Goal: Task Accomplishment & Management: Use online tool/utility

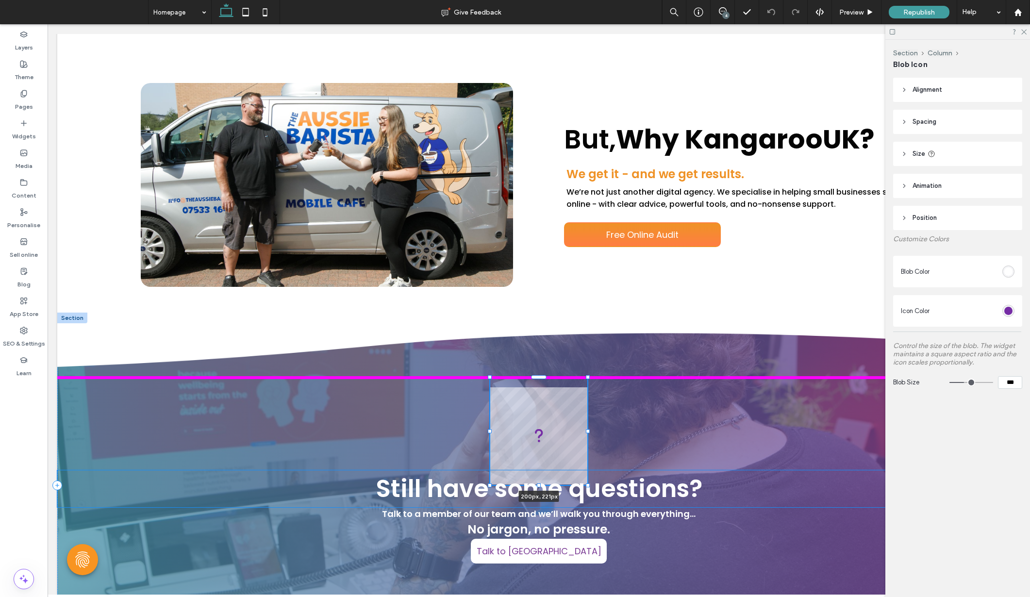
scroll to position [4693, 0]
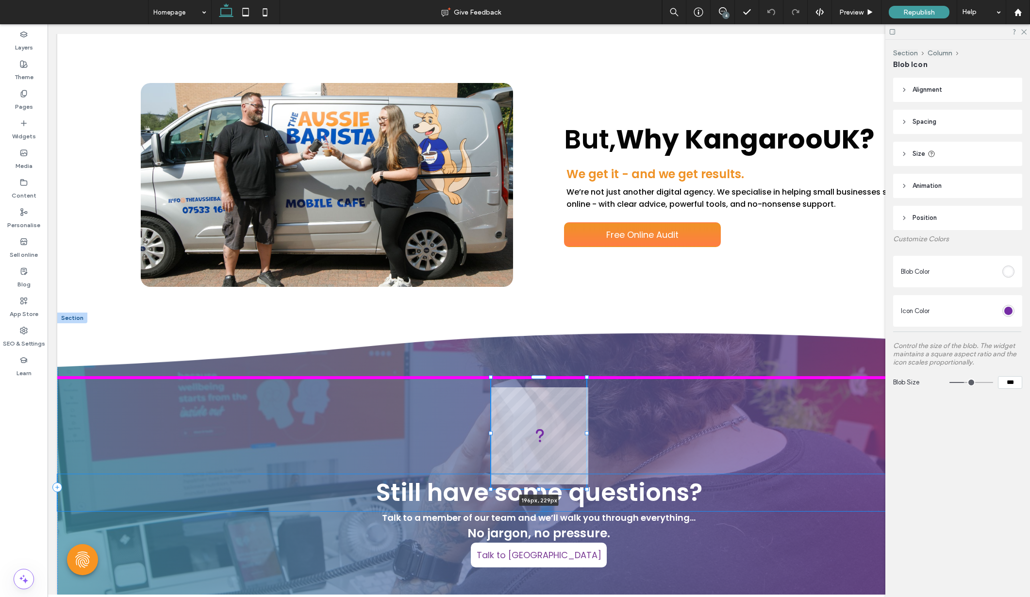
click at [588, 489] on div at bounding box center [587, 489] width 4 height 4
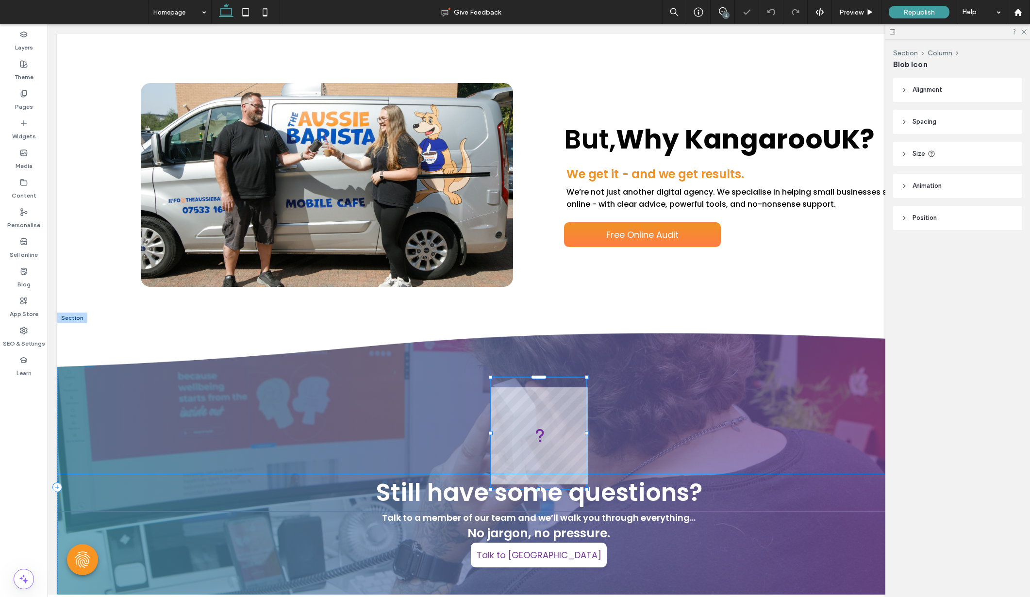
type input "***"
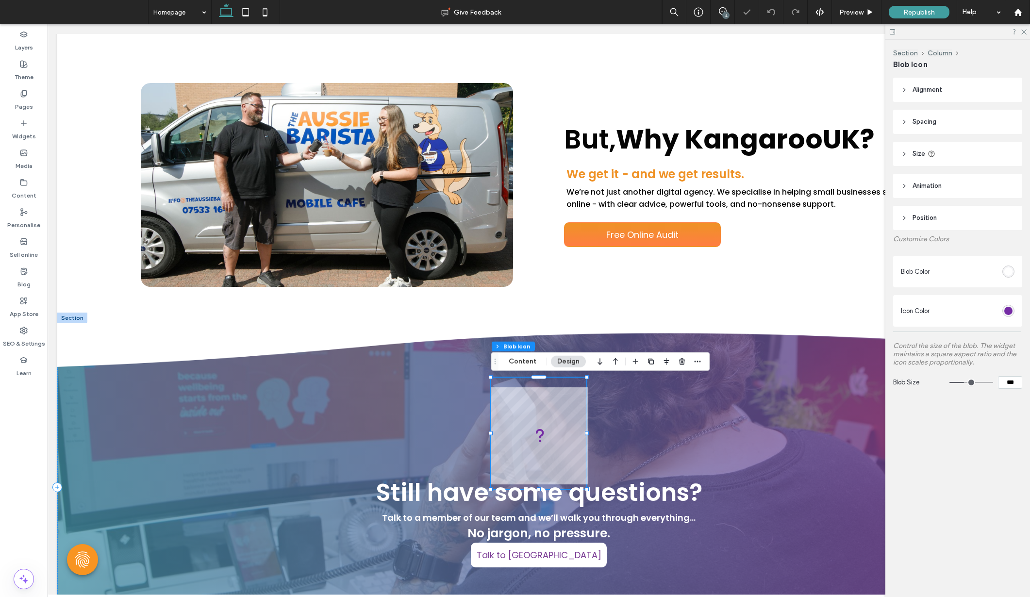
type input "***"
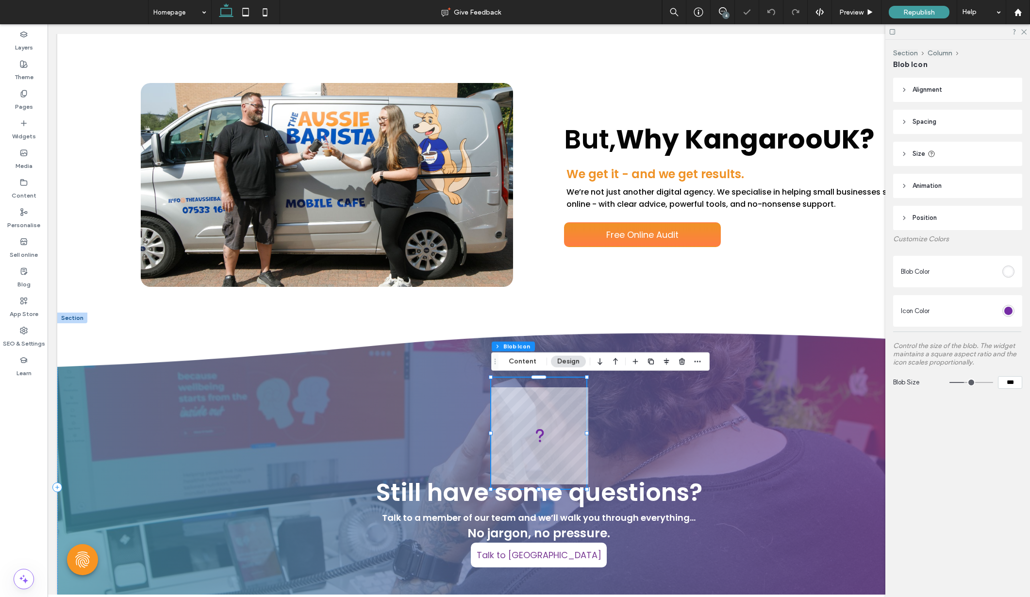
type input "***"
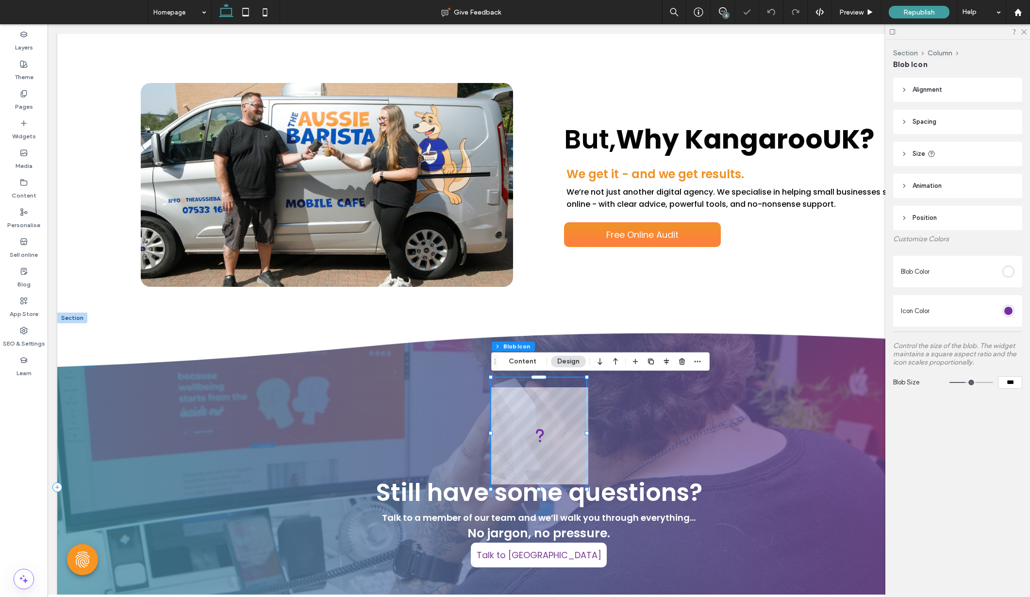
type input "***"
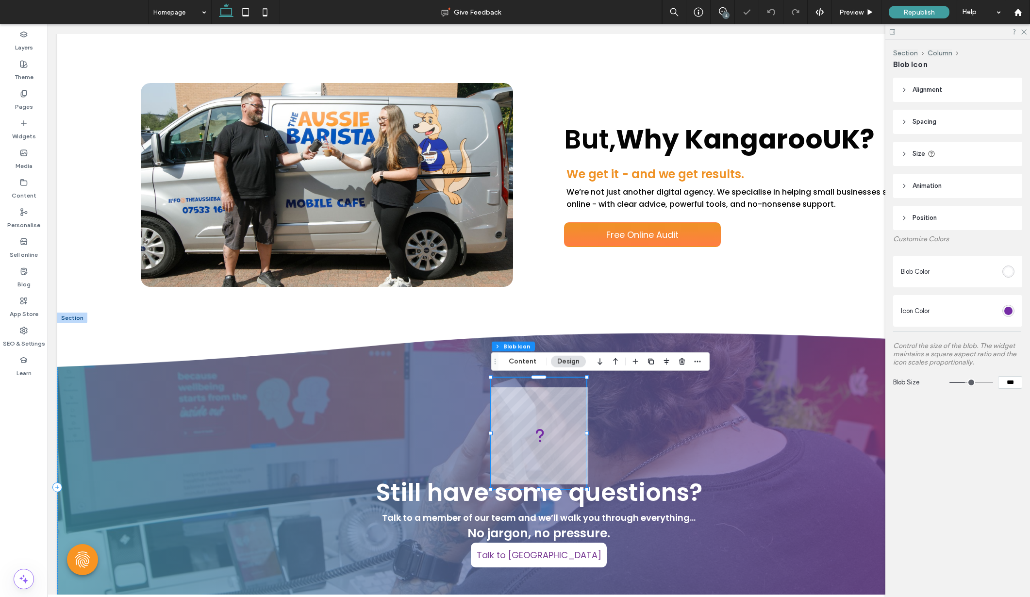
type input "***"
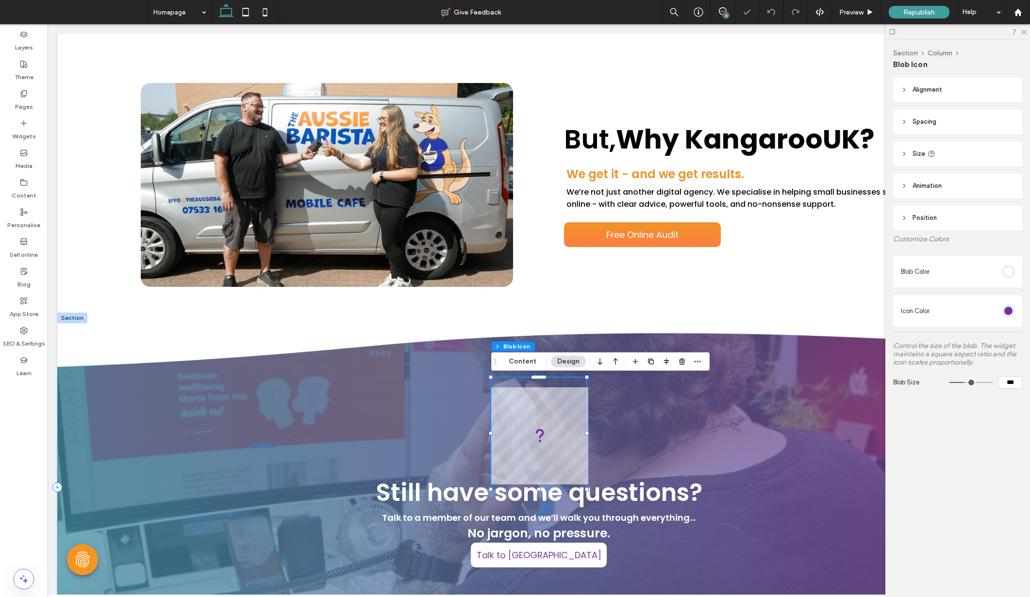
type input "***"
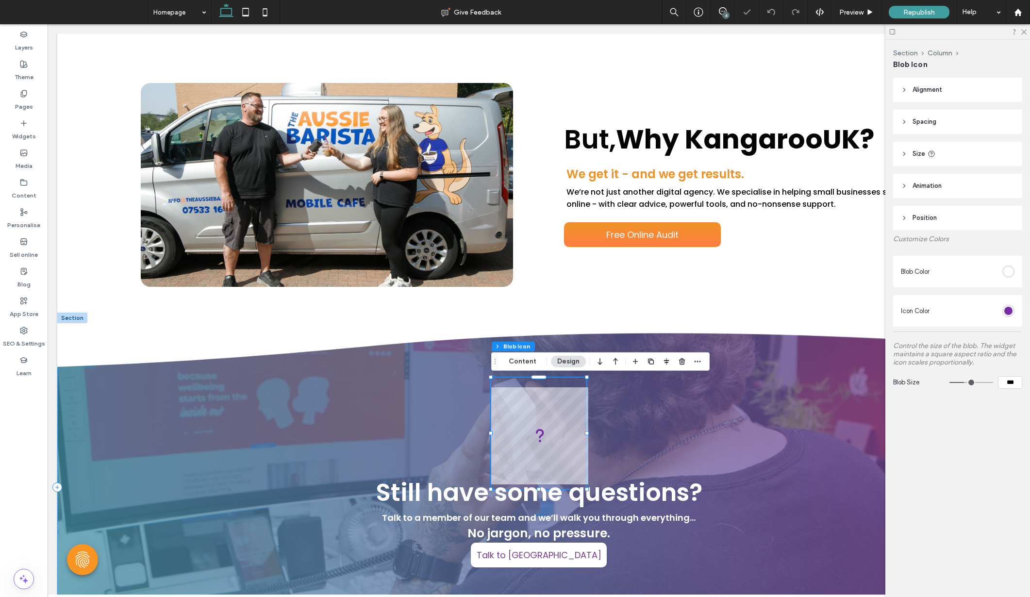
type input "***"
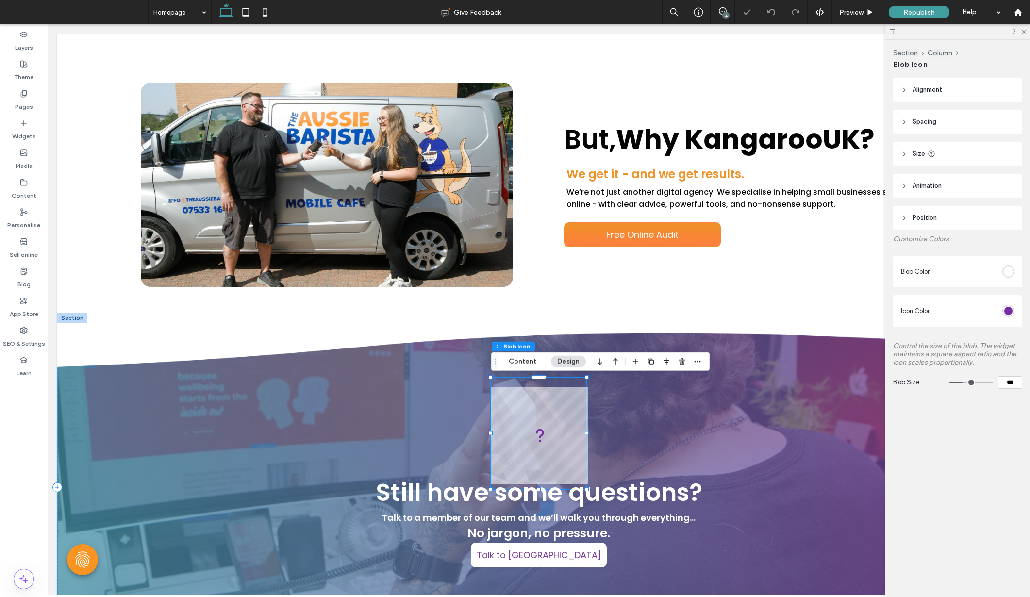
type input "***"
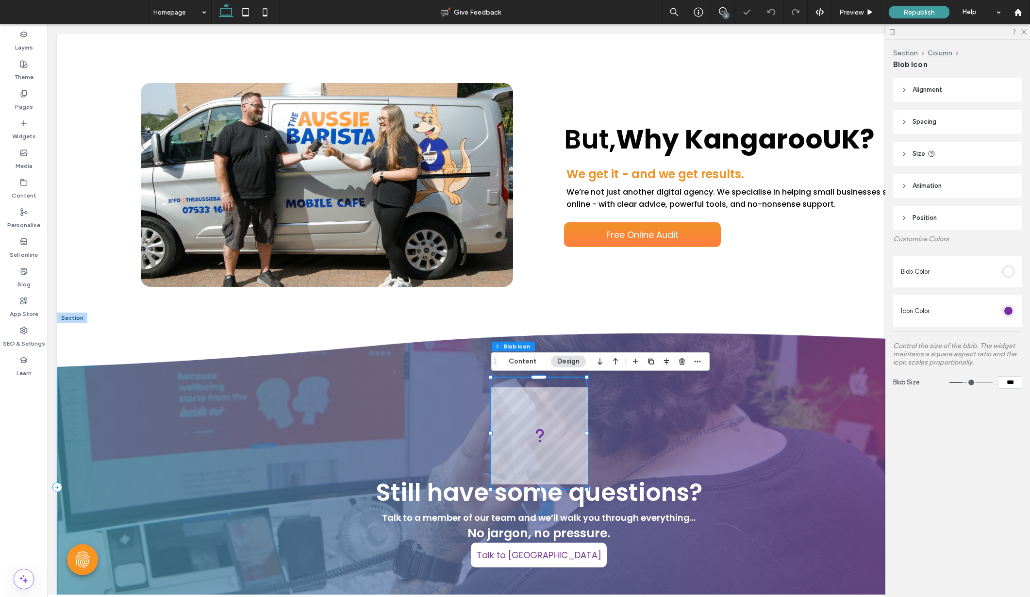
type input "***"
click at [964, 383] on input "range" at bounding box center [972, 382] width 44 height 1
type input "***"
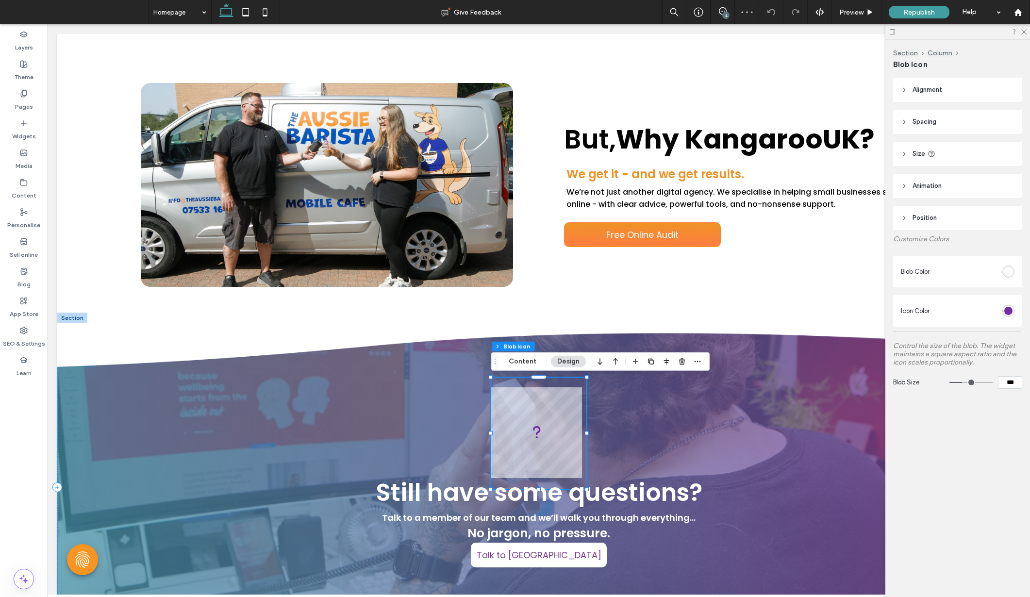
type input "***"
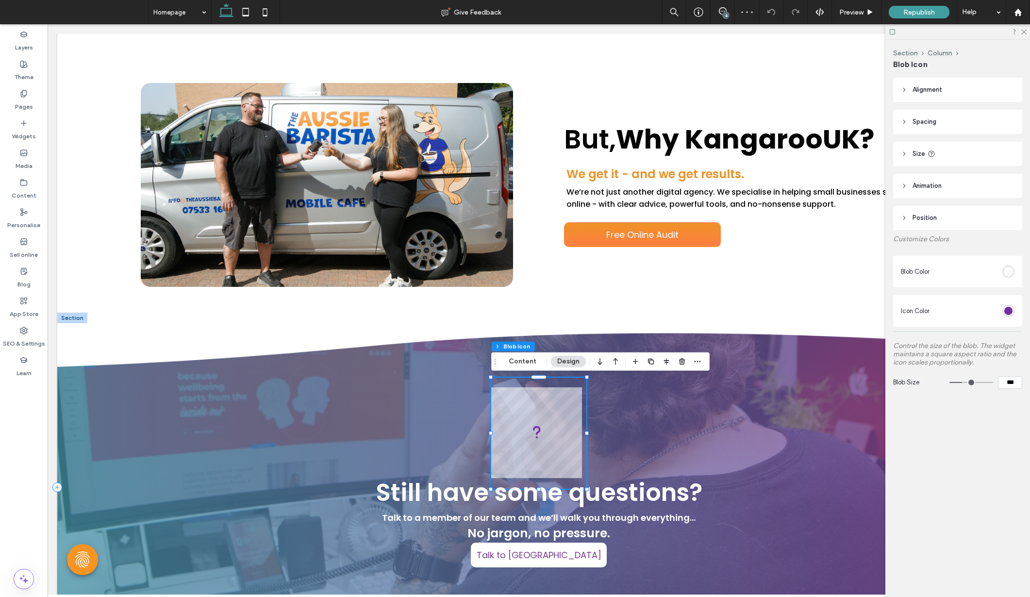
type input "***"
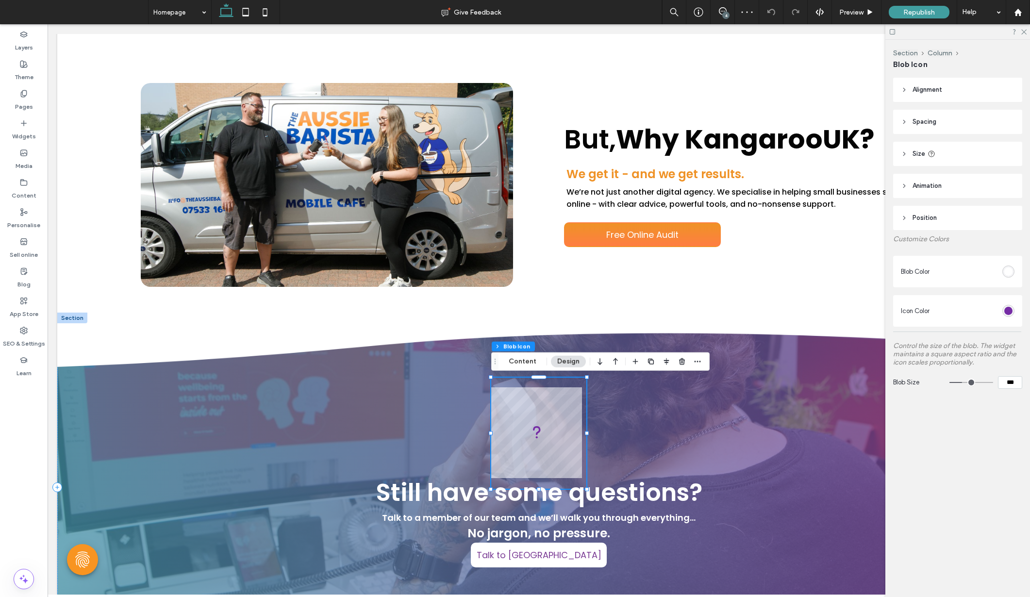
type input "***"
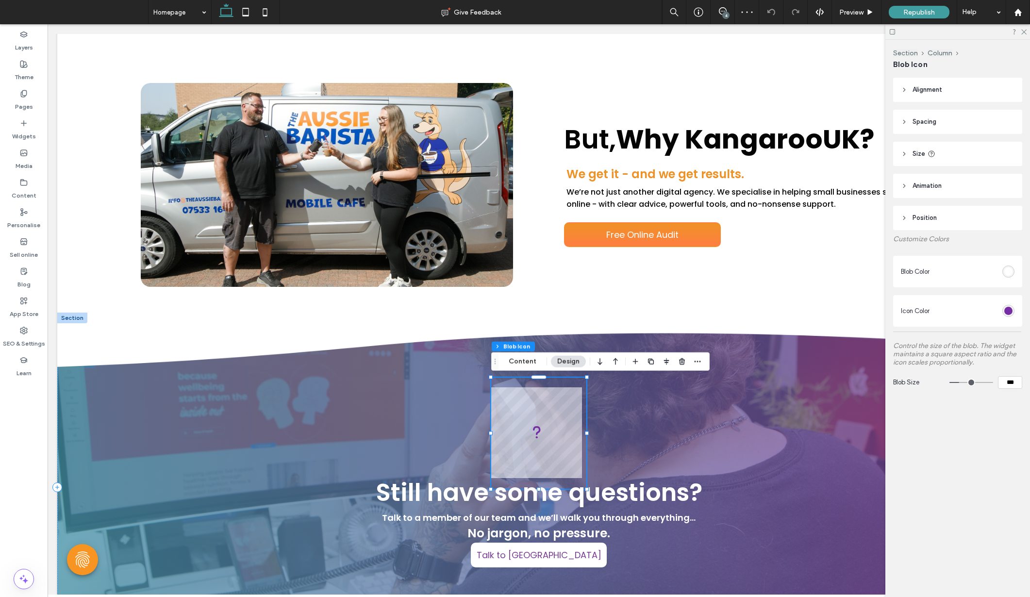
type input "***"
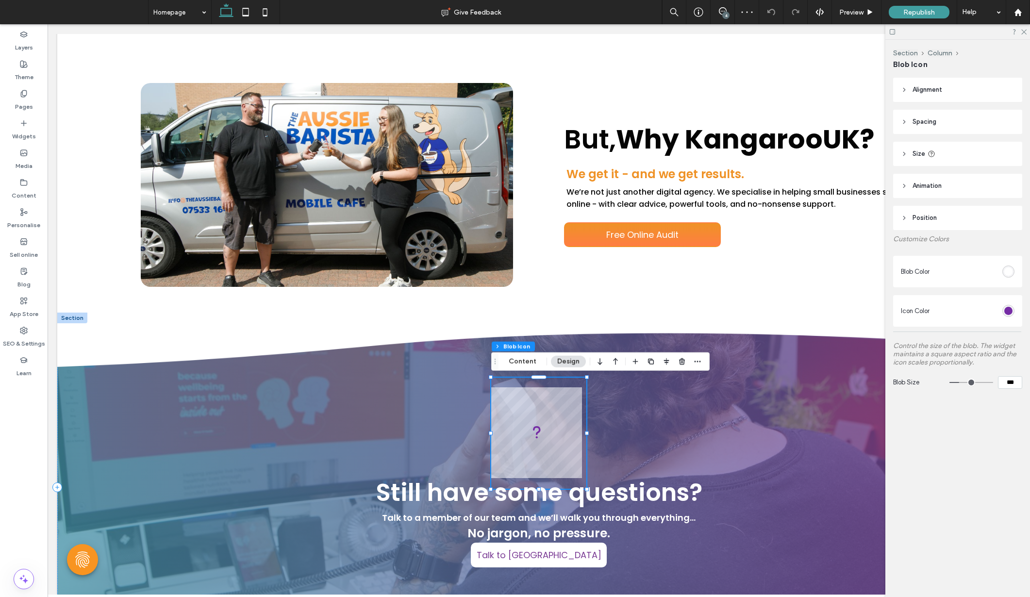
type input "***"
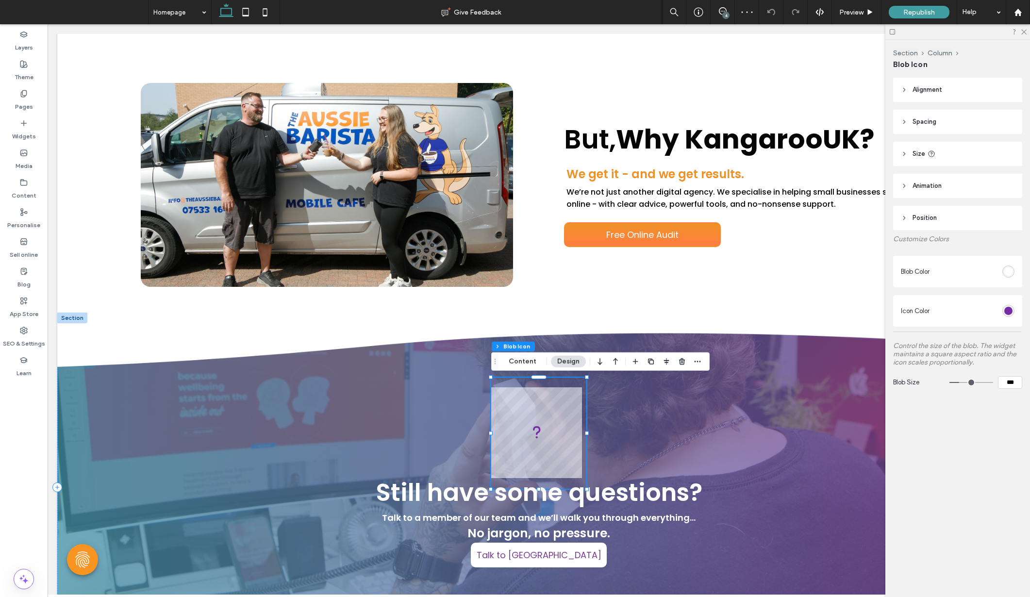
type input "***"
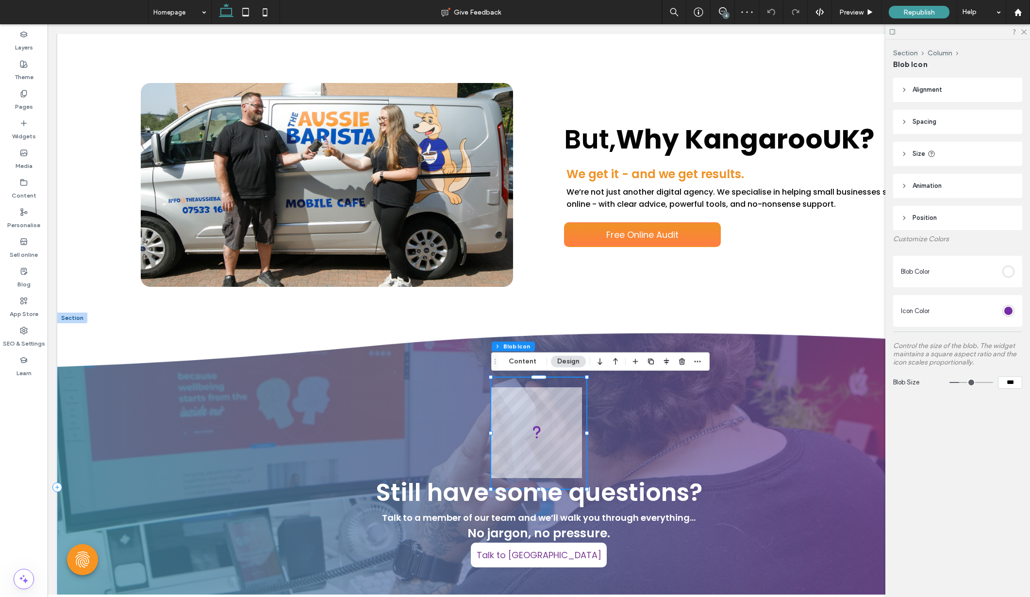
type input "***"
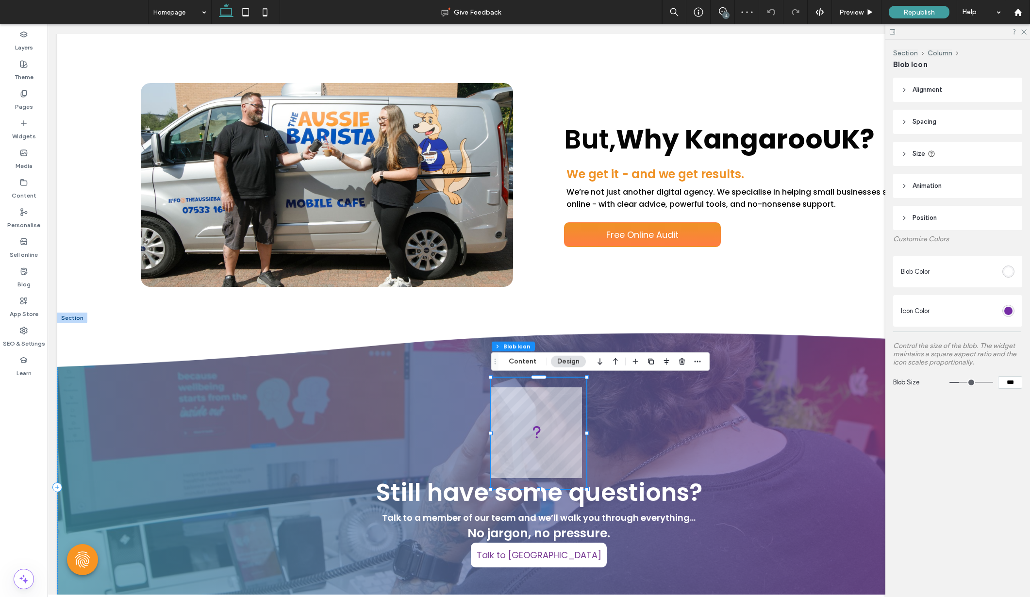
type input "***"
drag, startPoint x: 963, startPoint y: 382, endPoint x: 958, endPoint y: 384, distance: 5.1
type input "***"
click at [958, 383] on input "range" at bounding box center [972, 382] width 44 height 1
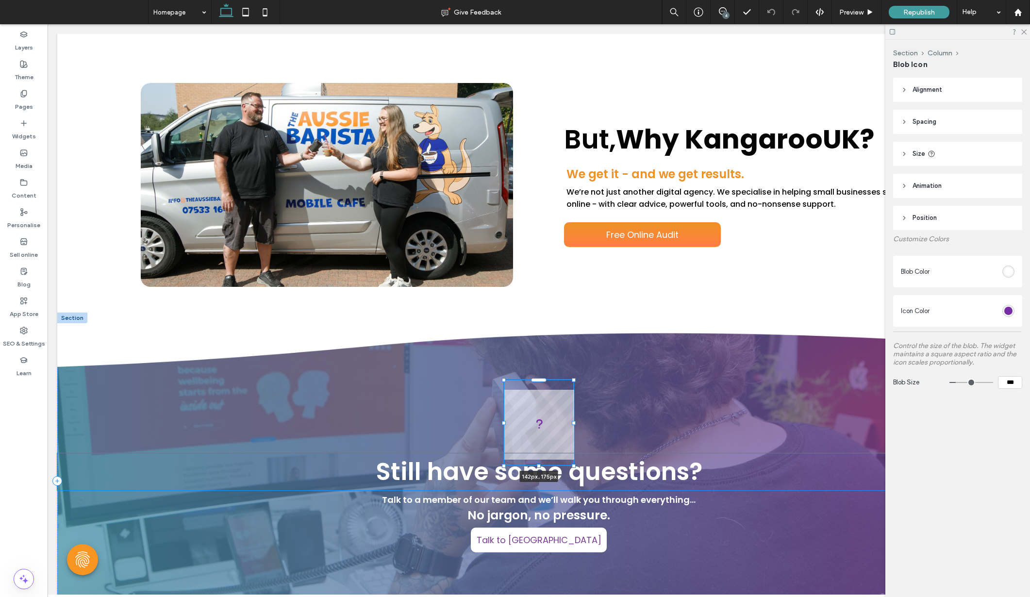
drag, startPoint x: 587, startPoint y: 489, endPoint x: 574, endPoint y: 463, distance: 29.3
click at [574, 463] on div "142px , 175px Still have some questions? Talk to a member of our team and we’ll…" at bounding box center [538, 481] width 963 height 337
type input "***"
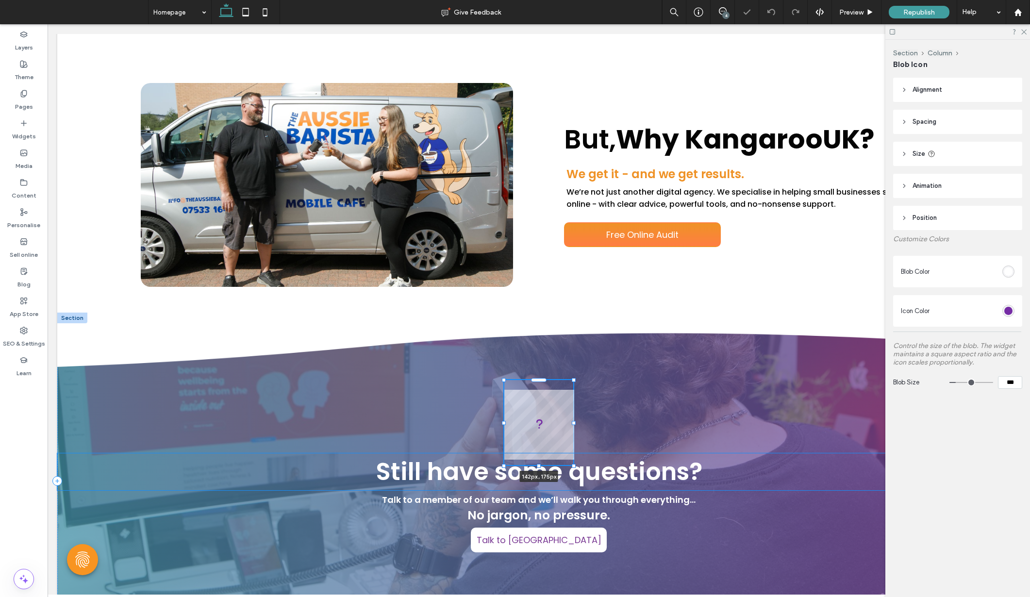
type input "***"
click at [537, 366] on button "Content" at bounding box center [536, 364] width 40 height 12
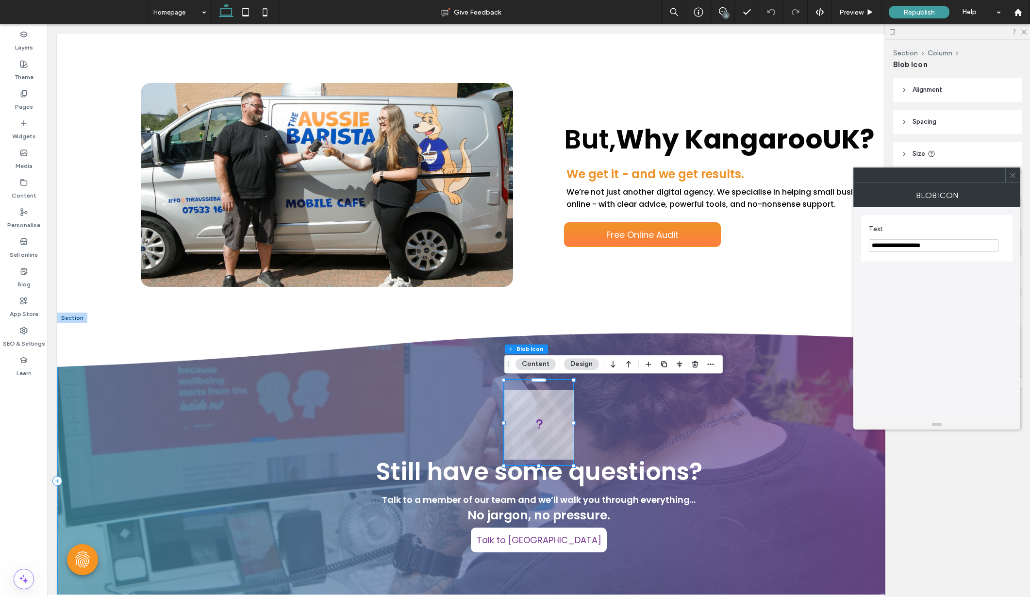
click at [1014, 173] on icon at bounding box center [1012, 175] width 7 height 7
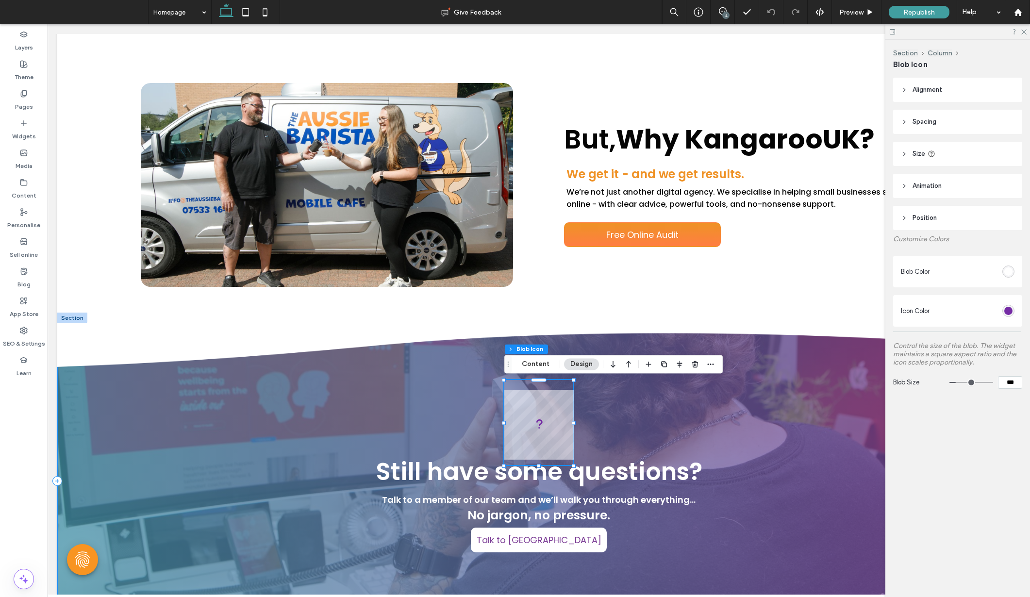
click at [821, 406] on div "Still have some questions? Talk to a member of our team and we’ll walk you thro…" at bounding box center [538, 481] width 963 height 337
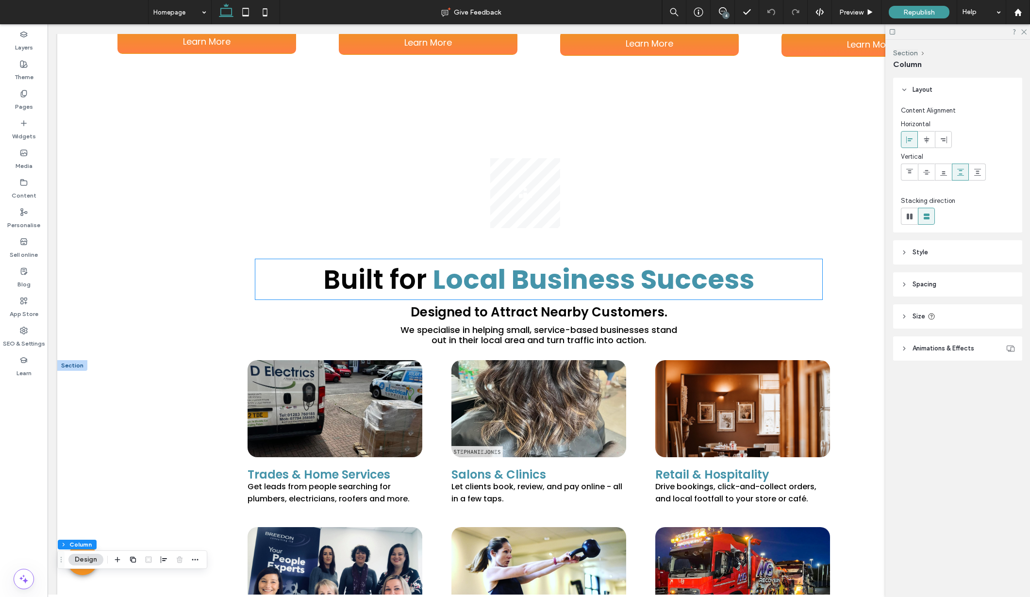
scroll to position [3997, 0]
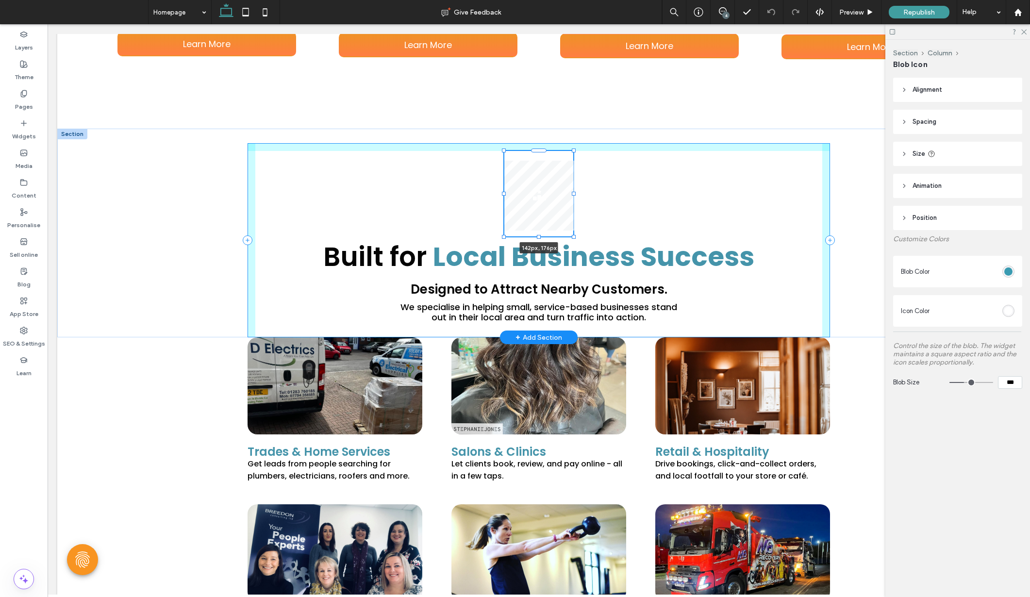
drag, startPoint x: 589, startPoint y: 261, endPoint x: 575, endPoint y: 249, distance: 18.9
click at [575, 249] on div "142px , 176px Built for Local Business Success Designed to Attract Nearby Custo…" at bounding box center [539, 233] width 583 height 209
type input "***"
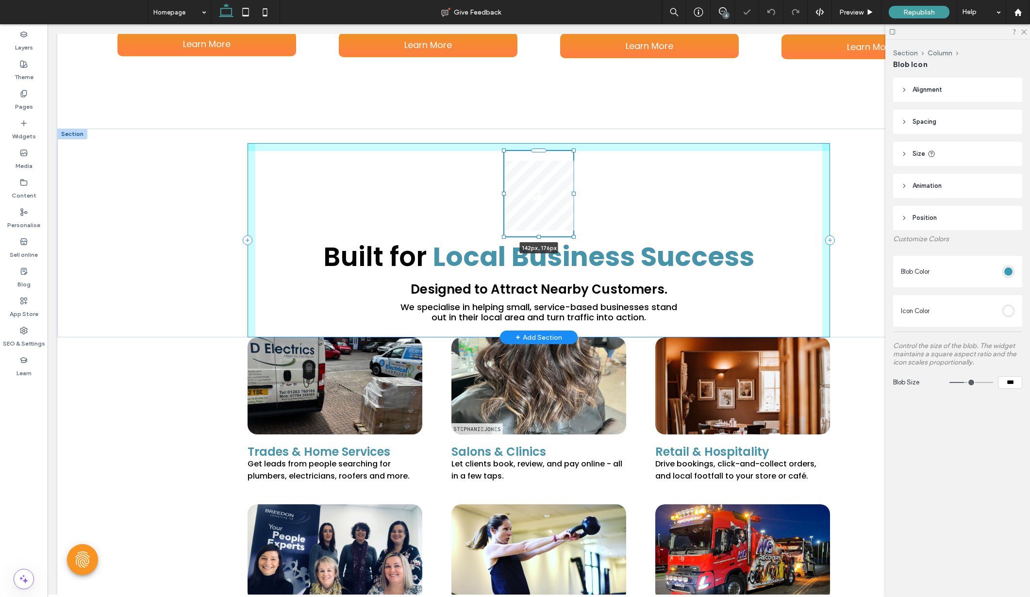
type input "***"
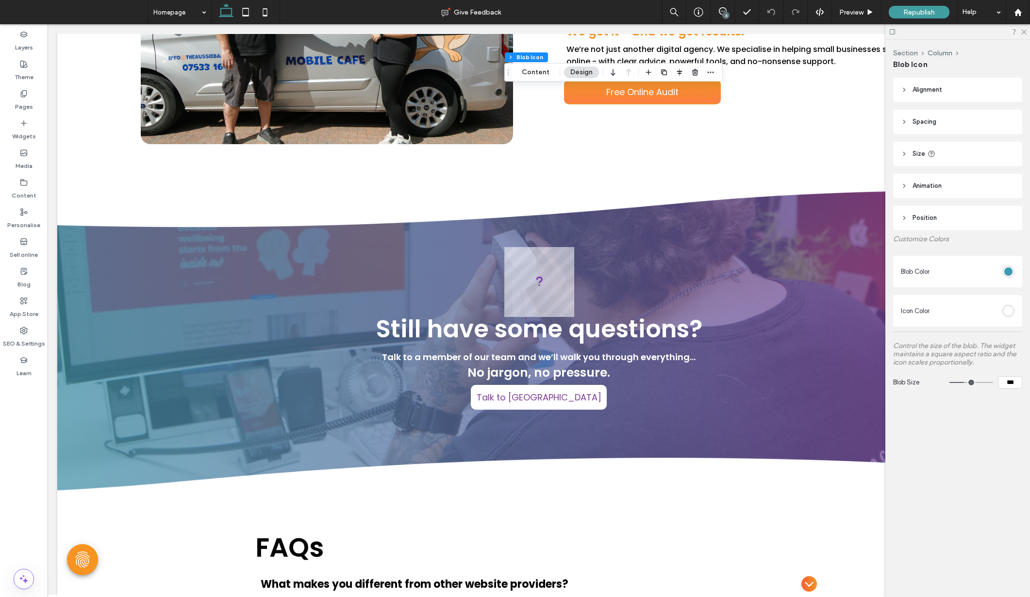
scroll to position [4810, 0]
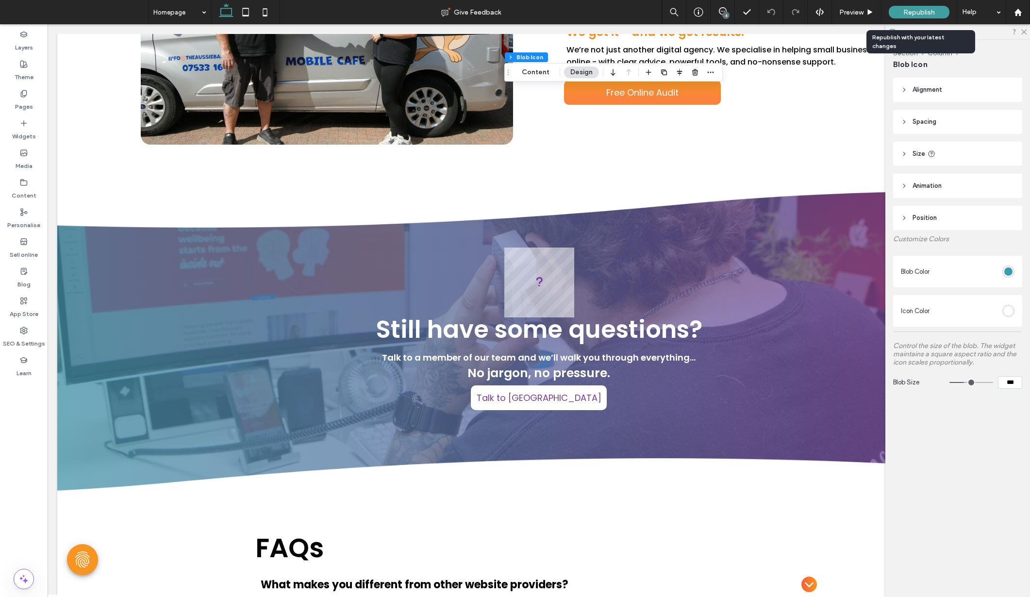
click at [909, 15] on span "Republish" at bounding box center [920, 12] width 32 height 8
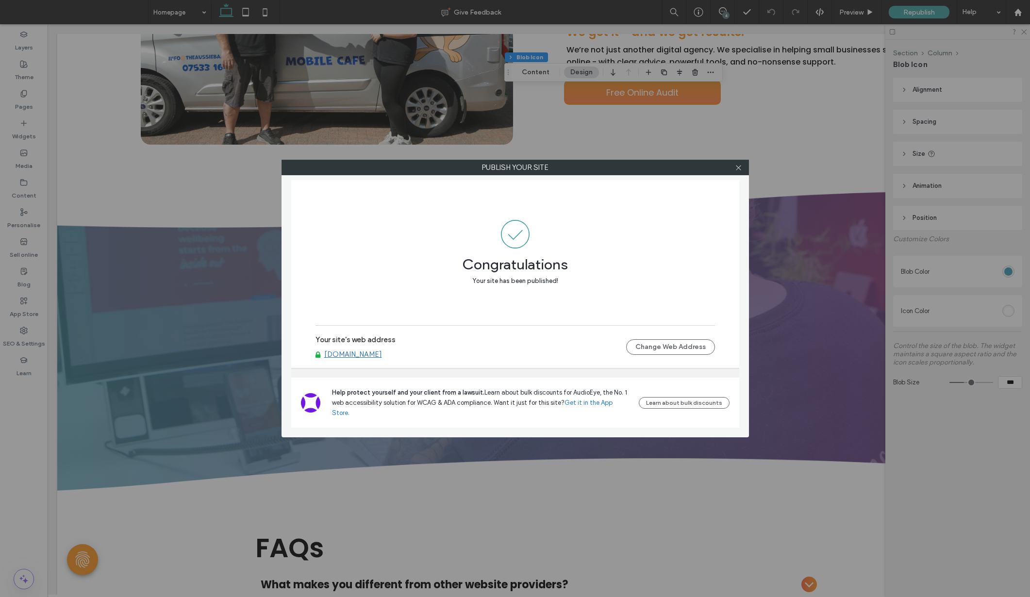
click at [742, 166] on div at bounding box center [739, 167] width 15 height 15
click at [739, 168] on use at bounding box center [738, 167] width 5 height 5
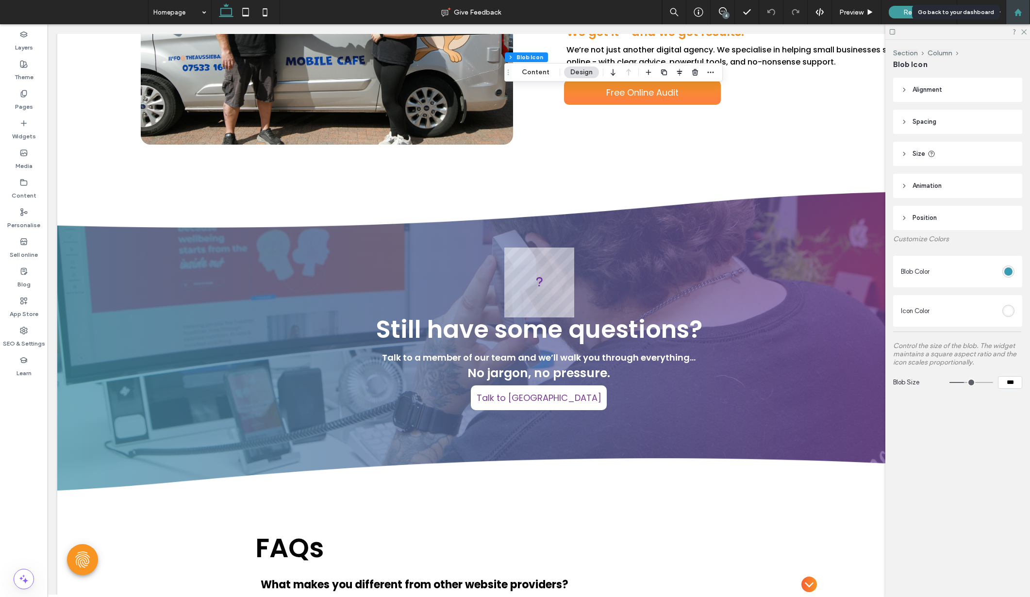
click at [1024, 13] on div at bounding box center [1018, 12] width 23 height 8
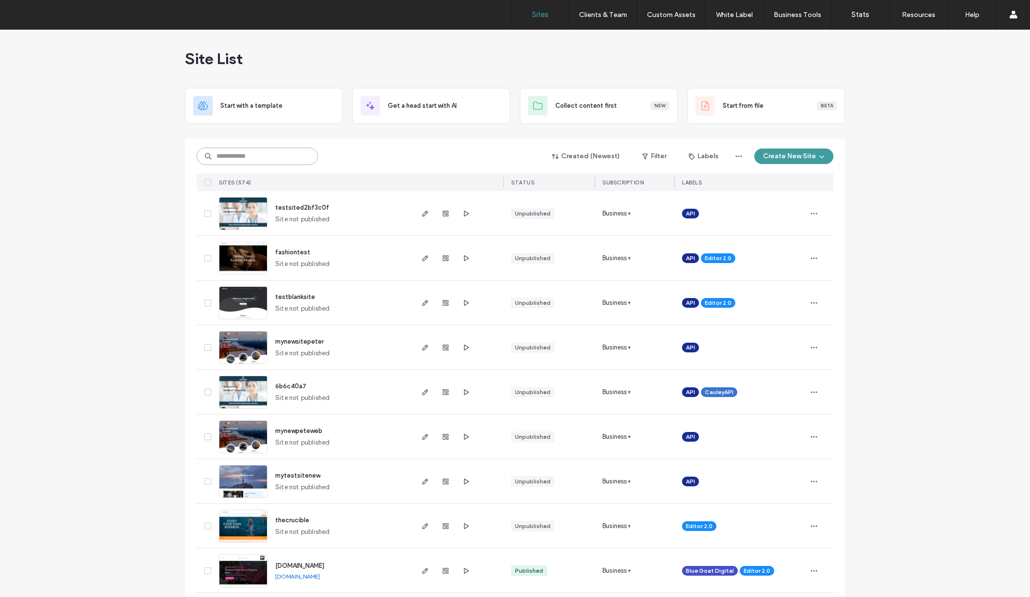
click at [235, 159] on input at bounding box center [257, 156] width 121 height 17
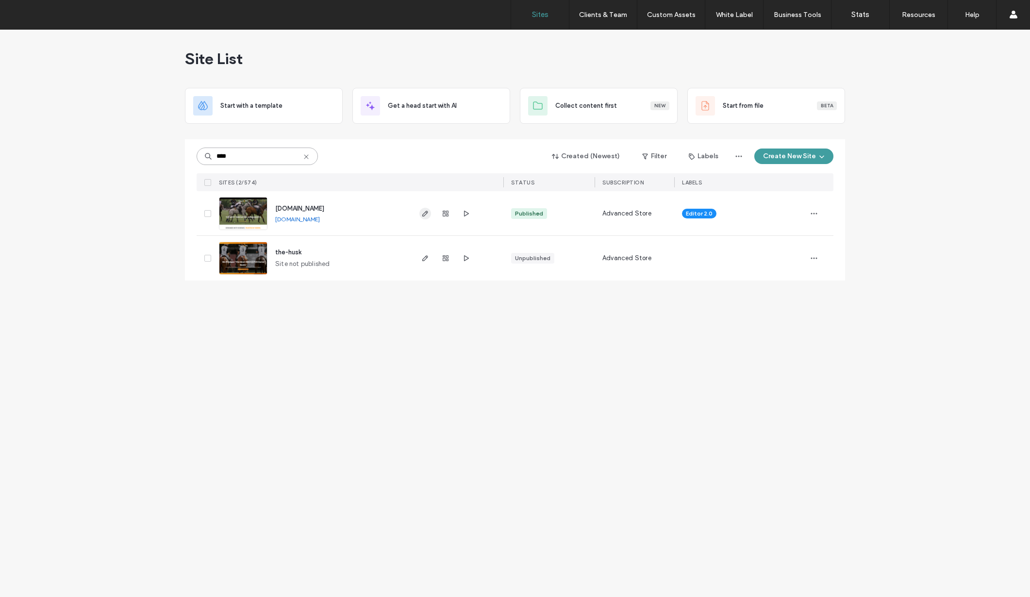
type input "****"
click at [429, 215] on icon "button" at bounding box center [425, 214] width 8 height 8
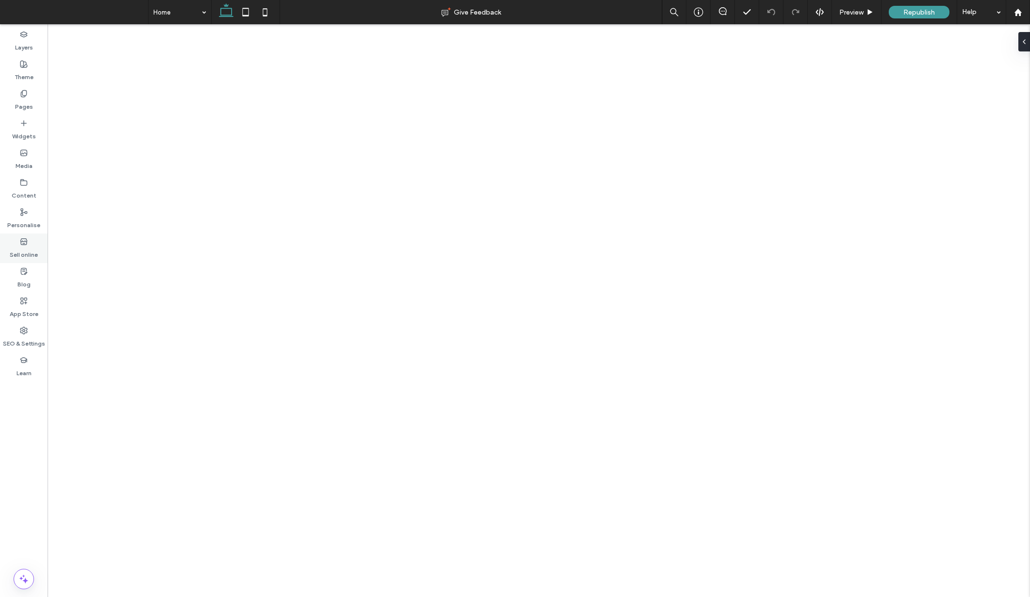
click at [29, 255] on label "Sell online" at bounding box center [24, 253] width 28 height 14
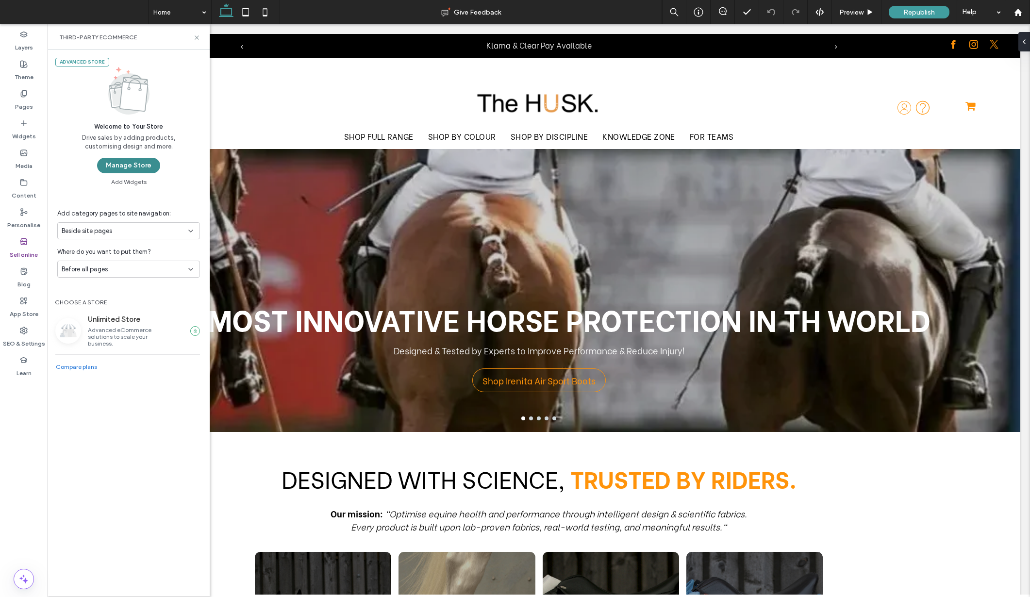
scroll to position [2, 0]
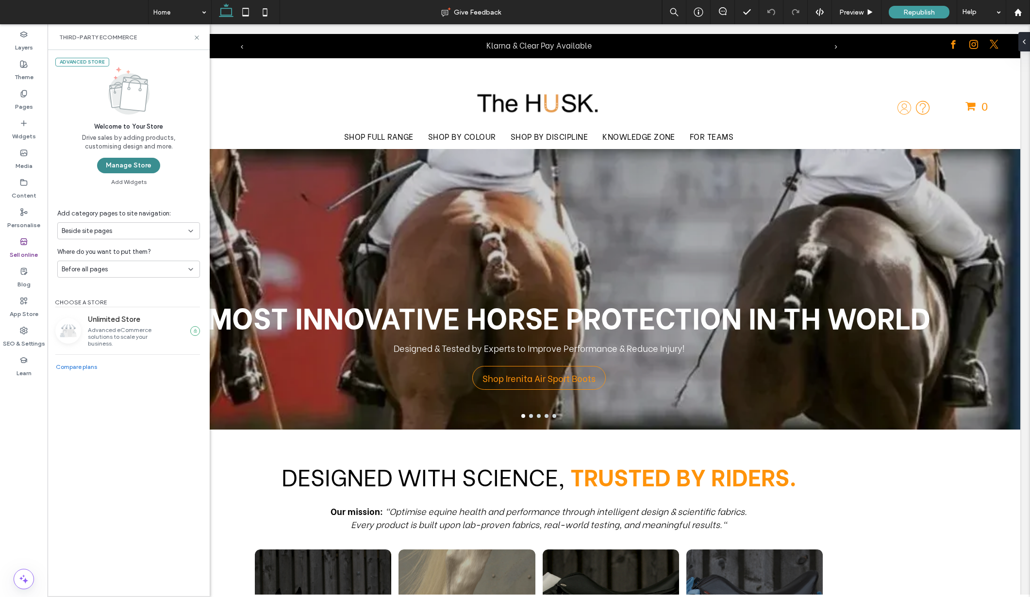
click at [134, 166] on button "Manage Store" at bounding box center [128, 166] width 63 height 16
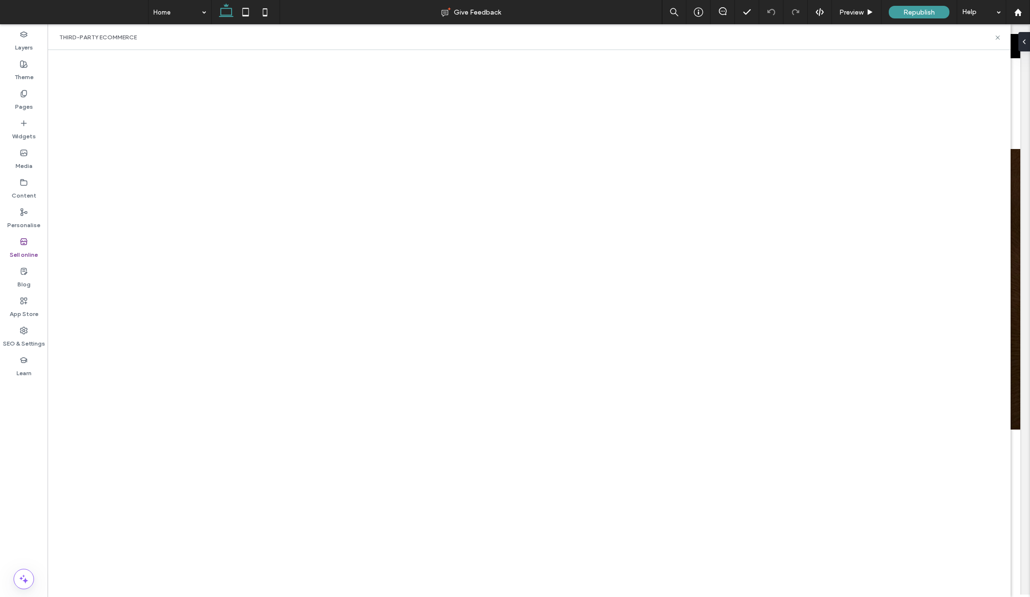
scroll to position [7, 0]
click at [1023, 14] on div at bounding box center [1018, 12] width 23 height 8
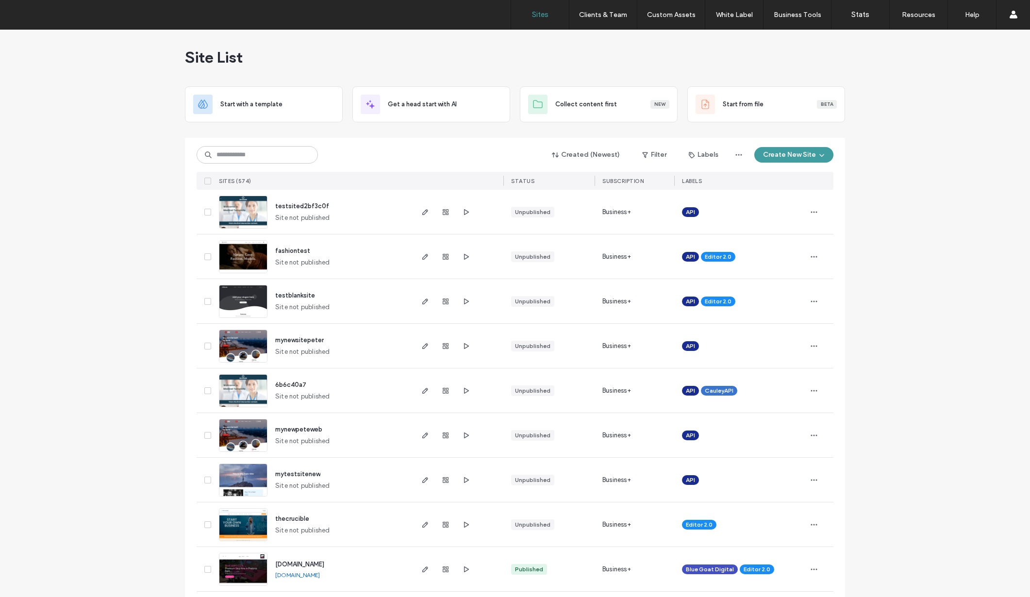
scroll to position [2, 0]
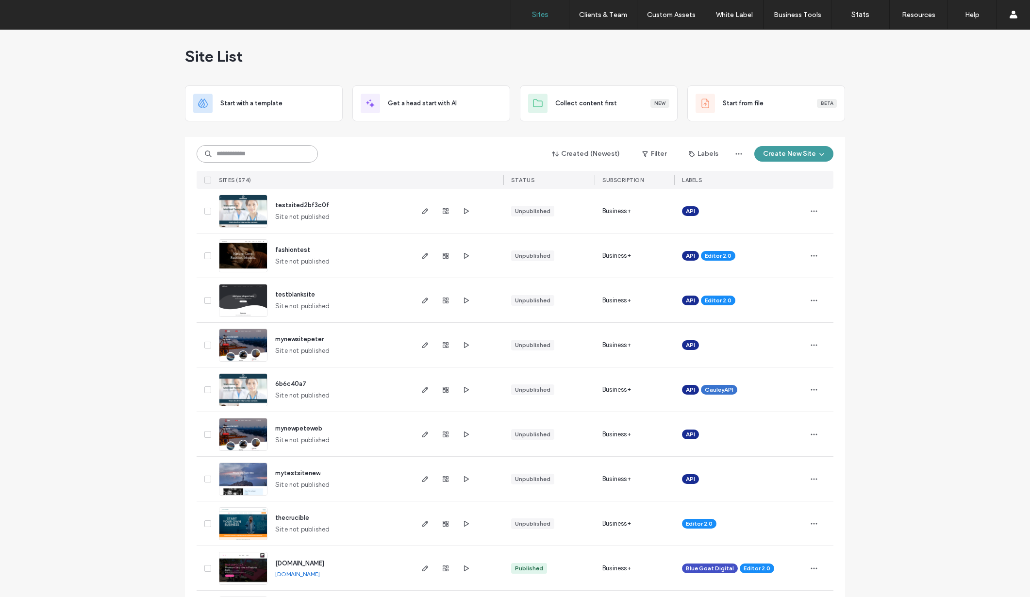
click at [251, 158] on input at bounding box center [257, 153] width 121 height 17
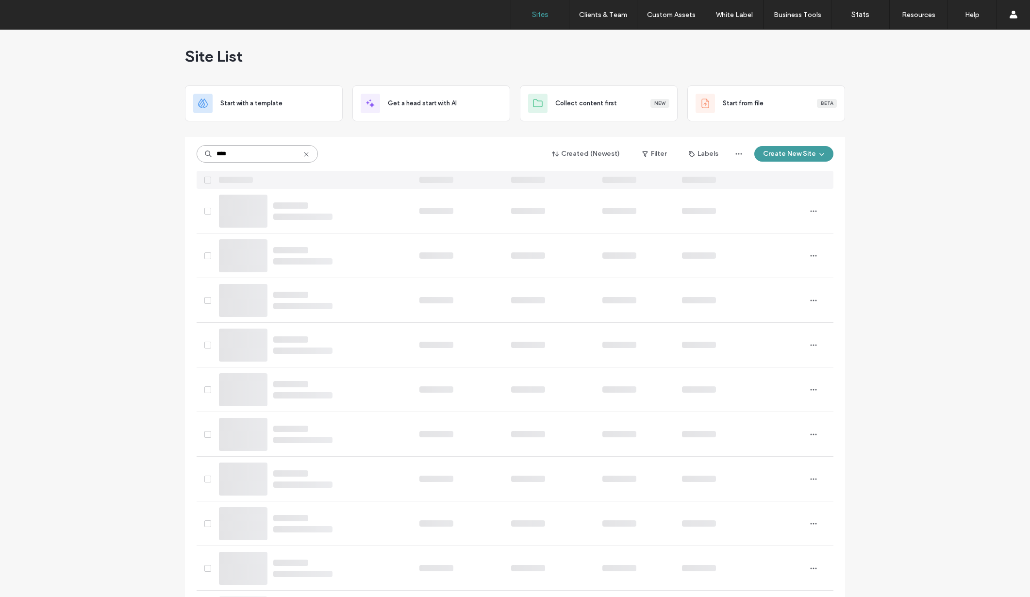
scroll to position [0, 0]
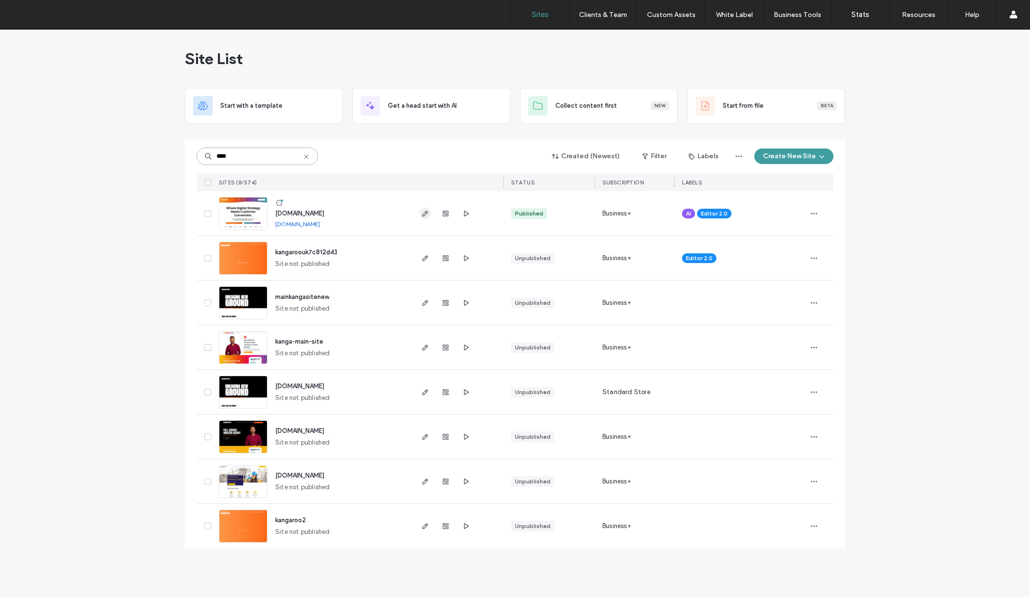
type input "****"
click at [427, 215] on icon "button" at bounding box center [425, 214] width 8 height 8
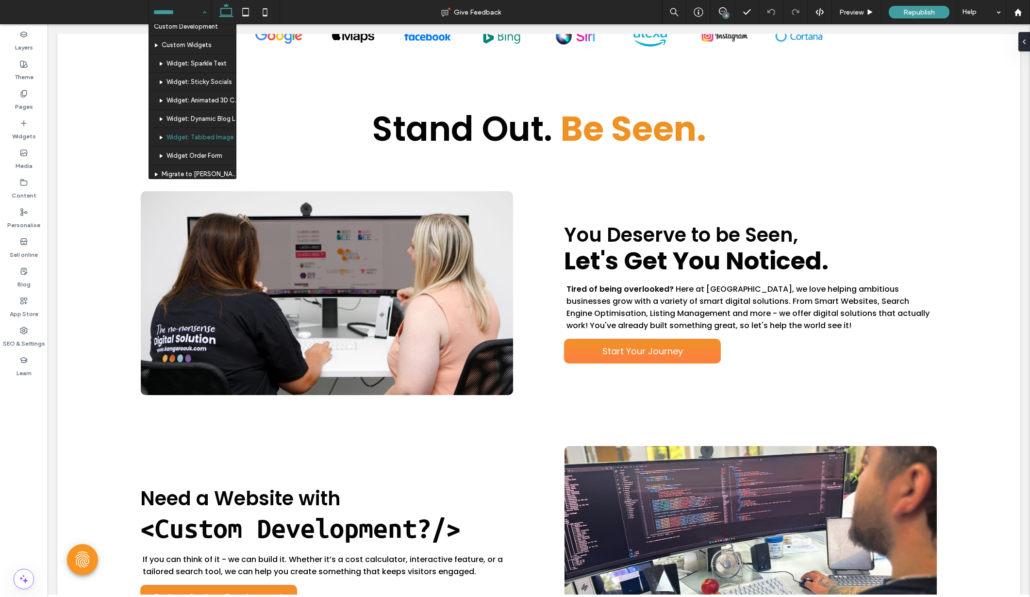
scroll to position [282, 0]
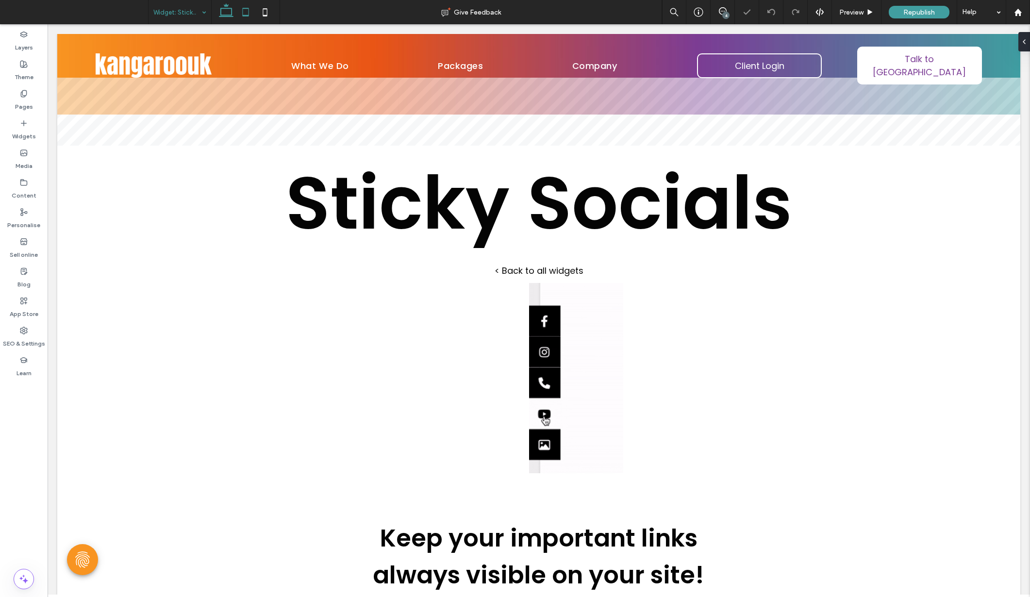
click at [246, 11] on icon at bounding box center [245, 11] width 19 height 19
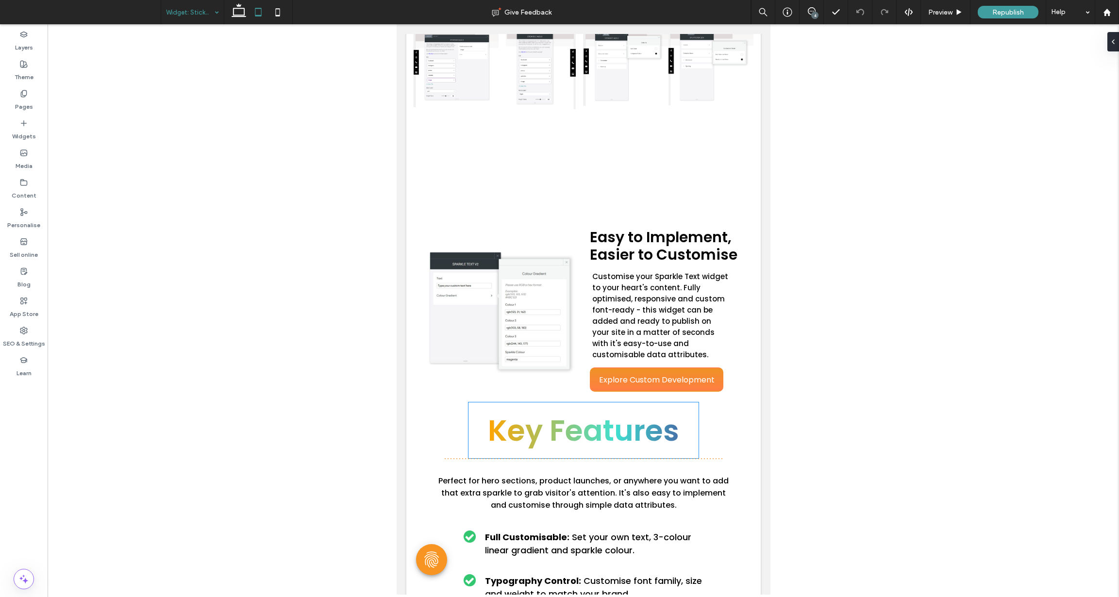
scroll to position [476, 0]
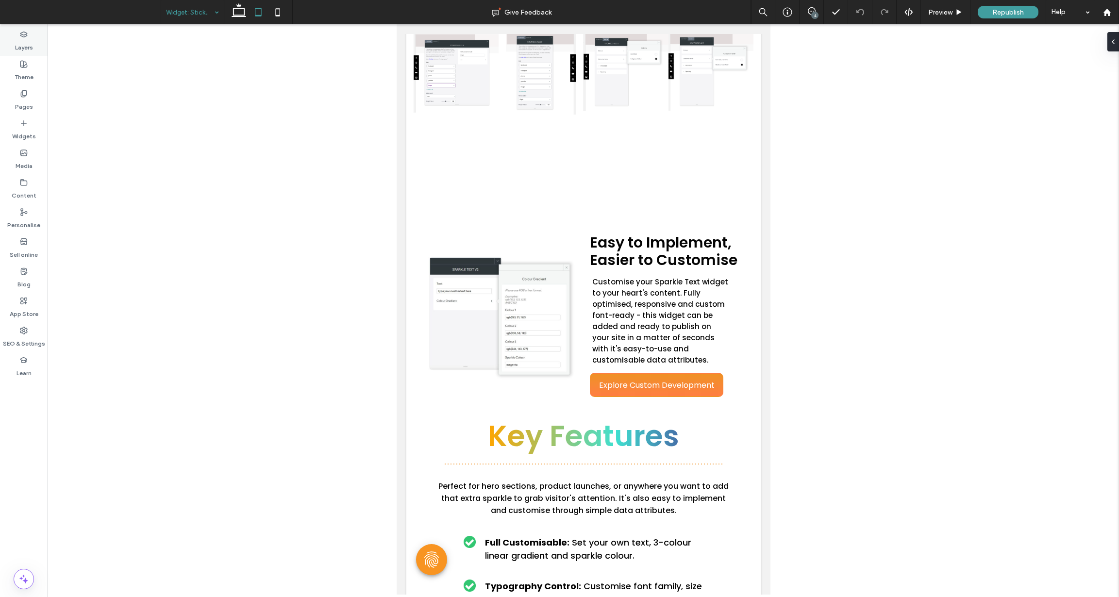
click at [27, 48] on label "Layers" at bounding box center [24, 45] width 18 height 14
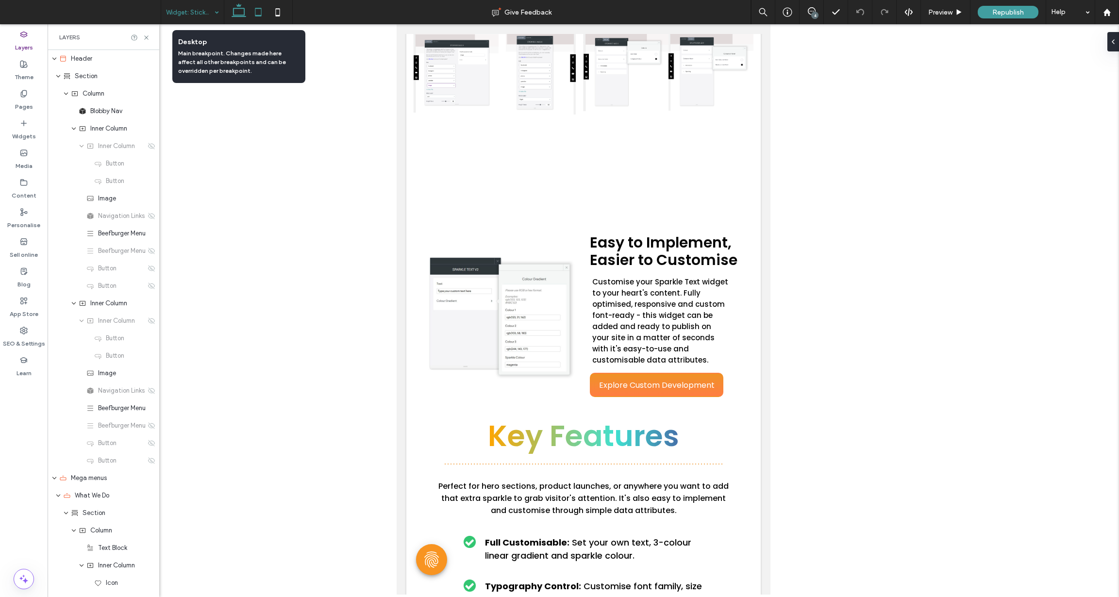
click at [237, 12] on icon at bounding box center [238, 11] width 19 height 19
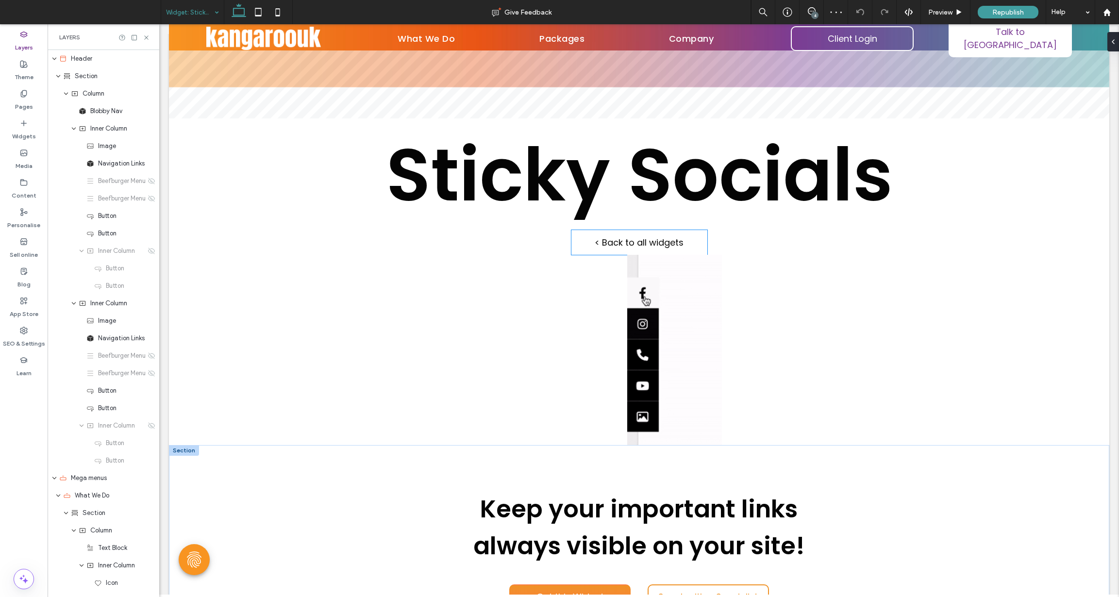
scroll to position [0, 0]
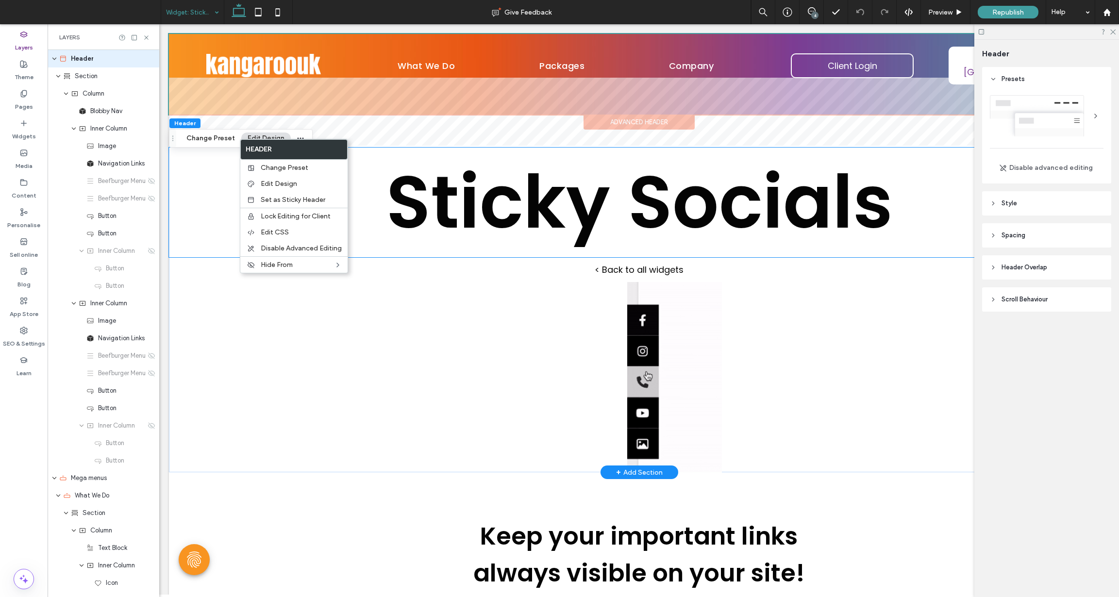
click at [192, 163] on p "Sticky Socials" at bounding box center [639, 203] width 941 height 110
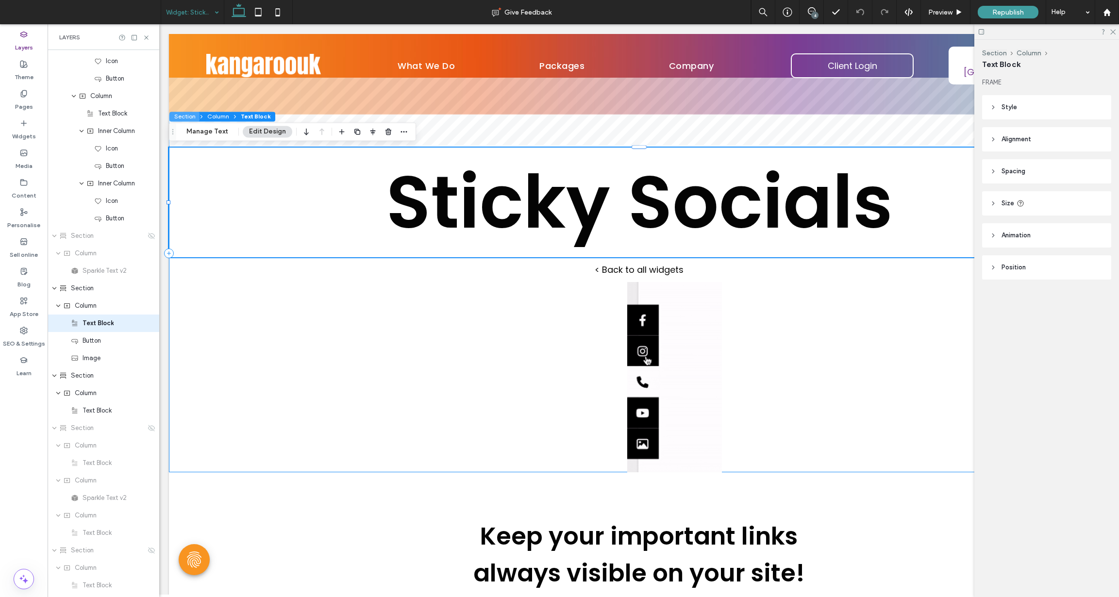
click at [187, 117] on button "Section" at bounding box center [184, 117] width 30 height 10
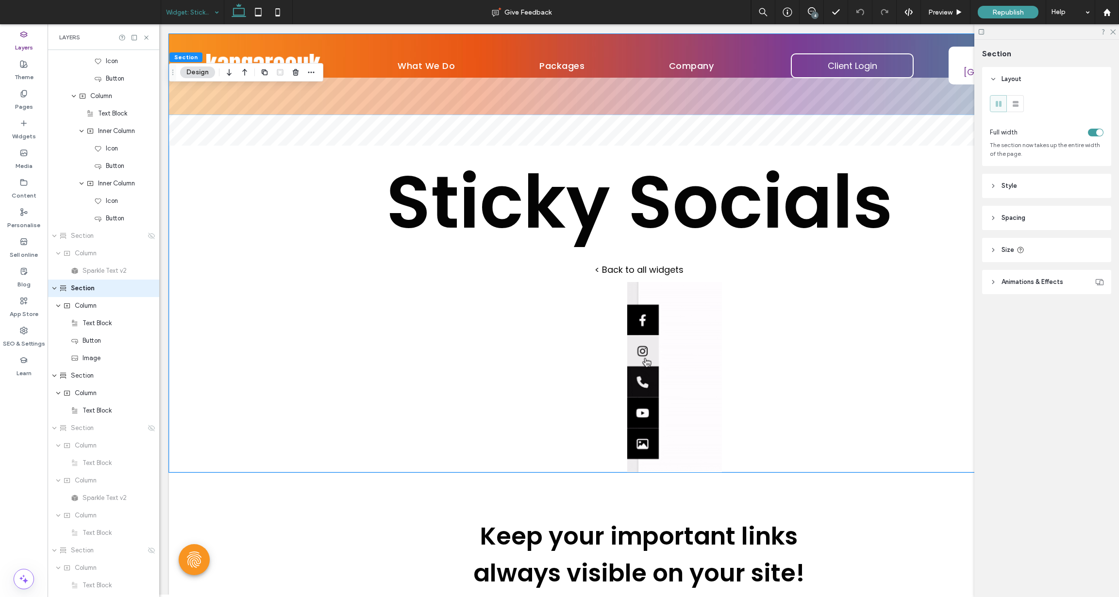
scroll to position [2200, 0]
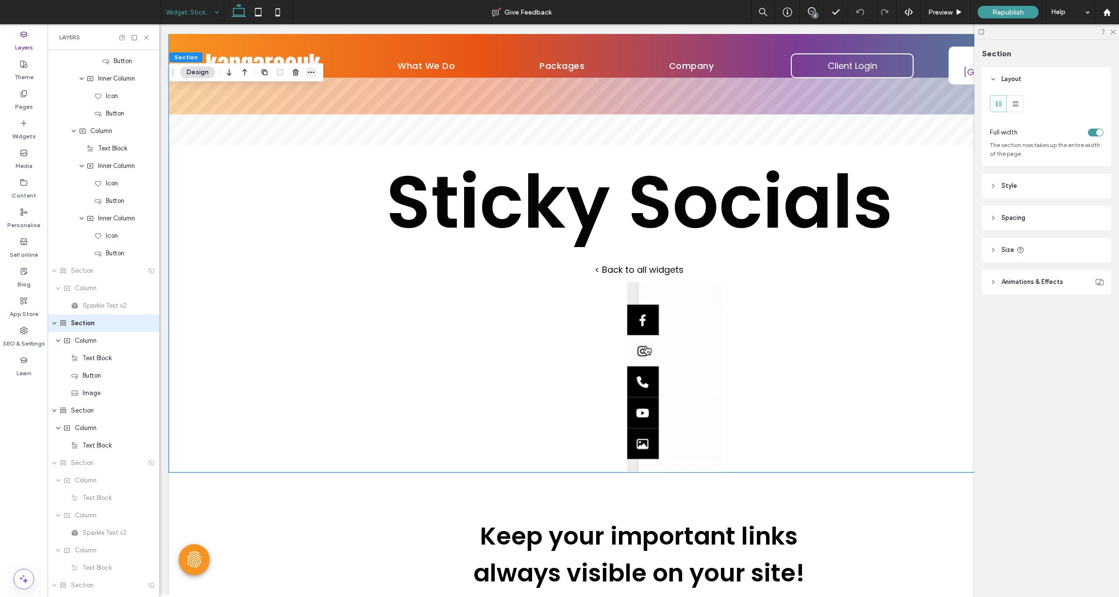
click at [309, 67] on span "button" at bounding box center [311, 73] width 12 height 12
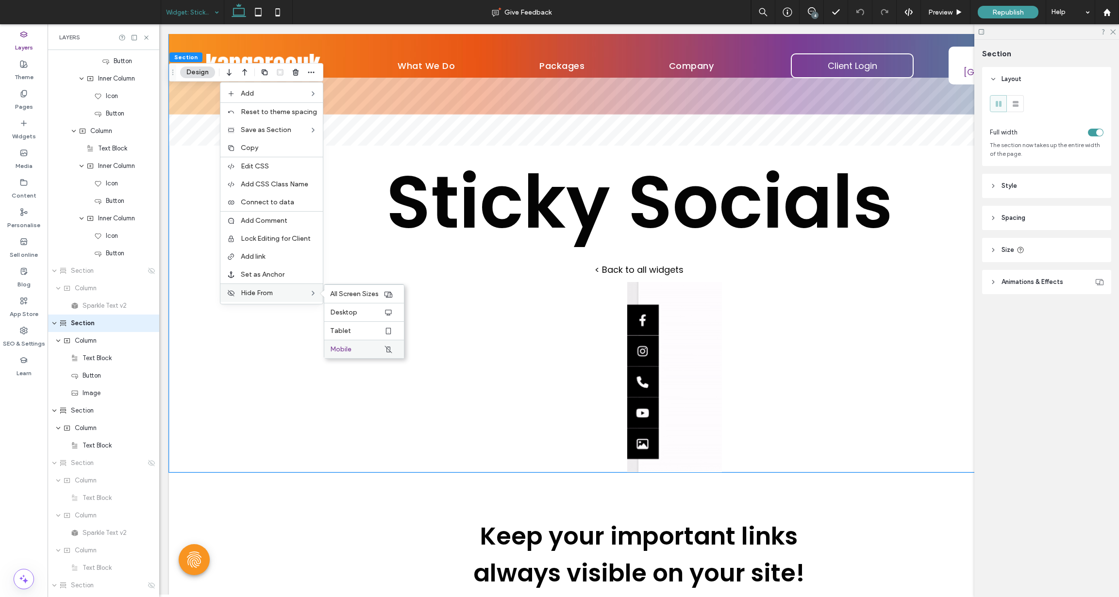
click at [354, 350] on label "Mobile" at bounding box center [356, 349] width 53 height 8
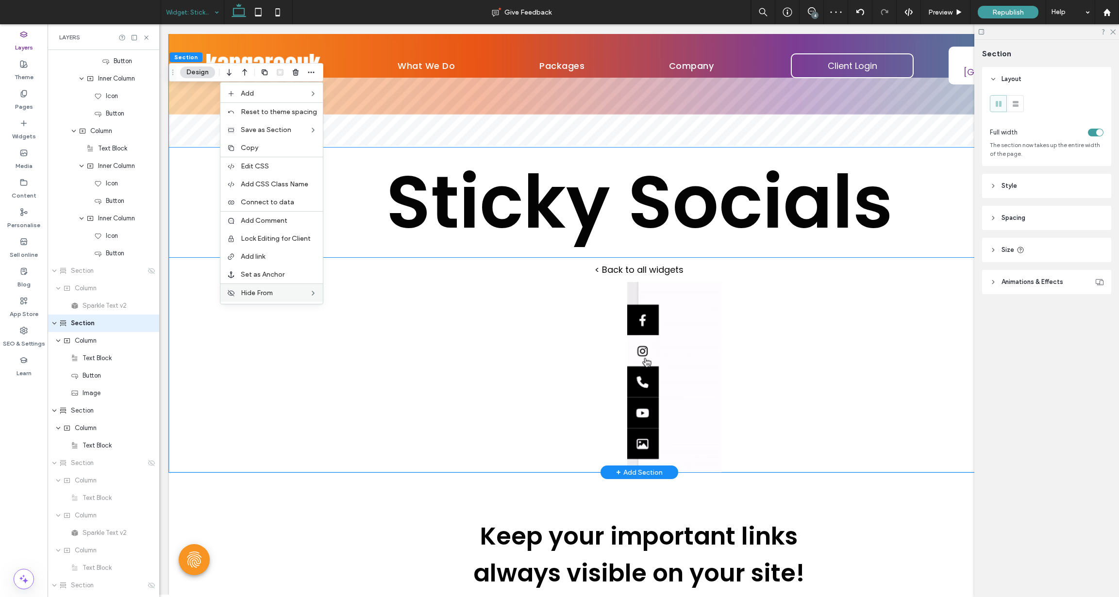
click at [490, 200] on span "Sticky Socials" at bounding box center [639, 202] width 507 height 102
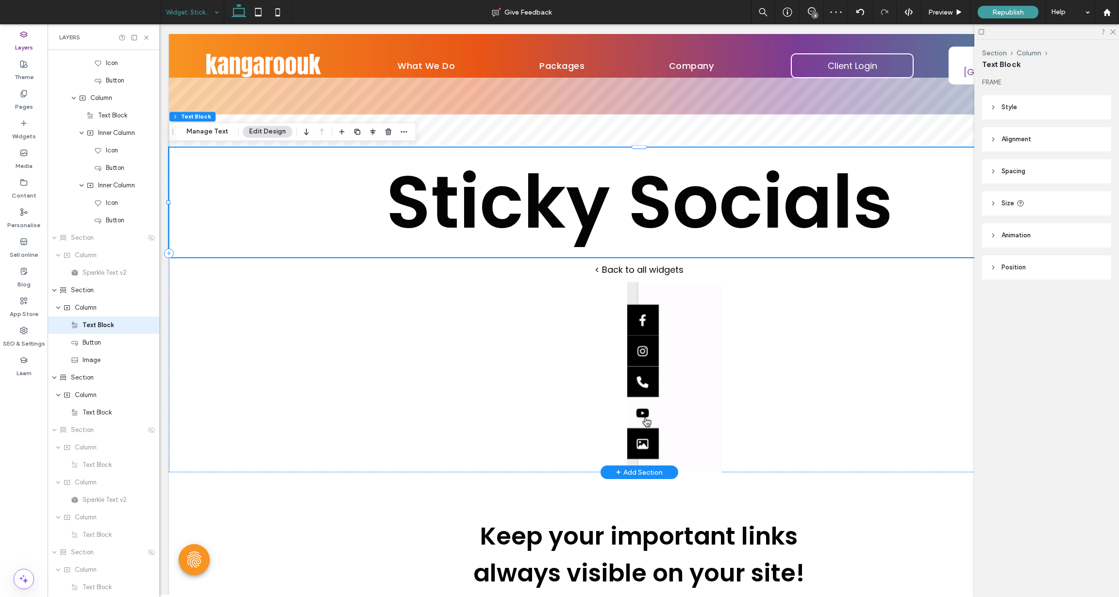
scroll to position [2235, 0]
click at [406, 130] on span "button" at bounding box center [404, 132] width 12 height 12
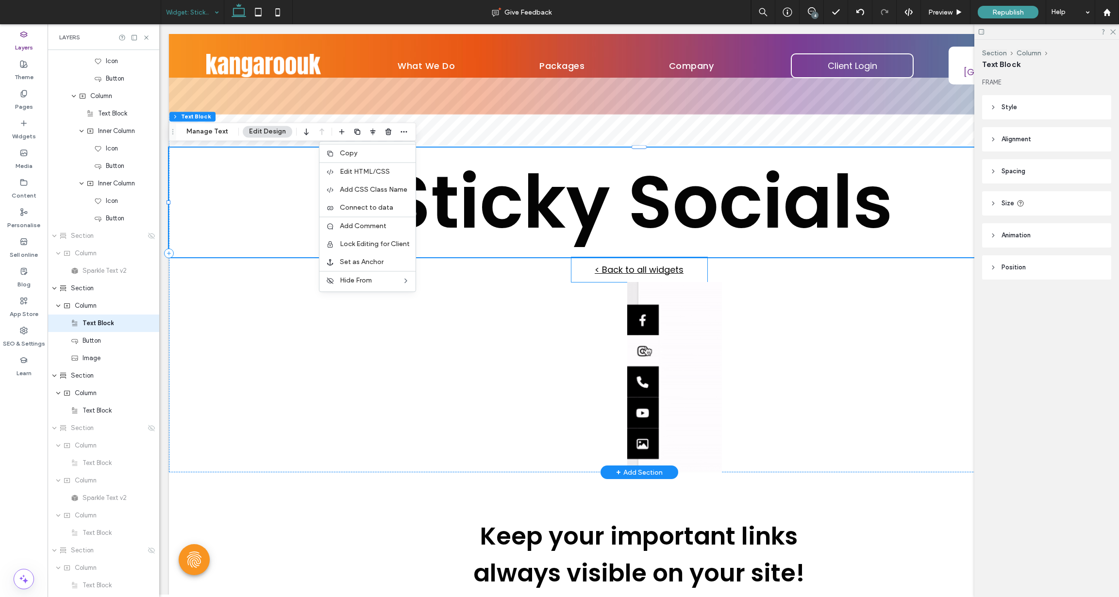
click at [628, 267] on span "< Back to all widgets" at bounding box center [639, 269] width 89 height 13
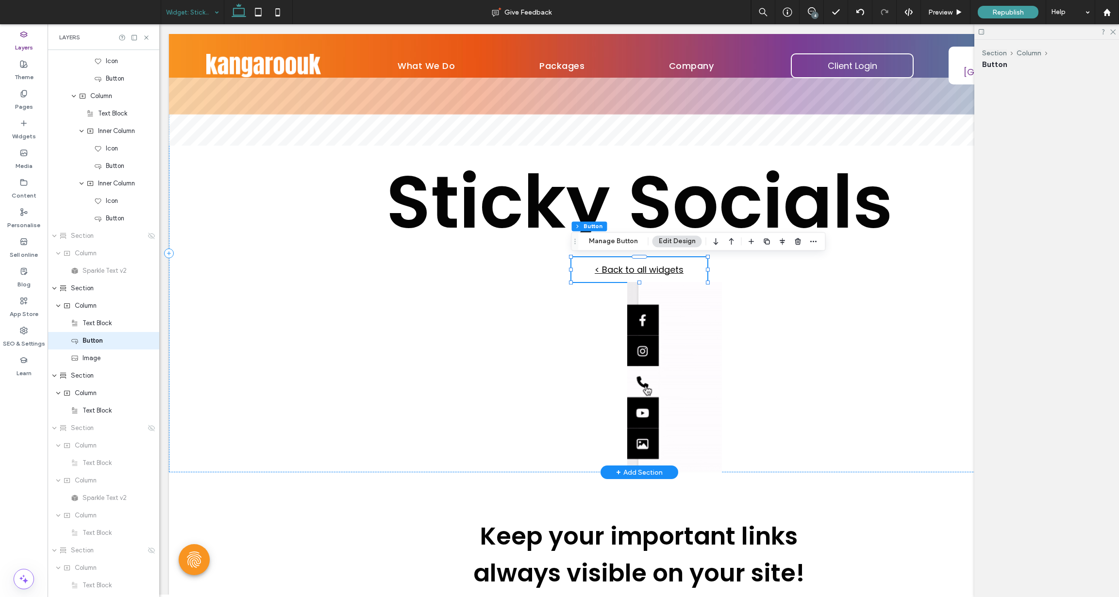
scroll to position [2253, 0]
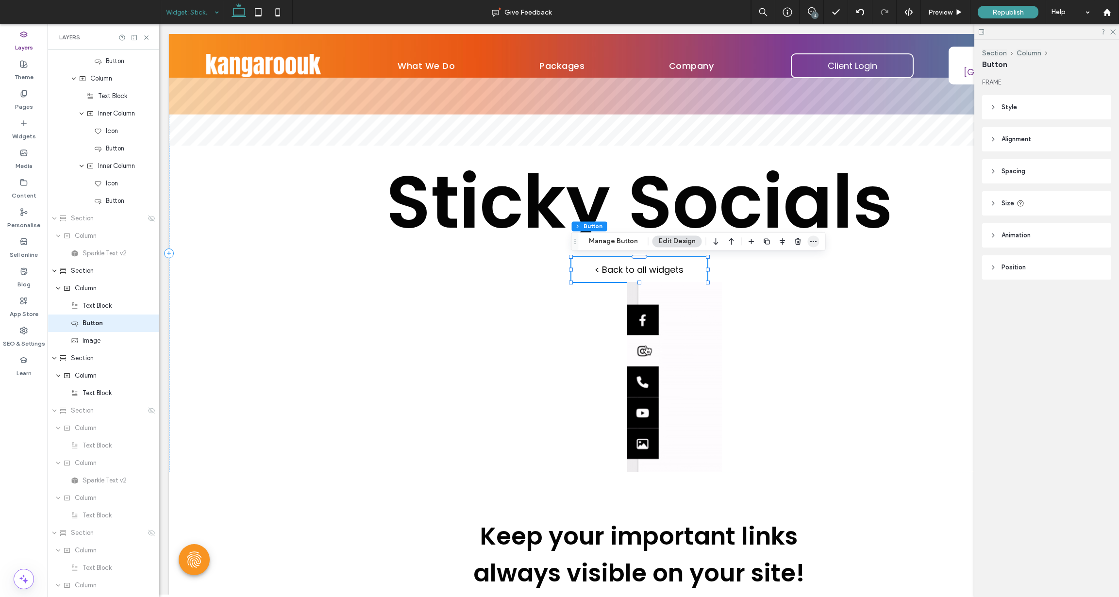
click at [810, 242] on icon "button" at bounding box center [814, 241] width 8 height 8
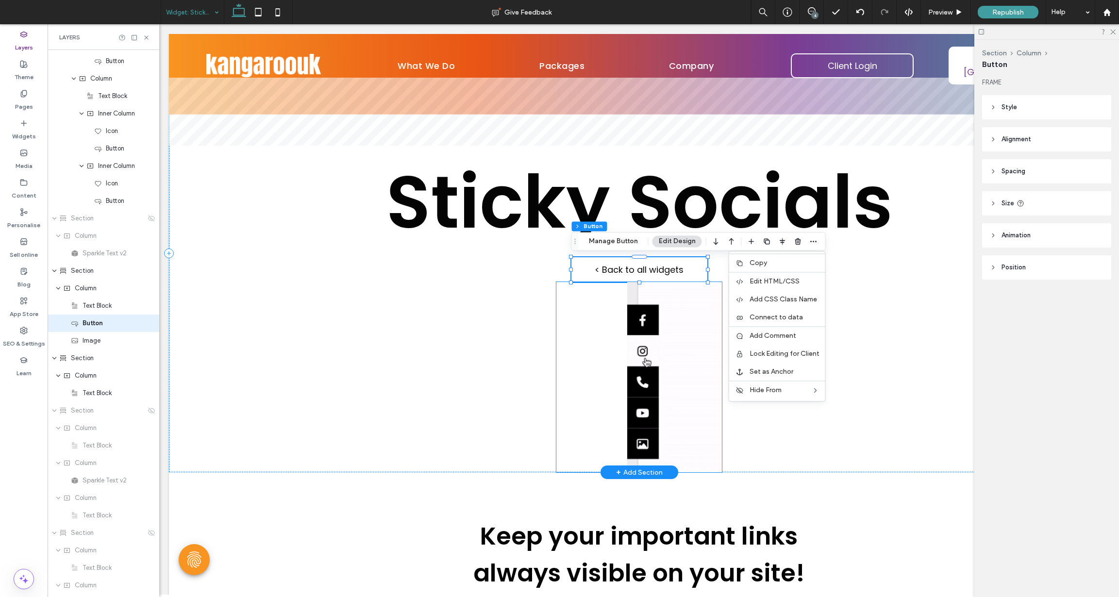
click at [646, 328] on img at bounding box center [639, 377] width 166 height 190
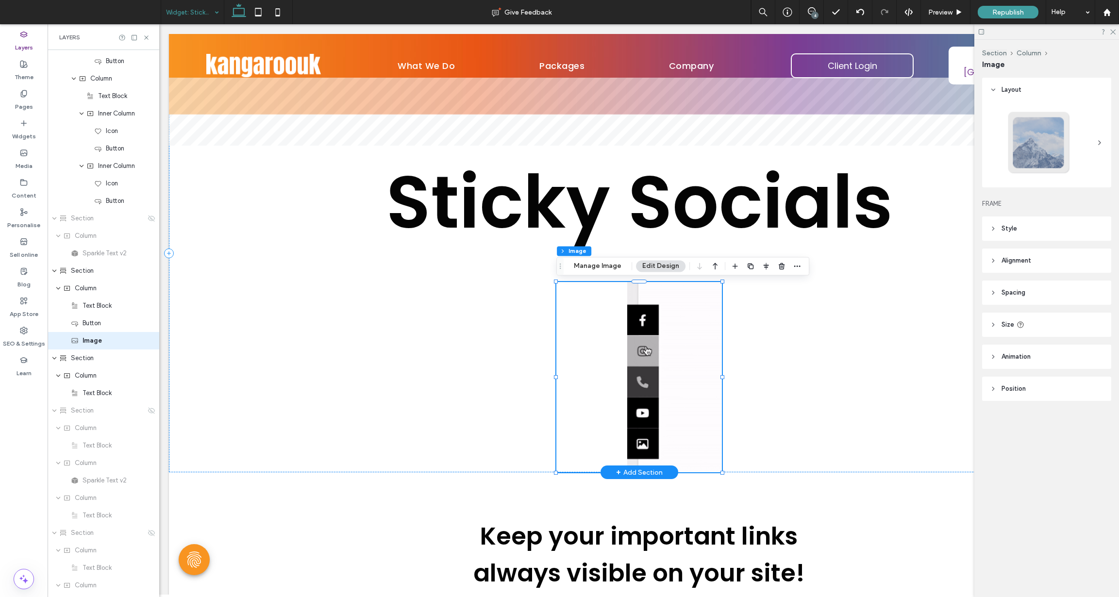
scroll to position [2270, 0]
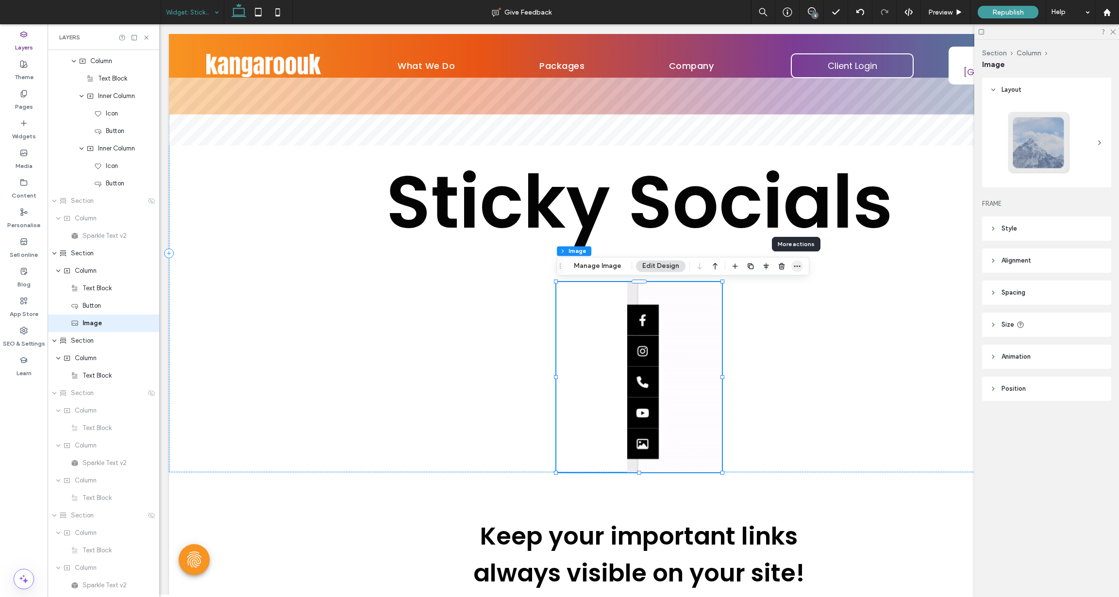
click at [795, 266] on use "button" at bounding box center [797, 266] width 6 height 1
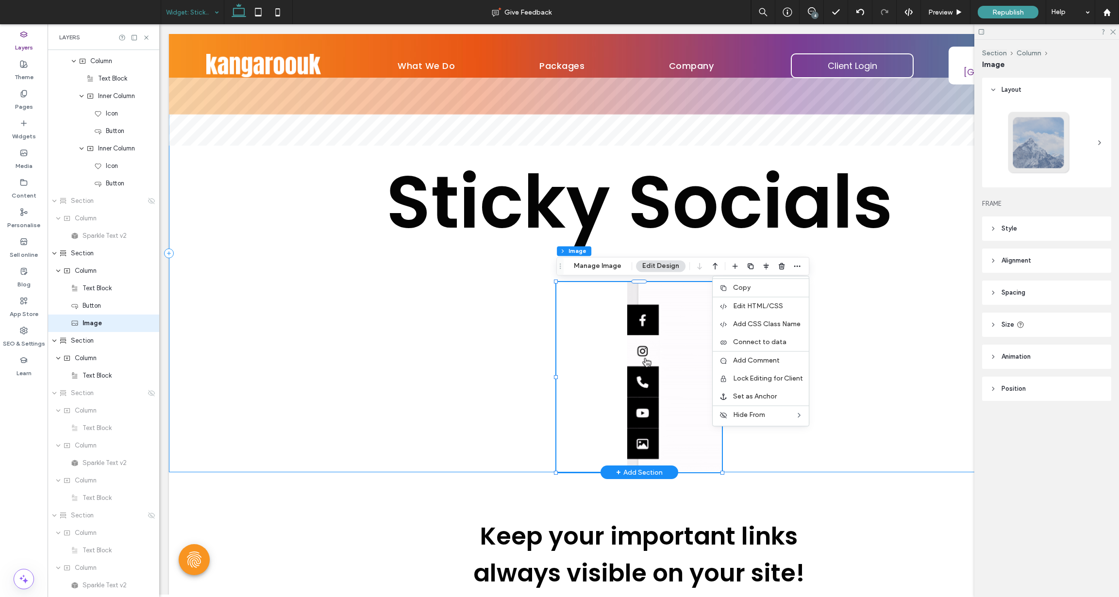
click at [416, 420] on div "Sticky Socials < Back to all widgets" at bounding box center [639, 253] width 941 height 438
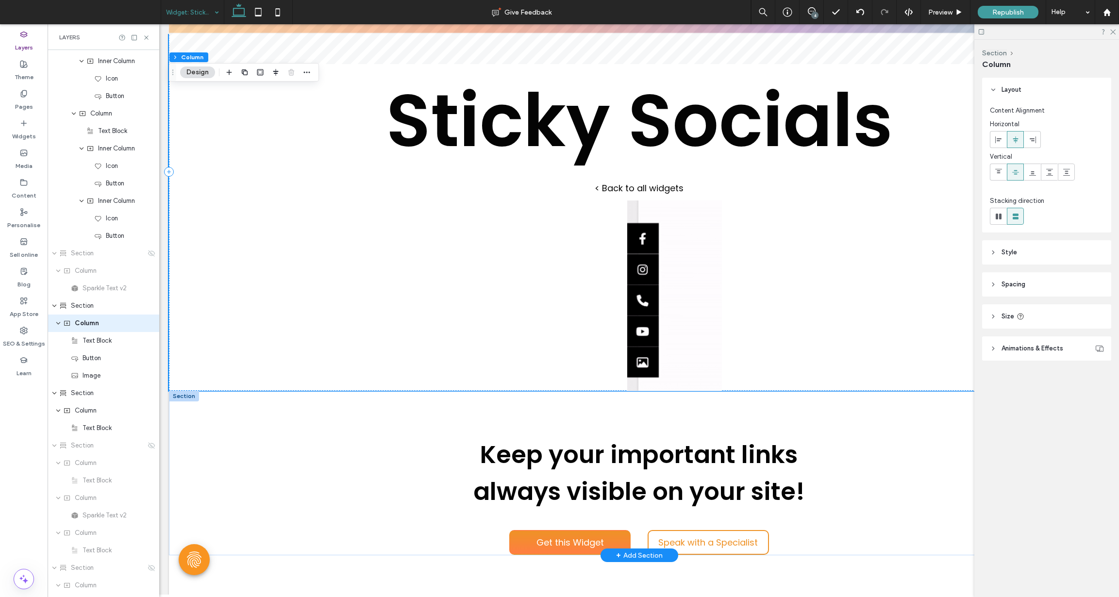
scroll to position [91, 0]
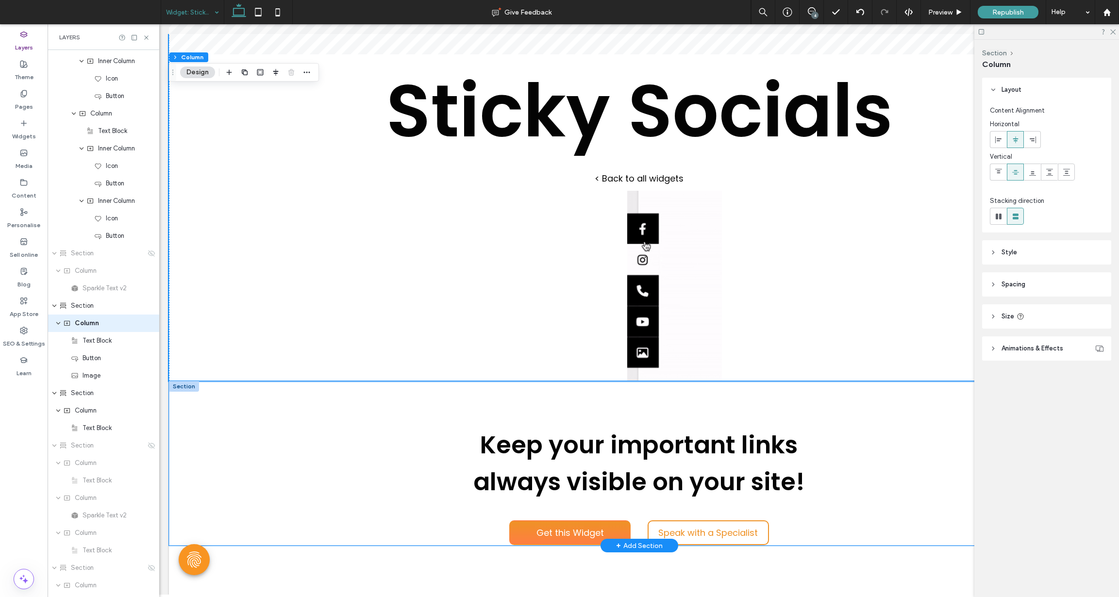
click at [326, 395] on div "Keep your important links always visible on your site!" at bounding box center [639, 463] width 941 height 165
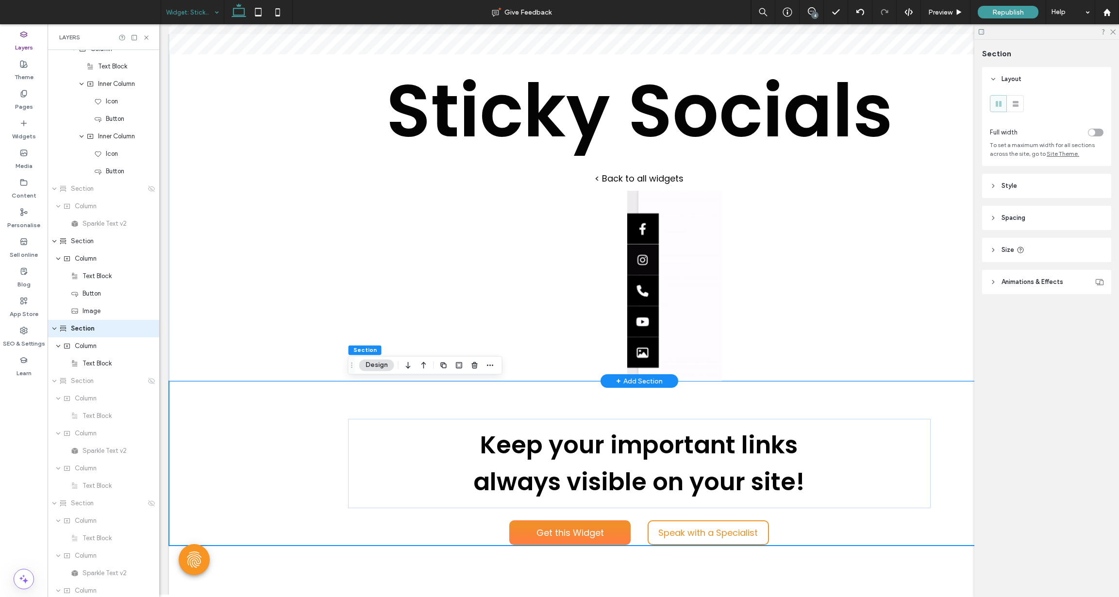
scroll to position [2287, 0]
drag, startPoint x: 482, startPoint y: 360, endPoint x: 487, endPoint y: 366, distance: 7.6
click at [486, 364] on div at bounding box center [467, 364] width 58 height 17
click at [487, 366] on use "button" at bounding box center [490, 365] width 6 height 1
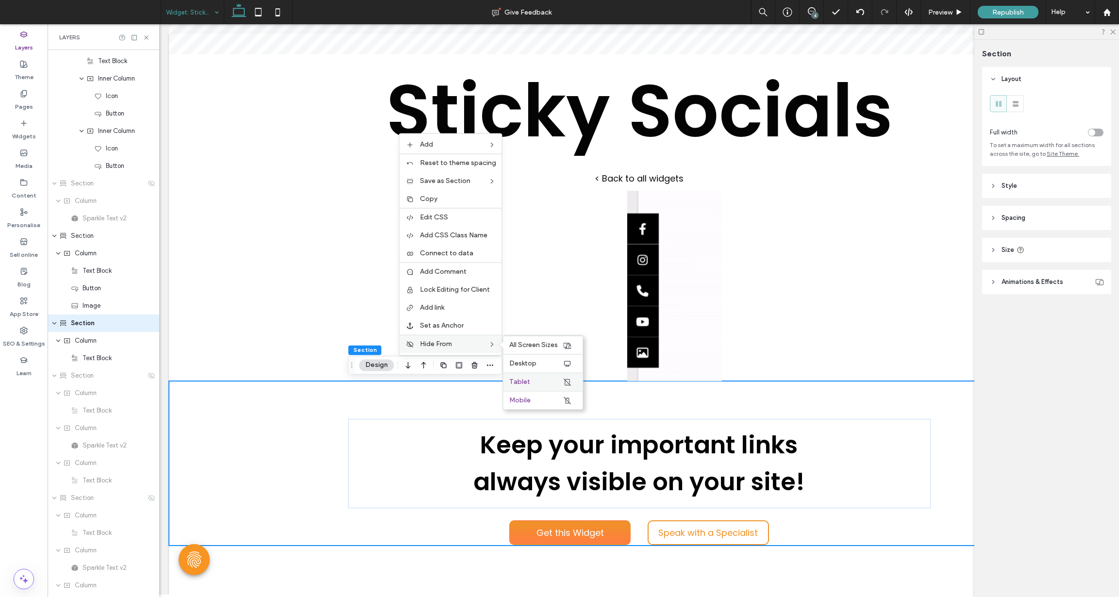
click at [552, 383] on label "Tablet" at bounding box center [535, 382] width 53 height 8
click at [541, 399] on label "Mobile" at bounding box center [535, 400] width 53 height 8
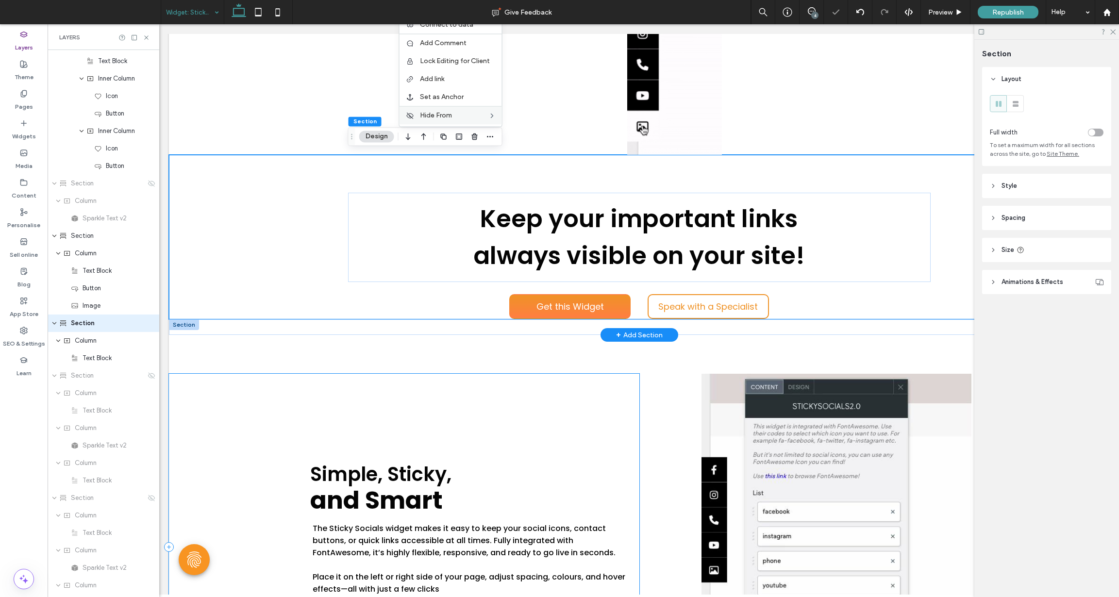
scroll to position [320, 0]
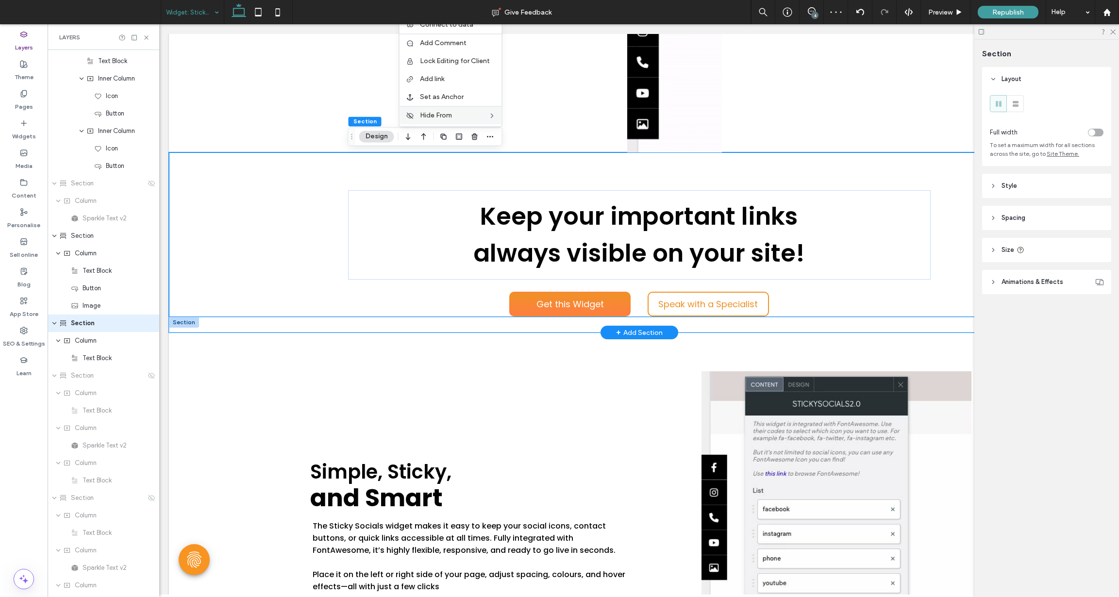
click at [262, 329] on div "Get this Widget Speak with a Specialist" at bounding box center [639, 325] width 941 height 16
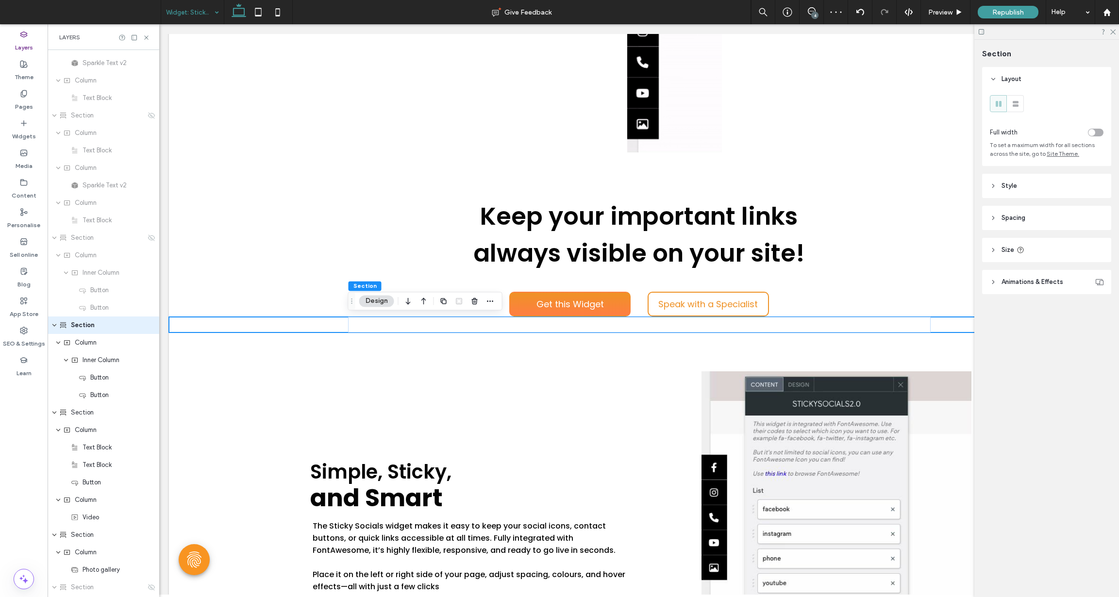
scroll to position [2672, 0]
click at [492, 304] on icon "button" at bounding box center [491, 301] width 8 height 8
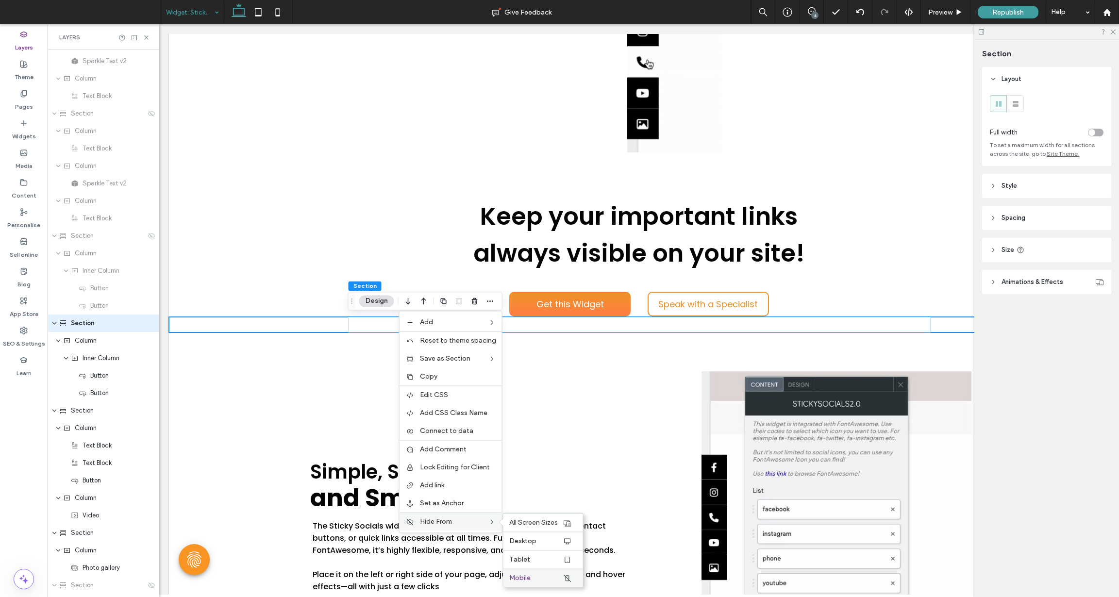
click at [542, 574] on label "Mobile" at bounding box center [535, 578] width 53 height 8
click at [192, 381] on div at bounding box center [184, 376] width 30 height 11
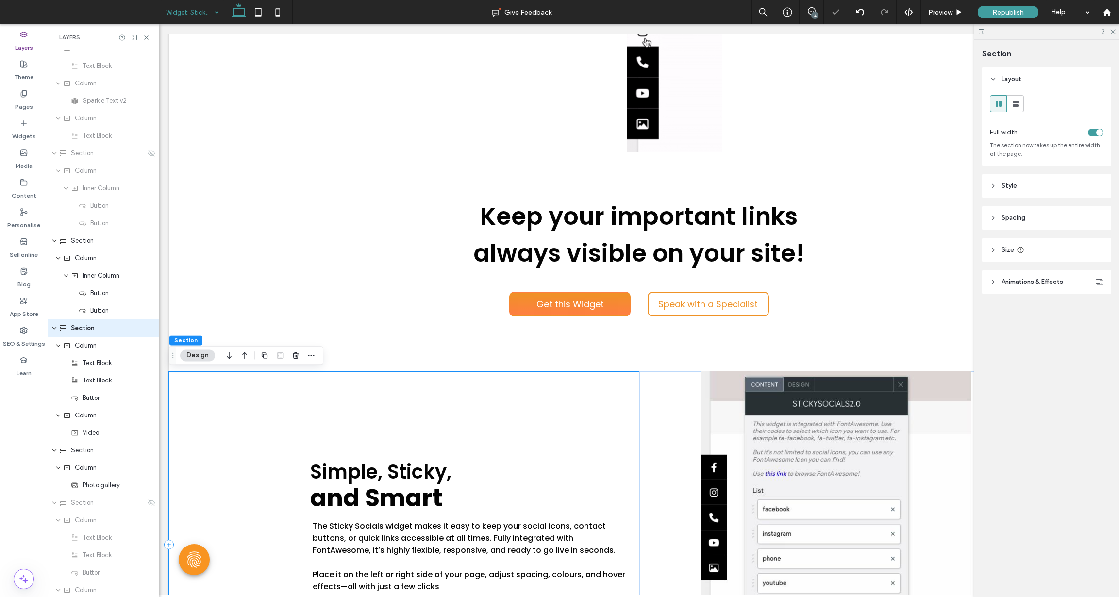
scroll to position [2759, 0]
click at [304, 354] on div at bounding box center [288, 355] width 58 height 17
click at [310, 358] on icon "button" at bounding box center [311, 356] width 8 height 8
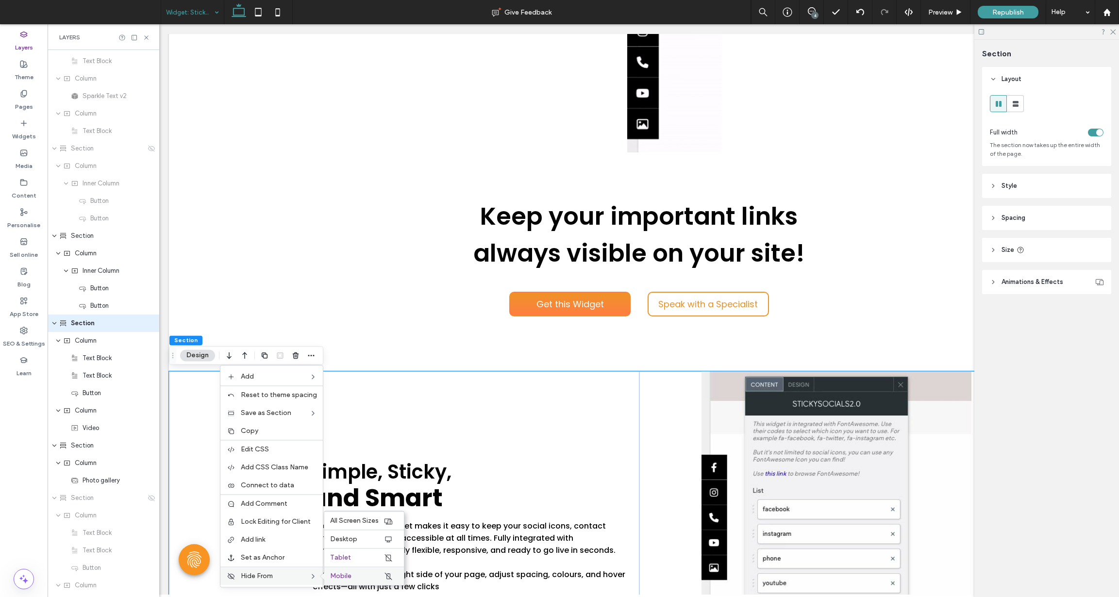
click at [358, 572] on label "Mobile" at bounding box center [356, 576] width 53 height 8
drag, startPoint x: 354, startPoint y: 556, endPoint x: 238, endPoint y: 439, distance: 165.1
click at [354, 556] on label "Tablet" at bounding box center [356, 558] width 53 height 8
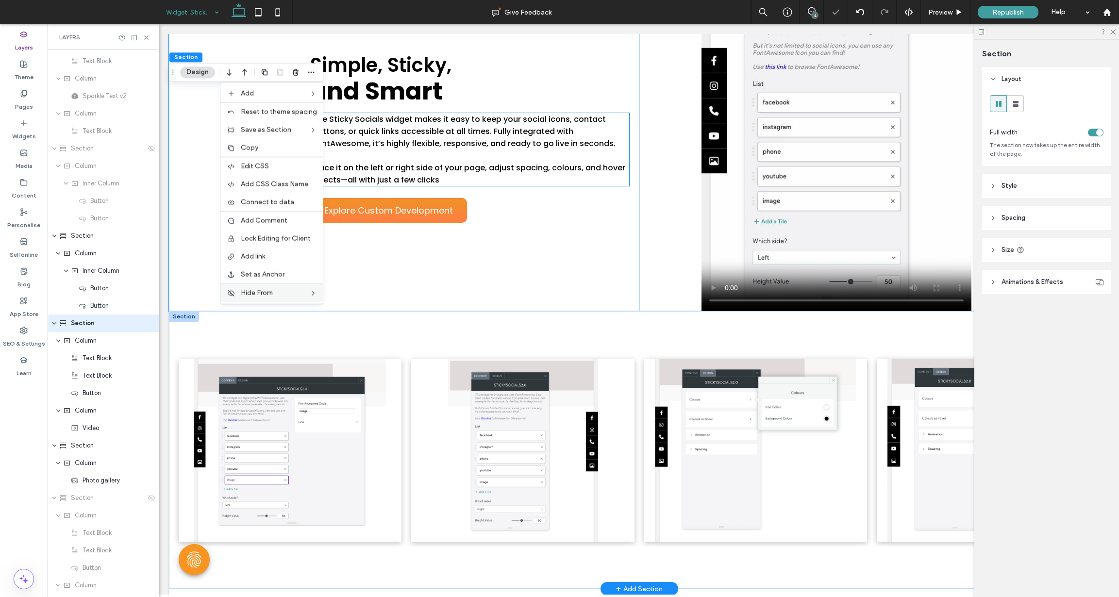
scroll to position [743, 0]
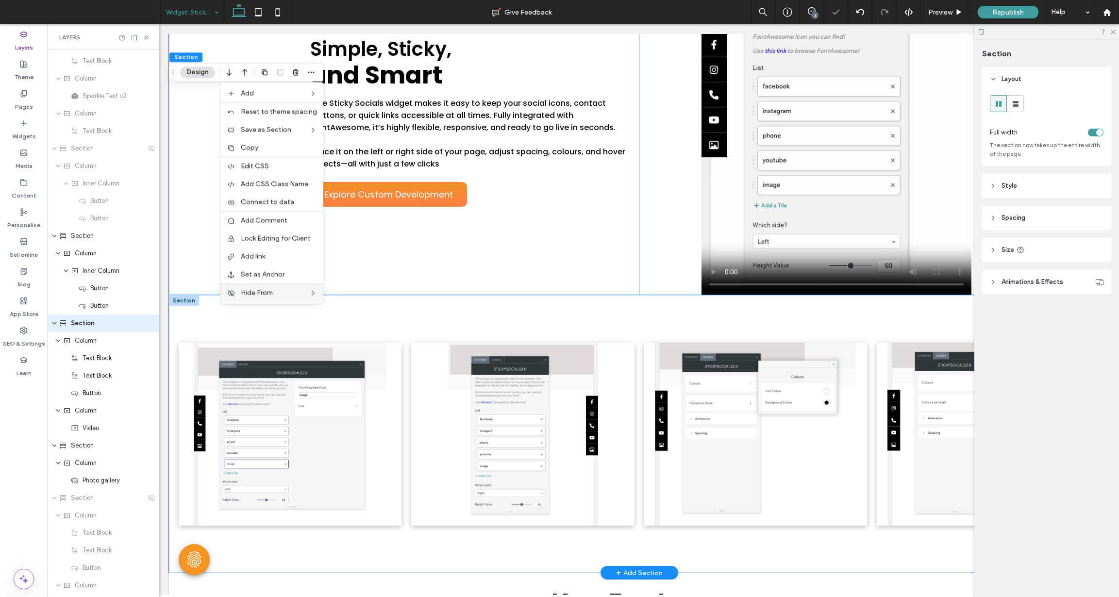
click at [415, 301] on div "Button Button Button Button" at bounding box center [639, 434] width 941 height 278
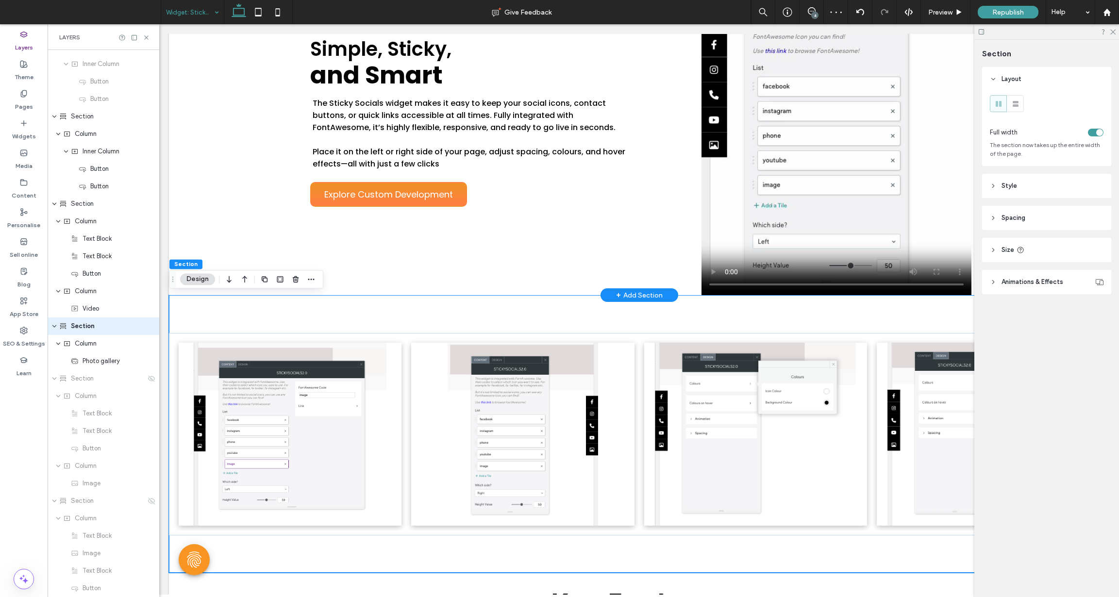
scroll to position [2882, 0]
click at [311, 280] on use "button" at bounding box center [311, 279] width 6 height 1
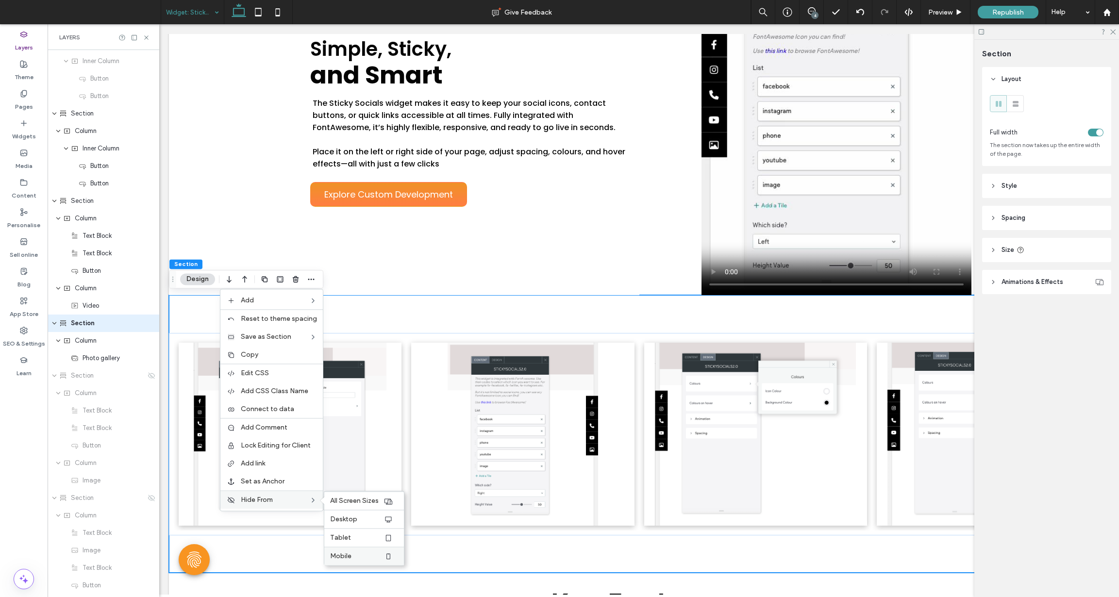
click at [351, 554] on span "Mobile" at bounding box center [340, 556] width 21 height 8
drag, startPoint x: 352, startPoint y: 554, endPoint x: 270, endPoint y: 420, distance: 156.6
click at [352, 554] on label "Mobile" at bounding box center [356, 556] width 53 height 8
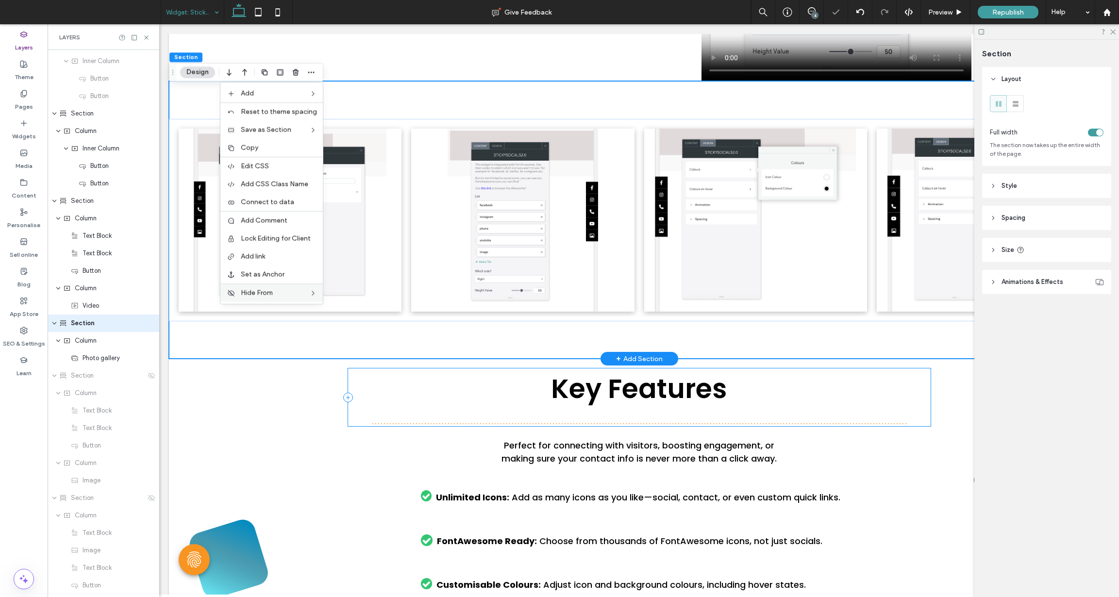
scroll to position [981, 0]
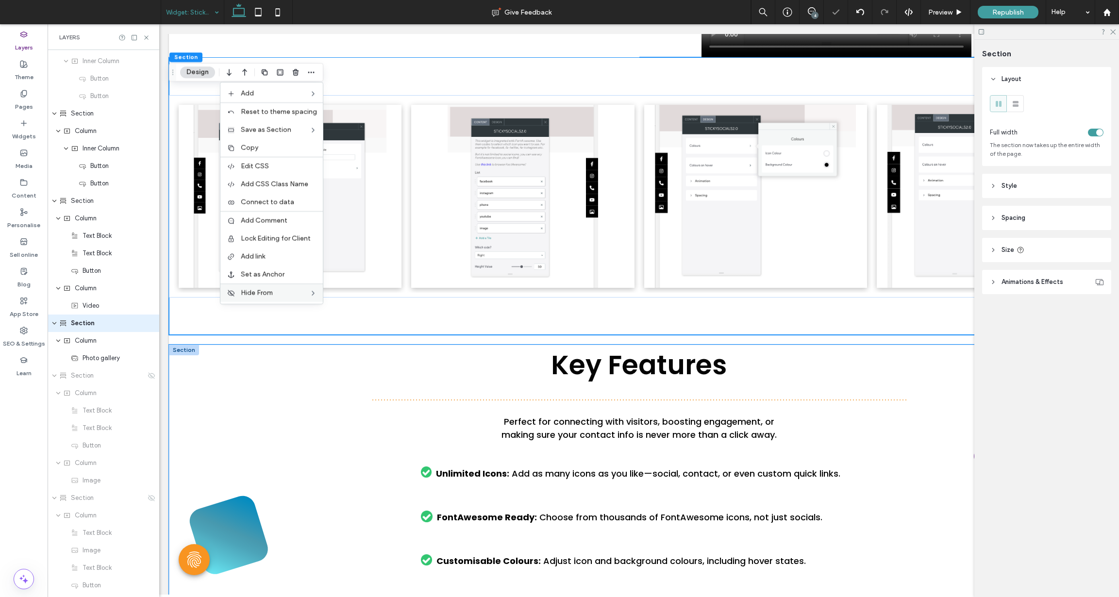
click at [209, 355] on div "Key Features Perfect for connecting with visitors, boosting engagement, or maki…" at bounding box center [639, 506] width 941 height 323
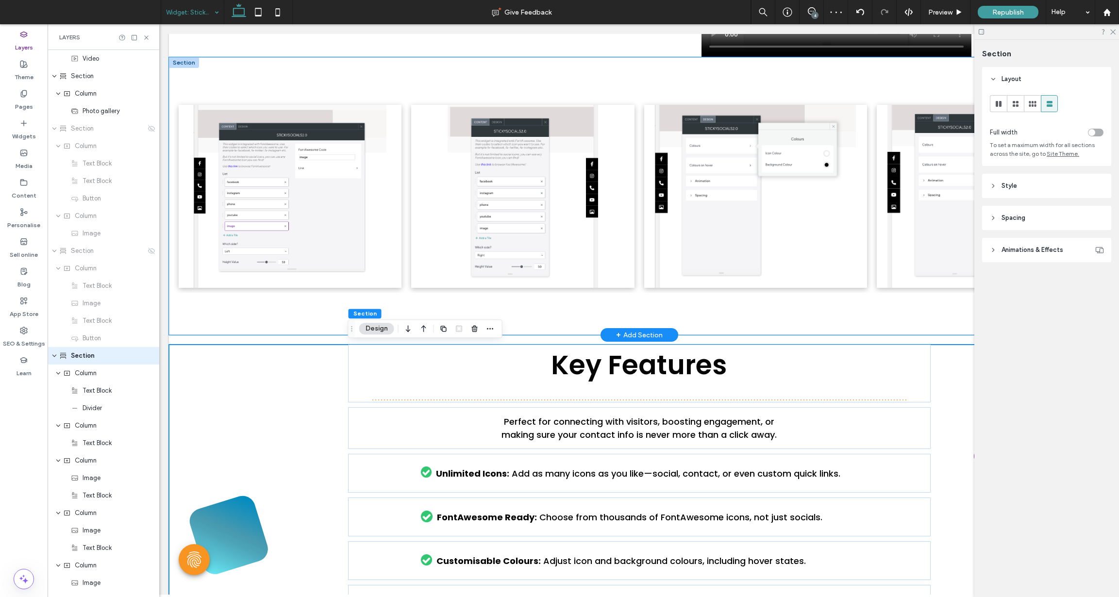
scroll to position [3161, 0]
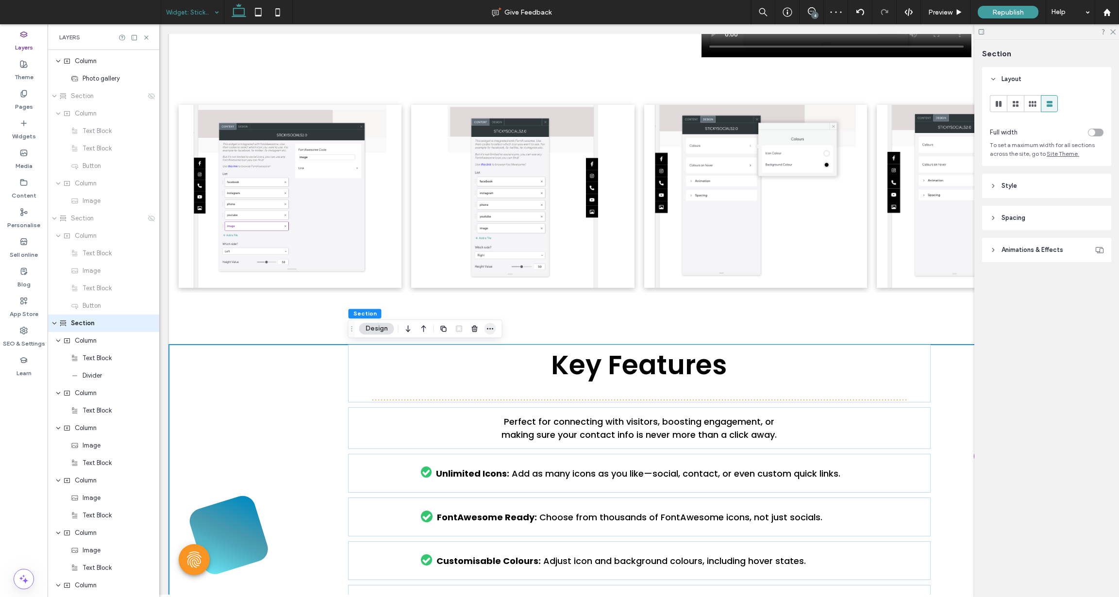
click at [492, 328] on icon "button" at bounding box center [491, 329] width 8 height 8
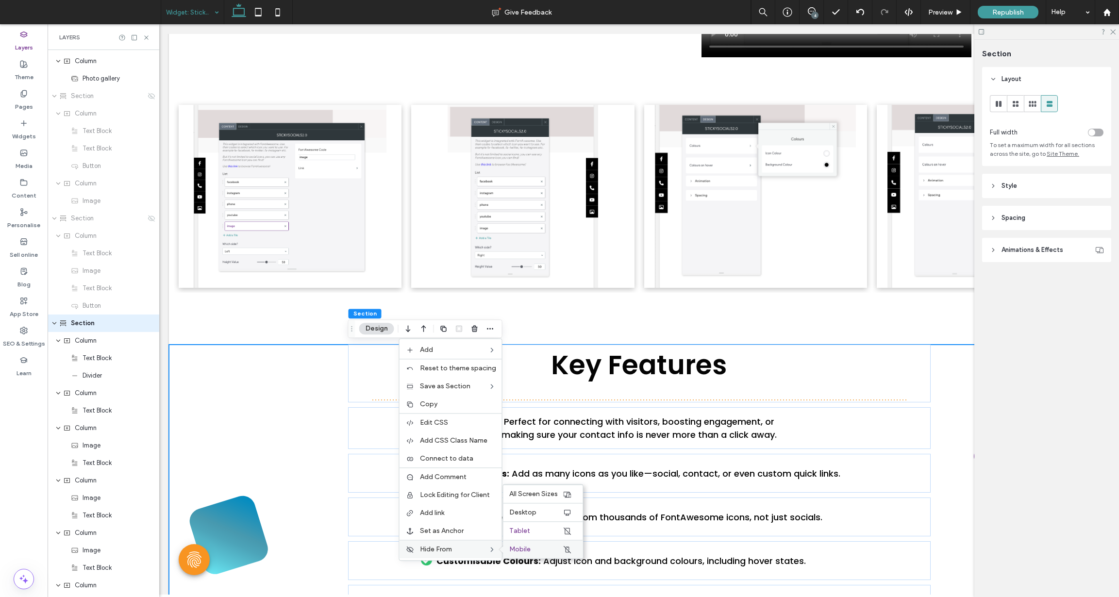
click at [542, 543] on div "Mobile" at bounding box center [544, 549] width 80 height 18
click at [539, 529] on label "Tablet" at bounding box center [535, 531] width 53 height 8
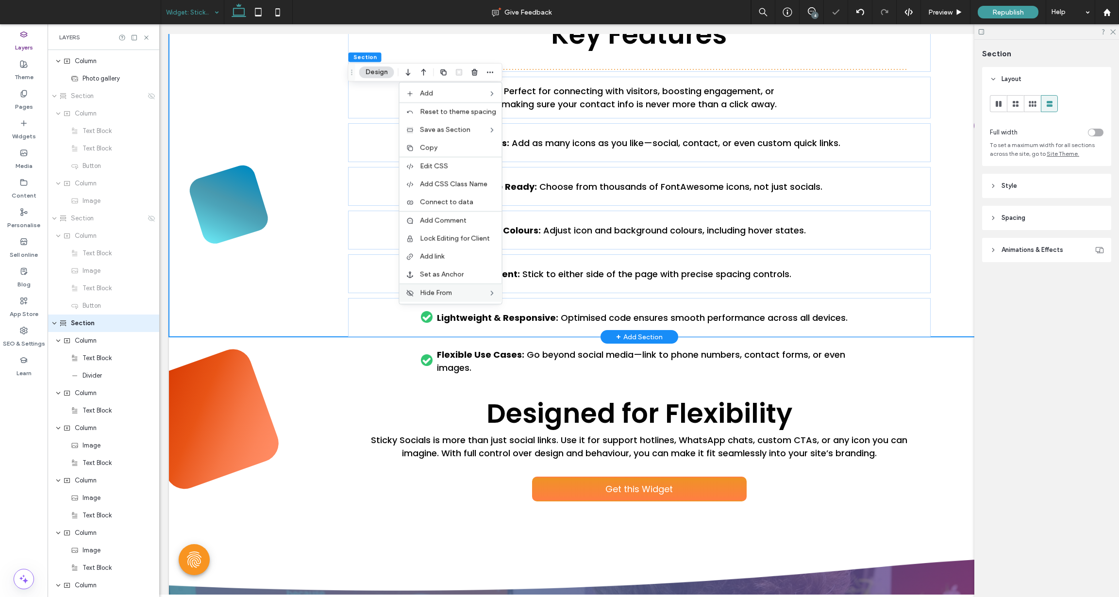
scroll to position [1338, 0]
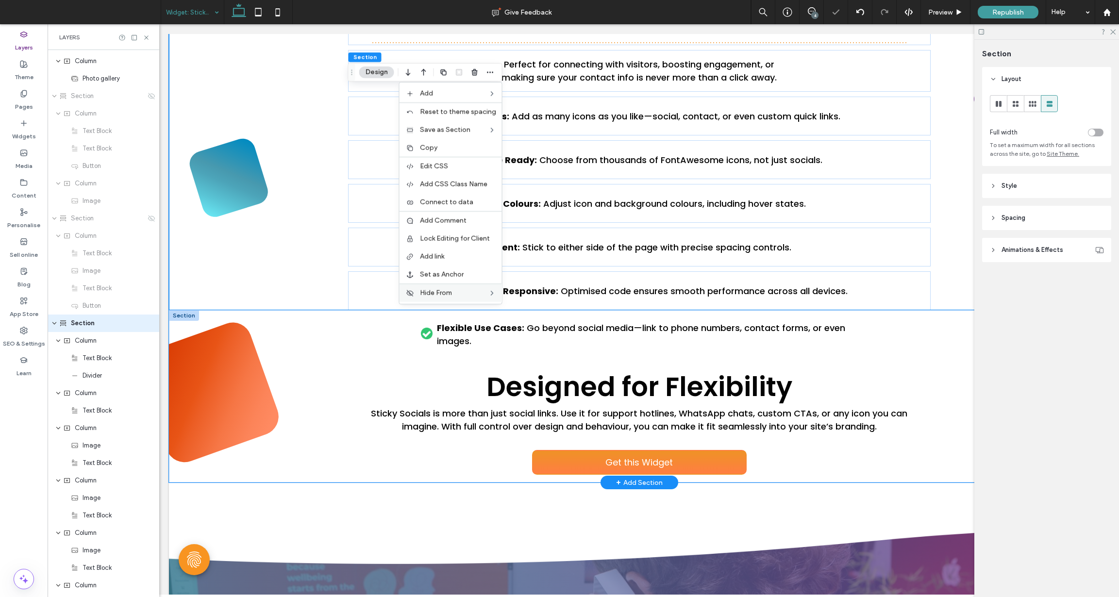
click at [297, 337] on div "Flexible Use Cases: Go beyond social media—link to phone numbers, contact forms…" at bounding box center [639, 396] width 941 height 172
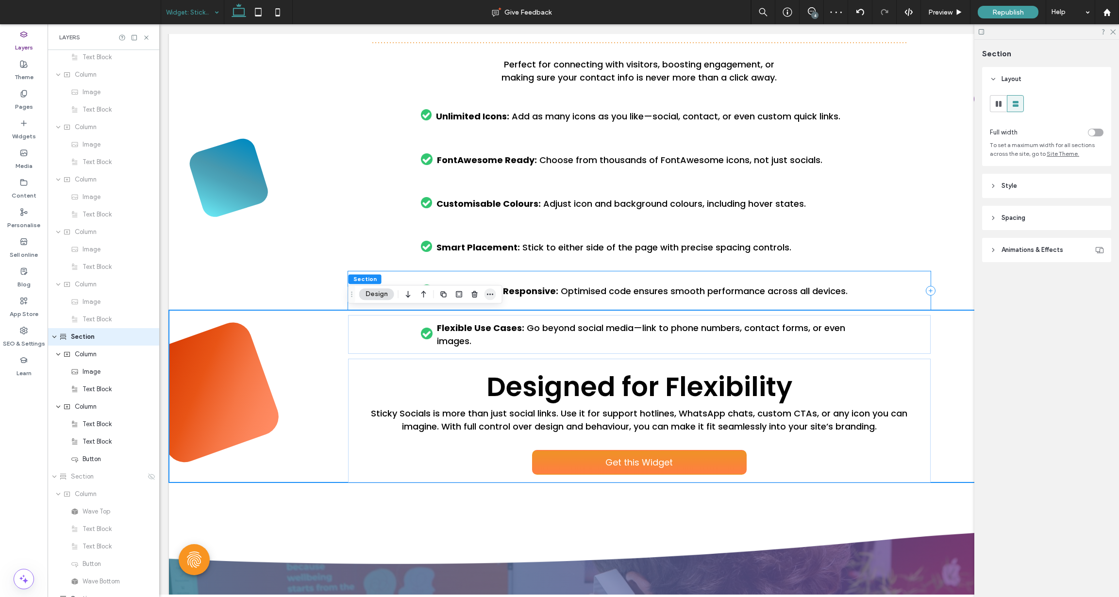
scroll to position [4263, 0]
click at [488, 295] on use "button" at bounding box center [490, 294] width 6 height 1
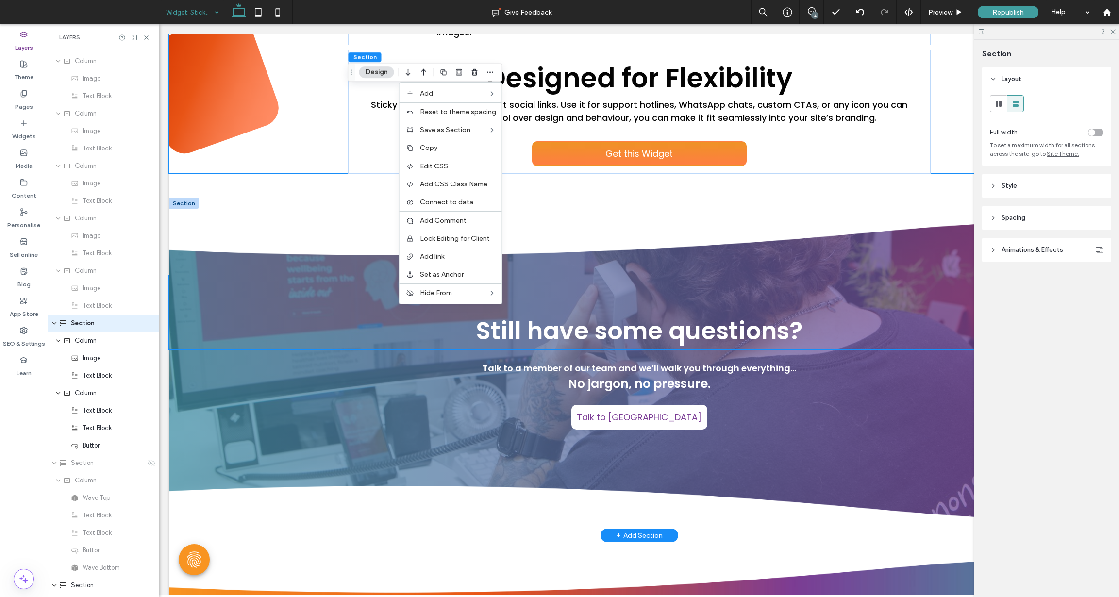
scroll to position [1649, 0]
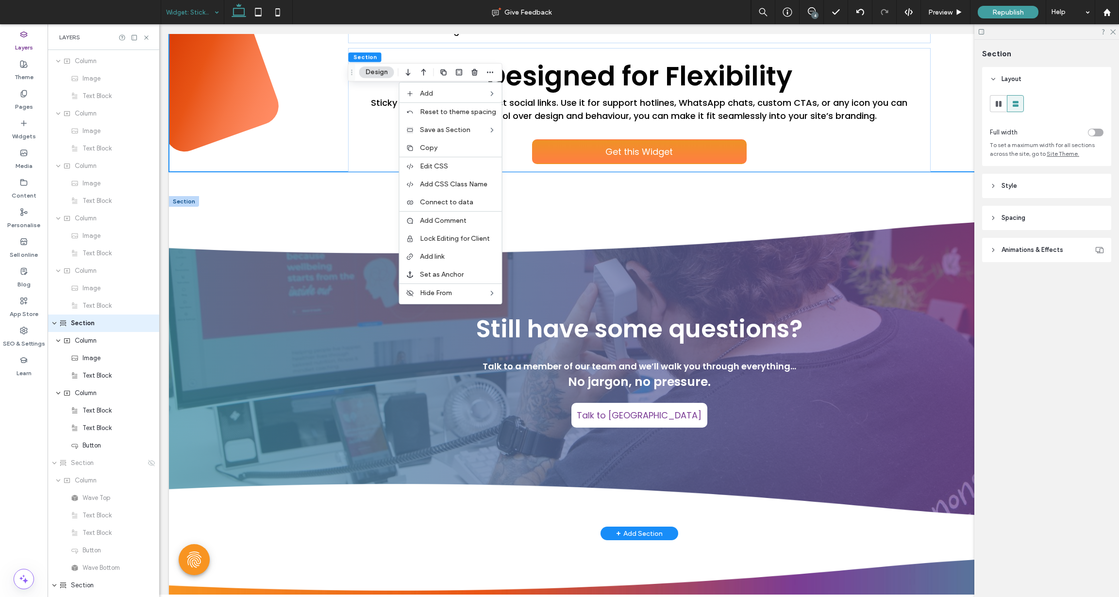
click at [182, 202] on div at bounding box center [184, 201] width 30 height 11
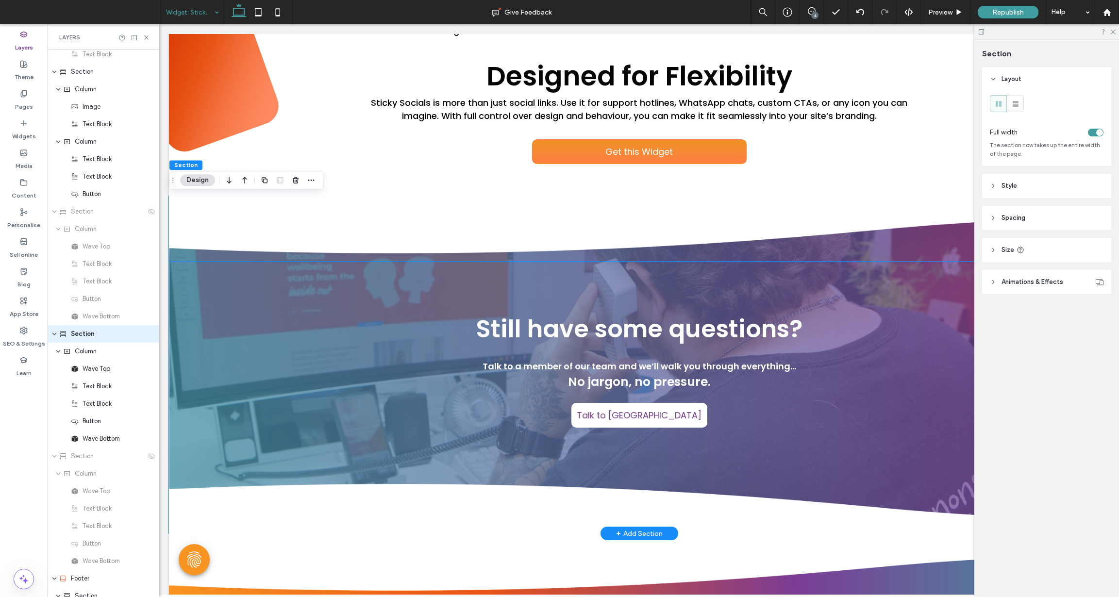
scroll to position [4525, 0]
click at [313, 184] on icon "button" at bounding box center [311, 180] width 8 height 8
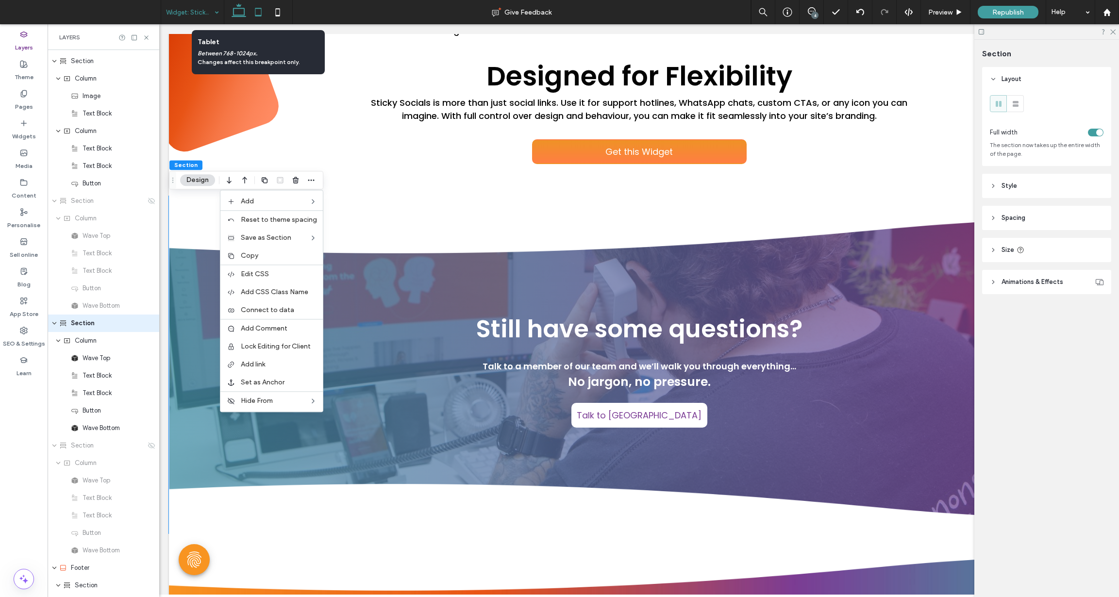
click at [259, 14] on icon at bounding box center [258, 11] width 19 height 19
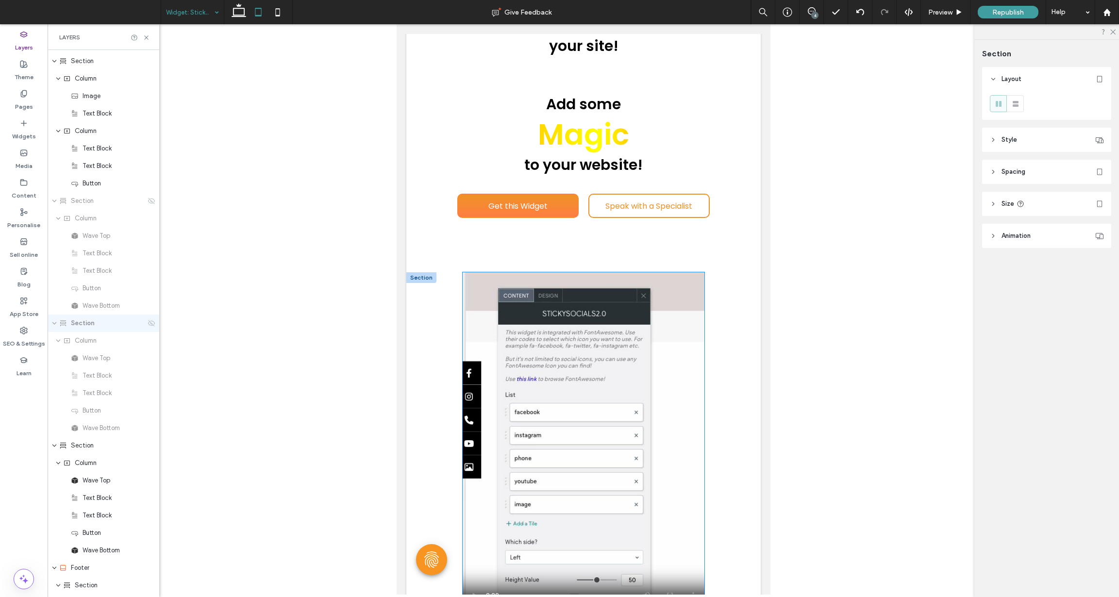
scroll to position [316, 0]
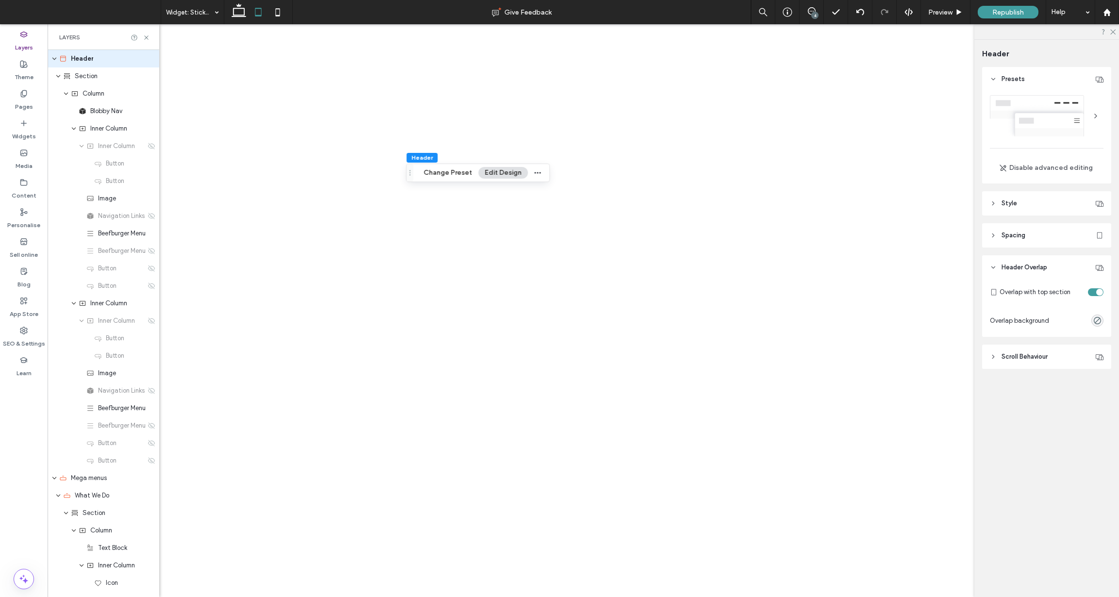
click at [1098, 289] on div "toggle" at bounding box center [1099, 292] width 7 height 7
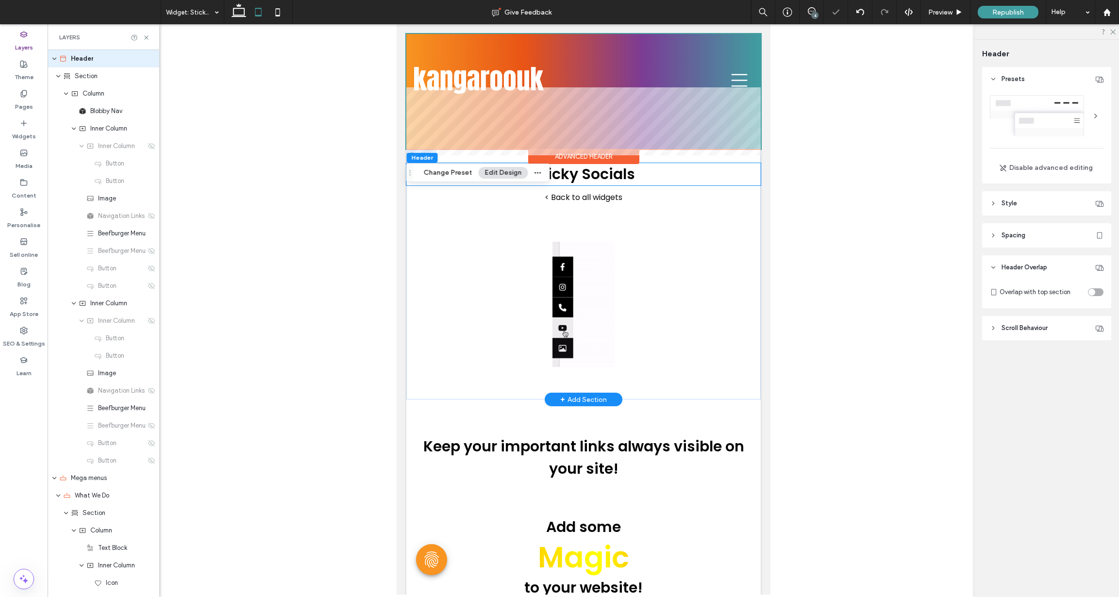
click at [594, 177] on span "Sticky Socials" at bounding box center [583, 174] width 102 height 21
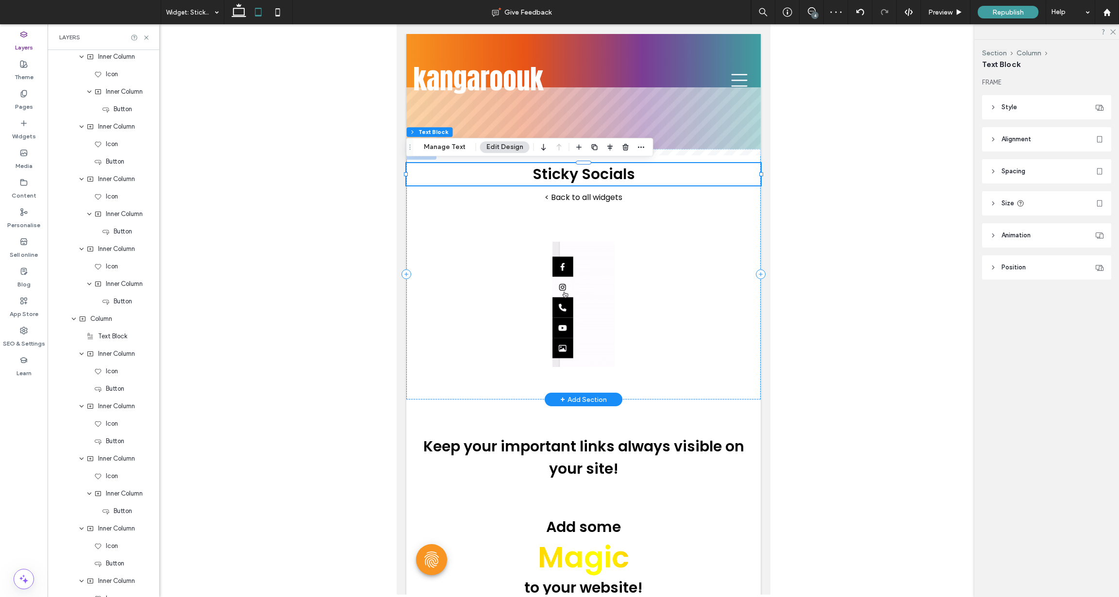
click at [606, 181] on span "Sticky Socials" at bounding box center [583, 174] width 102 height 21
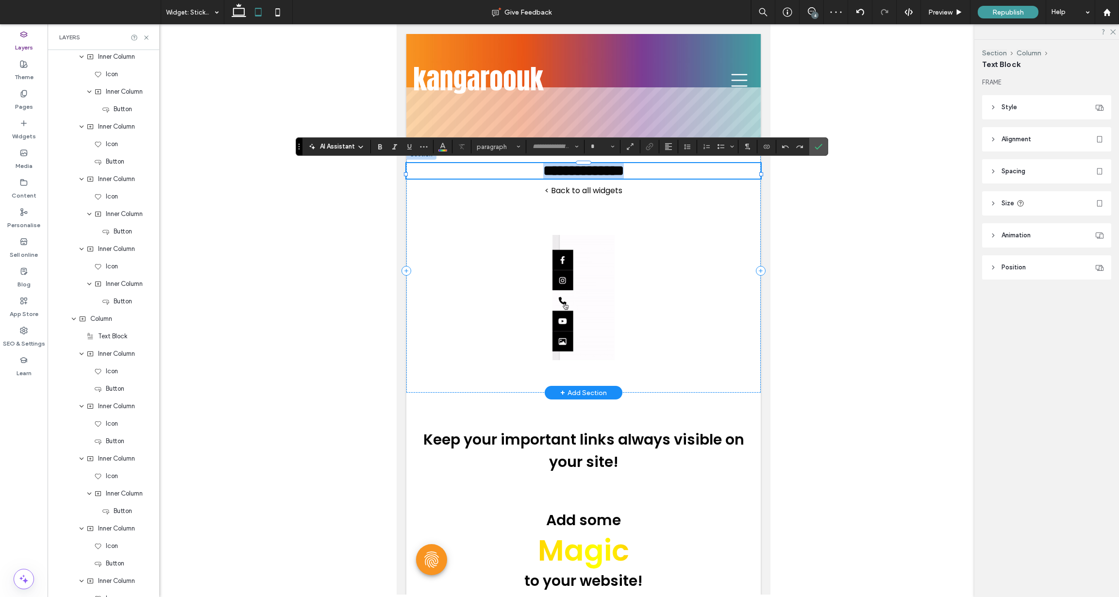
type input "*******"
type input "**"
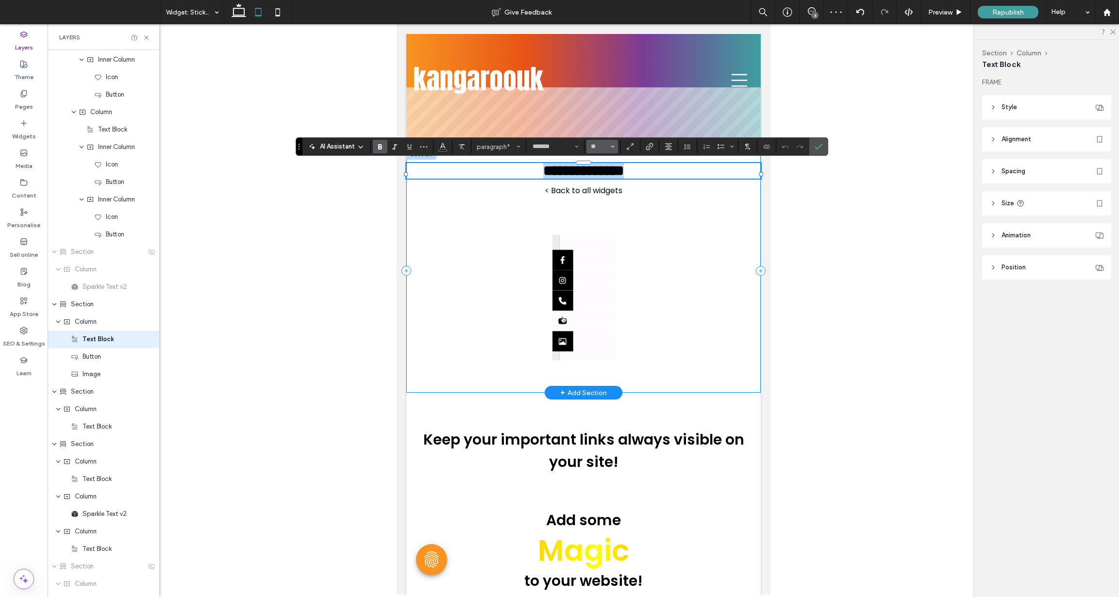
scroll to position [2235, 0]
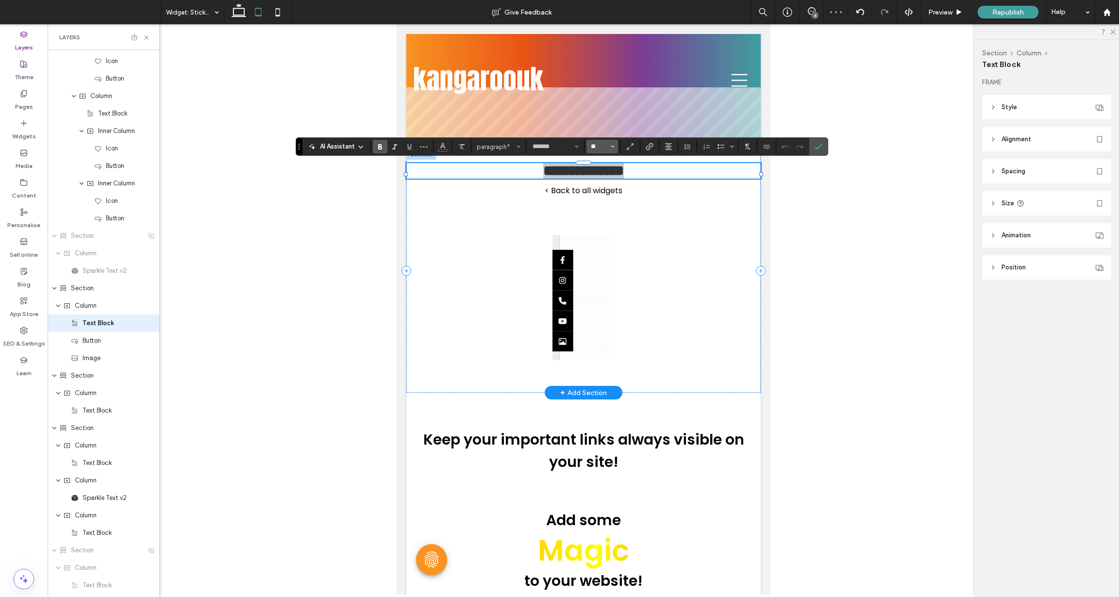
click at [599, 143] on input "**" at bounding box center [599, 147] width 19 height 8
click at [601, 235] on label "60" at bounding box center [602, 234] width 31 height 14
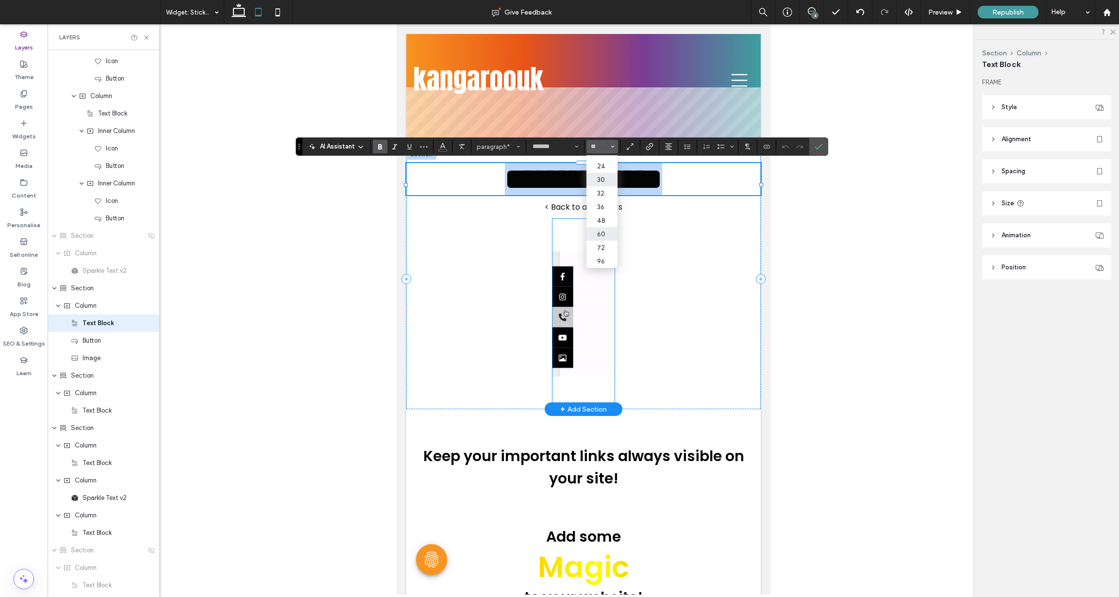
type input "**"
click at [577, 299] on img at bounding box center [583, 314] width 62 height 190
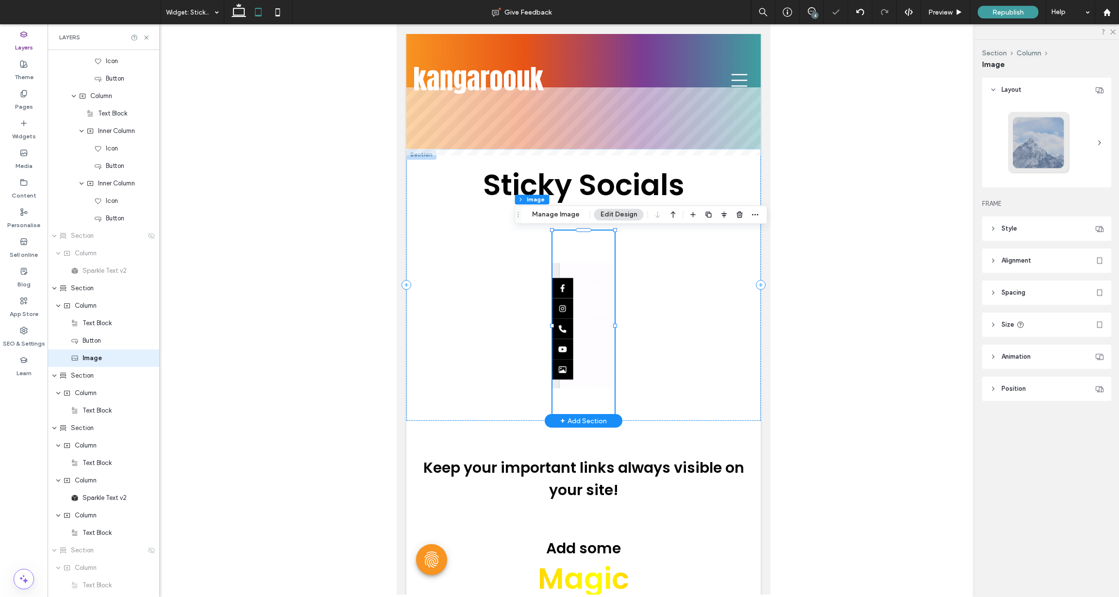
scroll to position [2270, 0]
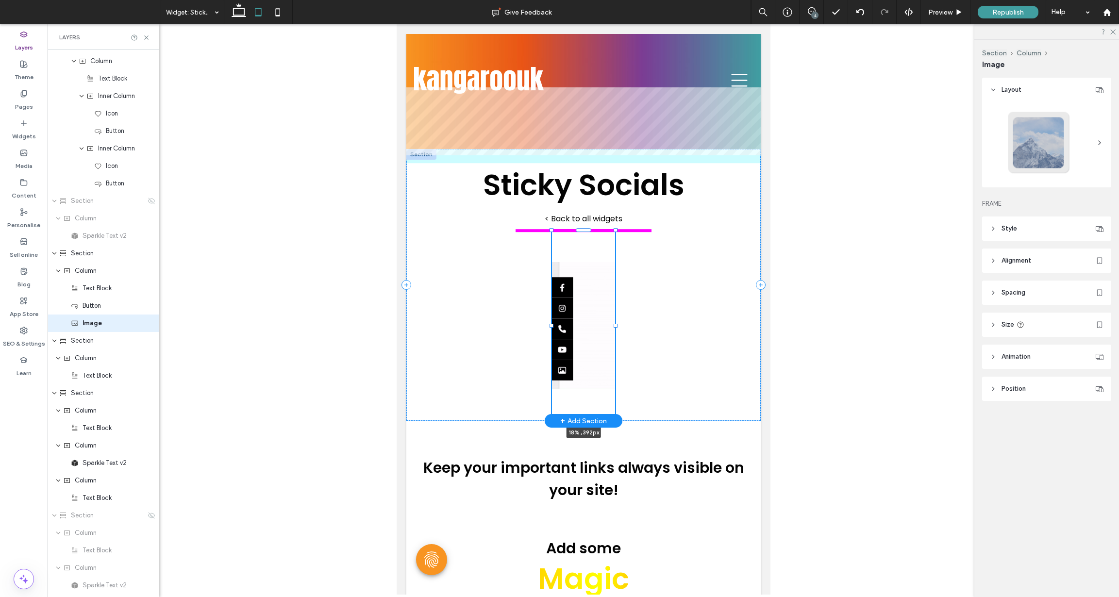
click at [615, 326] on div at bounding box center [615, 326] width 4 height 4
type input "****"
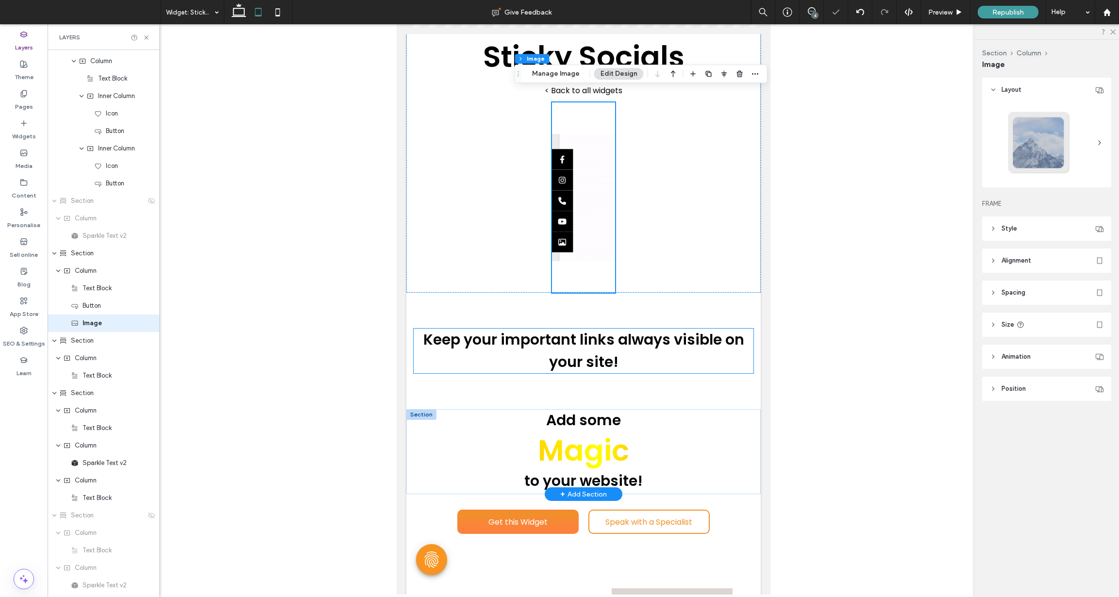
scroll to position [141, 0]
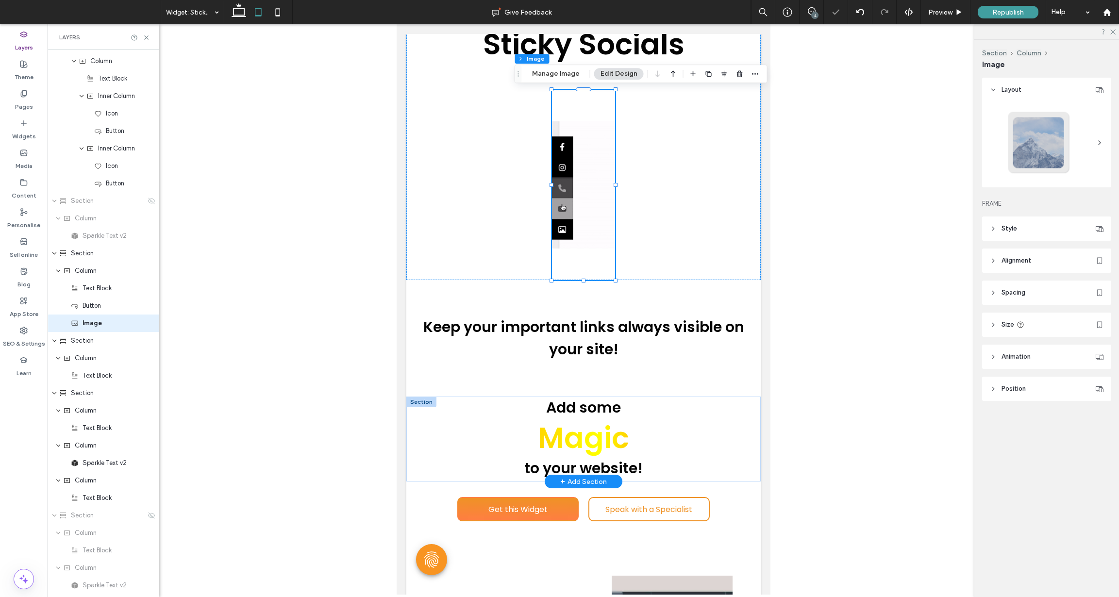
click at [419, 404] on div at bounding box center [421, 402] width 30 height 11
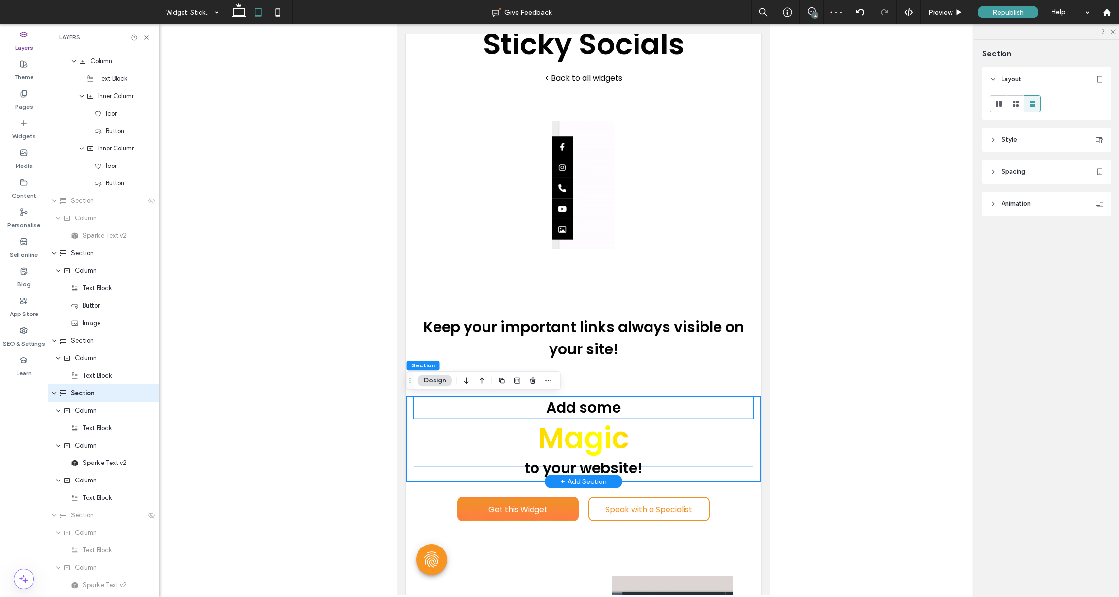
scroll to position [2340, 0]
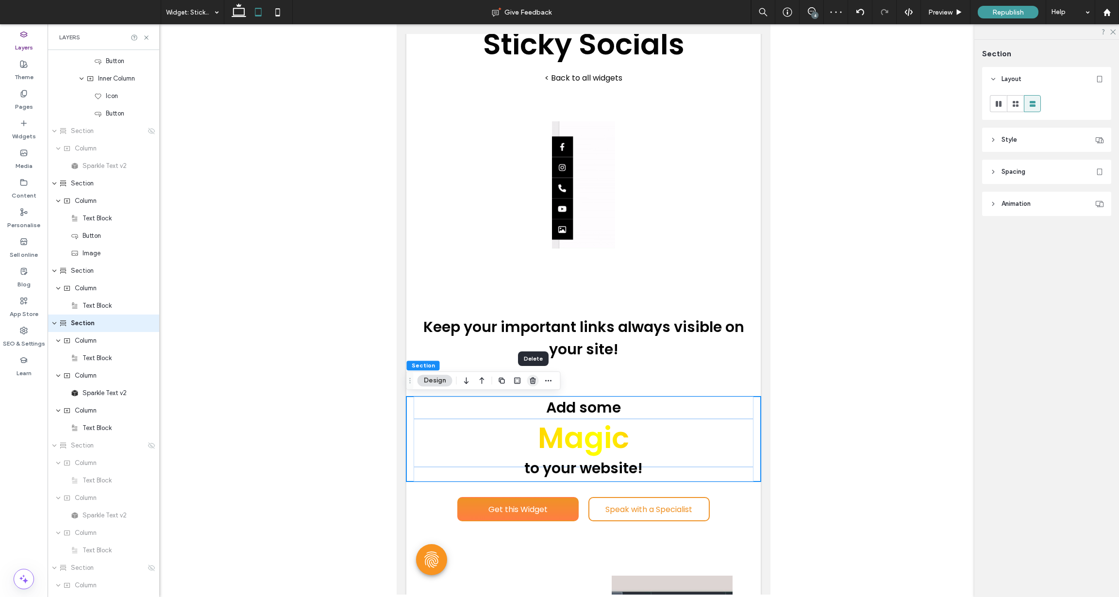
click at [535, 383] on use "button" at bounding box center [533, 380] width 6 height 6
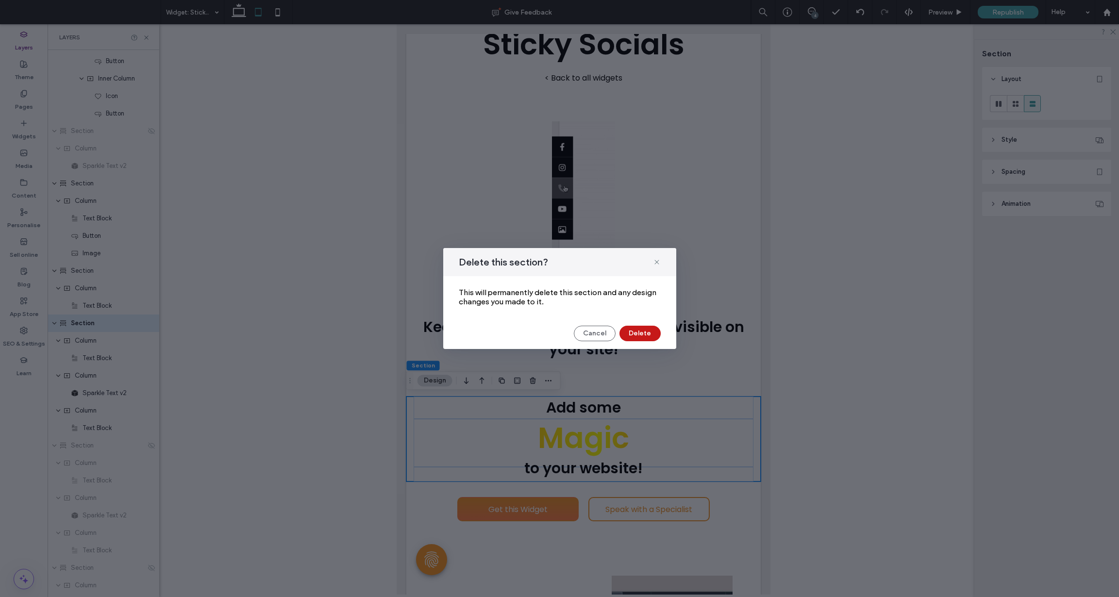
click at [645, 326] on button "Delete" at bounding box center [640, 334] width 41 height 16
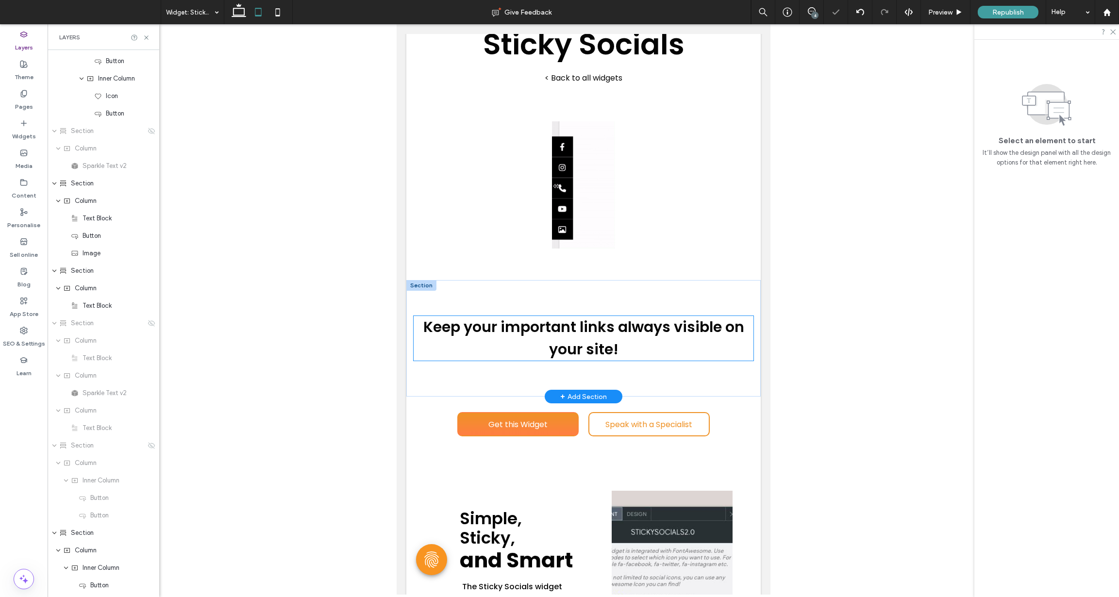
click at [615, 354] on span "on your site!" at bounding box center [646, 338] width 195 height 43
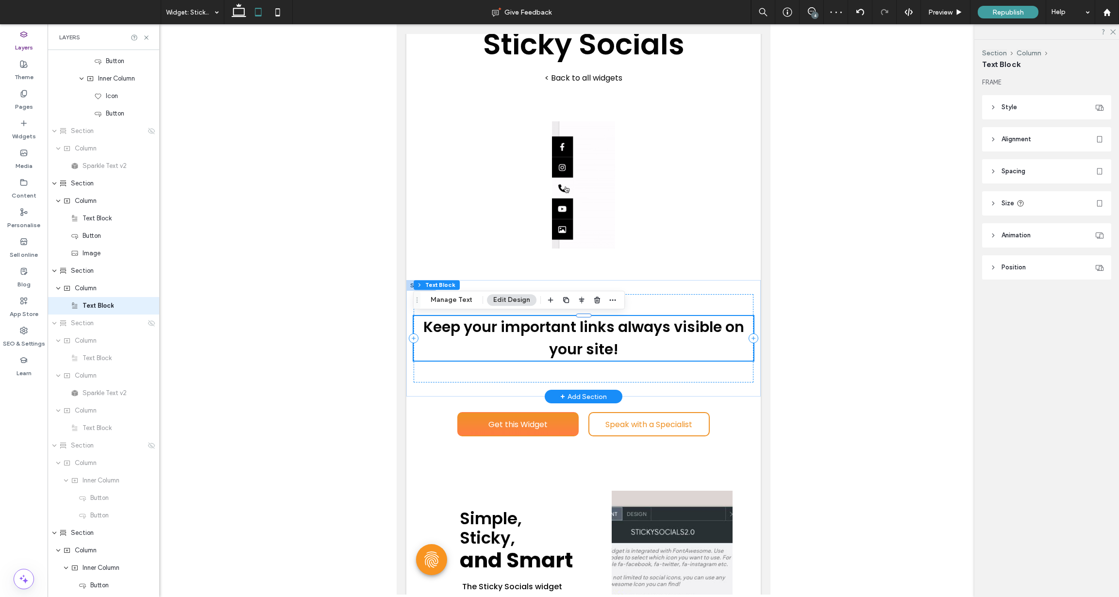
scroll to position [2322, 0]
click at [670, 305] on div "Keep your important links always visible on your site!" at bounding box center [583, 338] width 340 height 88
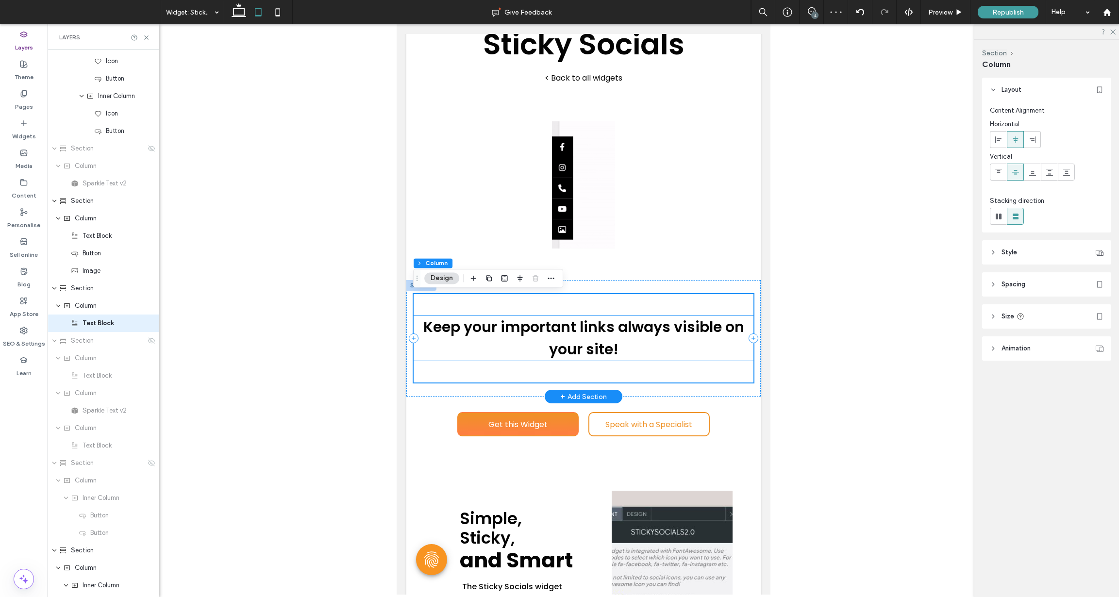
scroll to position [2305, 0]
click at [625, 344] on p "Keep your important links always visible on your site!" at bounding box center [583, 338] width 340 height 45
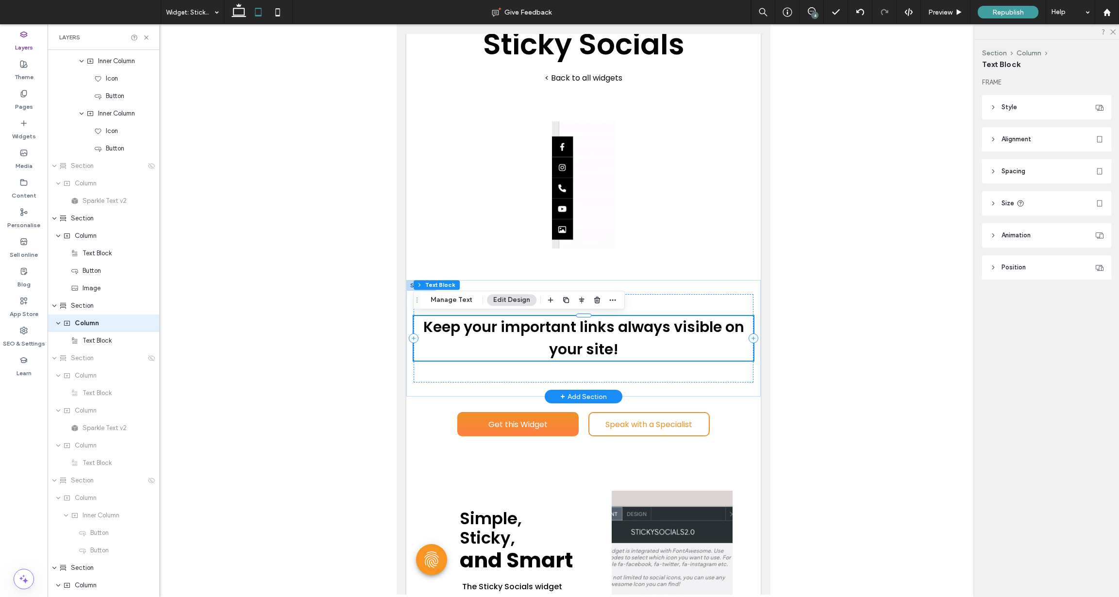
scroll to position [2322, 0]
click at [634, 346] on p "Keep your important links always visible on your site!" at bounding box center [583, 338] width 340 height 45
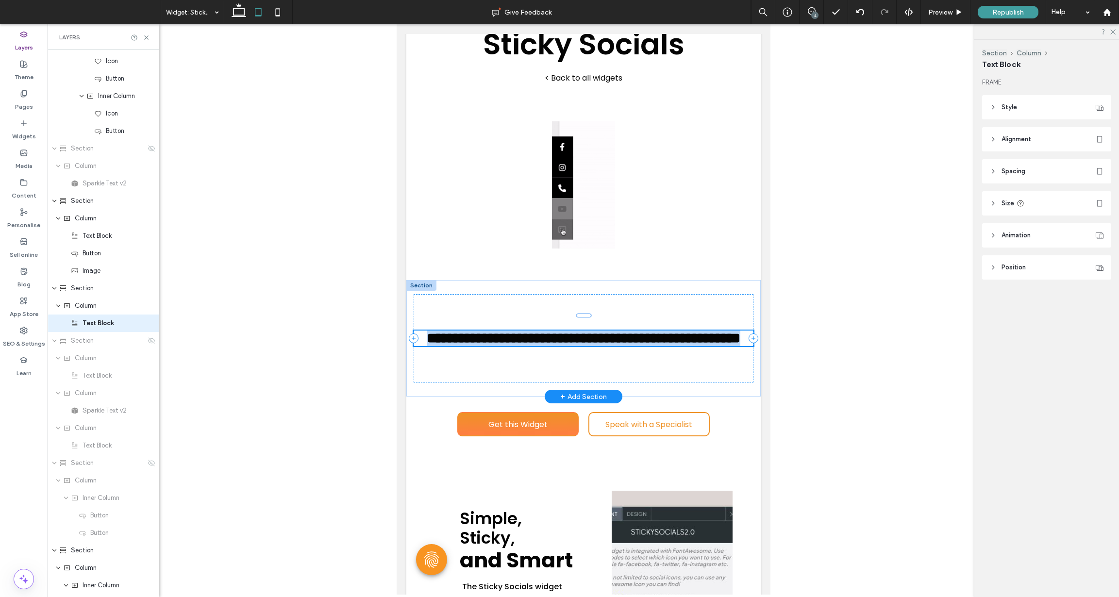
type input "*******"
type input "**"
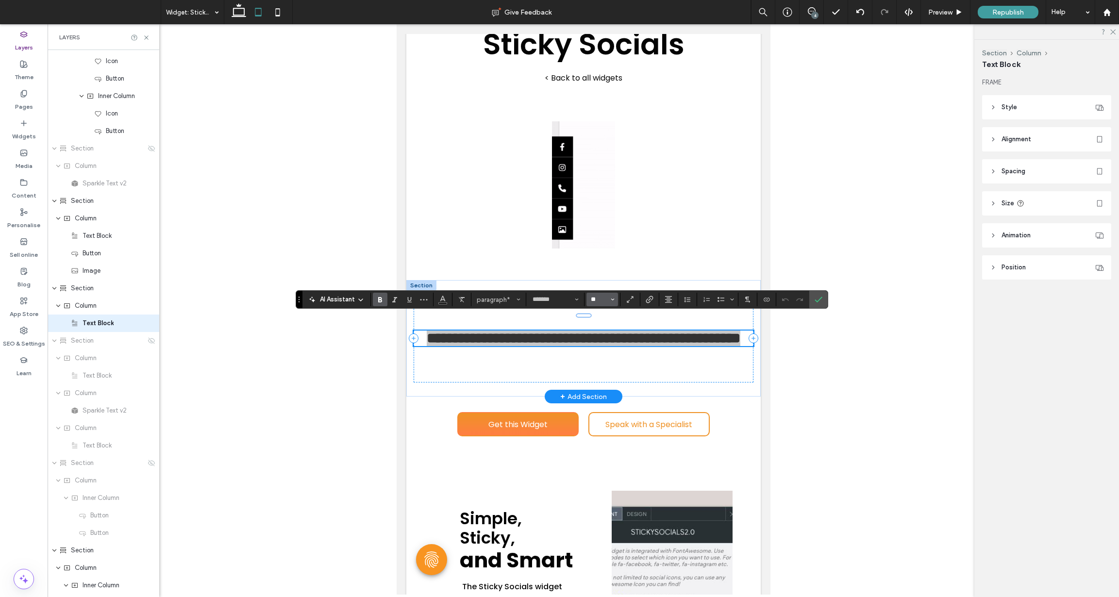
click at [598, 299] on input "**" at bounding box center [599, 300] width 19 height 8
click at [600, 373] on label "48" at bounding box center [602, 374] width 31 height 14
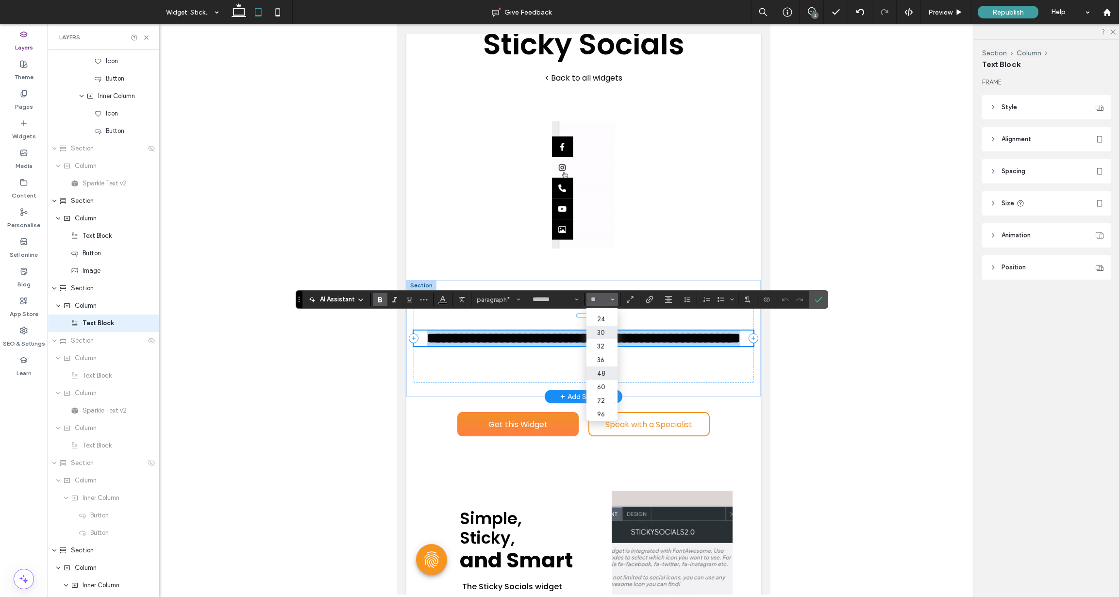
type input "**"
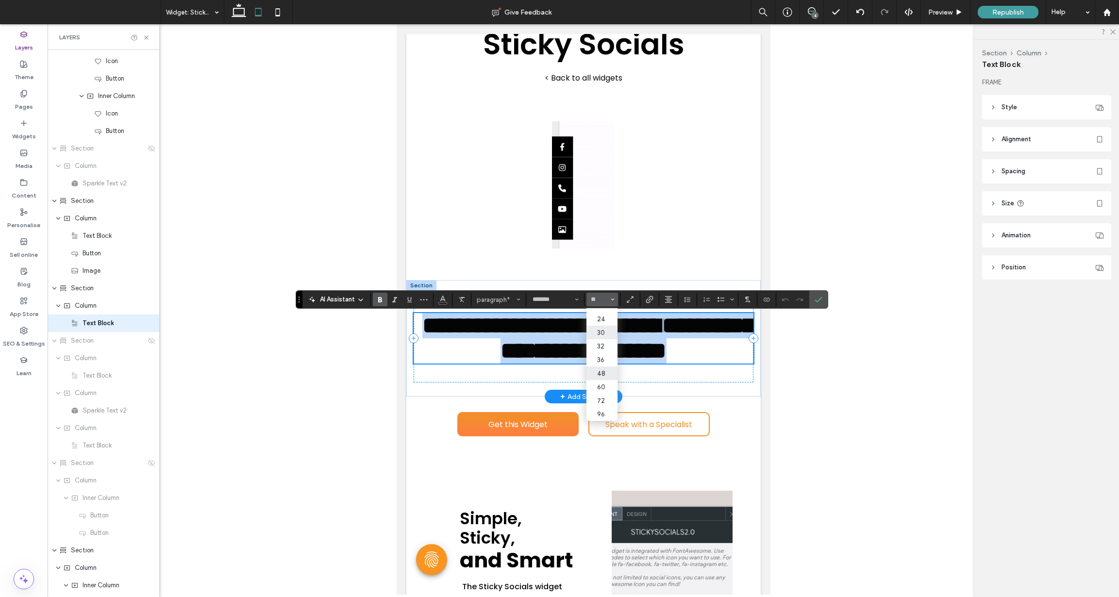
scroll to position [128, 0]
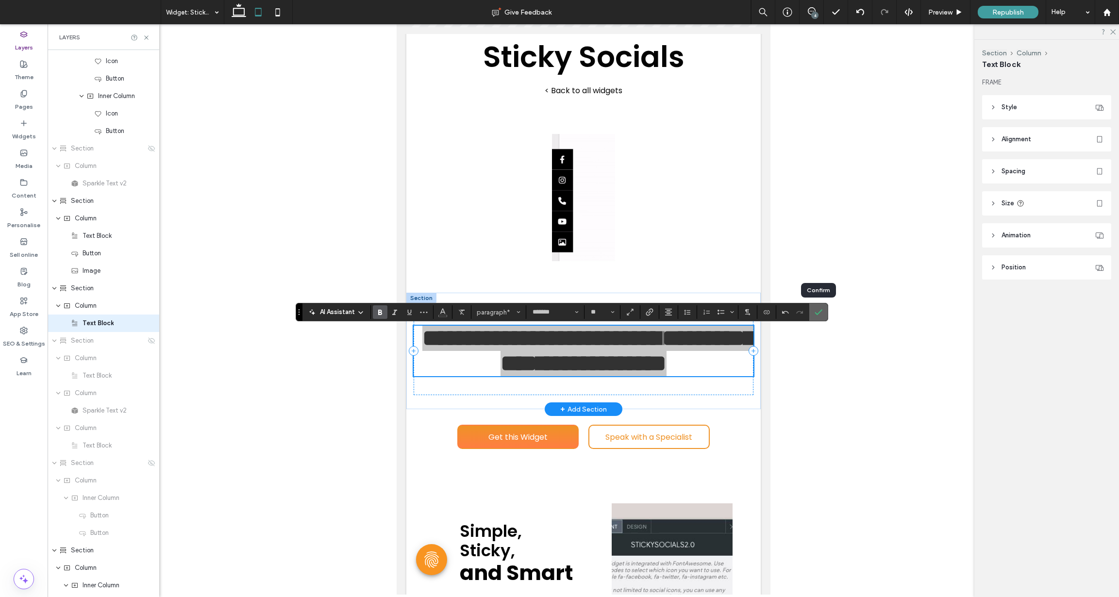
click at [820, 312] on icon "Confirm" at bounding box center [819, 312] width 8 height 8
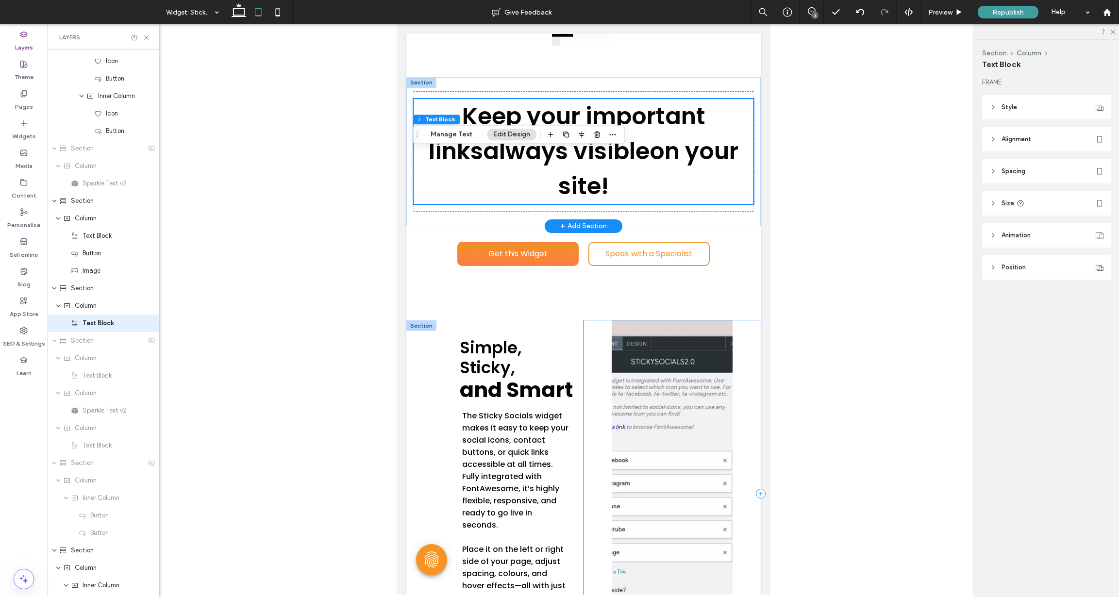
scroll to position [365, 0]
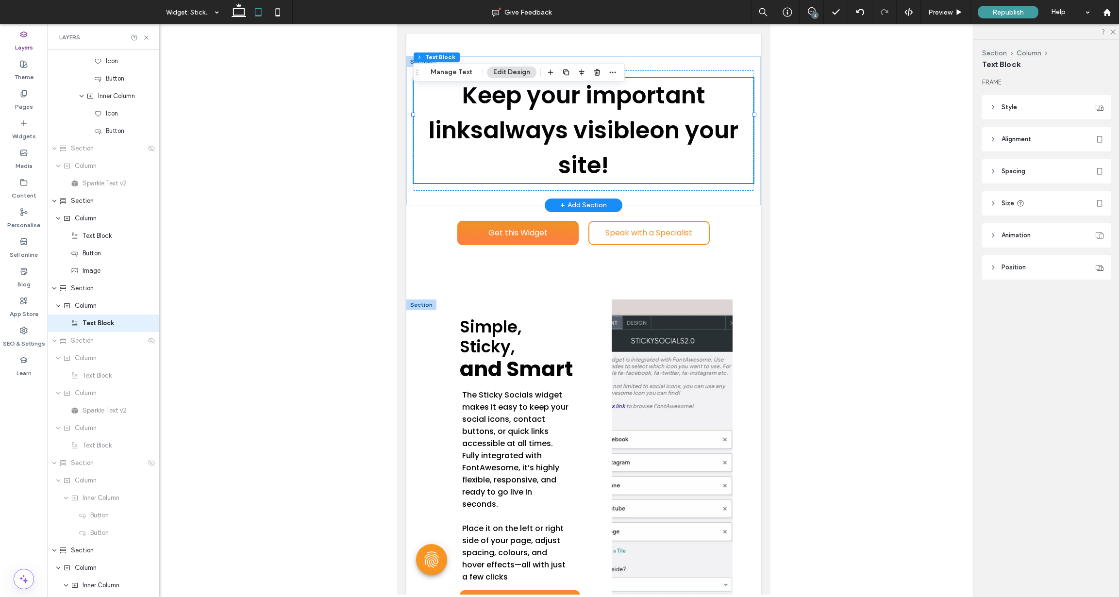
click at [418, 300] on div at bounding box center [421, 305] width 30 height 11
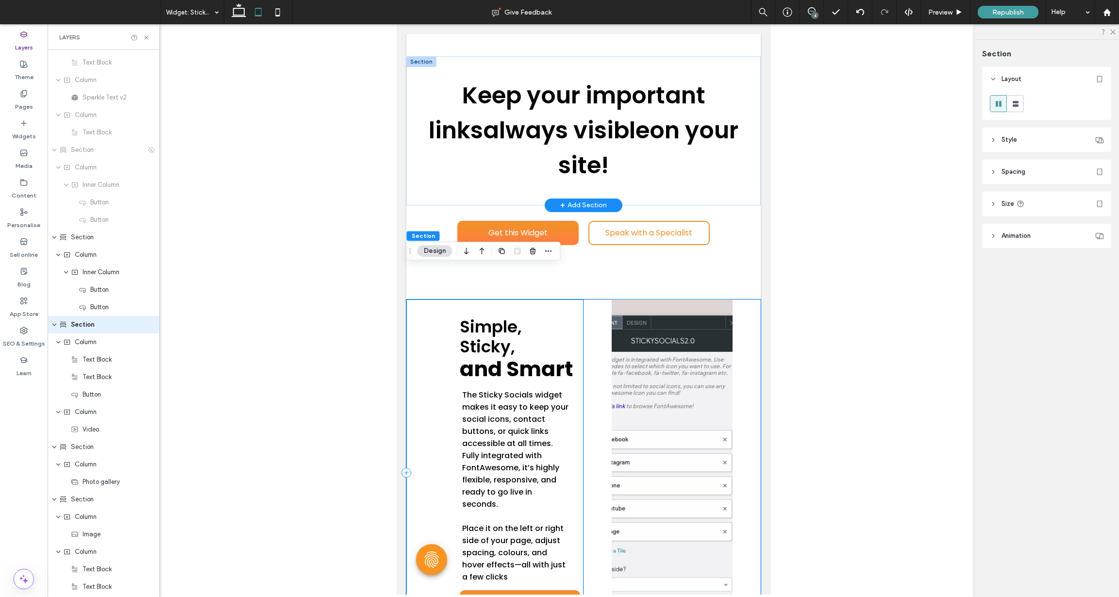
scroll to position [2637, 0]
click at [1012, 104] on icon at bounding box center [1016, 104] width 10 height 10
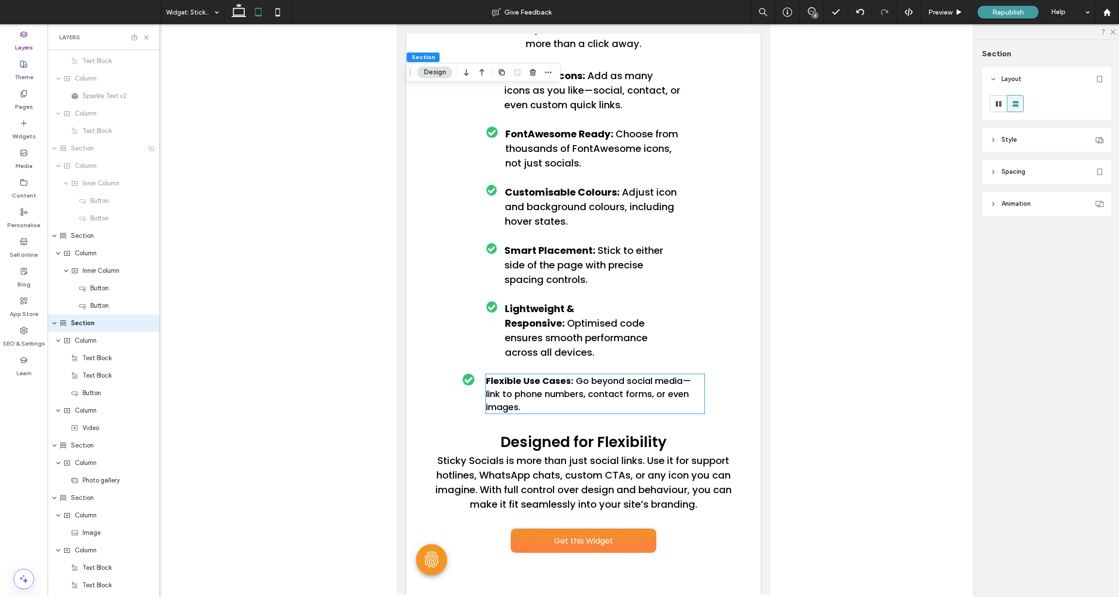
scroll to position [1839, 0]
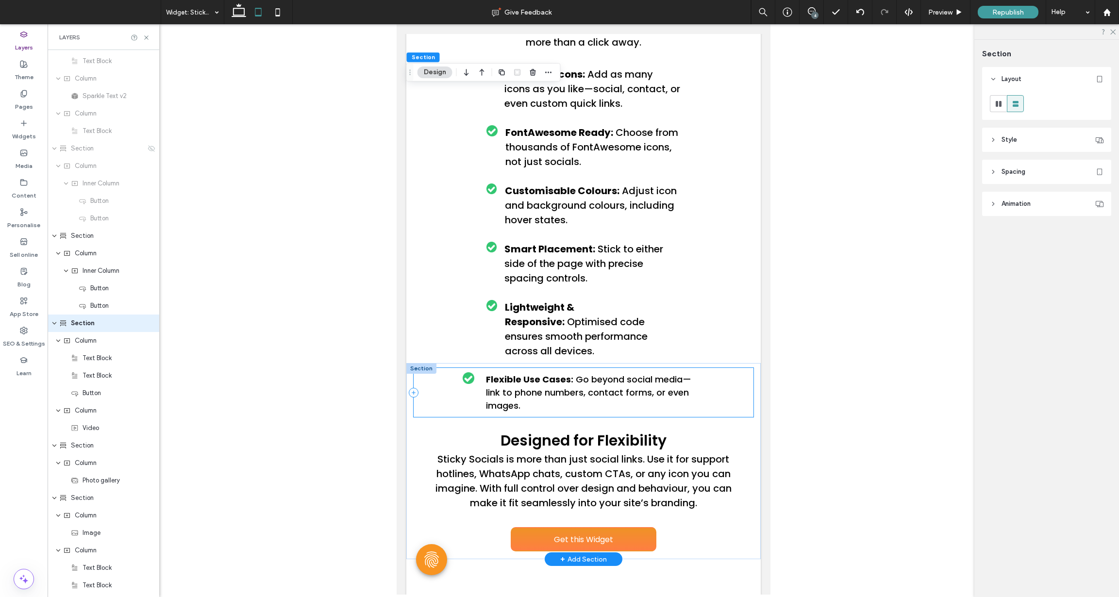
click at [455, 368] on div "Flexible Use Cases: Go beyond social media—link to phone numbers, contact forms…" at bounding box center [583, 392] width 340 height 49
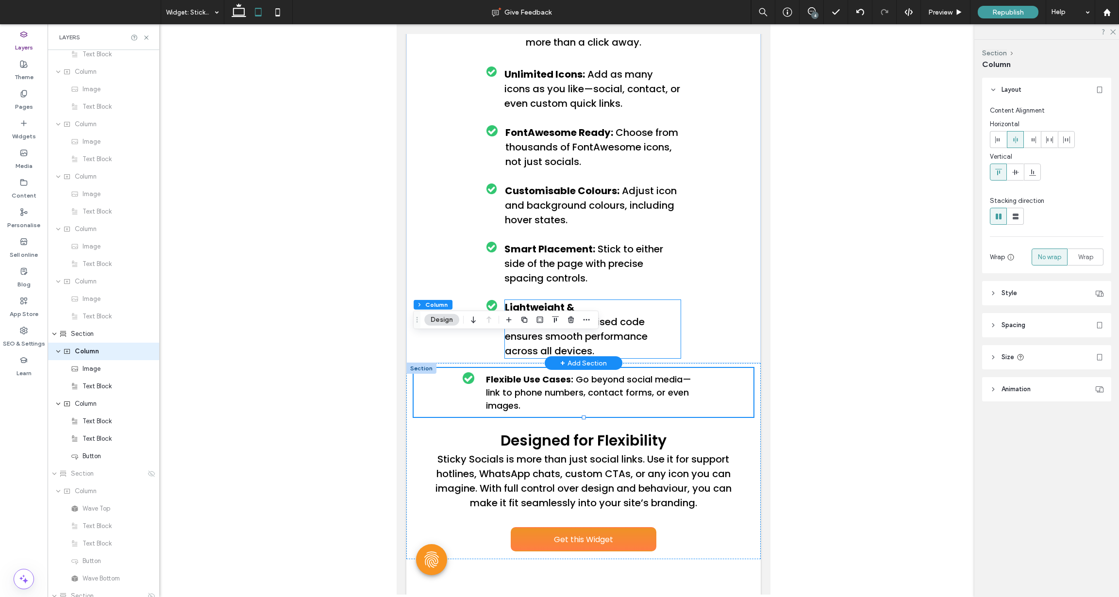
click at [595, 315] on span "Optimised code ensures smooth performance across all devices." at bounding box center [575, 336] width 143 height 43
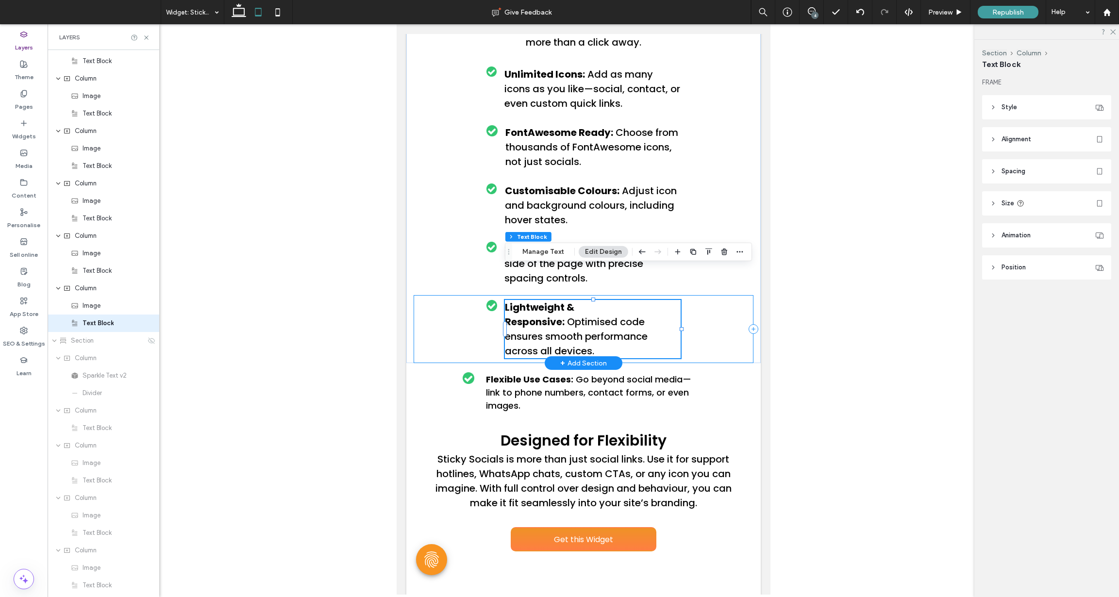
click at [453, 295] on div "Lightweight & Responsive: Optimised code ensures smooth performance across all …" at bounding box center [583, 329] width 340 height 68
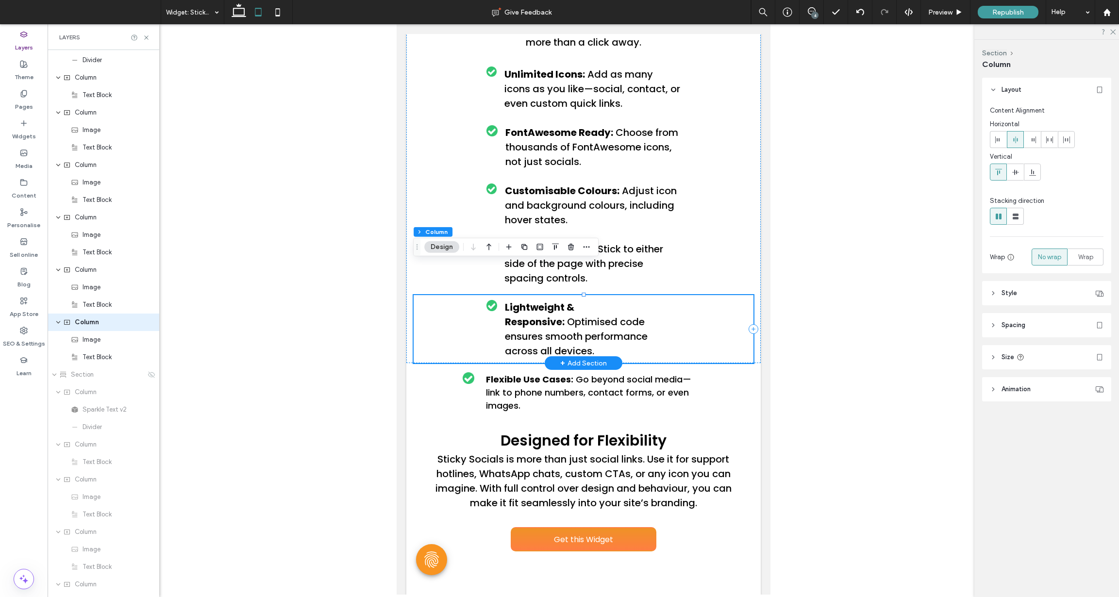
scroll to position [3354, 0]
click at [656, 306] on h4 "Lightweight & Responsive: Optimised code ensures smooth performance across all …" at bounding box center [592, 329] width 176 height 58
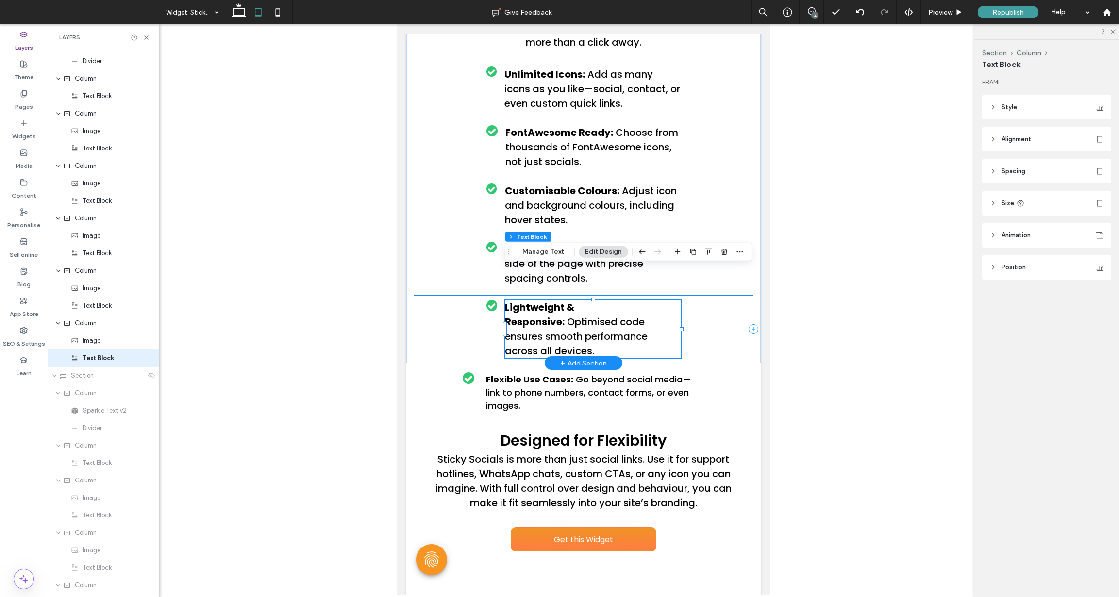
scroll to position [3389, 0]
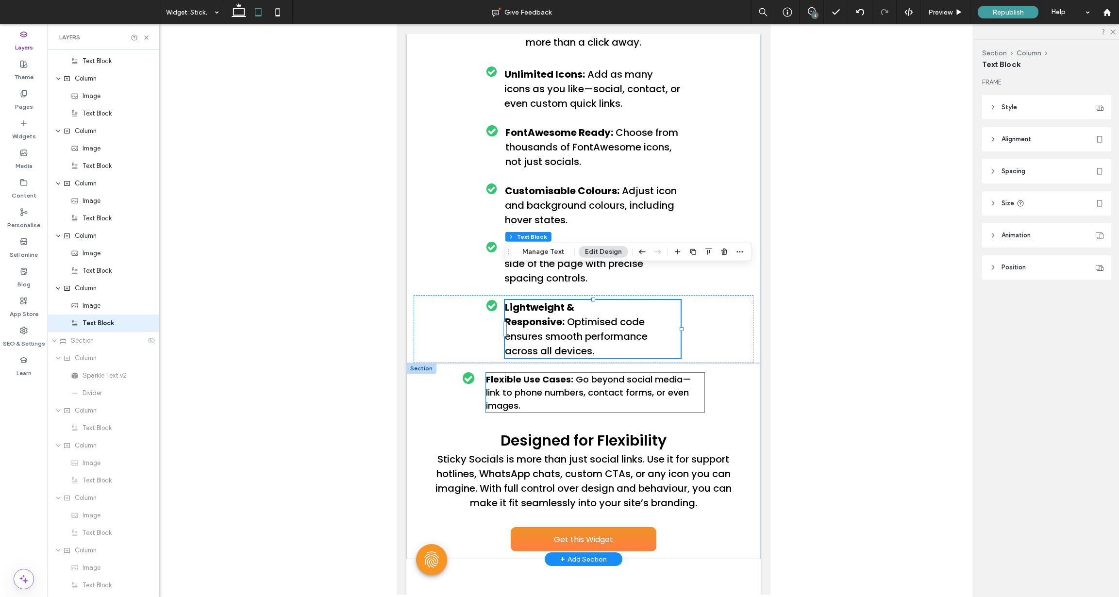
click at [657, 373] on h4 "Flexible Use Cases: Go beyond social media—link to phone numbers, contact forms…" at bounding box center [595, 392] width 219 height 39
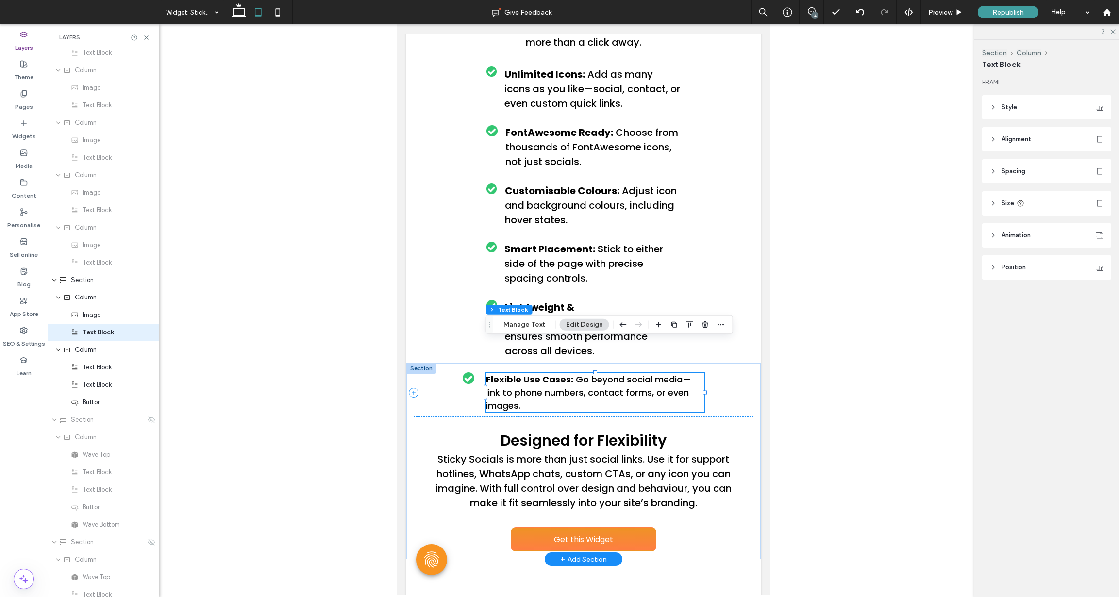
scroll to position [3826, 0]
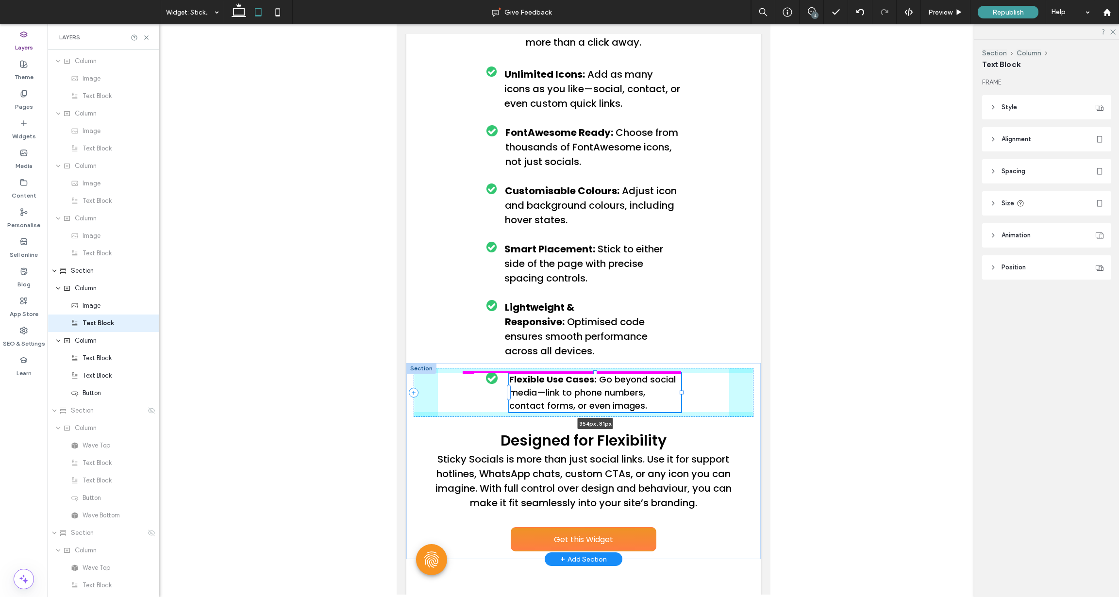
drag, startPoint x: 704, startPoint y: 360, endPoint x: 680, endPoint y: 364, distance: 23.6
click at [509, 373] on div at bounding box center [509, 373] width 0 height 0
type input "***"
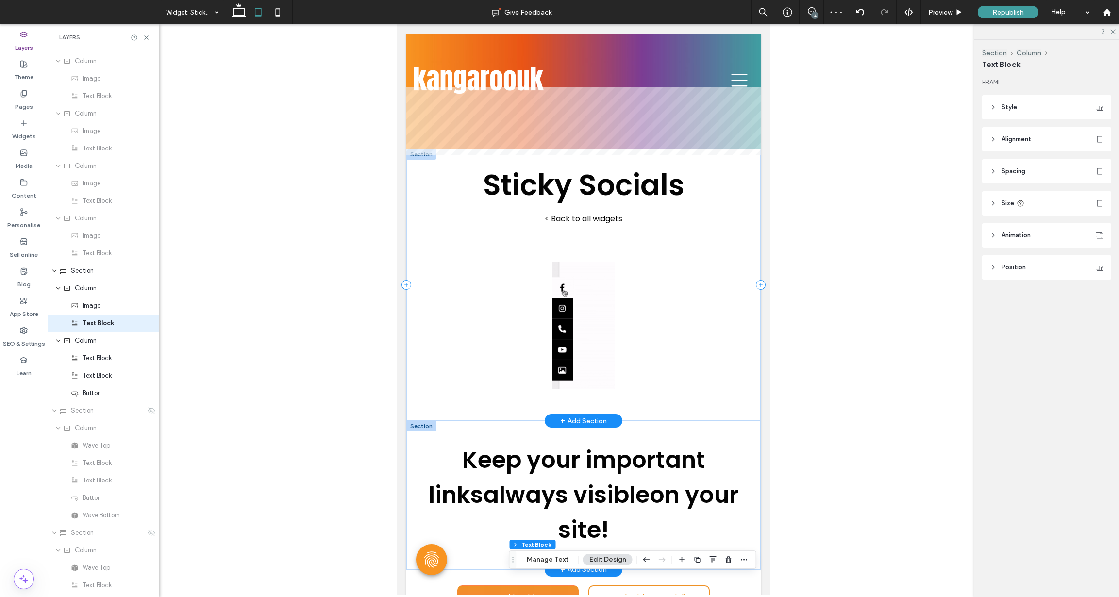
scroll to position [2, 0]
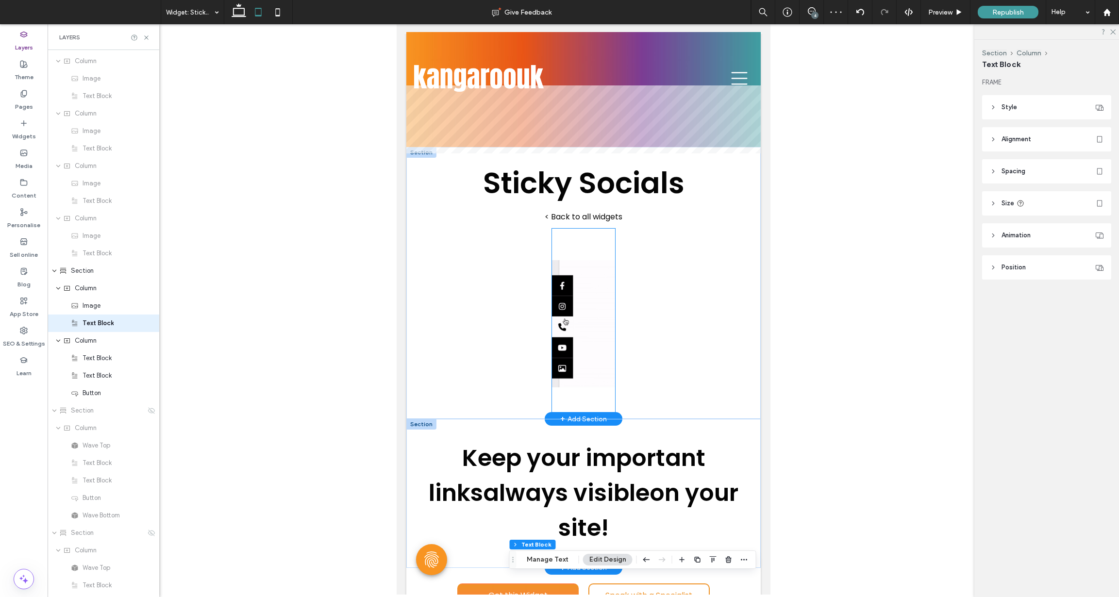
click at [582, 322] on img at bounding box center [583, 324] width 63 height 190
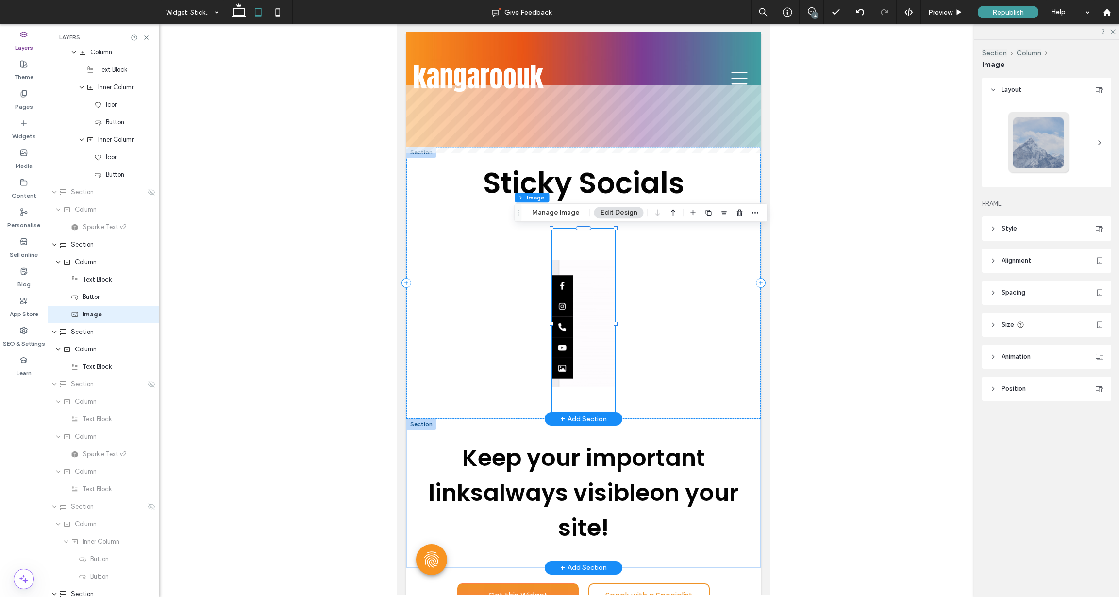
scroll to position [2270, 0]
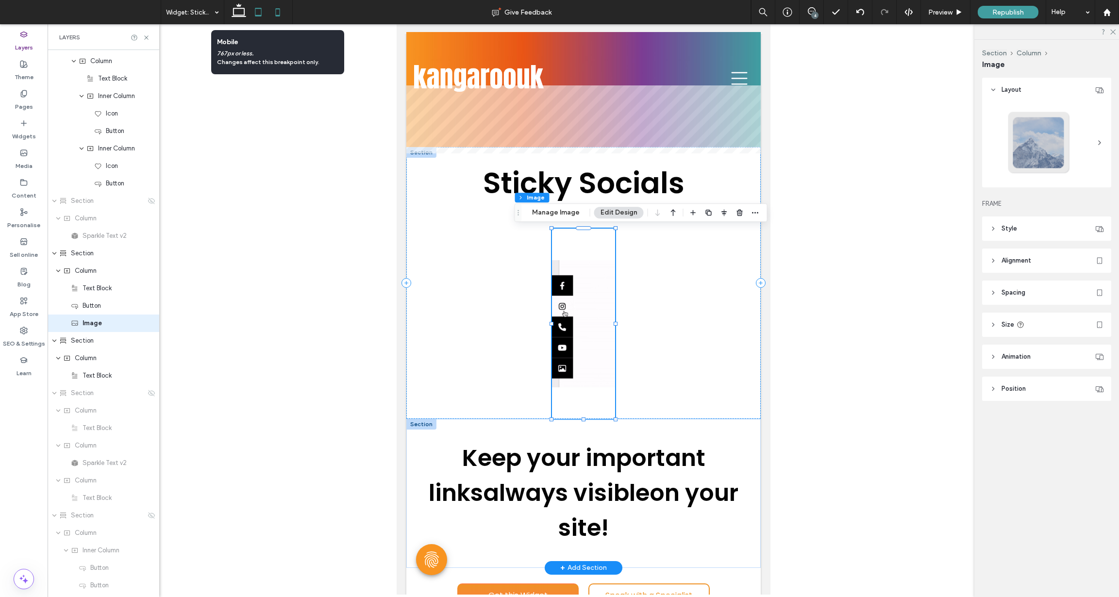
click at [278, 14] on icon at bounding box center [277, 11] width 19 height 19
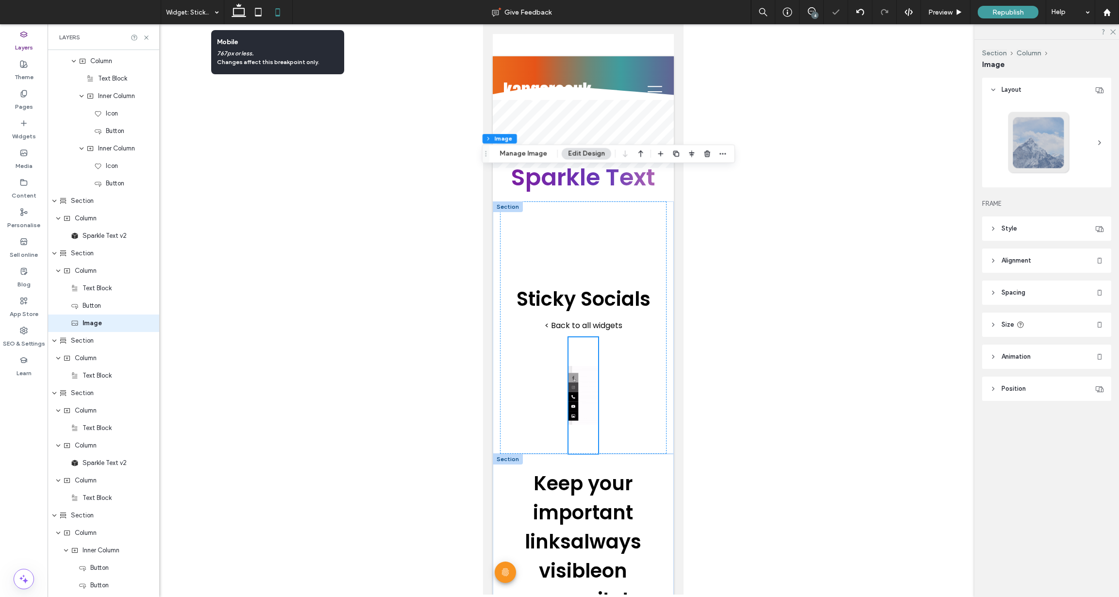
type input "****"
type input "***"
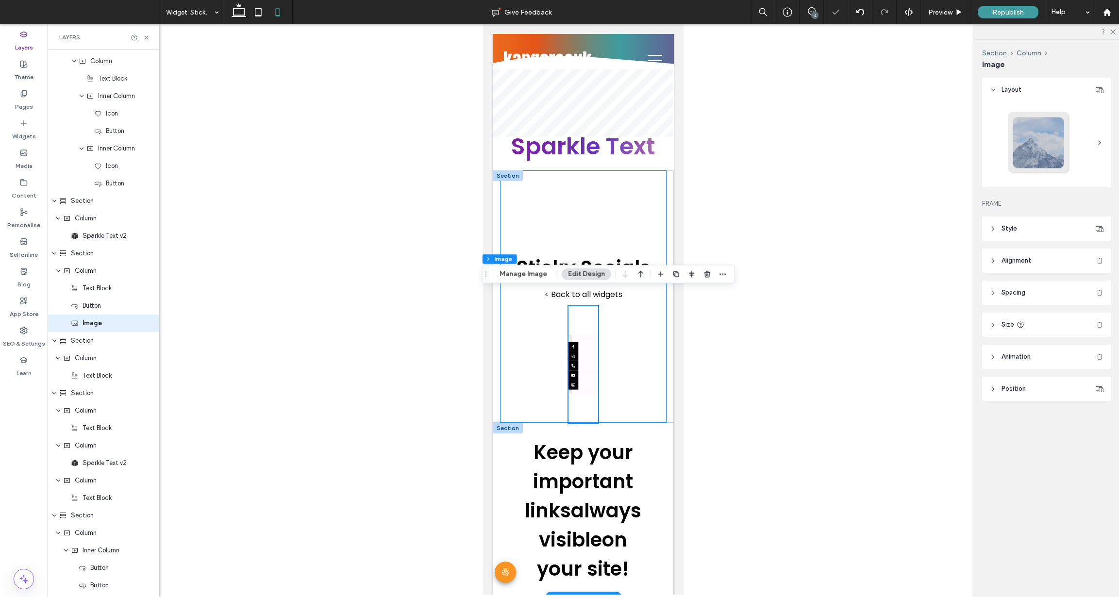
scroll to position [0, 0]
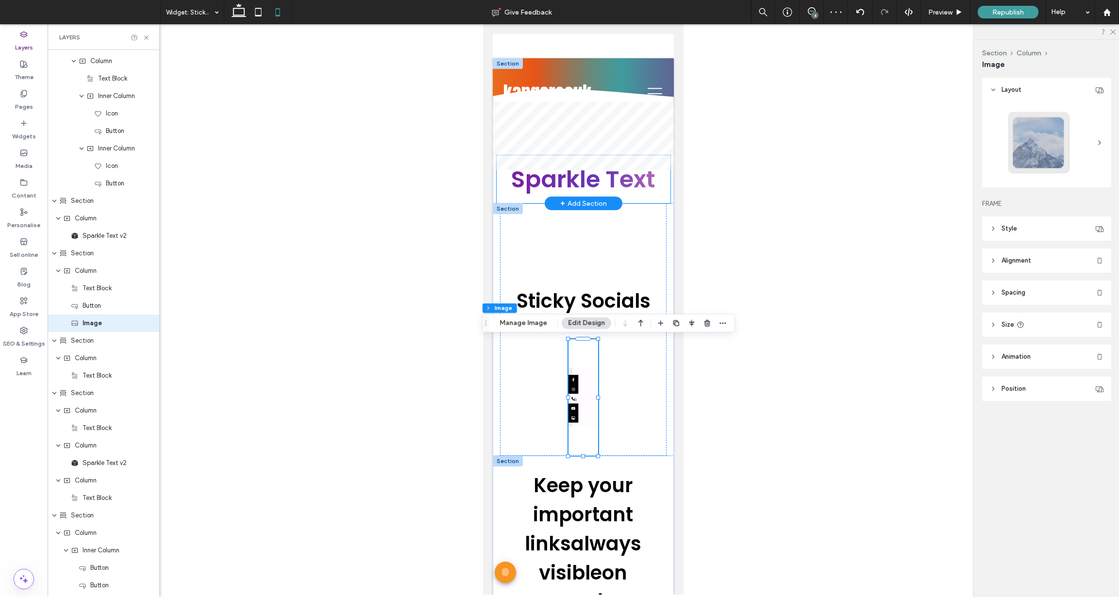
click at [497, 184] on h1 "Sparkle Text" at bounding box center [584, 179] width 174 height 49
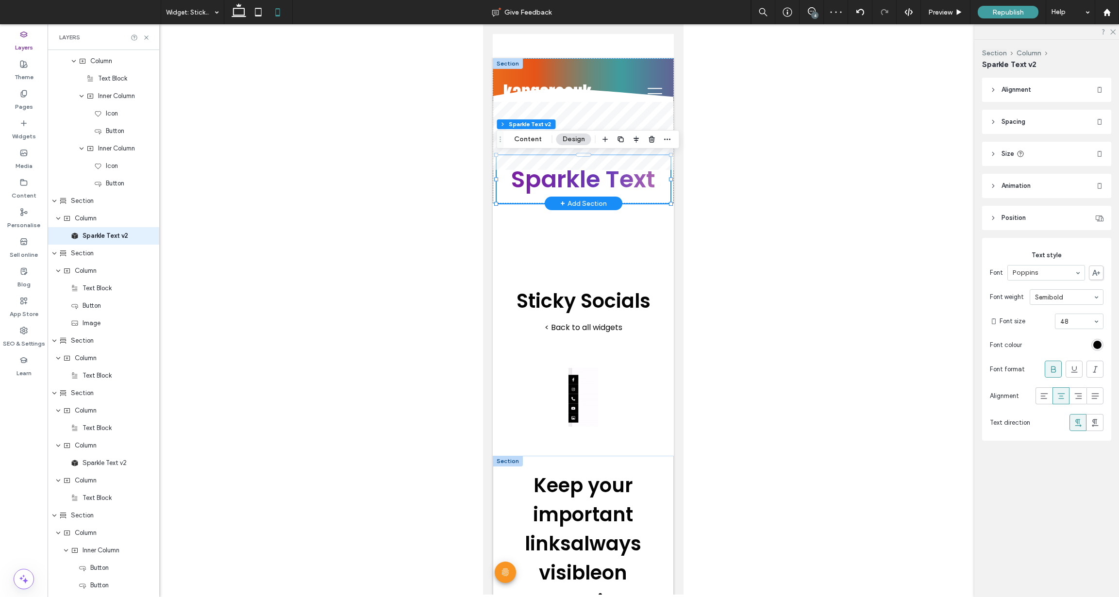
scroll to position [2183, 0]
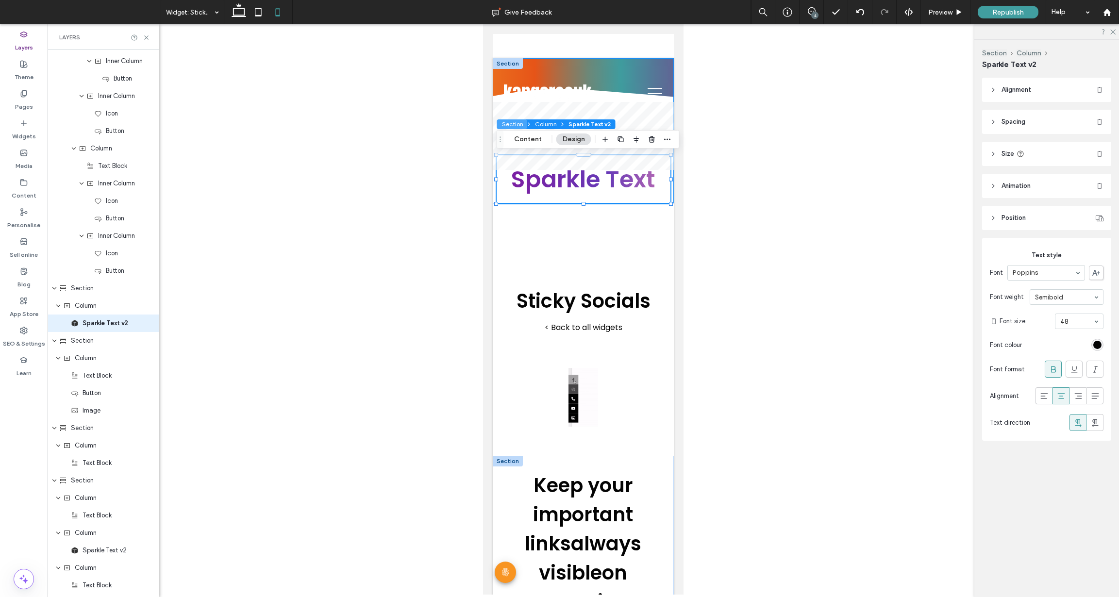
click at [506, 123] on button "Section" at bounding box center [512, 124] width 30 height 10
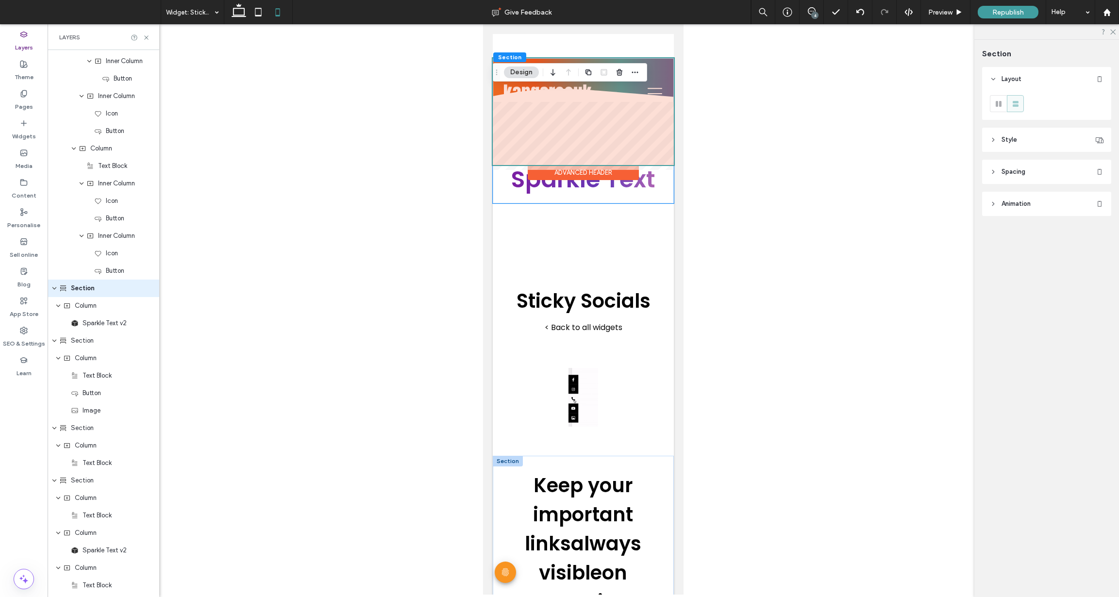
scroll to position [2148, 0]
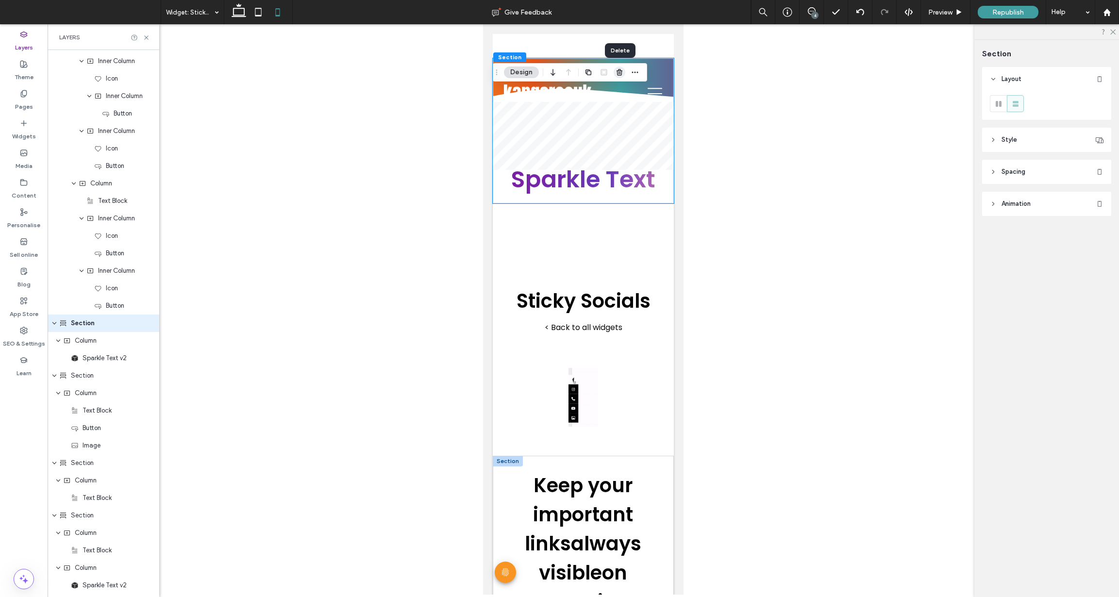
click at [621, 72] on icon "button" at bounding box center [620, 72] width 8 height 8
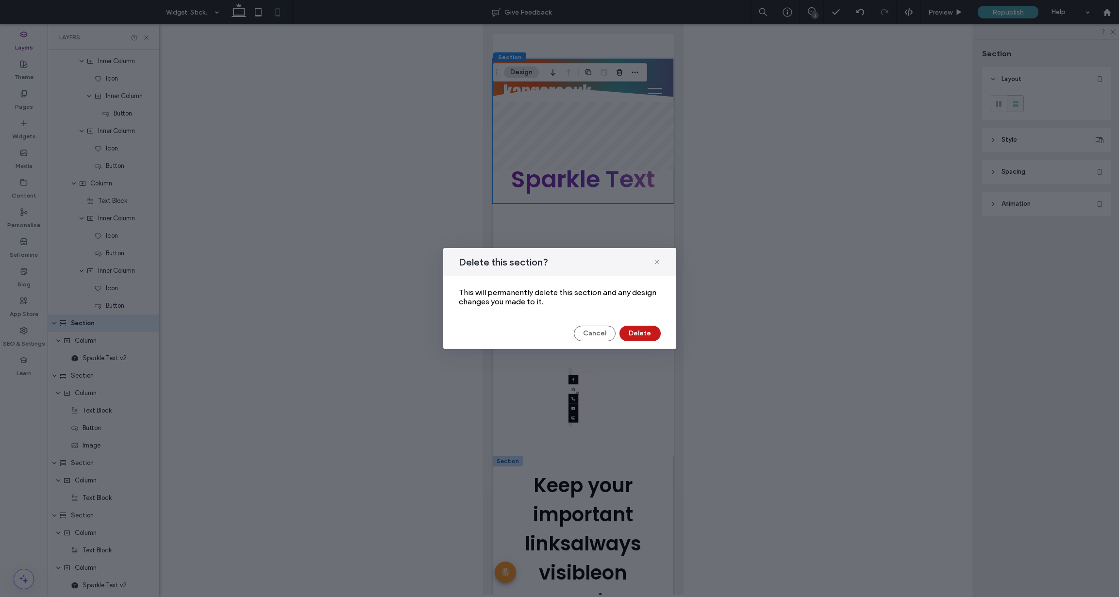
click at [639, 336] on button "Delete" at bounding box center [640, 334] width 41 height 16
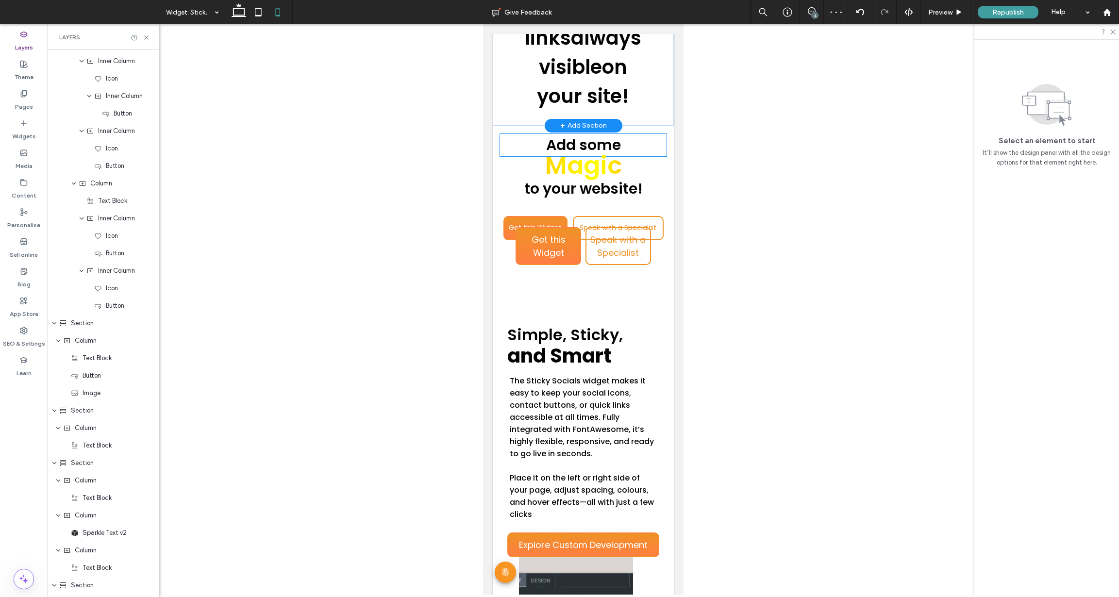
scroll to position [0, 0]
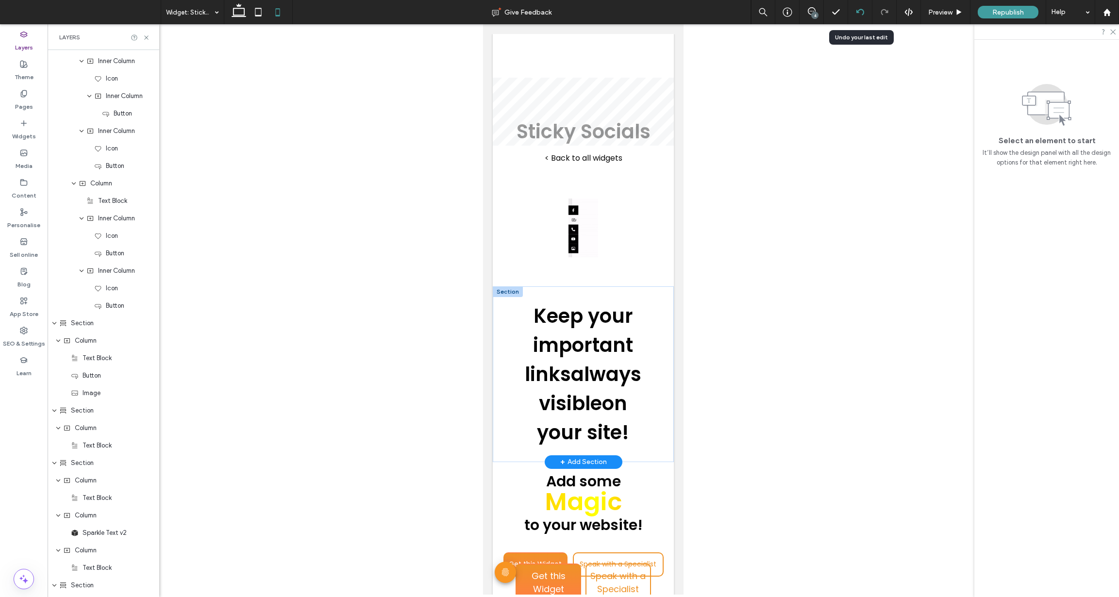
click at [853, 14] on div at bounding box center [860, 12] width 24 height 8
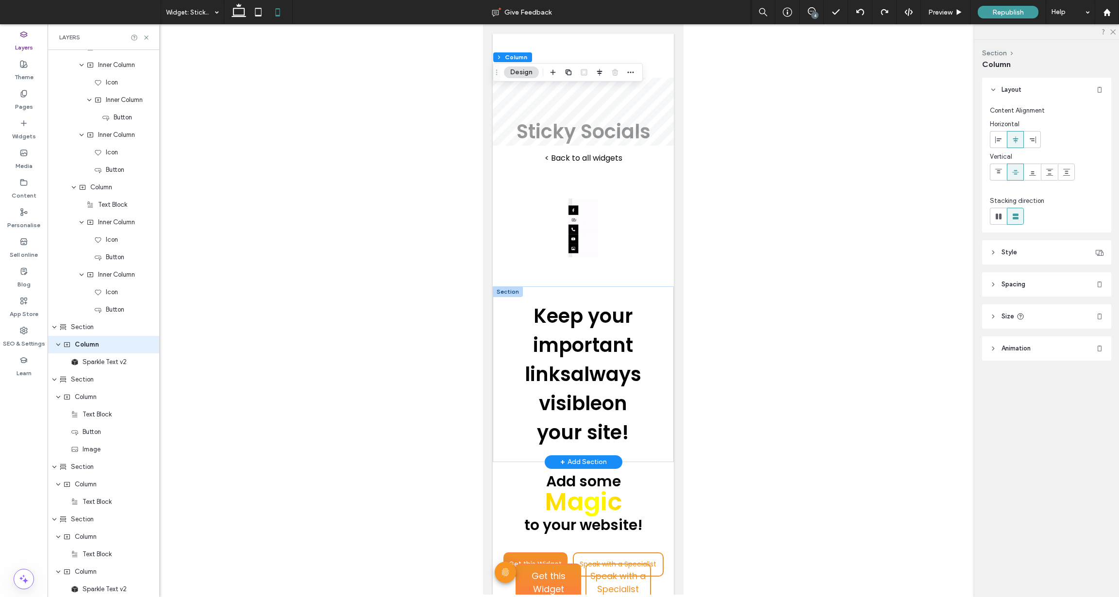
scroll to position [2165, 0]
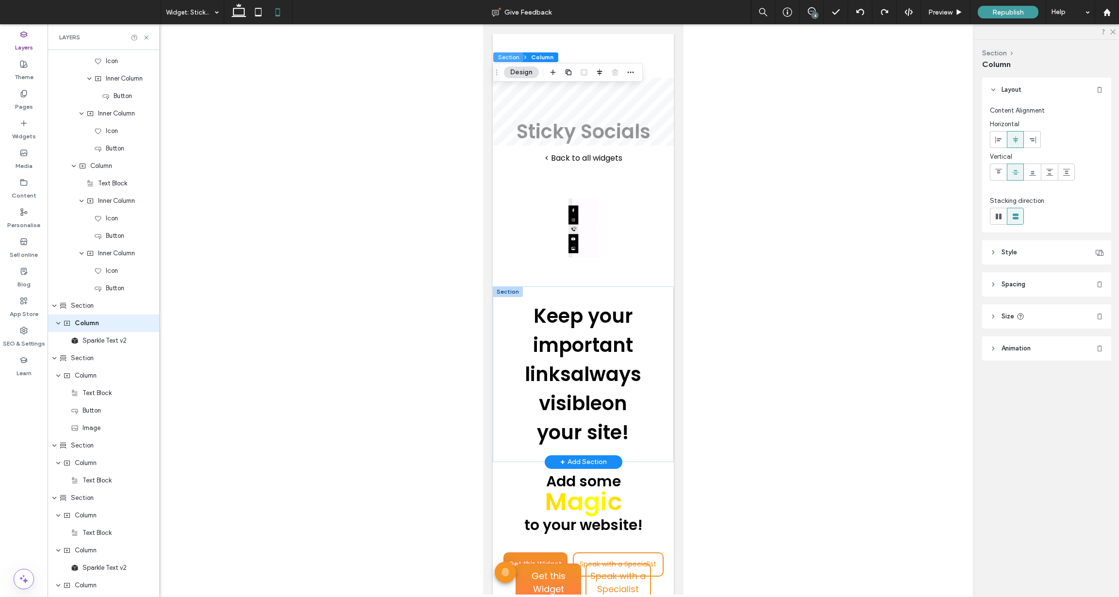
click at [503, 54] on button "Section" at bounding box center [508, 57] width 30 height 10
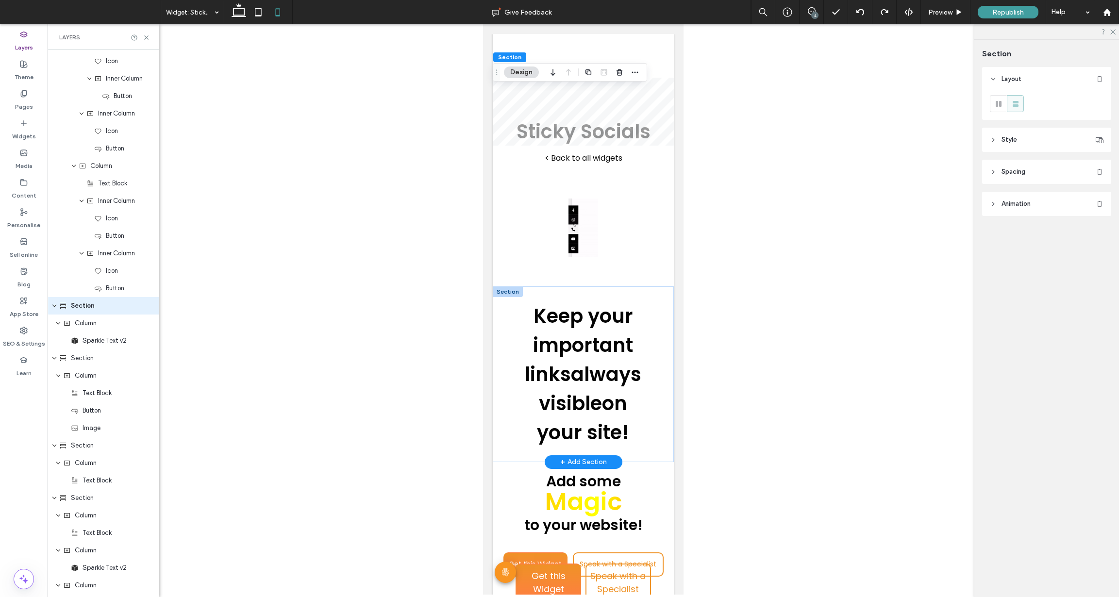
scroll to position [2148, 0]
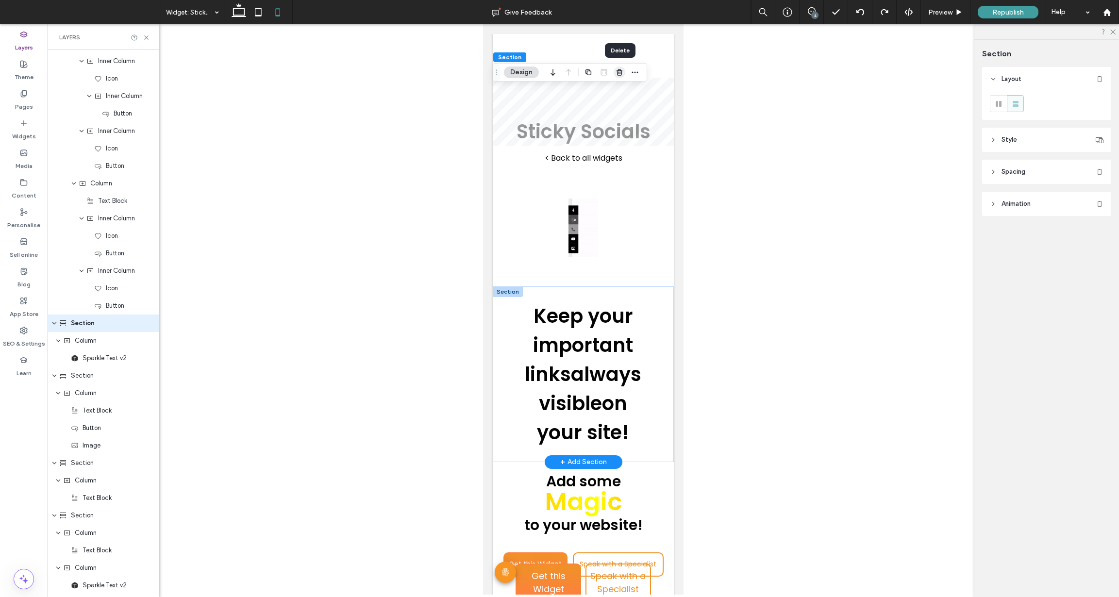
click at [617, 72] on use "button" at bounding box center [620, 72] width 6 height 6
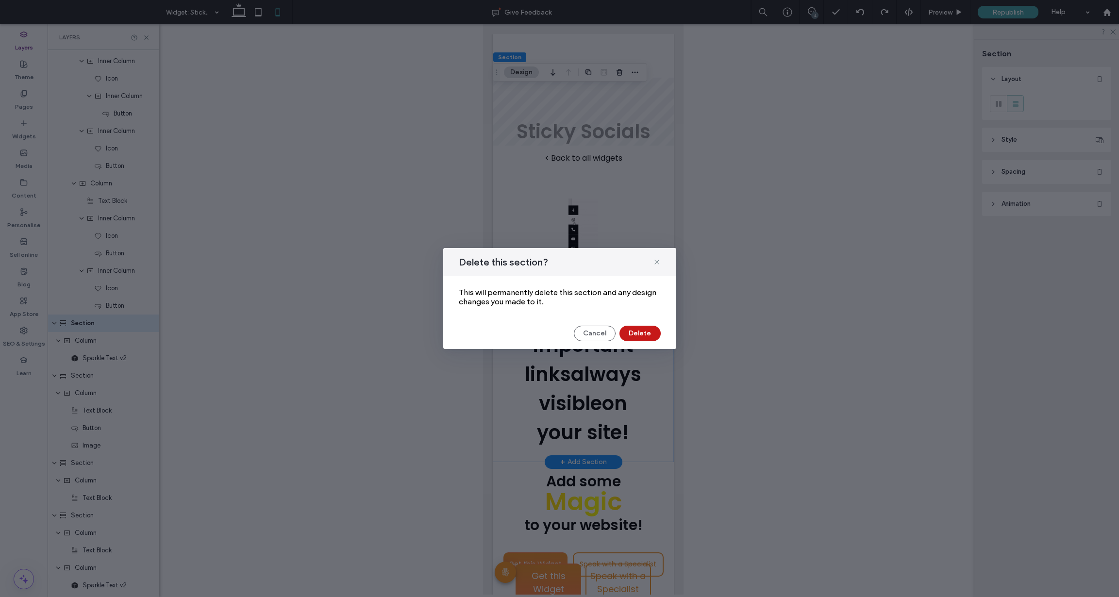
click at [630, 332] on button "Delete" at bounding box center [640, 334] width 41 height 16
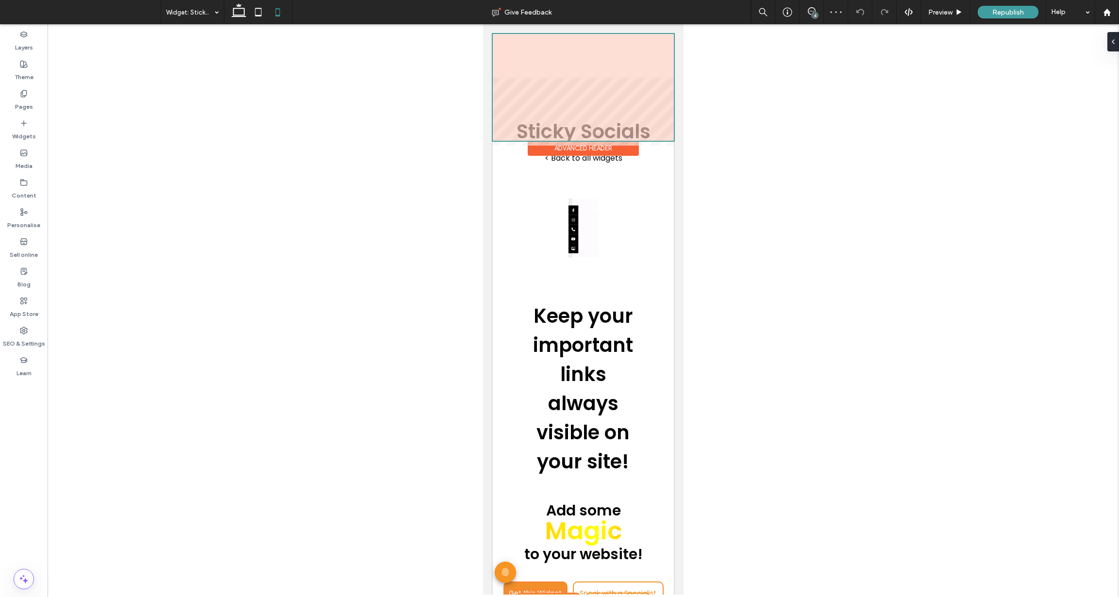
click at [659, 66] on div at bounding box center [583, 87] width 181 height 107
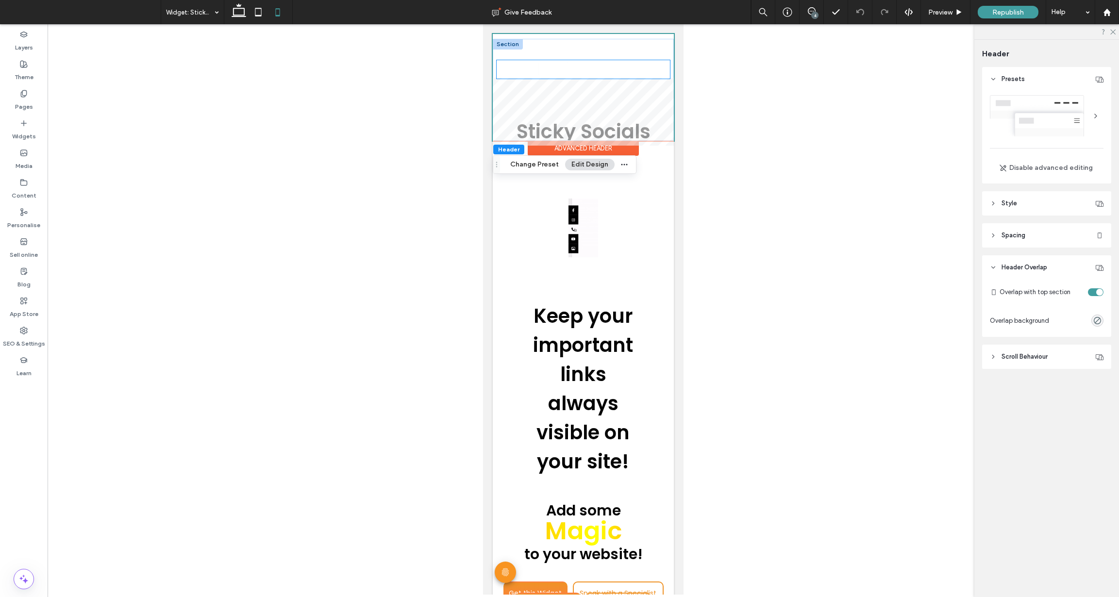
click at [655, 67] on icon at bounding box center [655, 69] width 16 height 15
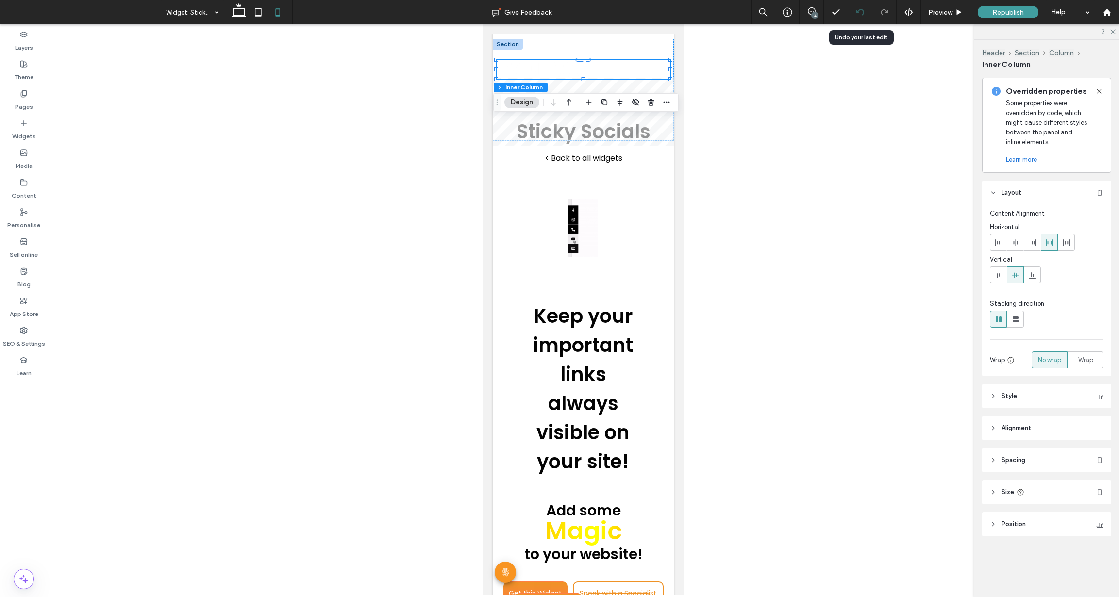
click at [857, 10] on icon at bounding box center [861, 12] width 8 height 8
click at [243, 7] on icon at bounding box center [238, 11] width 19 height 19
type input "***"
type input "**"
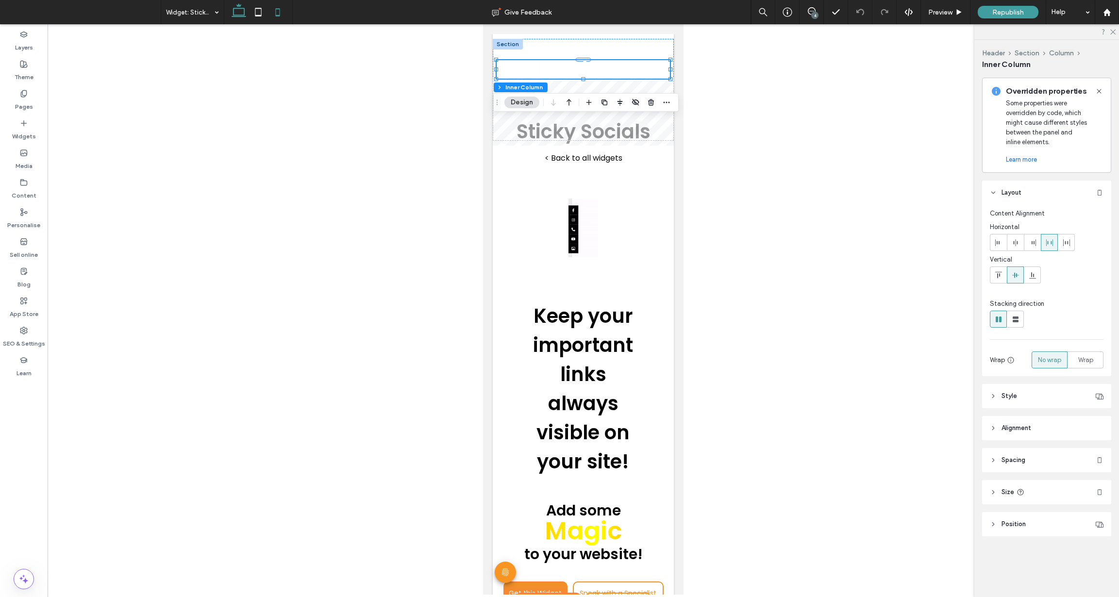
type input "**"
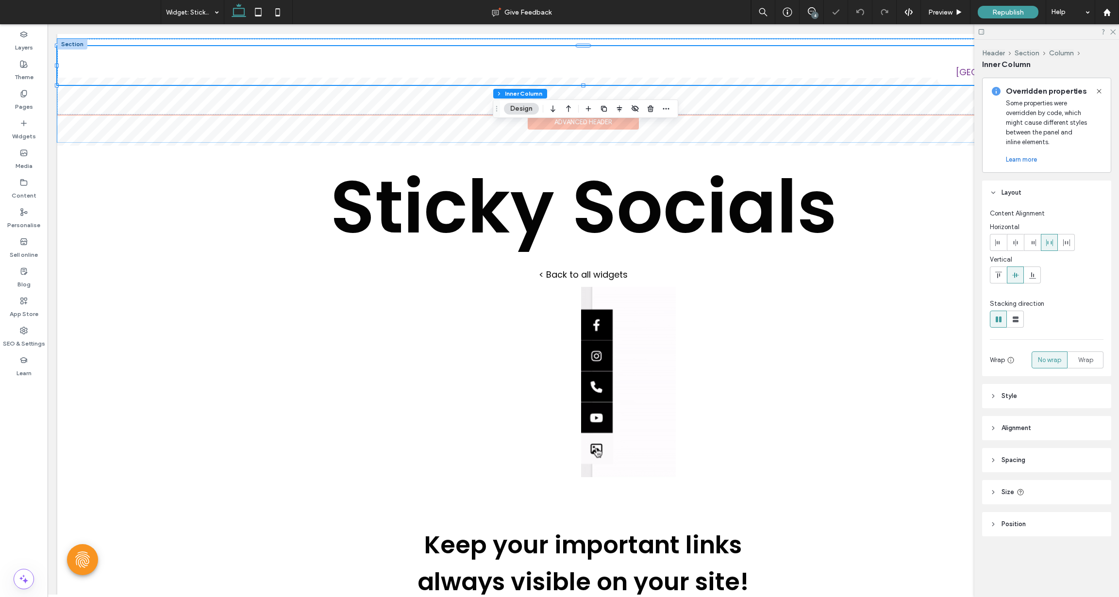
click at [207, 142] on div at bounding box center [583, 92] width 1052 height 107
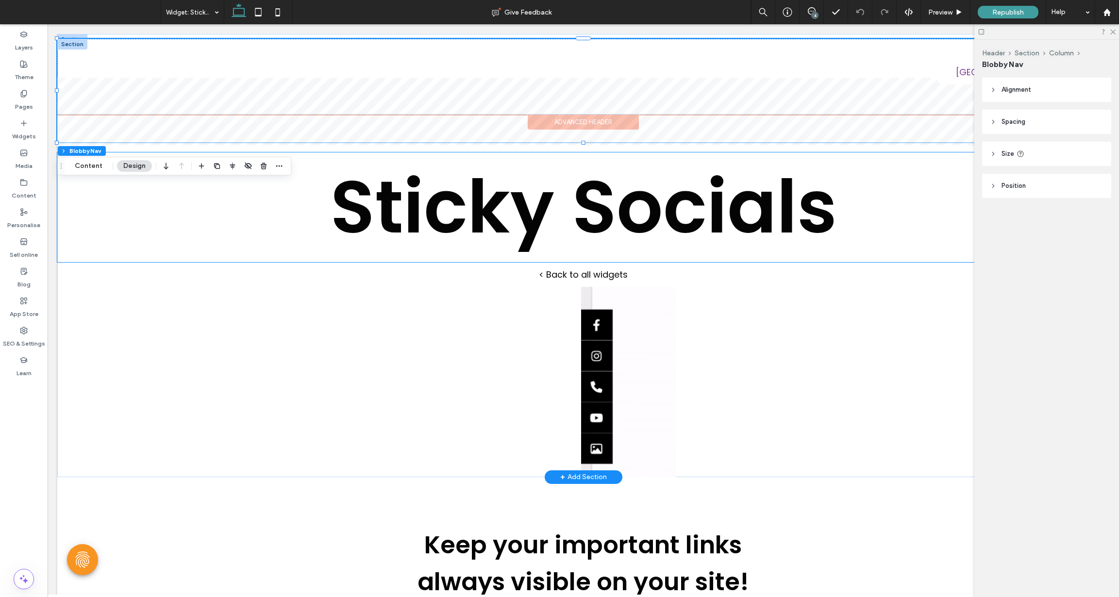
click at [328, 159] on p "Sticky Socials" at bounding box center [583, 207] width 1052 height 110
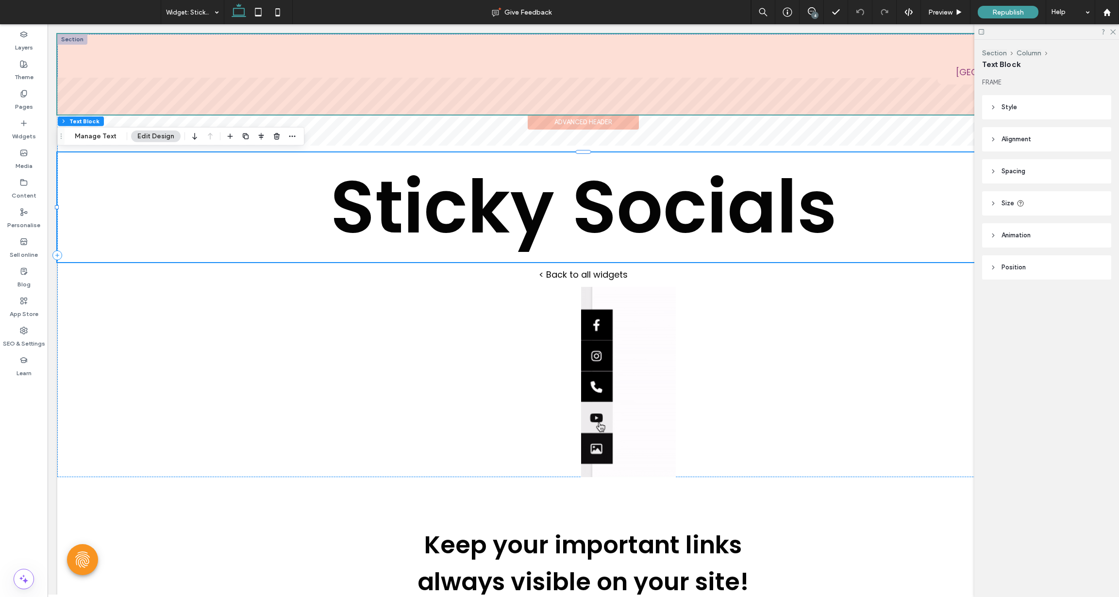
click at [589, 112] on div at bounding box center [583, 74] width 1052 height 81
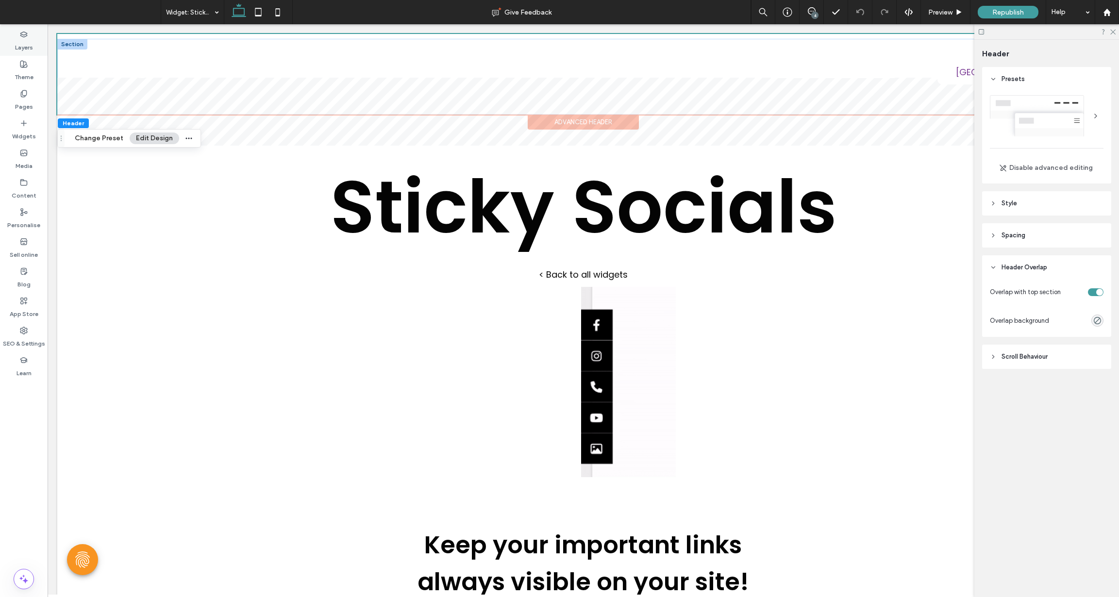
click at [28, 37] on div "Layers" at bounding box center [24, 41] width 48 height 30
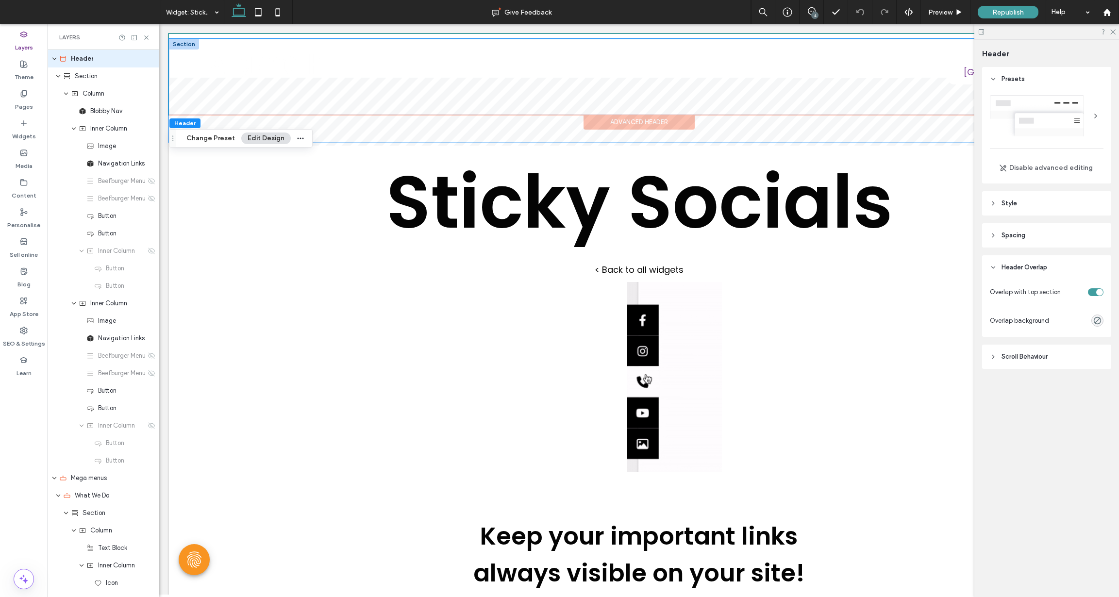
click at [228, 102] on div at bounding box center [639, 92] width 941 height 107
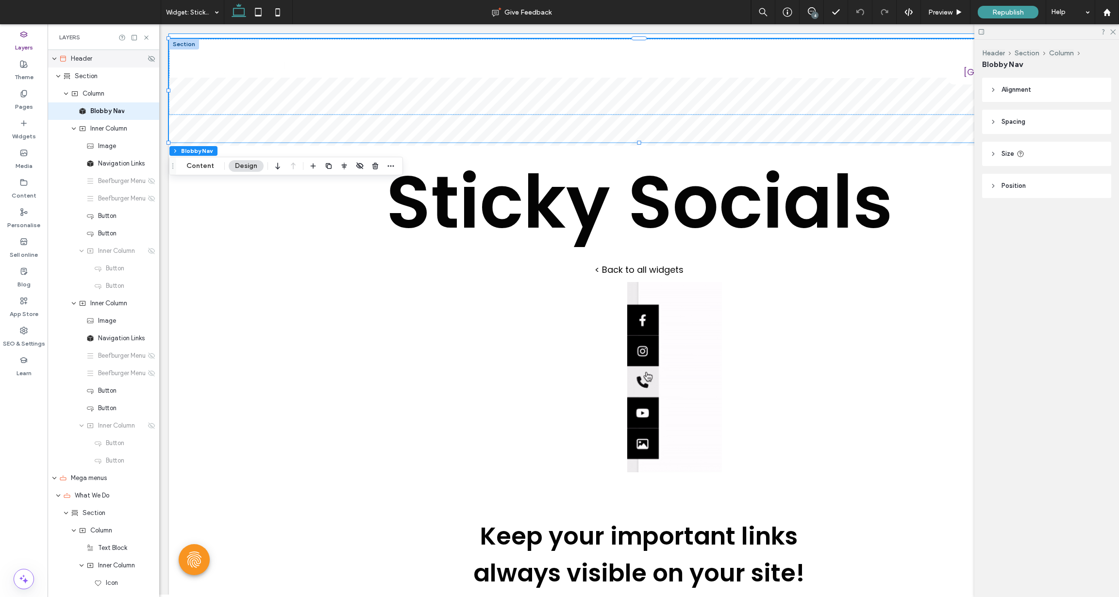
click at [89, 61] on span "Header" at bounding box center [81, 59] width 21 height 10
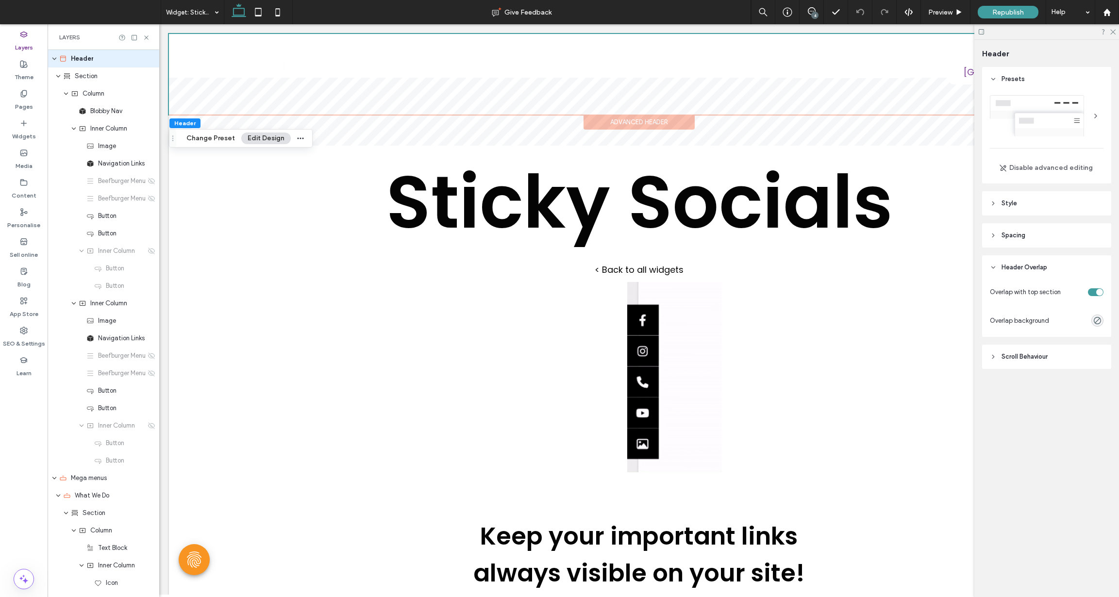
click at [1011, 203] on span "Style" at bounding box center [1010, 204] width 16 height 10
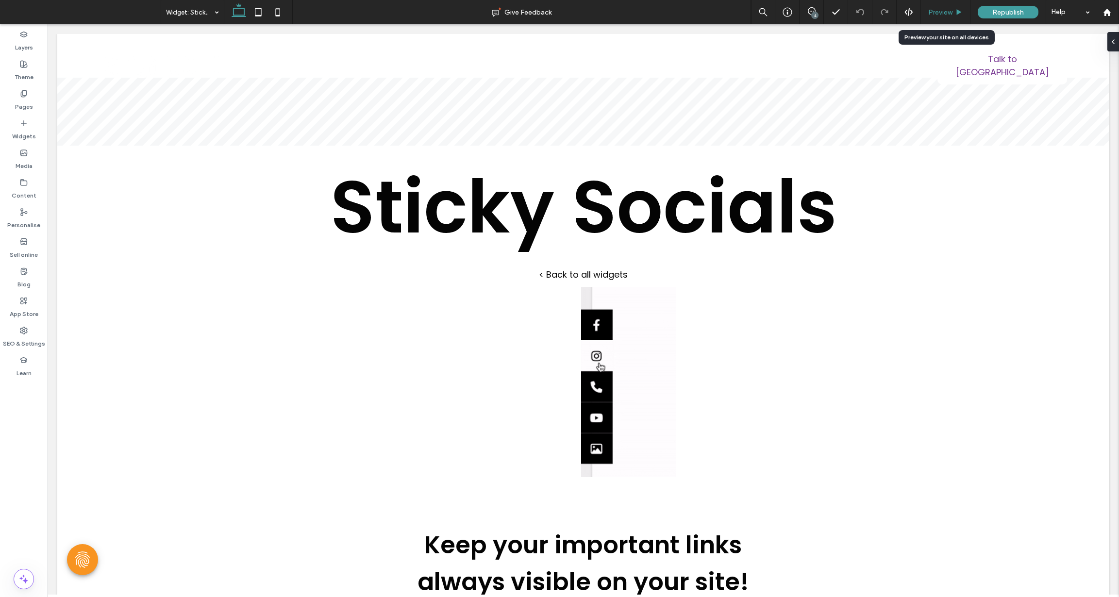
click at [932, 8] on span "Preview" at bounding box center [940, 12] width 24 height 8
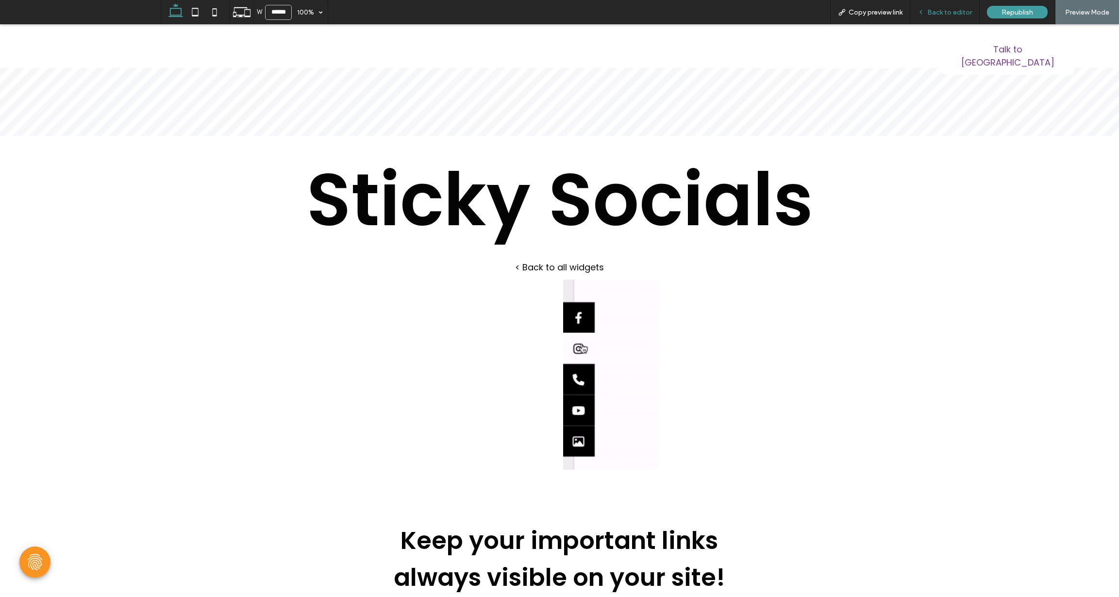
click at [933, 12] on span "Back to editor" at bounding box center [949, 12] width 45 height 8
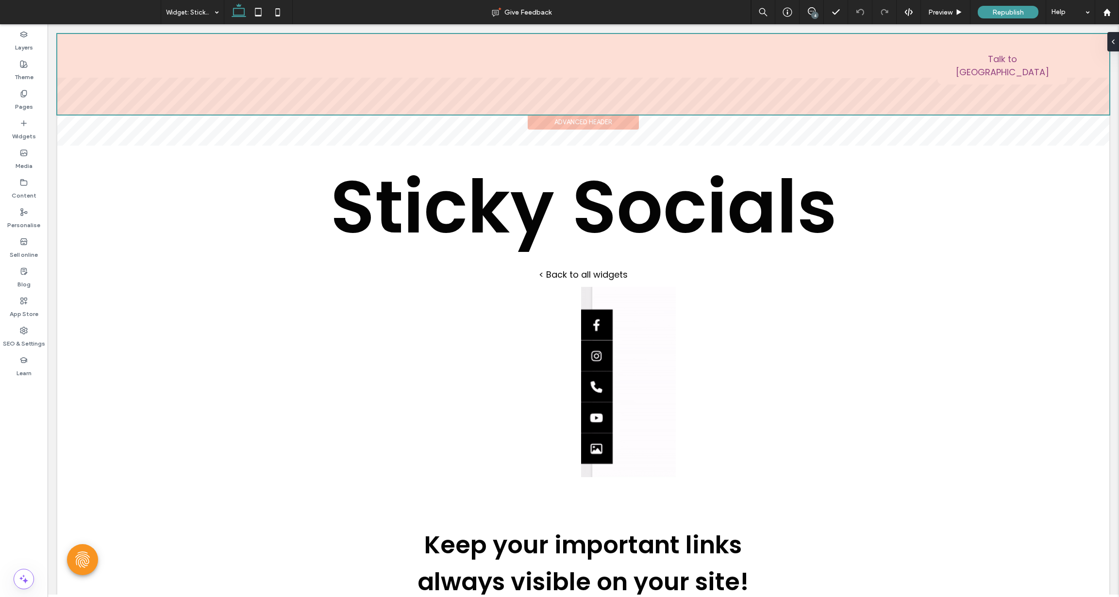
click at [1021, 109] on div at bounding box center [583, 74] width 1052 height 81
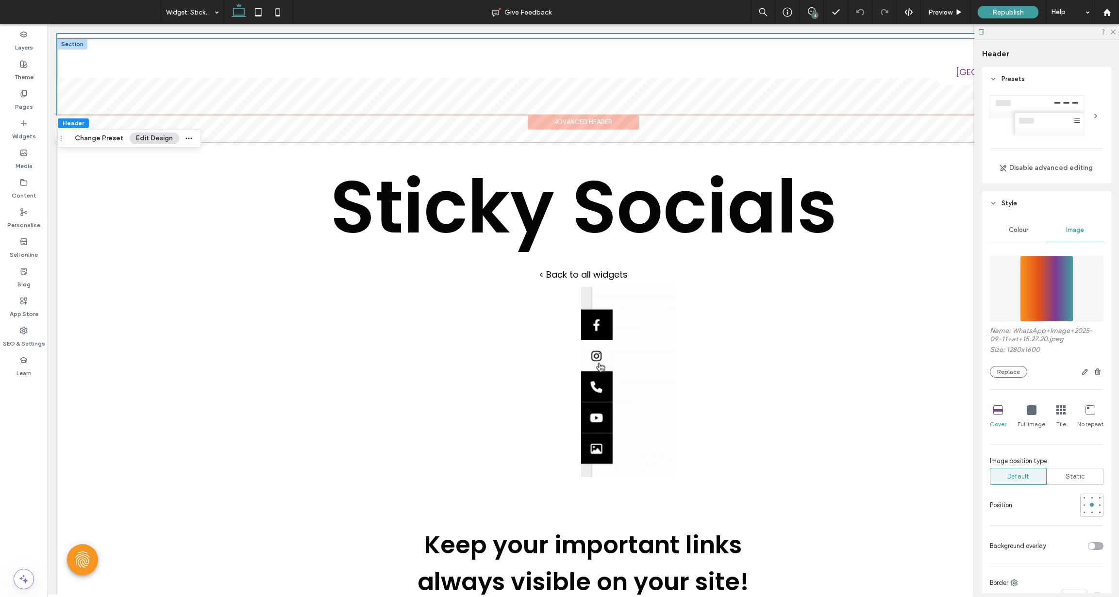
click at [883, 103] on div at bounding box center [583, 92] width 1052 height 107
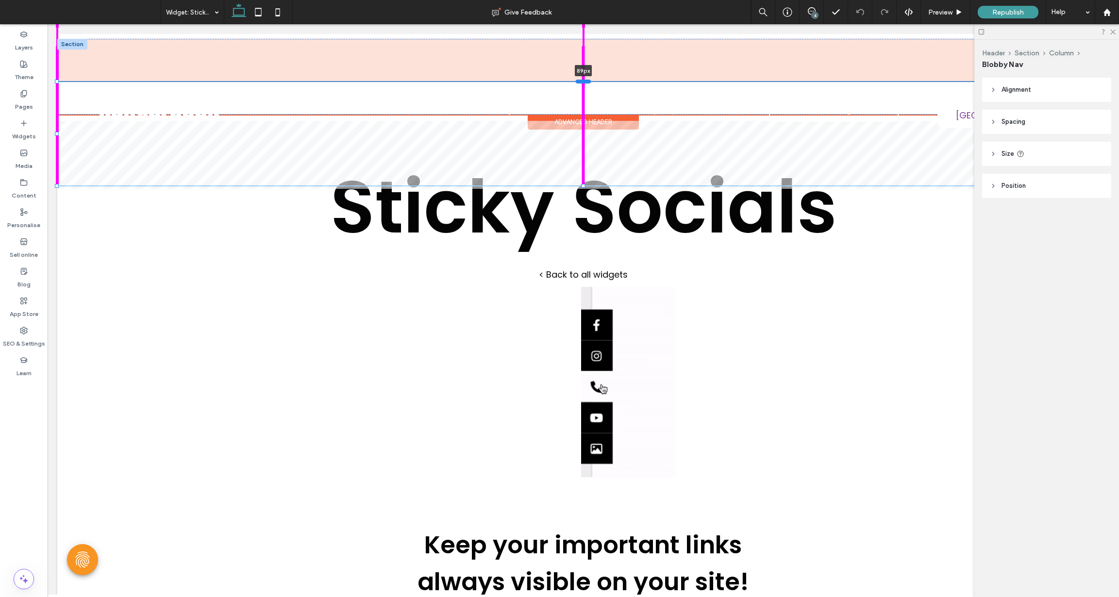
drag, startPoint x: 584, startPoint y: 37, endPoint x: 583, endPoint y: 81, distance: 43.2
click at [583, 81] on div at bounding box center [584, 82] width 16 height 4
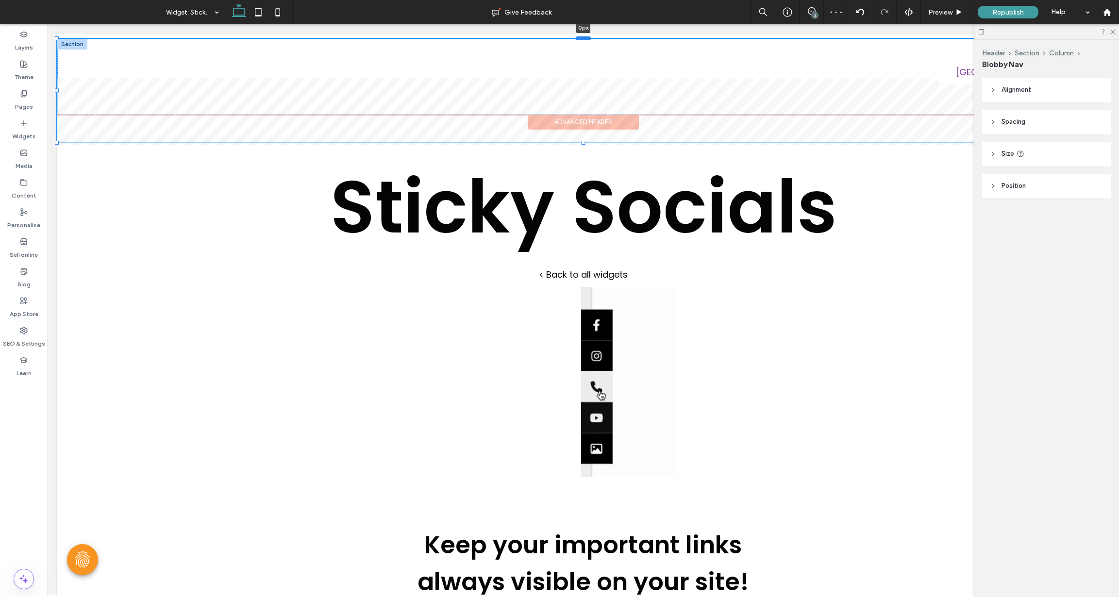
drag, startPoint x: 584, startPoint y: 81, endPoint x: 579, endPoint y: 37, distance: 43.5
click at [579, 37] on div at bounding box center [584, 38] width 16 height 4
click at [75, 45] on div at bounding box center [72, 44] width 30 height 11
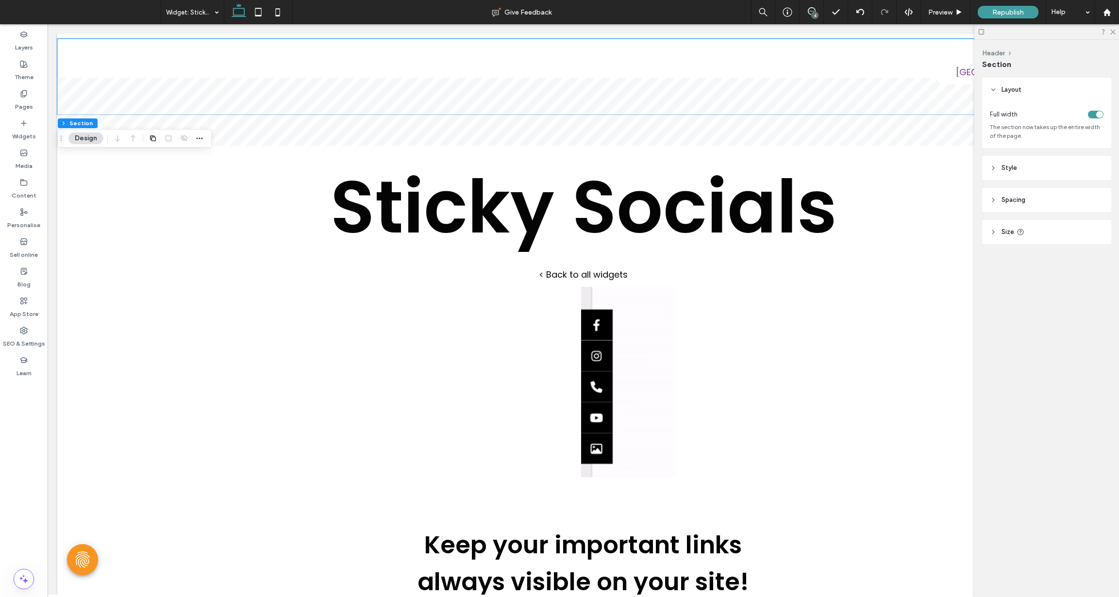
click at [1006, 169] on span "Style" at bounding box center [1010, 168] width 16 height 10
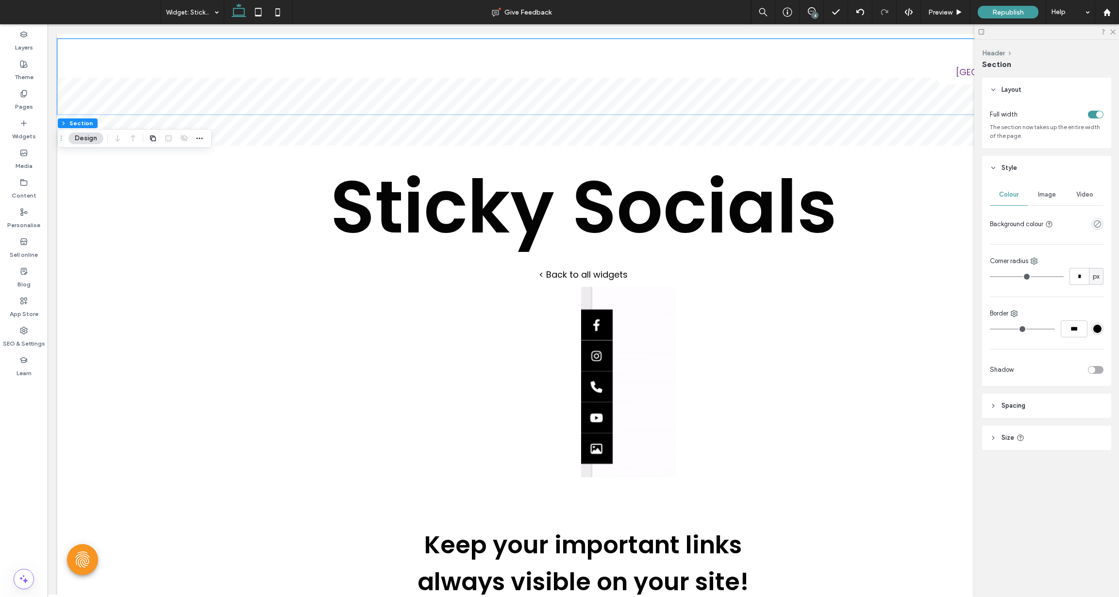
click at [1043, 198] on span "Image" at bounding box center [1047, 195] width 18 height 8
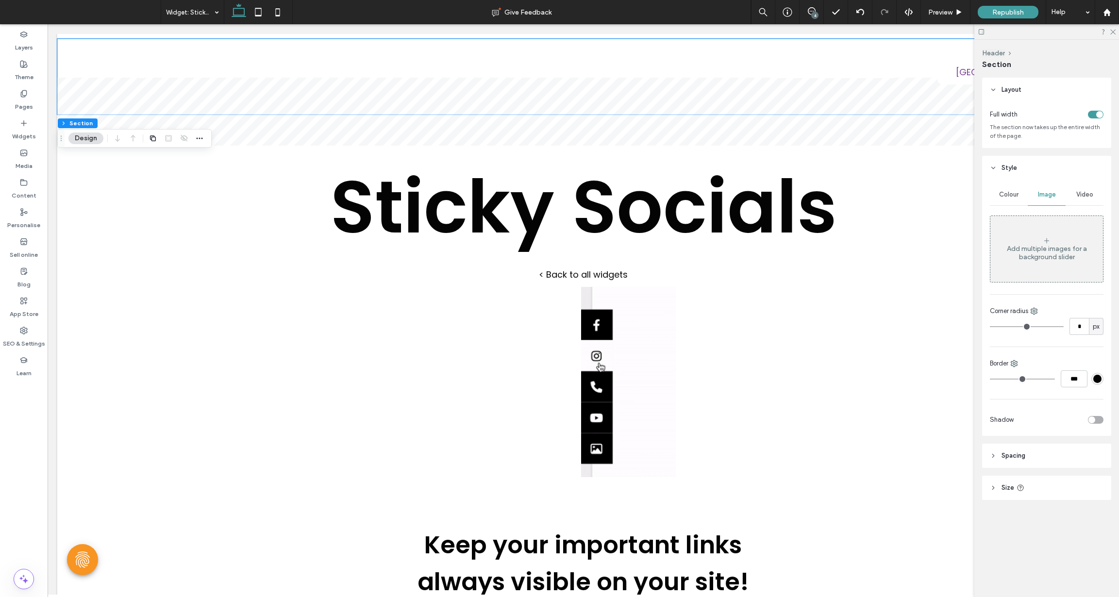
click at [1051, 243] on div "Add multiple images for a background slider" at bounding box center [1047, 249] width 113 height 64
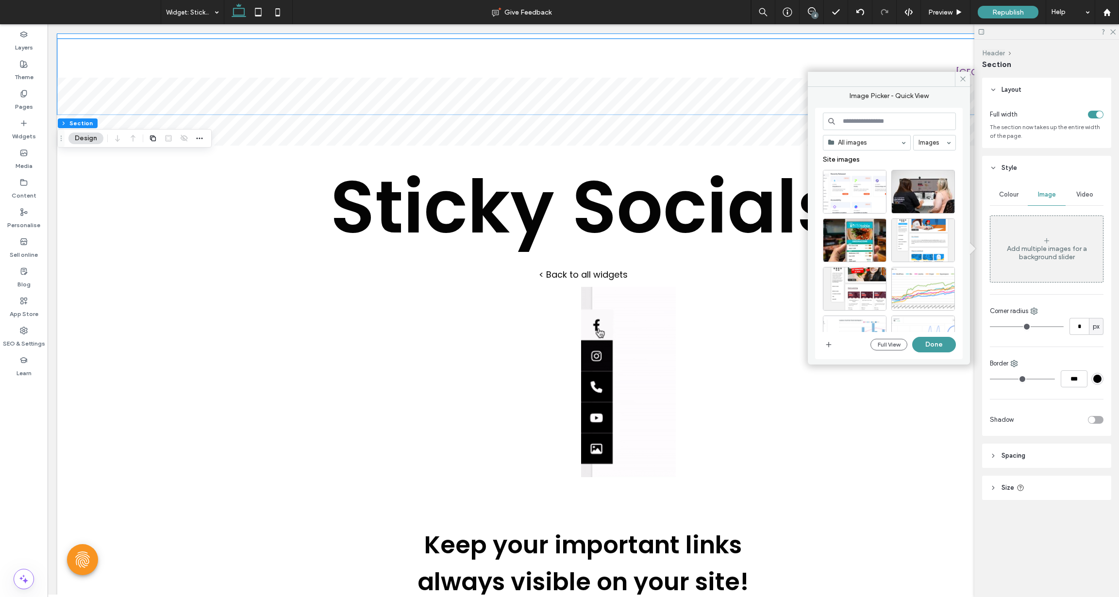
click at [993, 55] on button "Header" at bounding box center [993, 53] width 23 height 8
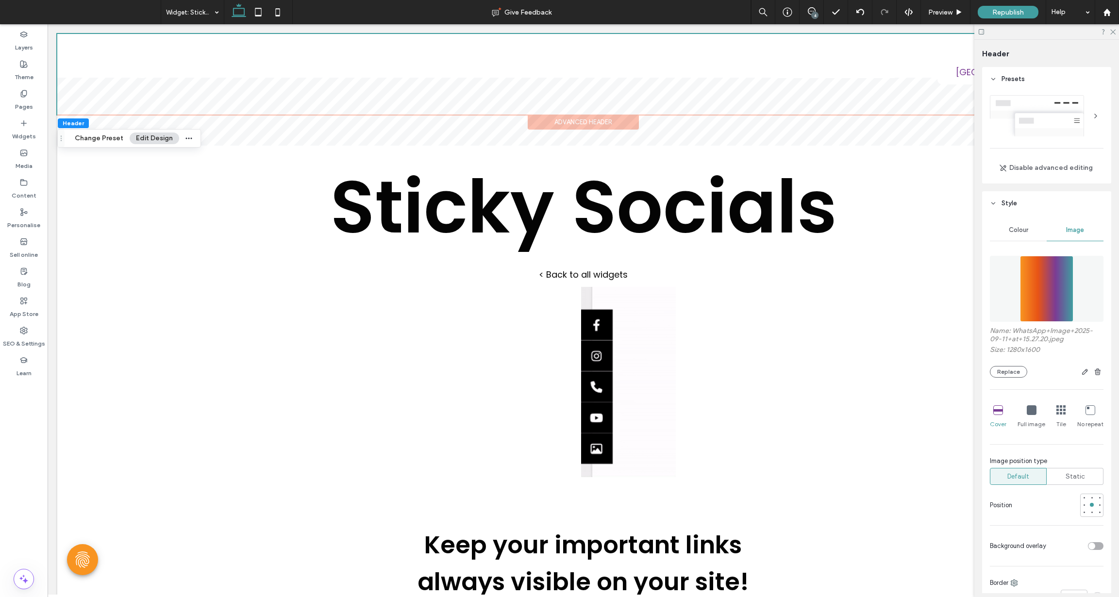
click at [1054, 296] on img at bounding box center [1046, 289] width 53 height 66
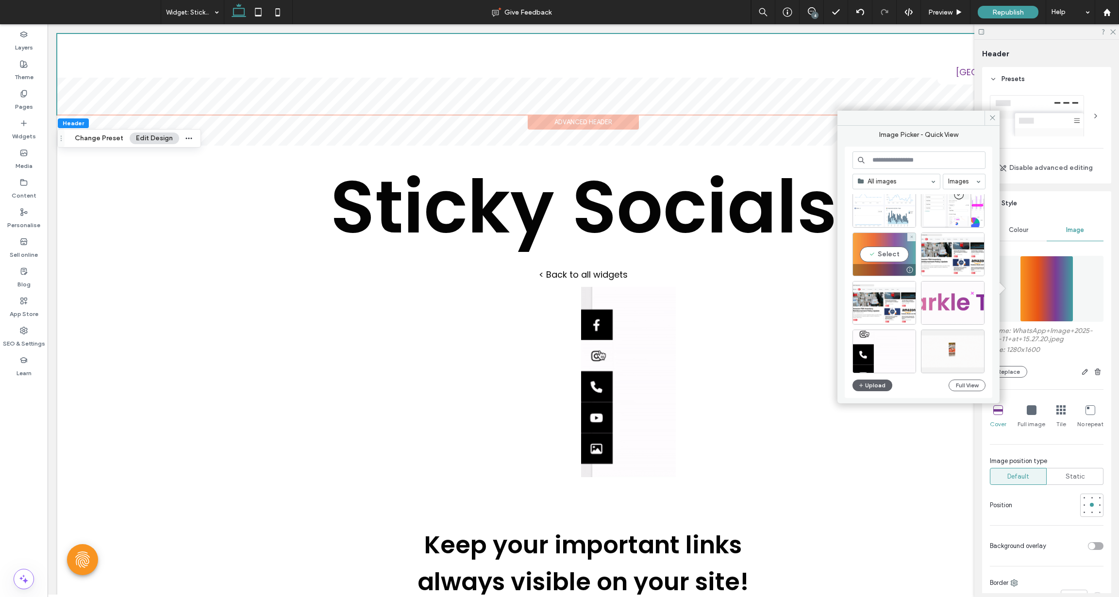
click at [874, 257] on div "Site images Select" at bounding box center [923, 284] width 140 height 181
click at [884, 255] on div "Select" at bounding box center [885, 254] width 64 height 44
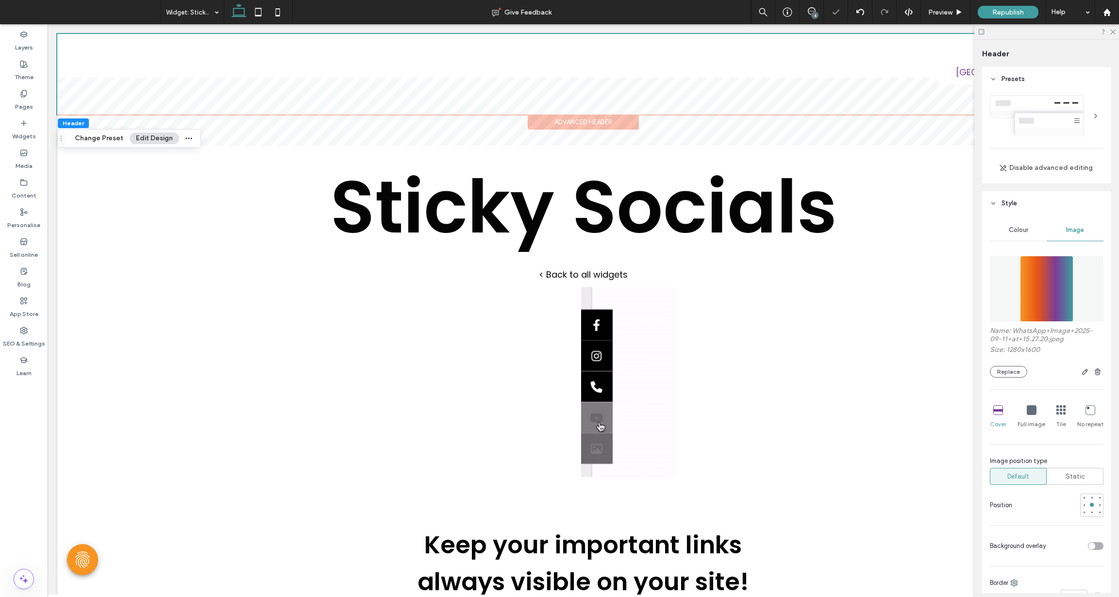
click at [1057, 355] on label "Size: 1280x1600" at bounding box center [1047, 351] width 114 height 11
click at [1111, 32] on icon at bounding box center [1113, 31] width 6 height 6
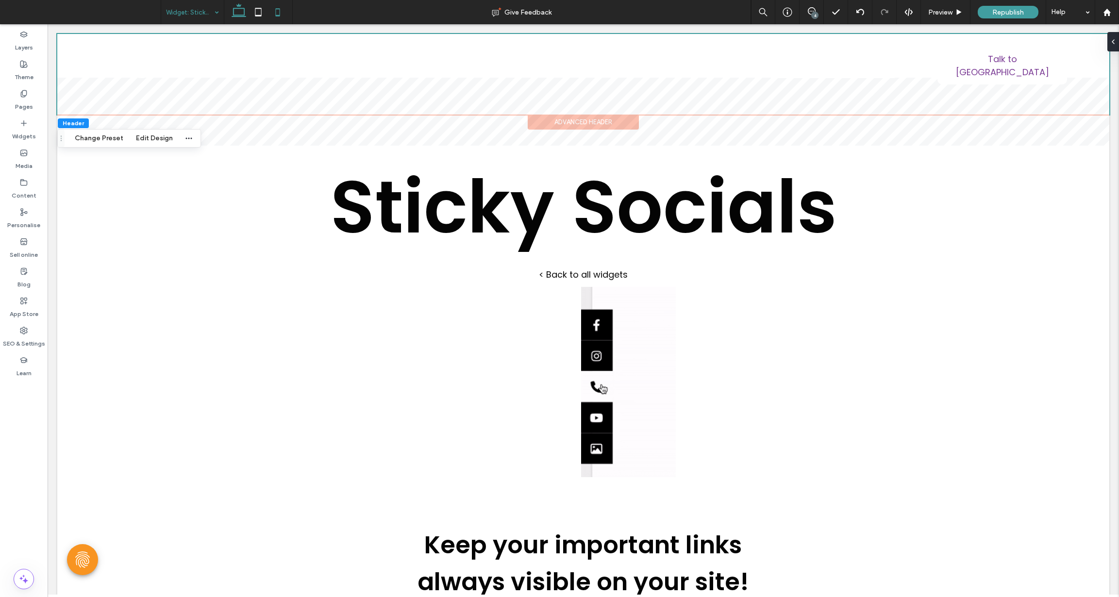
click at [278, 12] on icon at bounding box center [277, 11] width 19 height 19
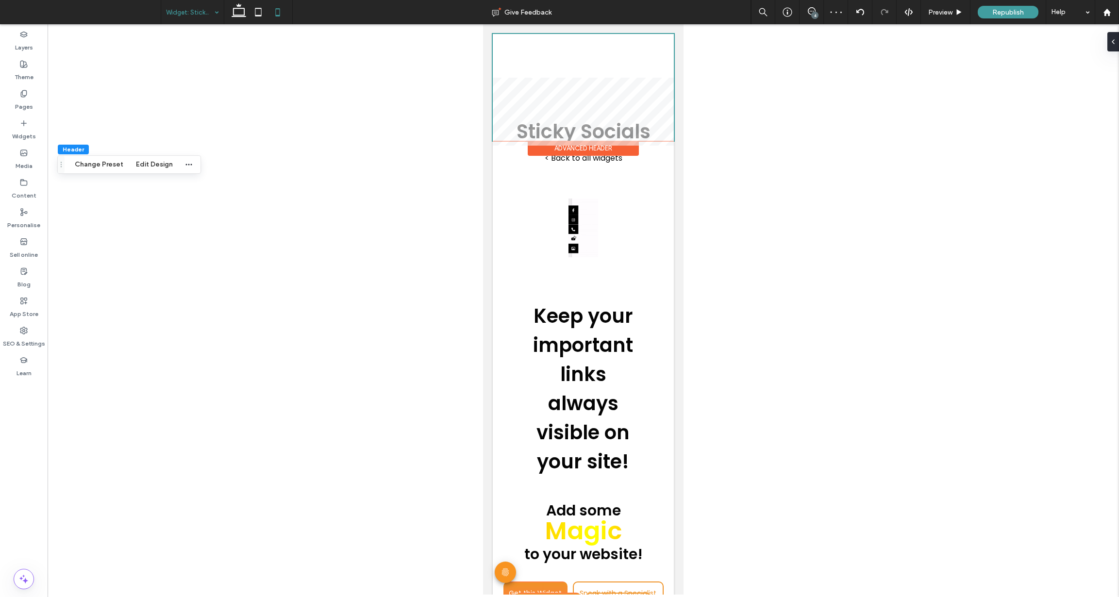
click at [581, 149] on div "Advanced Header" at bounding box center [583, 148] width 111 height 15
click at [497, 162] on div "Sticky Socials < Back to all widgets" at bounding box center [583, 160] width 181 height 252
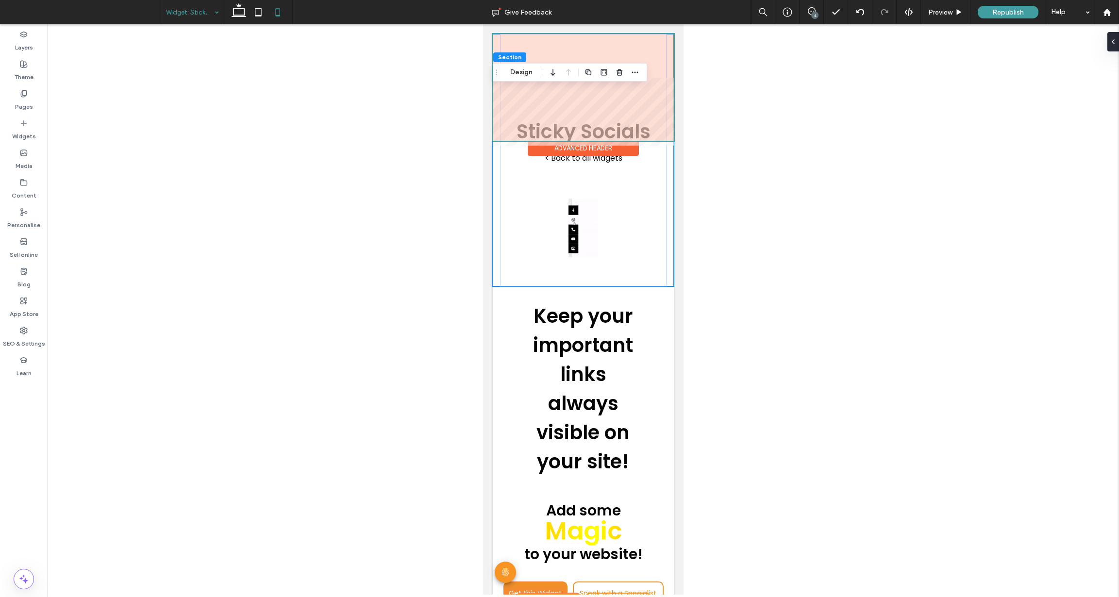
click at [575, 149] on div "Advanced Header" at bounding box center [583, 148] width 111 height 15
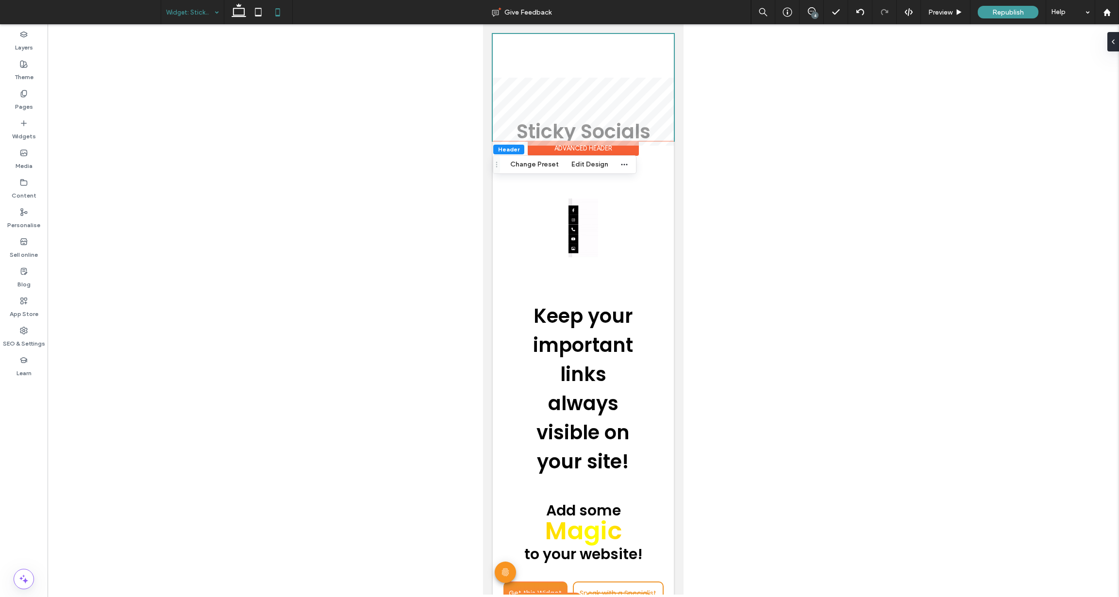
click at [1106, 43] on div at bounding box center [584, 309] width 1072 height 571
click at [1111, 44] on icon at bounding box center [1110, 42] width 8 height 8
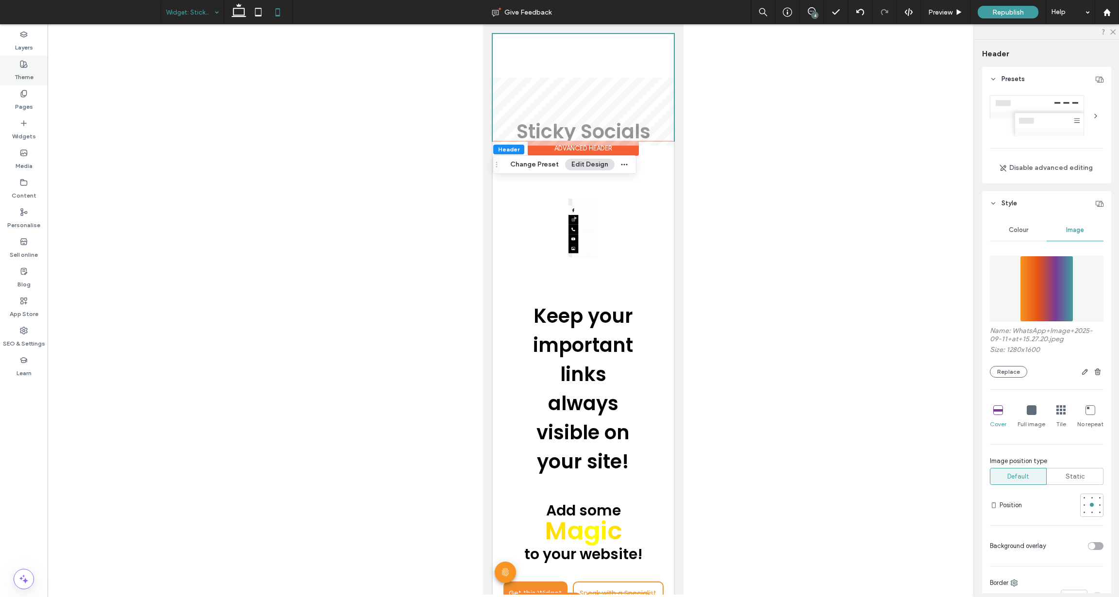
click at [36, 65] on div "Theme" at bounding box center [24, 71] width 48 height 30
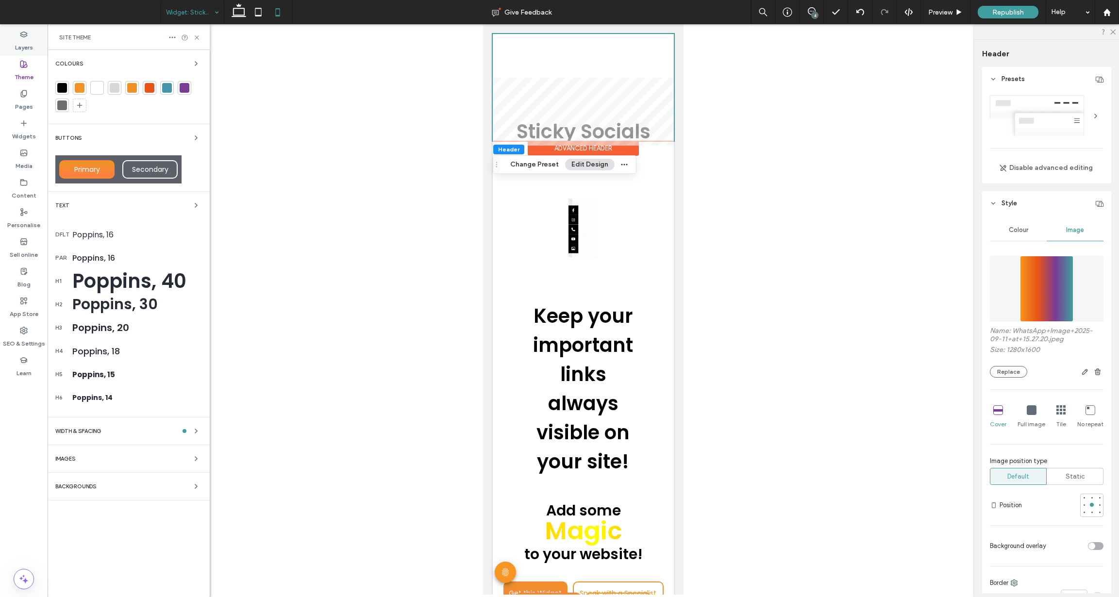
click at [23, 41] on label "Layers" at bounding box center [24, 45] width 18 height 14
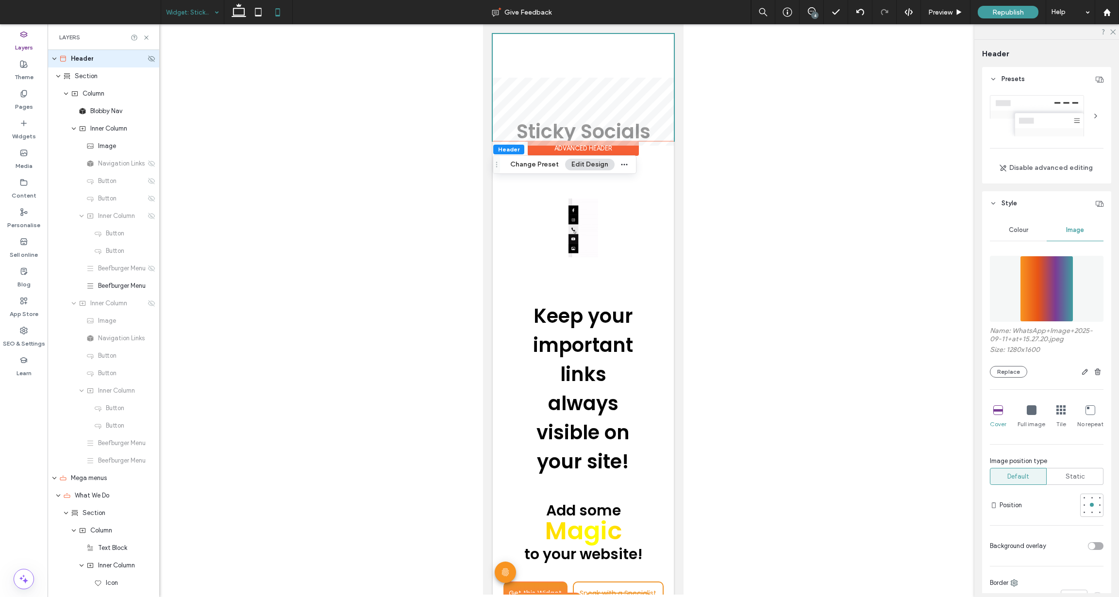
click at [94, 59] on div "Header" at bounding box center [102, 59] width 86 height 10
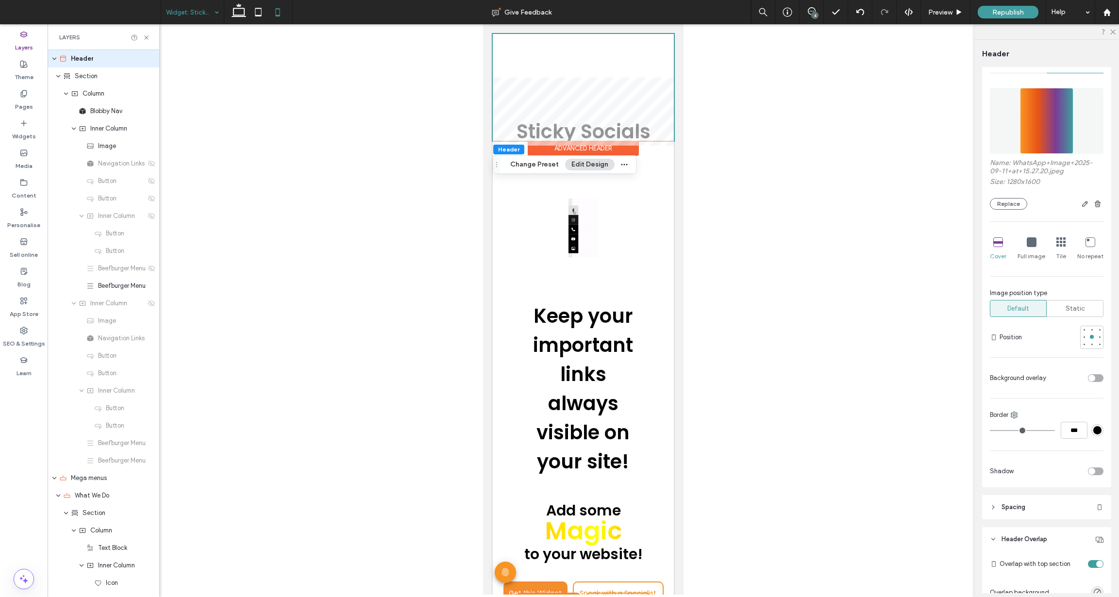
scroll to position [254, 0]
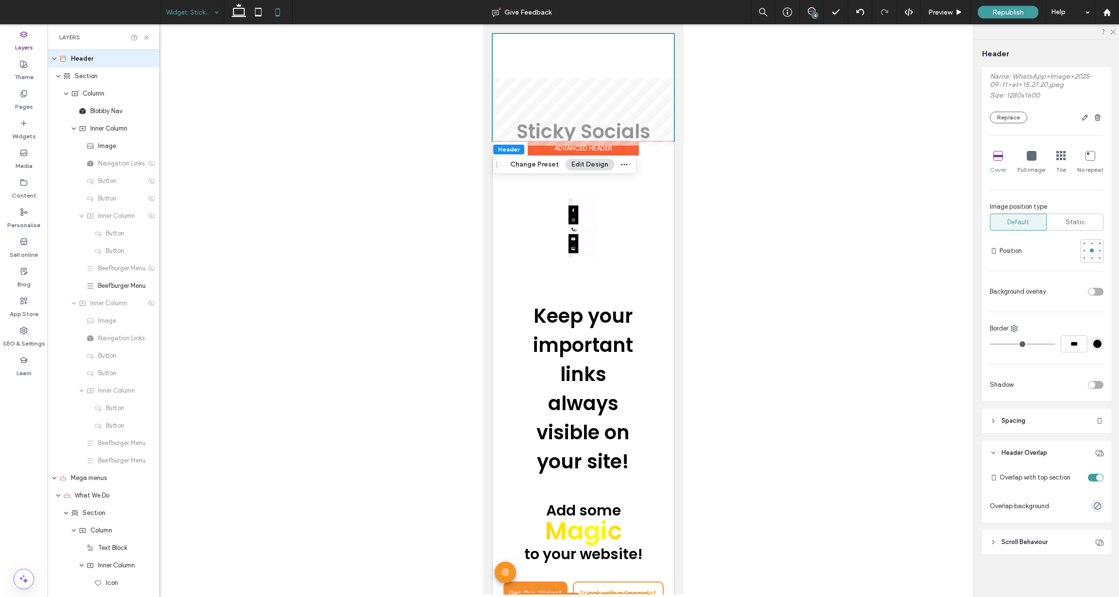
click at [1092, 476] on div "toggle" at bounding box center [1096, 478] width 16 height 8
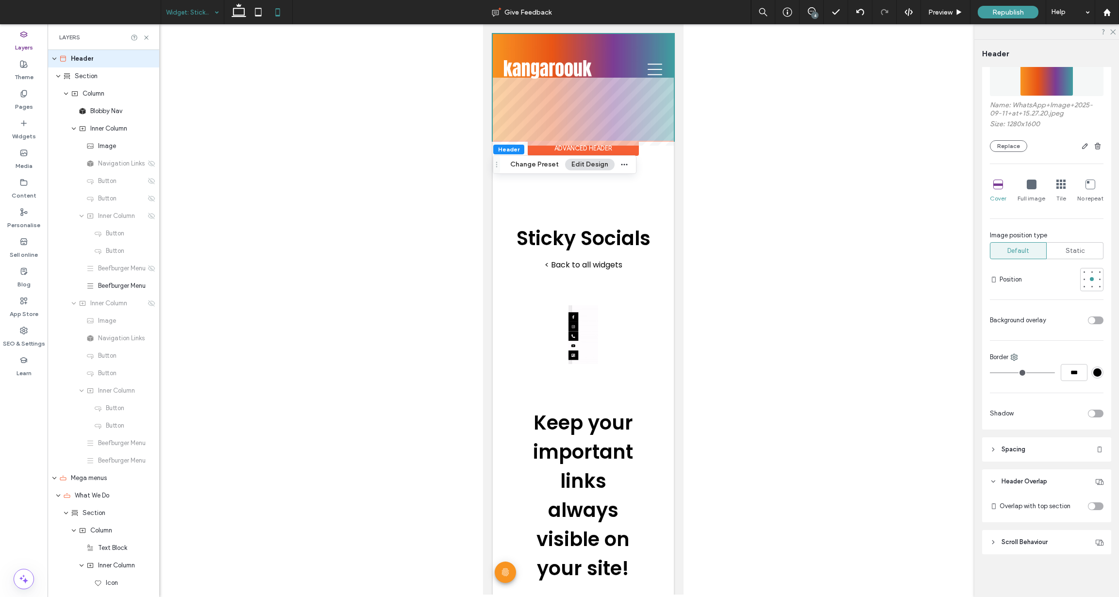
scroll to position [226, 0]
click at [257, 18] on icon at bounding box center [258, 11] width 19 height 19
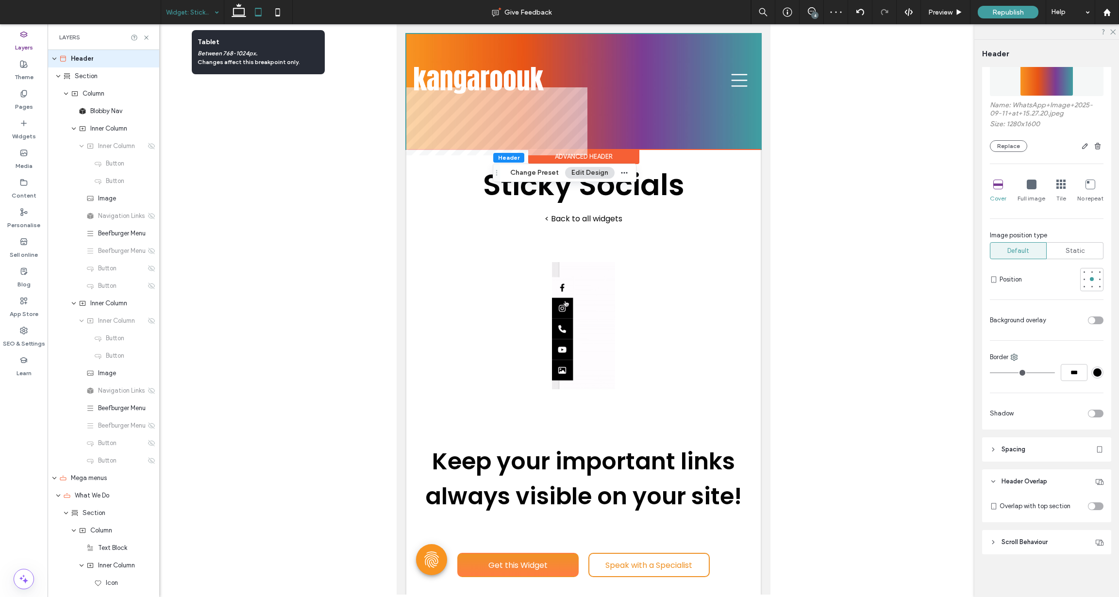
type input "**"
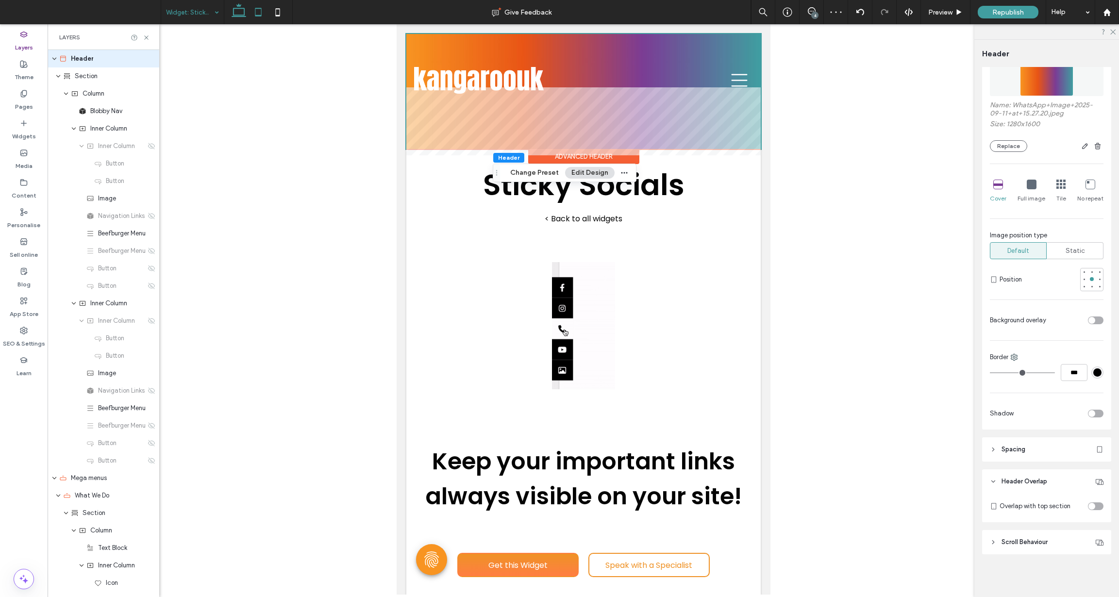
click at [237, 20] on icon at bounding box center [238, 11] width 19 height 19
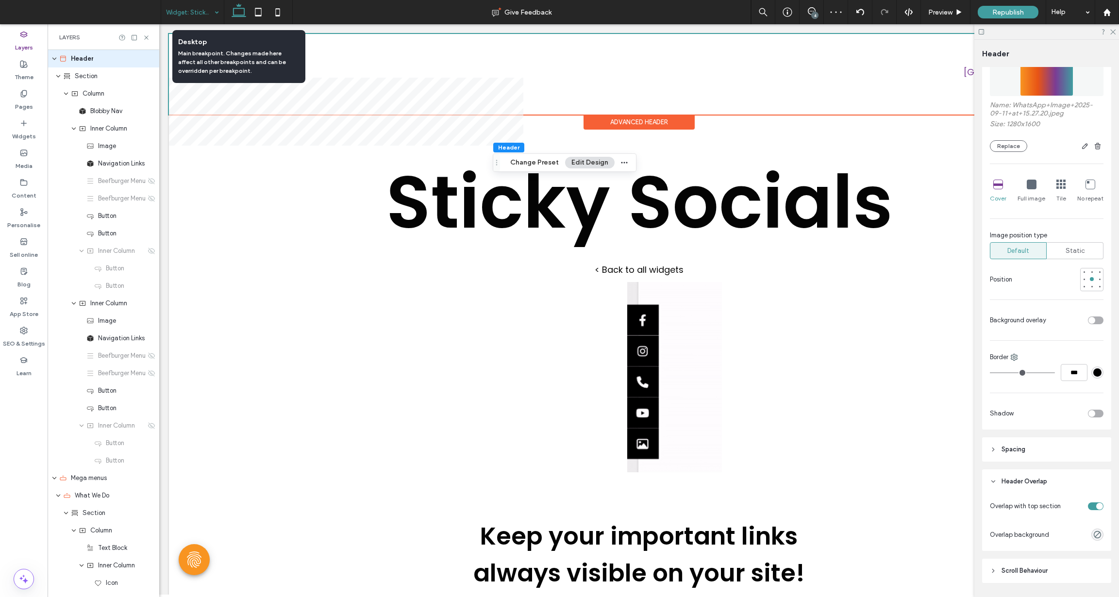
type input "**"
type input "*"
type input "**"
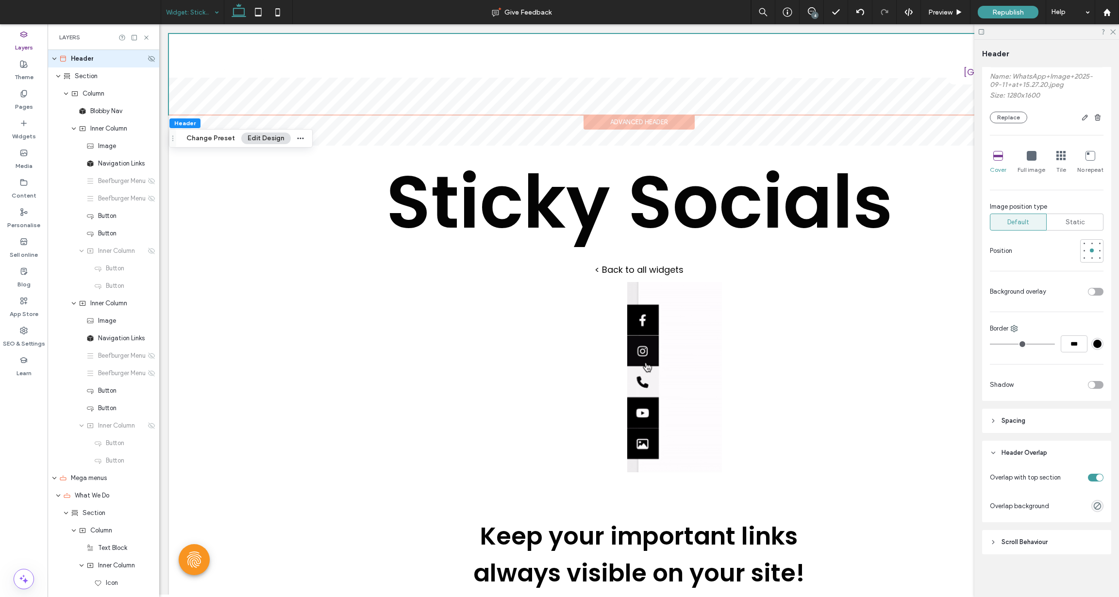
click at [92, 60] on span "Header" at bounding box center [82, 59] width 22 height 10
click at [1095, 477] on div "toggle" at bounding box center [1096, 478] width 16 height 8
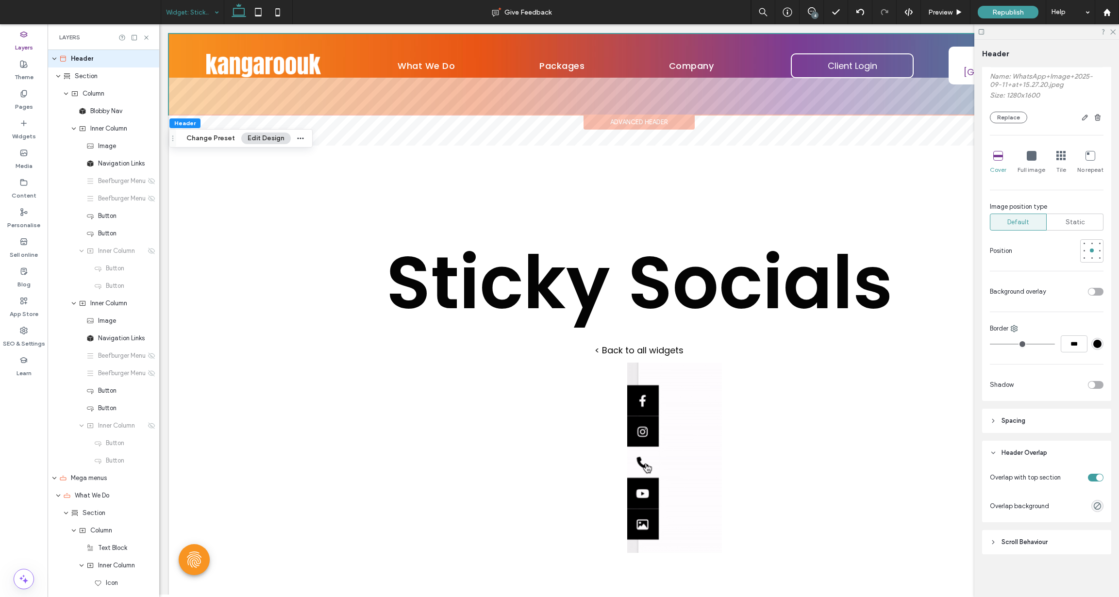
scroll to position [226, 0]
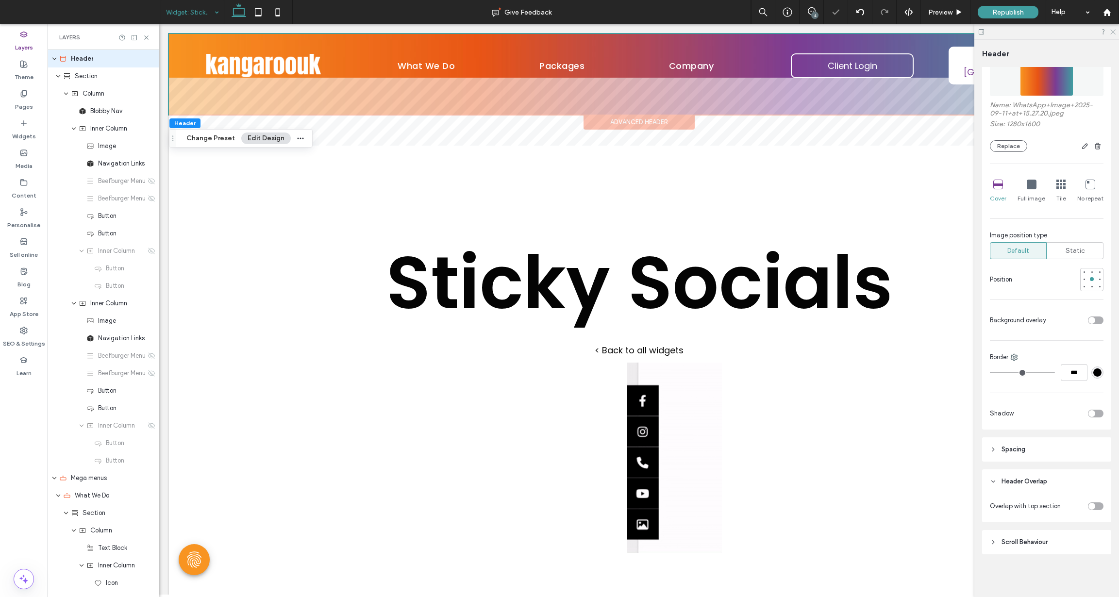
click at [1115, 34] on icon at bounding box center [1113, 31] width 6 height 6
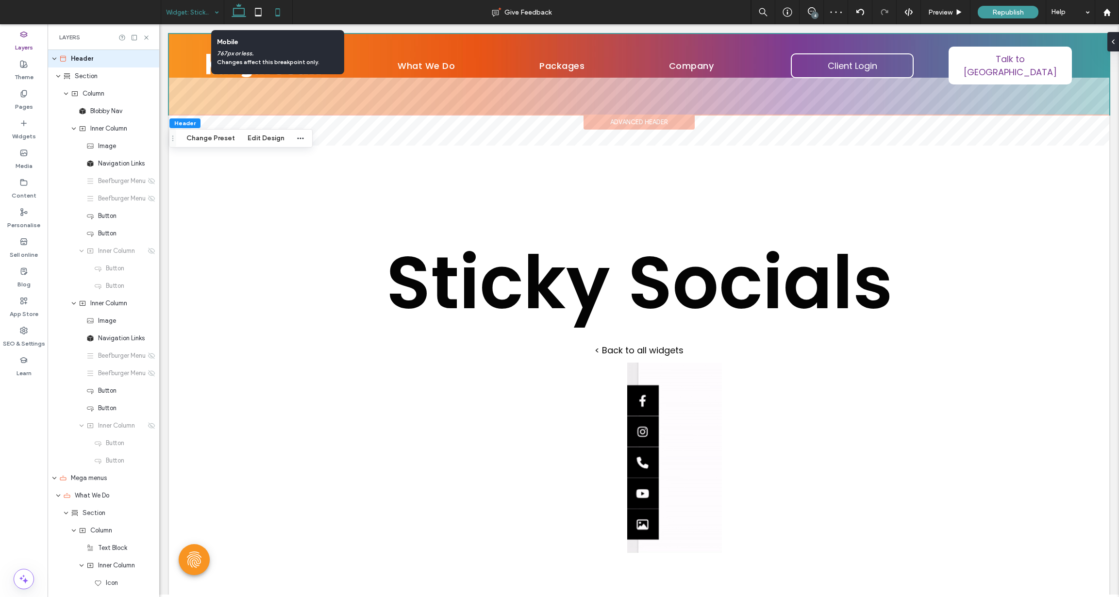
click at [279, 11] on icon at bounding box center [277, 11] width 19 height 19
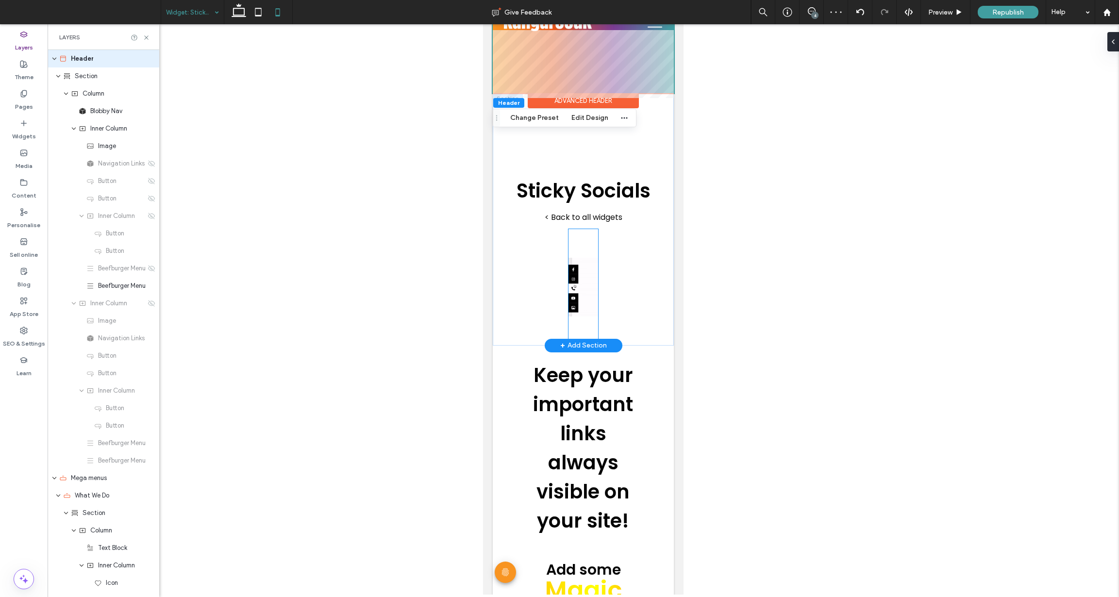
click at [578, 286] on img at bounding box center [583, 287] width 29 height 117
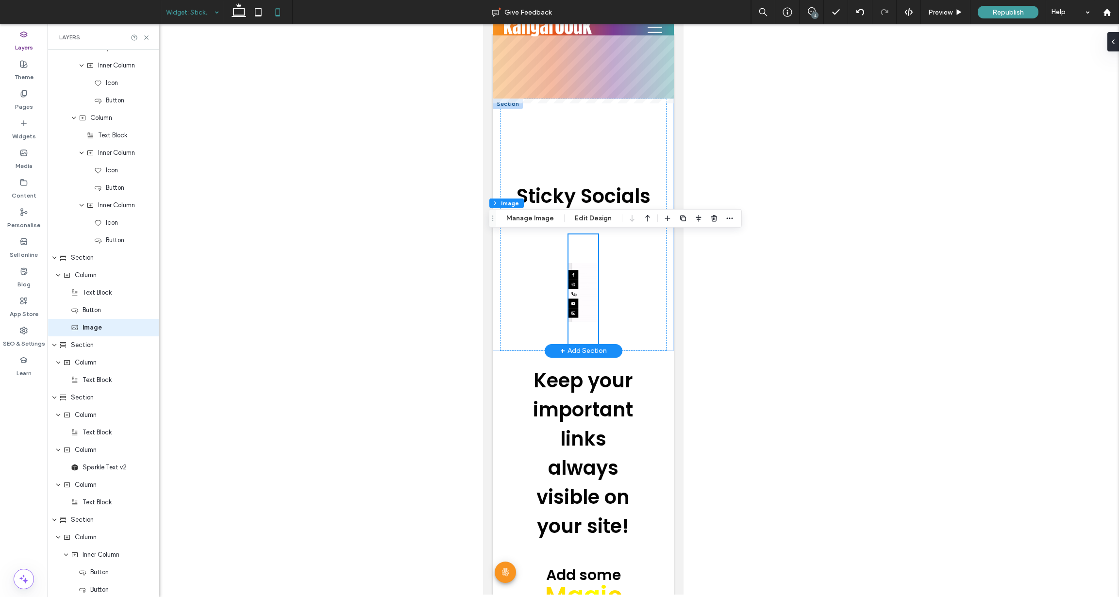
scroll to position [2218, 0]
click at [559, 152] on div "Sticky Socials < Back to all widgets" at bounding box center [583, 225] width 167 height 252
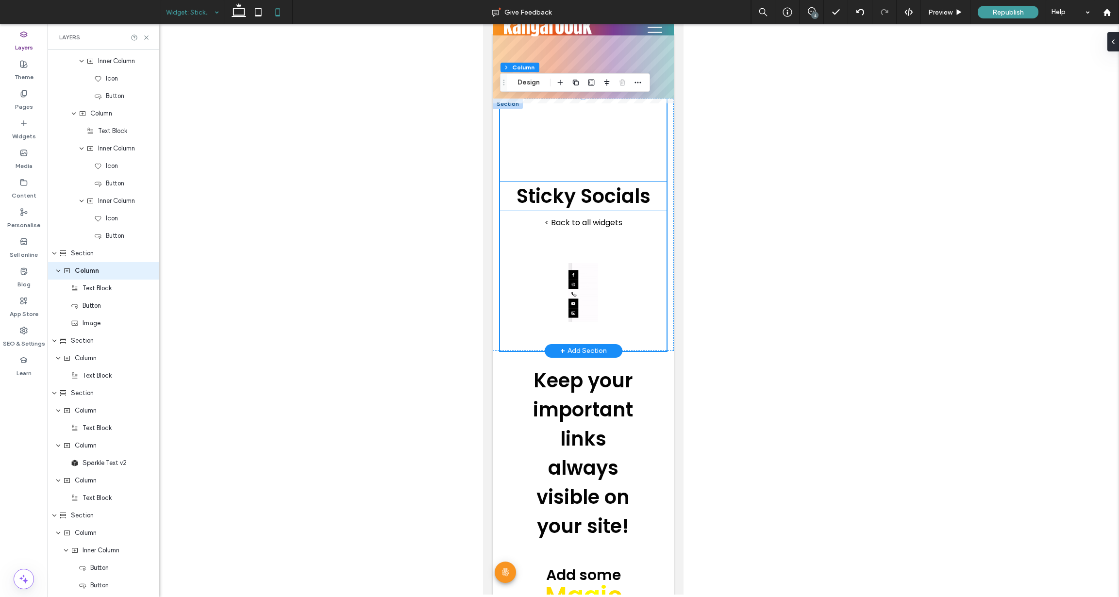
scroll to position [2165, 0]
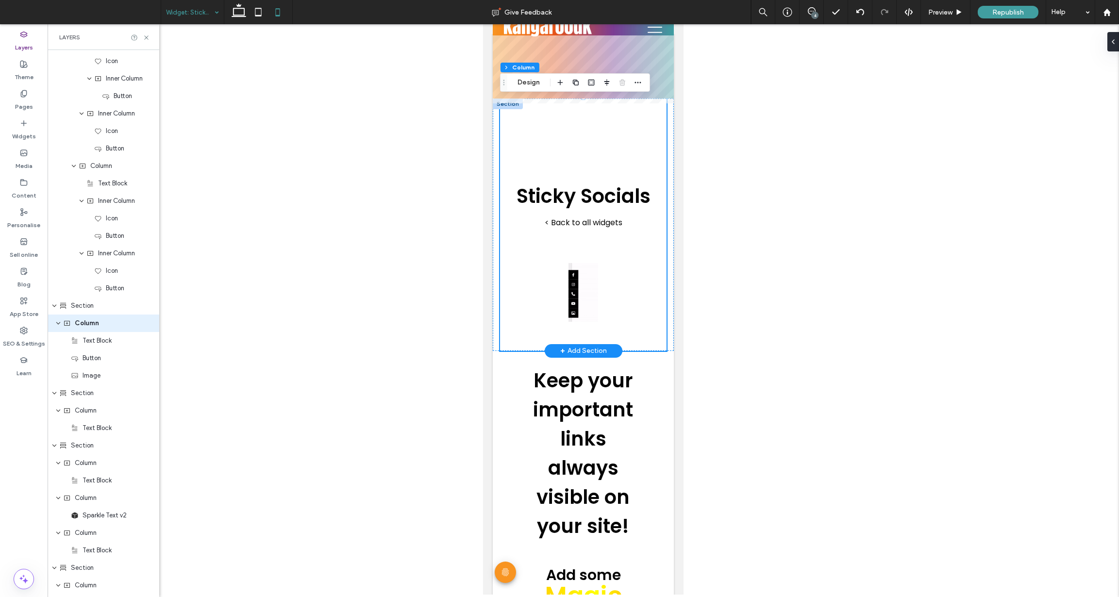
drag, startPoint x: 568, startPoint y: 286, endPoint x: 578, endPoint y: 286, distance: 10.2
click at [572, 286] on div "Sticky Socials < Back to all widgets" at bounding box center [583, 225] width 167 height 252
click at [578, 286] on img at bounding box center [583, 293] width 29 height 117
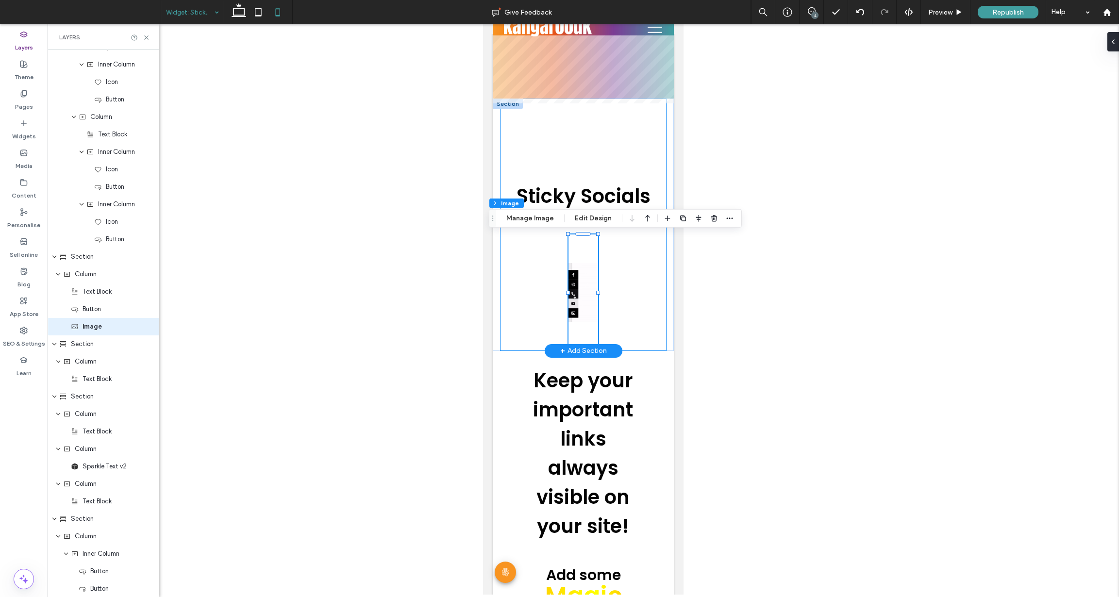
scroll to position [2218, 0]
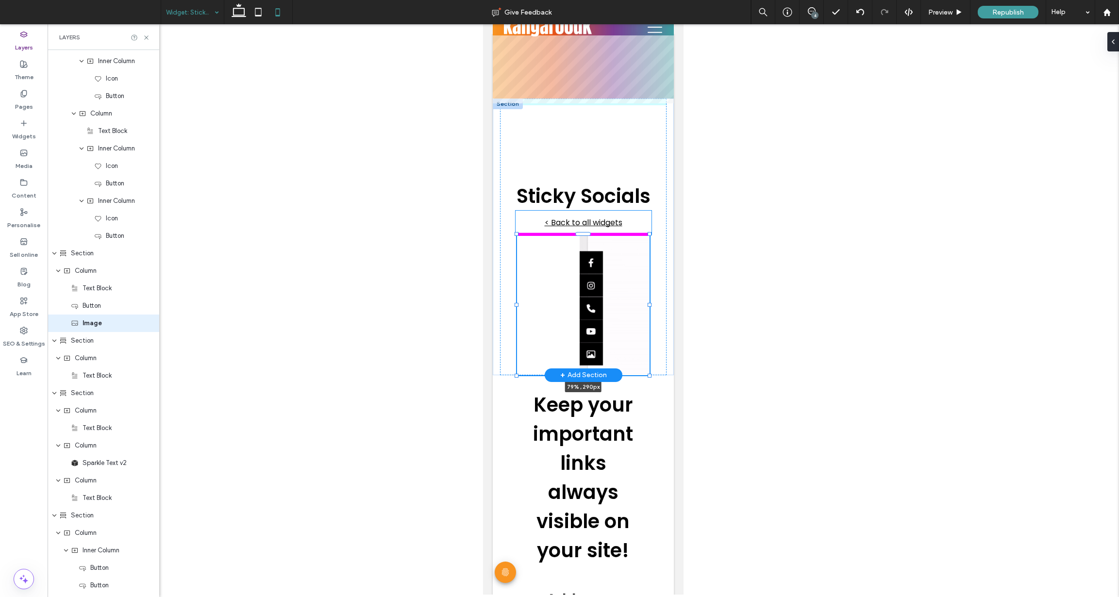
drag, startPoint x: 598, startPoint y: 234, endPoint x: 649, endPoint y: 223, distance: 52.7
click at [649, 223] on div "Sticky Socials < Back to all widgets 79% , 290px" at bounding box center [583, 237] width 181 height 277
type input "**"
type input "****"
type input "***"
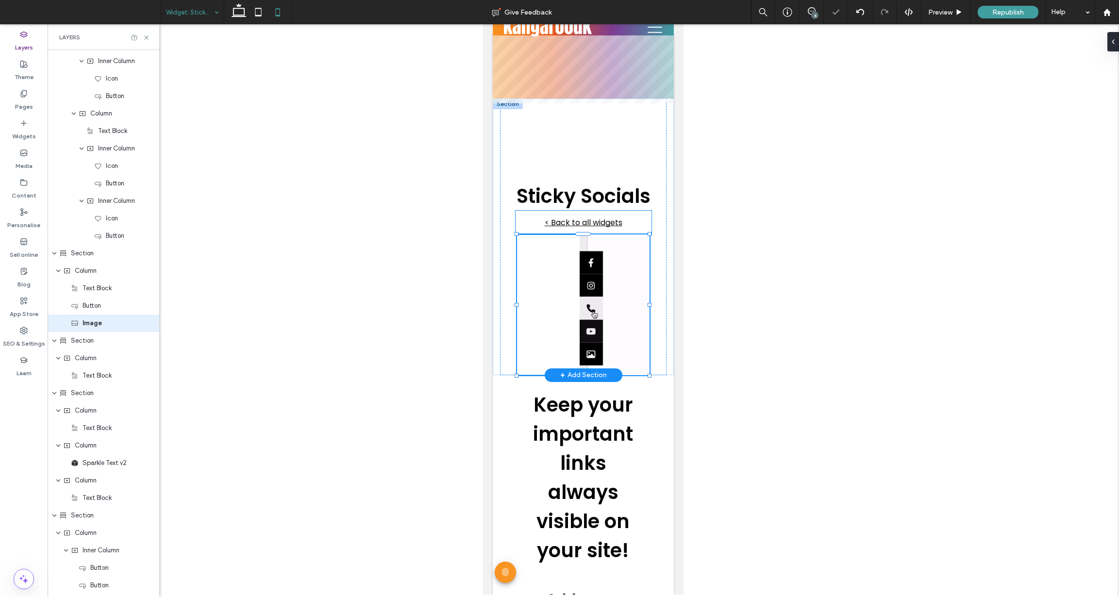
type input "***"
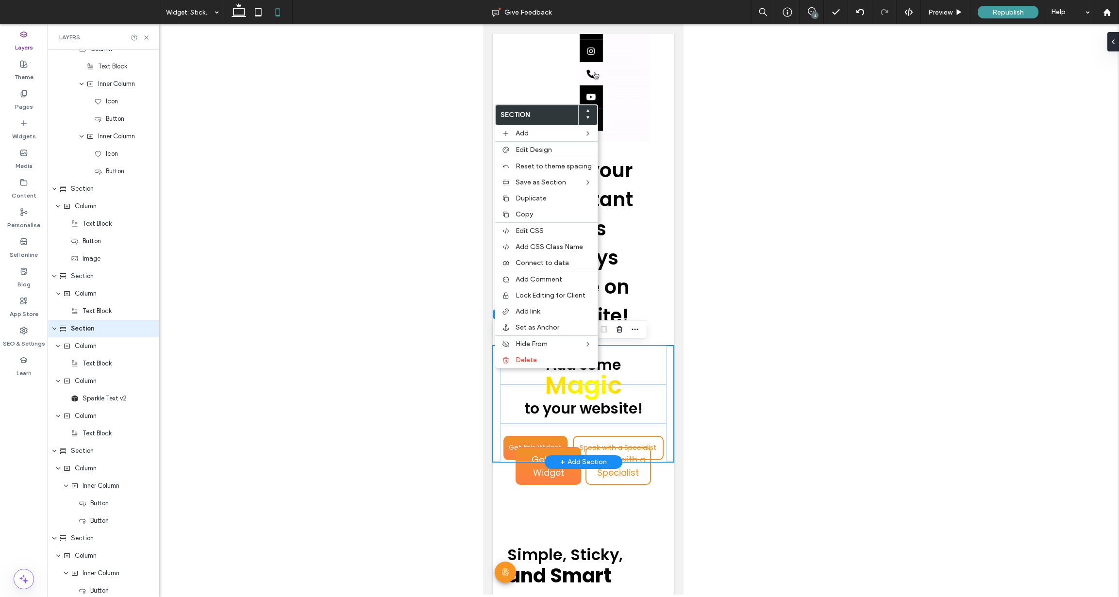
scroll to position [2287, 0]
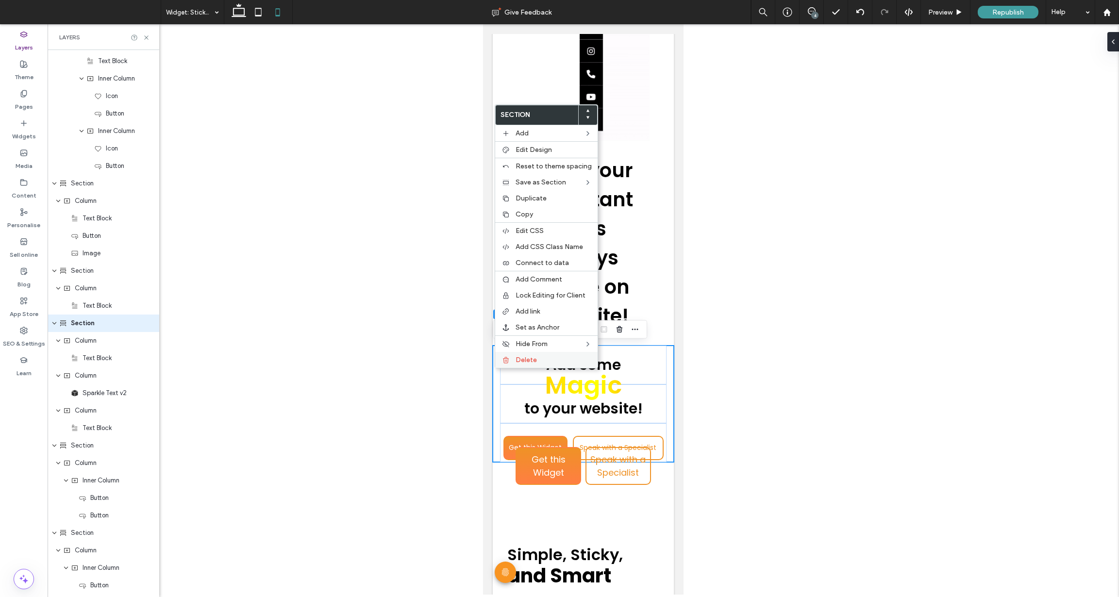
click at [545, 357] on label "Delete" at bounding box center [554, 360] width 76 height 8
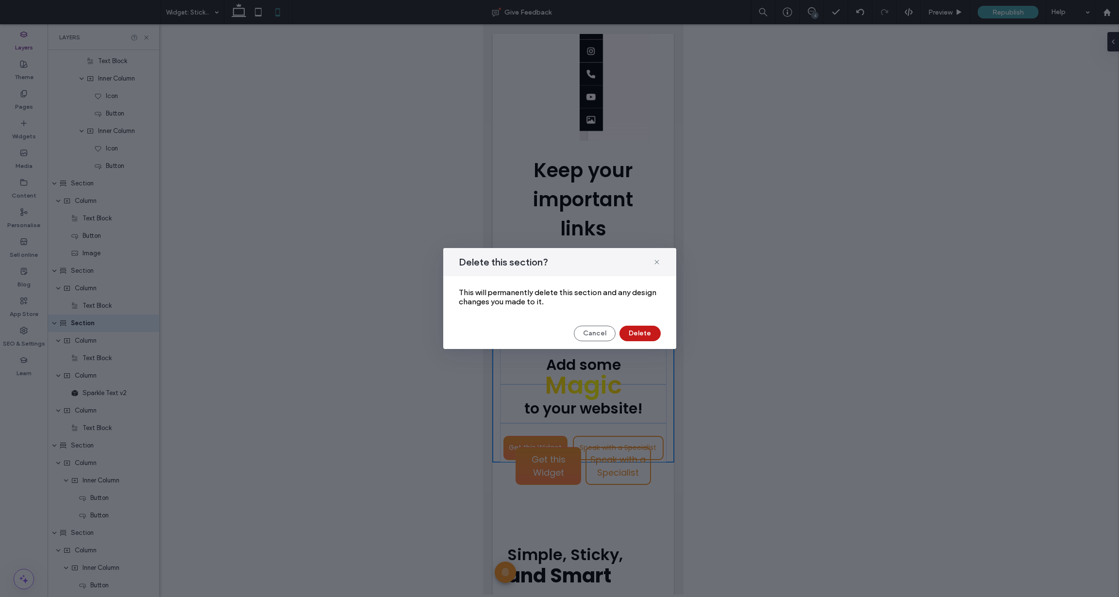
drag, startPoint x: 640, startPoint y: 331, endPoint x: 157, endPoint y: 306, distance: 483.7
click at [640, 331] on button "Delete" at bounding box center [640, 334] width 41 height 16
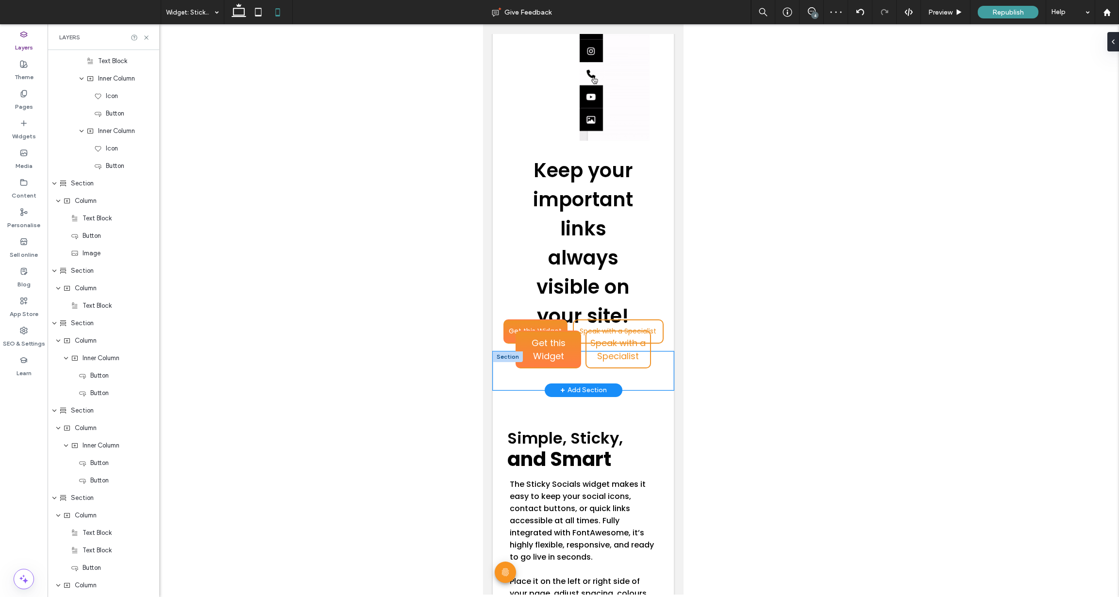
click at [499, 371] on div "Get this Widget Speak with a Specialist" at bounding box center [583, 371] width 181 height 39
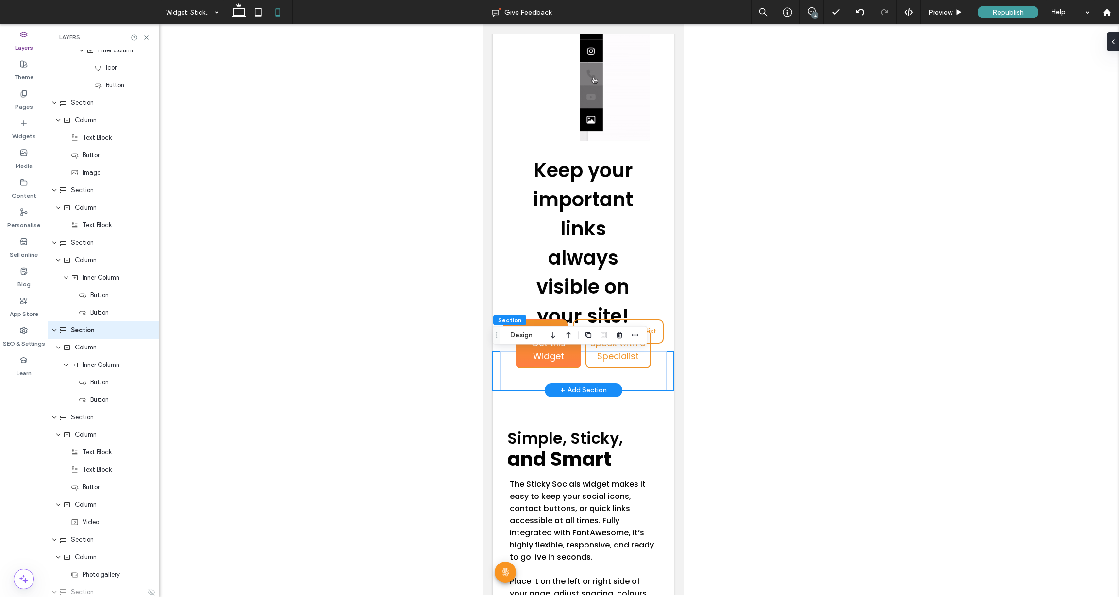
scroll to position [2375, 0]
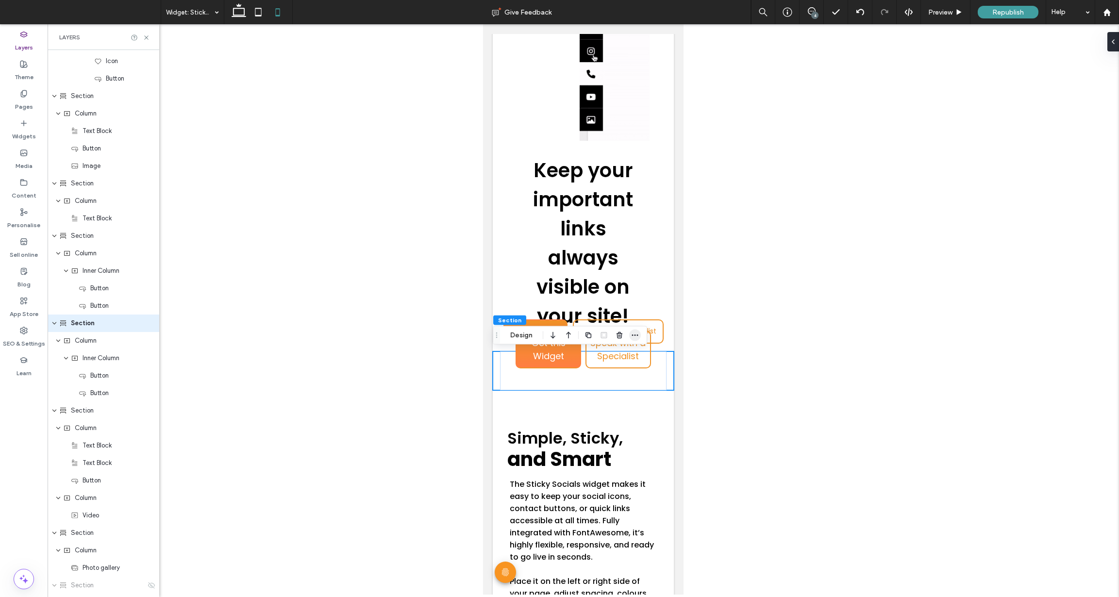
click at [638, 332] on icon "button" at bounding box center [635, 336] width 8 height 8
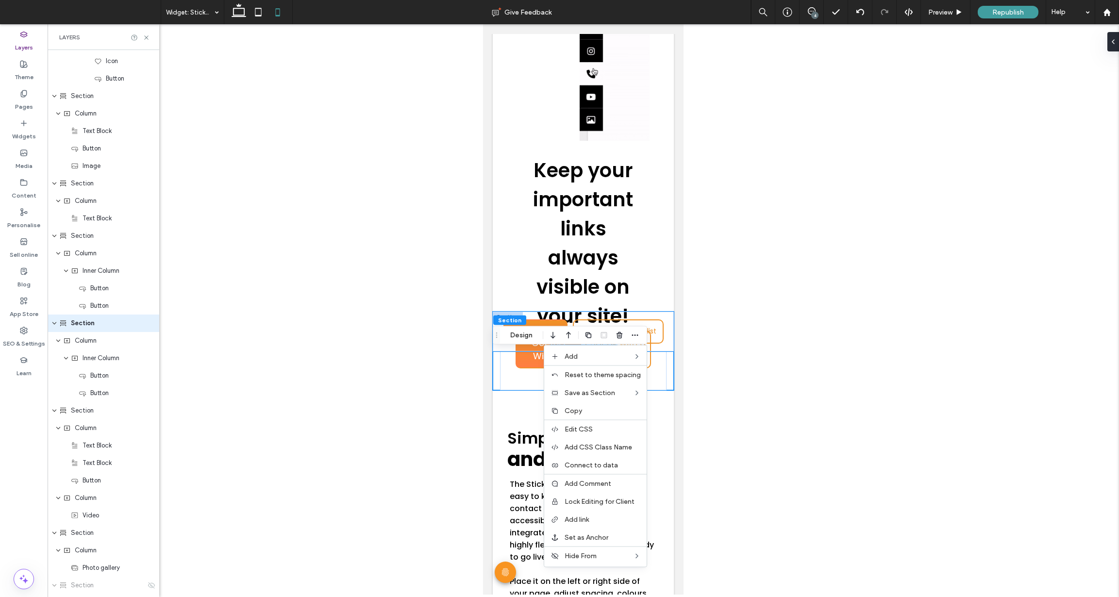
click at [498, 347] on div "Get this Widget Speak with a Specialist" at bounding box center [583, 332] width 181 height 40
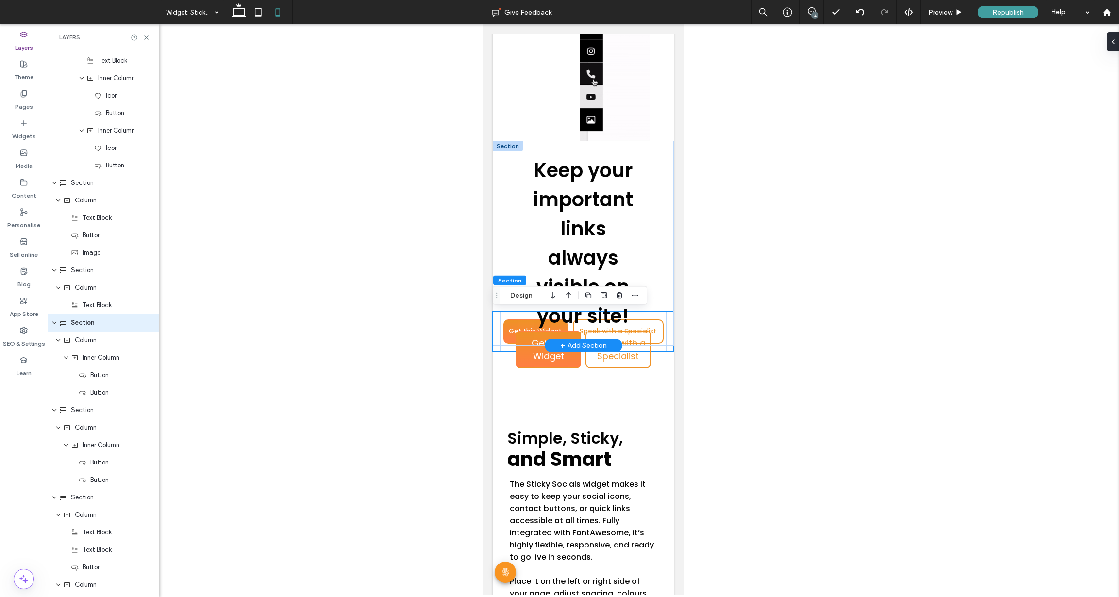
scroll to position [2287, 0]
click at [640, 293] on span "button" at bounding box center [635, 296] width 12 height 12
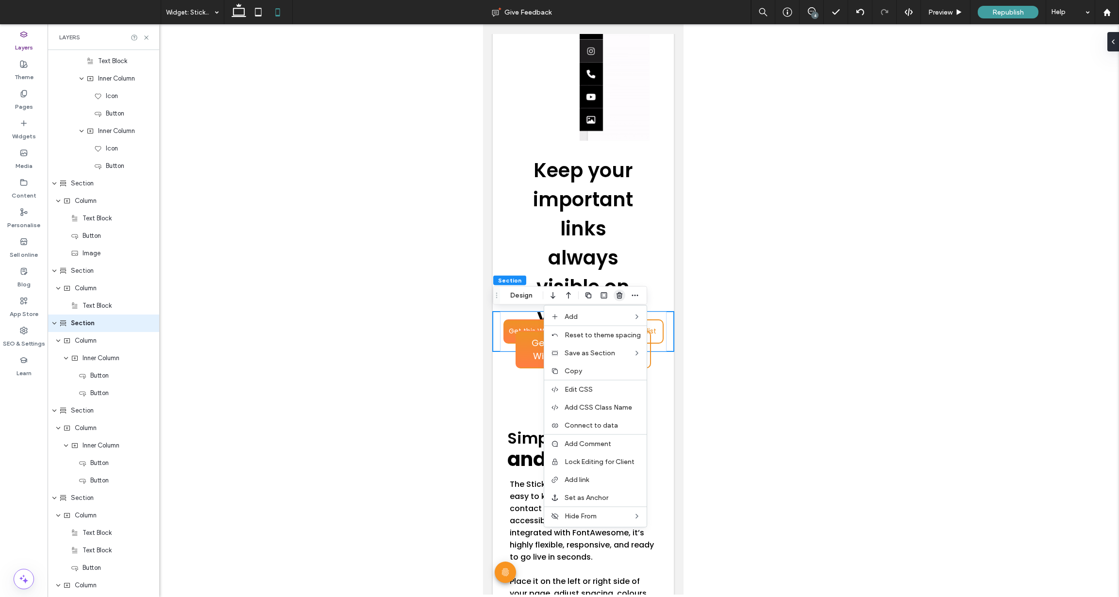
click at [619, 293] on use "button" at bounding box center [620, 295] width 6 height 6
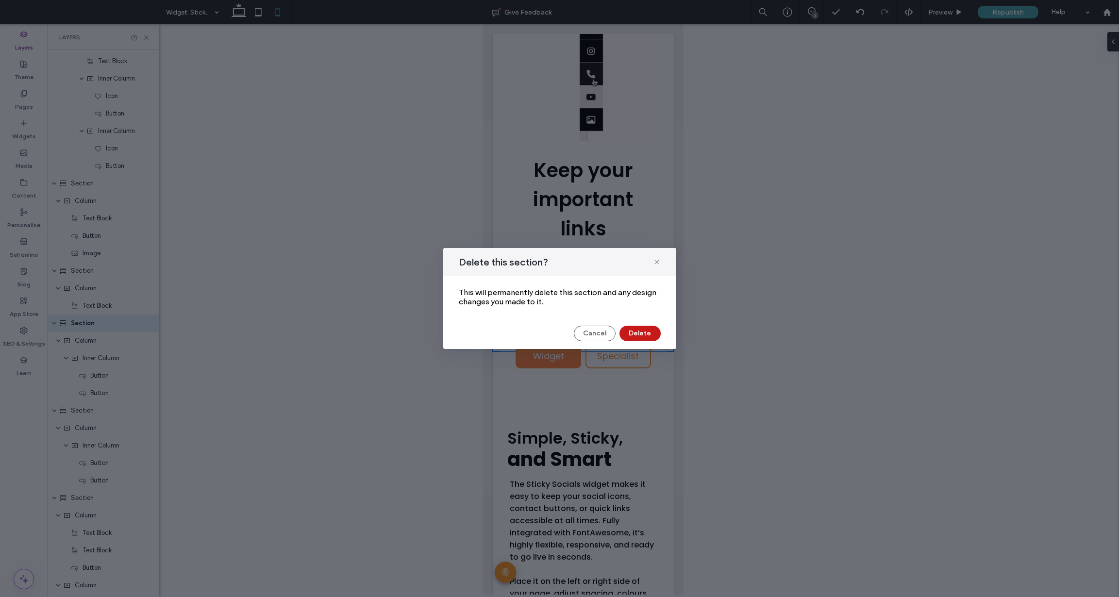
click at [639, 334] on button "Delete" at bounding box center [640, 334] width 41 height 16
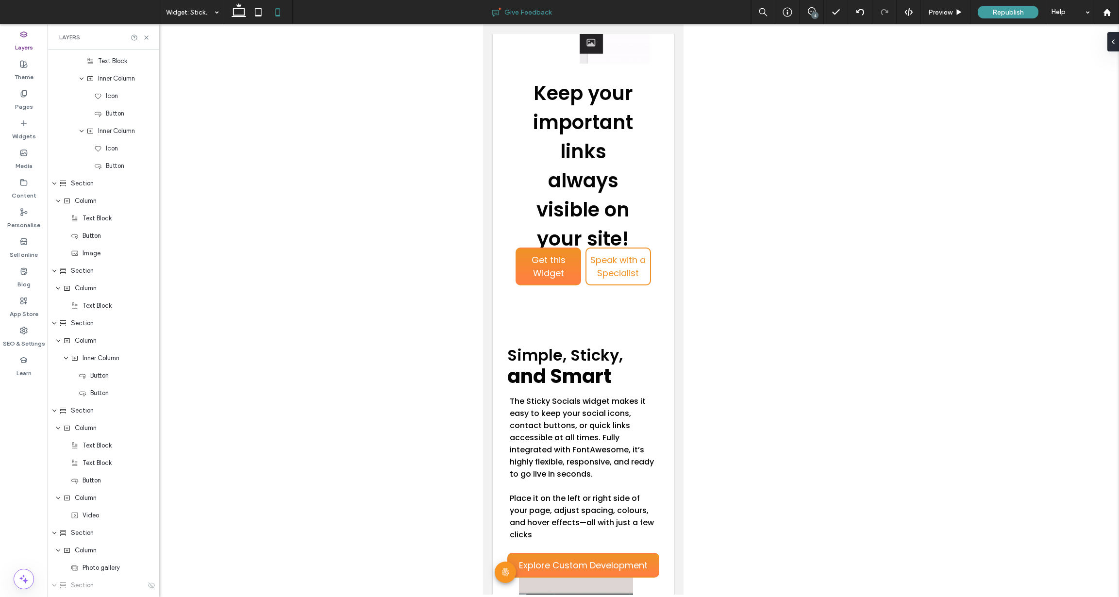
scroll to position [387, 0]
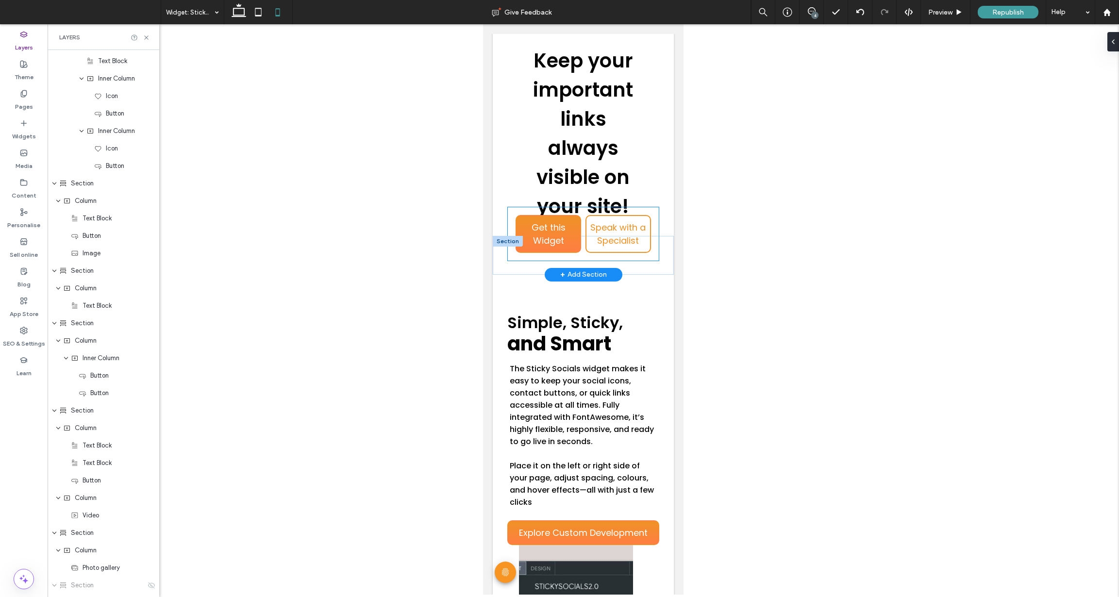
click at [510, 252] on div "Get this Widget Speak with a Specialist" at bounding box center [583, 233] width 151 height 53
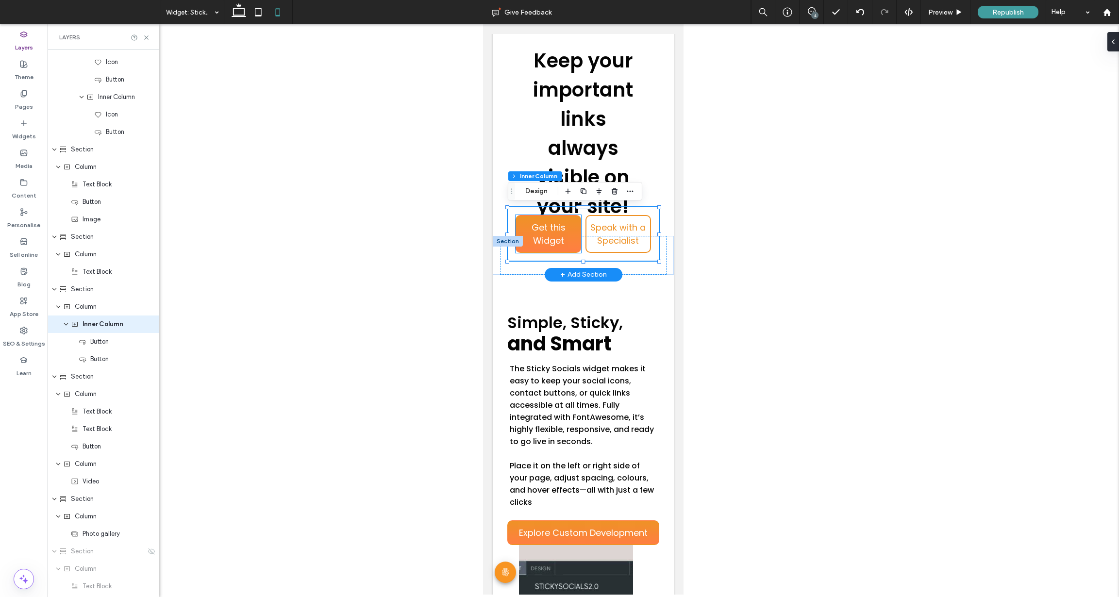
scroll to position [2322, 0]
click at [1113, 39] on div at bounding box center [1112, 41] width 16 height 19
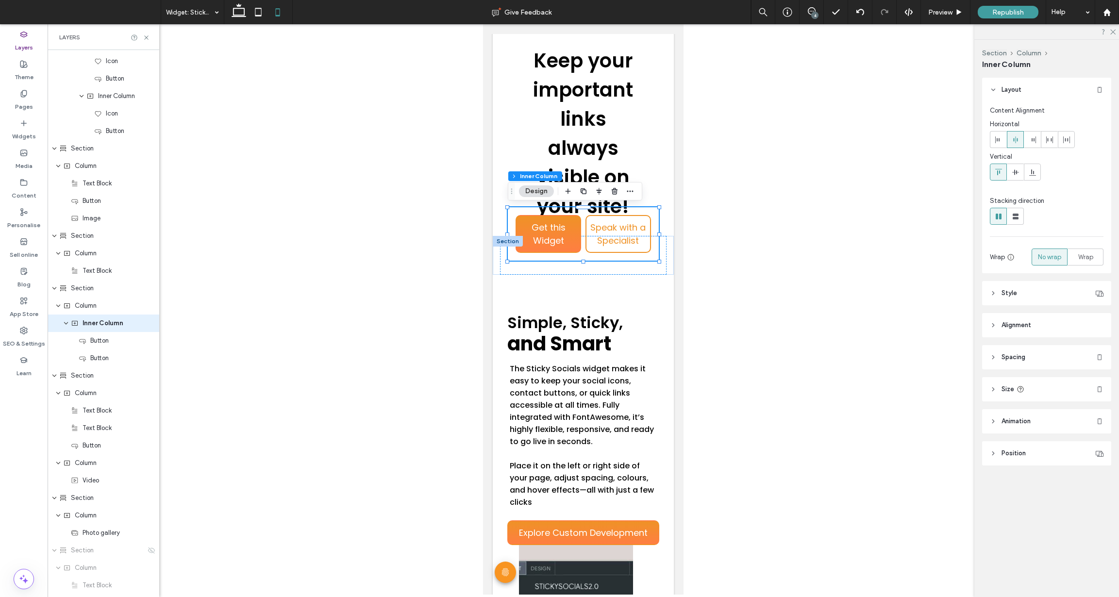
click at [1014, 358] on span "Spacing" at bounding box center [1014, 358] width 24 height 10
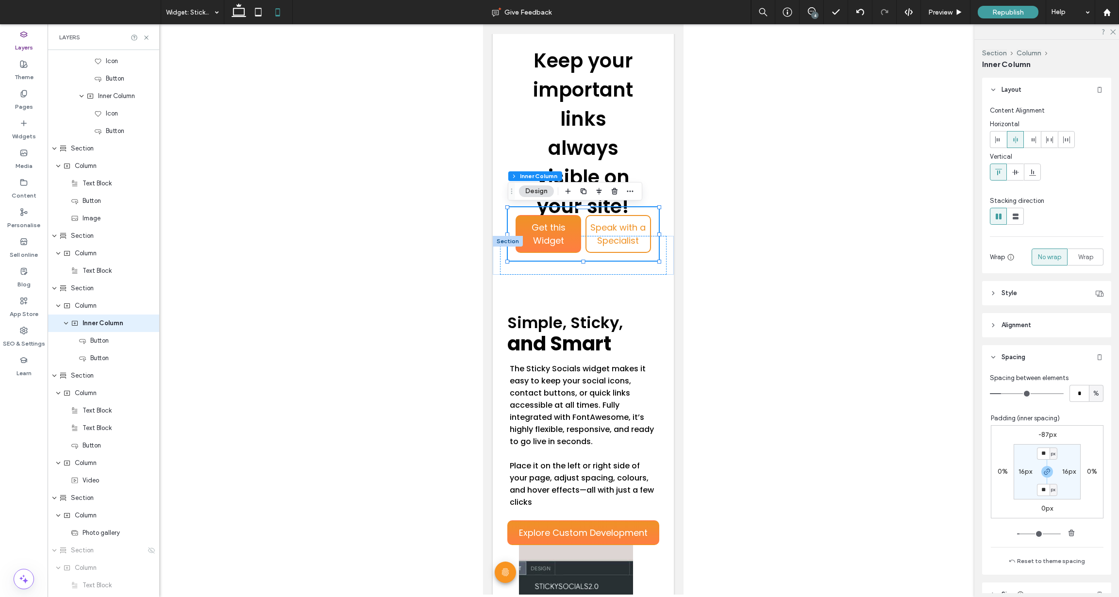
click at [1046, 434] on label "-87px" at bounding box center [1048, 435] width 18 height 8
type input "*"
drag, startPoint x: 1047, startPoint y: 435, endPoint x: 1059, endPoint y: 437, distance: 12.3
click at [1047, 435] on input "***" at bounding box center [1043, 435] width 13 height 12
type input "*"
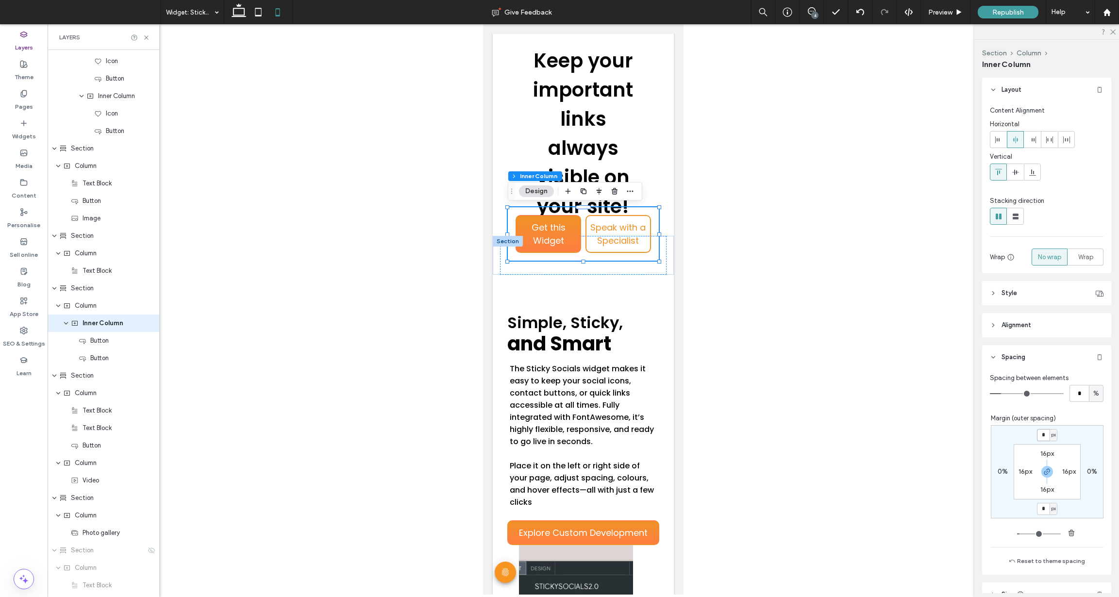
type input "*"
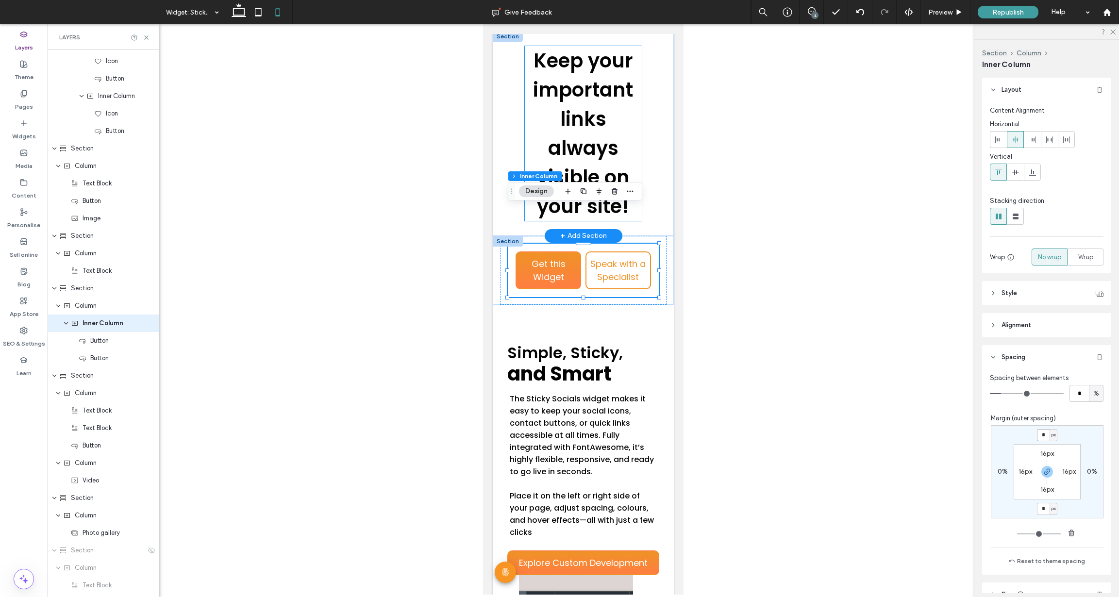
click at [592, 138] on strong "always visible" at bounding box center [578, 162] width 82 height 56
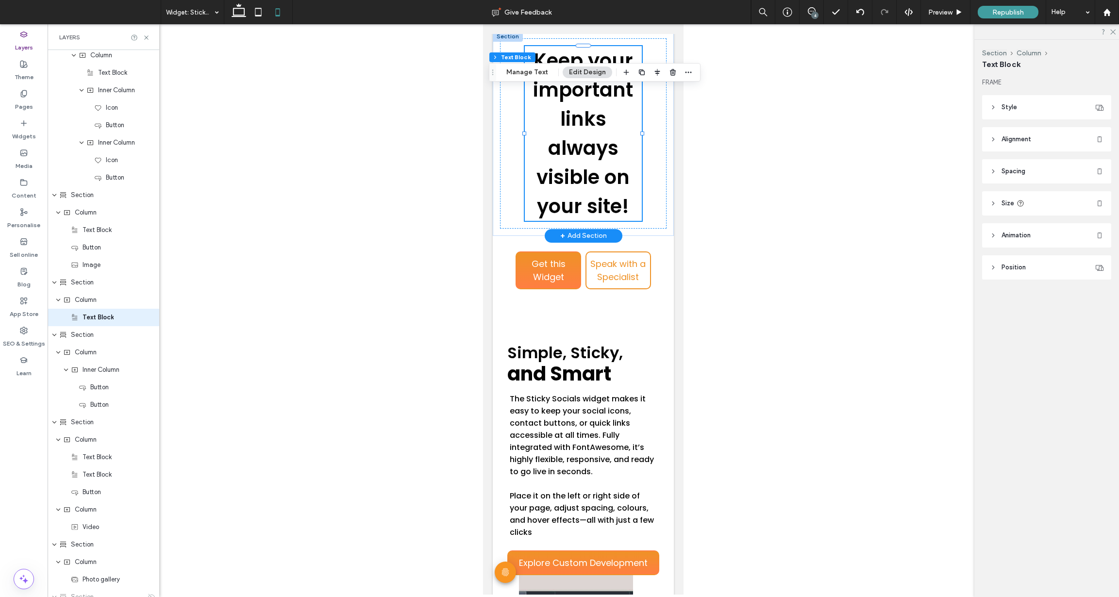
scroll to position [2270, 0]
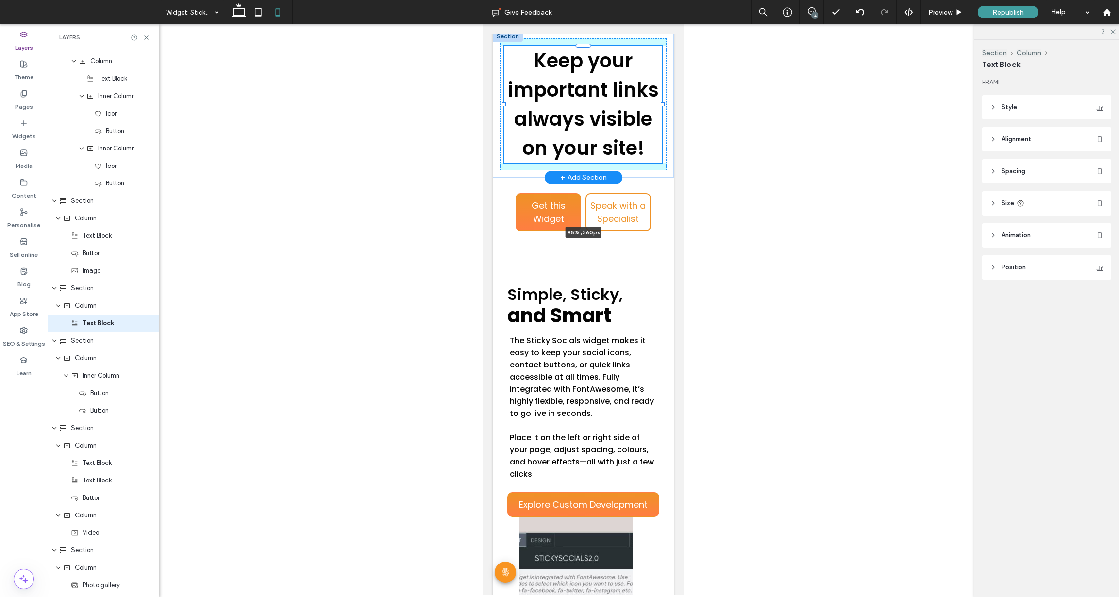
drag, startPoint x: 642, startPoint y: 133, endPoint x: 663, endPoint y: 137, distance: 20.9
click at [663, 137] on div "Keep your important links always visible on your site! 95% , 360px" at bounding box center [583, 104] width 181 height 147
type input "**"
type input "****"
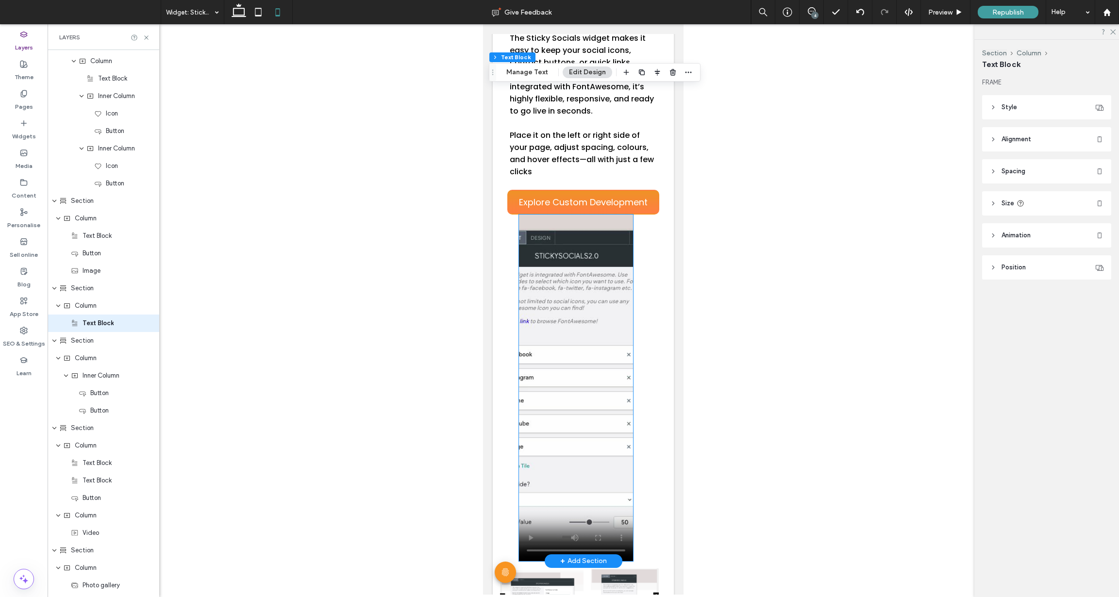
scroll to position [712, 0]
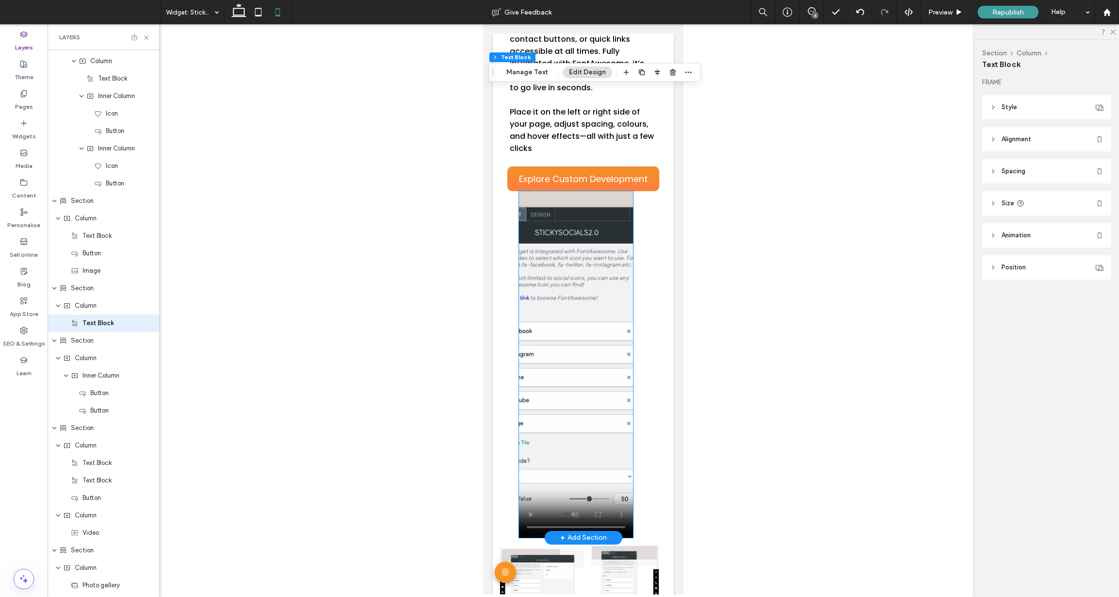
click at [613, 359] on video at bounding box center [576, 364] width 114 height 347
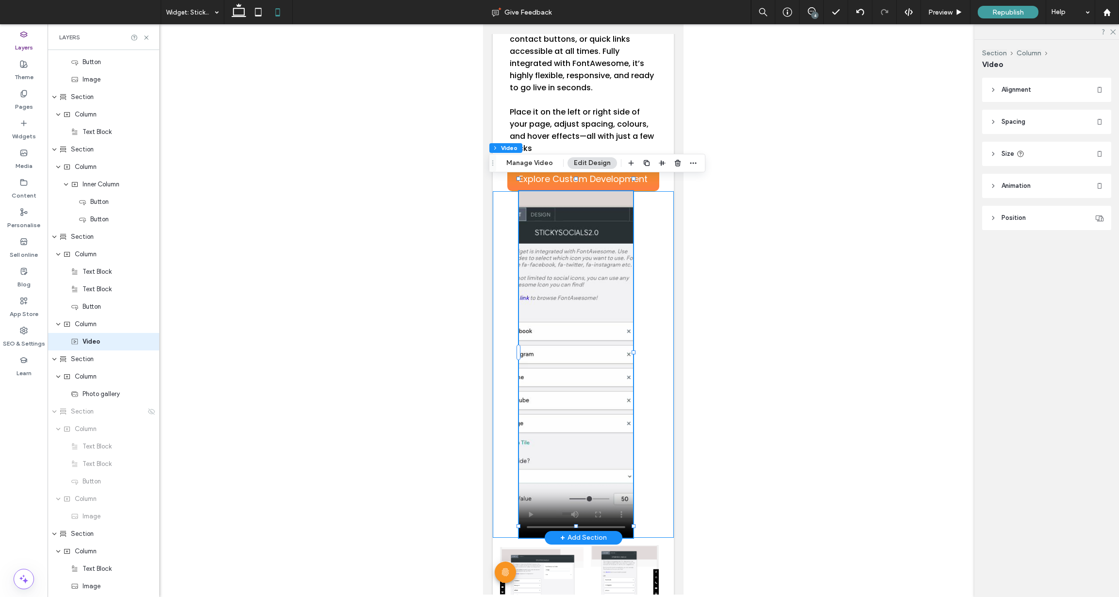
scroll to position [2480, 0]
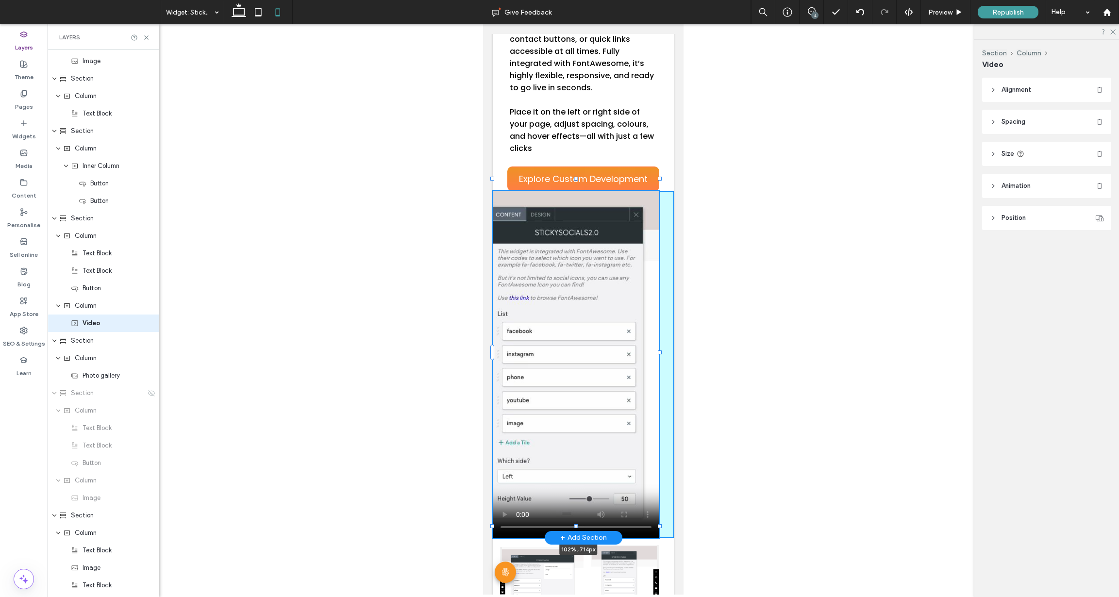
drag, startPoint x: 634, startPoint y: 352, endPoint x: 662, endPoint y: 352, distance: 28.6
click at [662, 352] on div "Simple, Sticky, and Smart The Sticky Socials widget makes it easy to keep your …" at bounding box center [583, 249] width 181 height 578
type input "***"
type input "****"
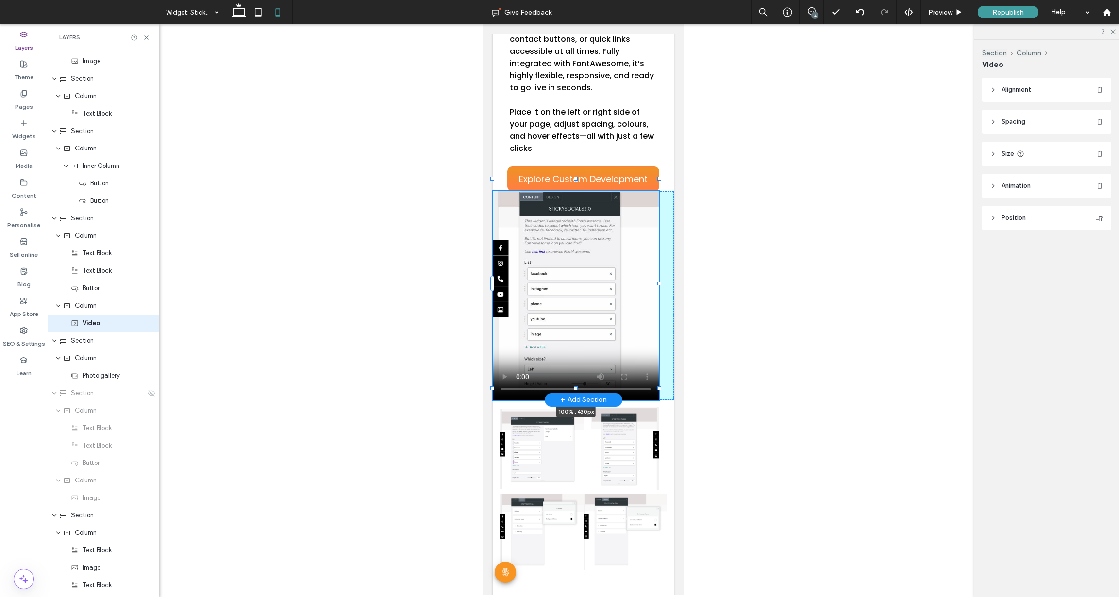
drag, startPoint x: 576, startPoint y: 178, endPoint x: 576, endPoint y: 247, distance: 68.9
click at [576, 247] on div "Simple, Sticky, and Smart The Sticky Socials widget makes it easy to keep your …" at bounding box center [583, 180] width 181 height 440
type input "***"
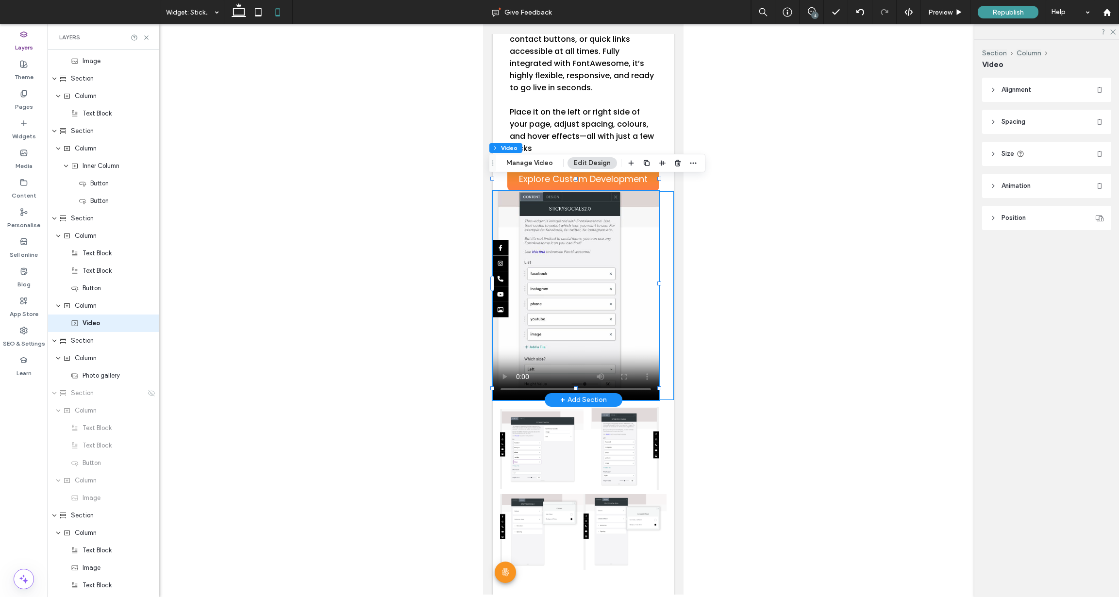
click at [669, 271] on div "100% , 430px" at bounding box center [583, 295] width 181 height 209
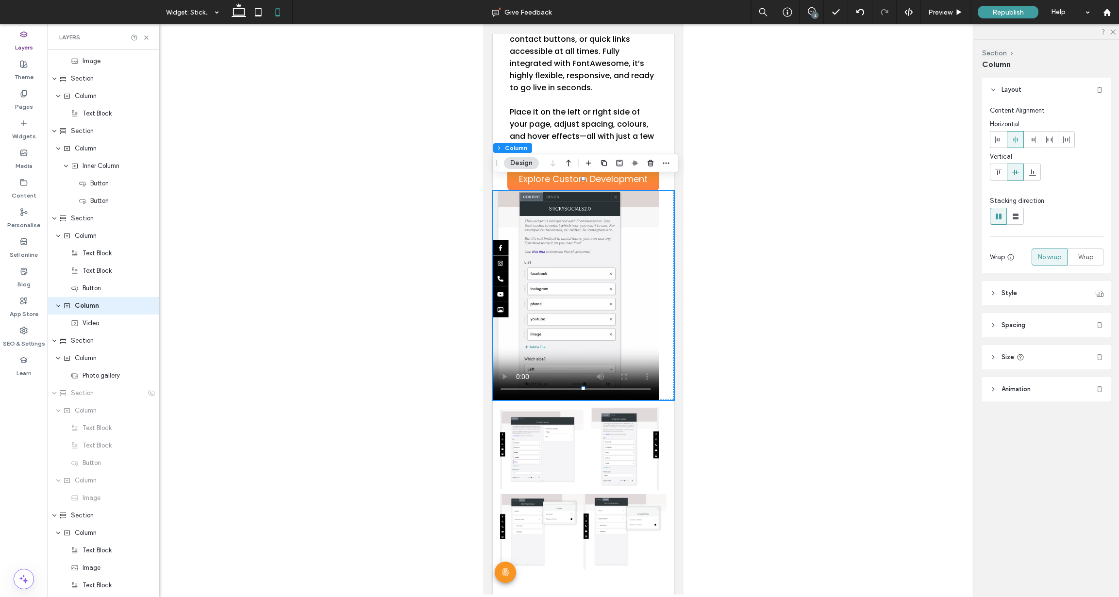
scroll to position [2462, 0]
click at [1009, 324] on span "Spacing" at bounding box center [1014, 325] width 24 height 10
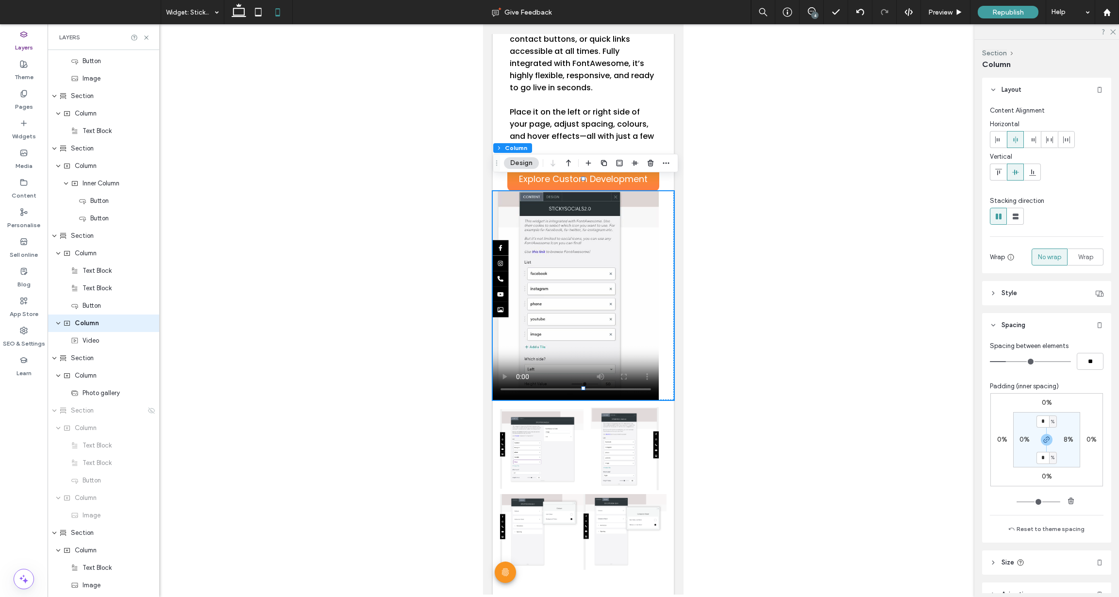
click at [1022, 440] on label "0%" at bounding box center [1025, 440] width 10 height 8
type input "*"
